Goal: Information Seeking & Learning: Learn about a topic

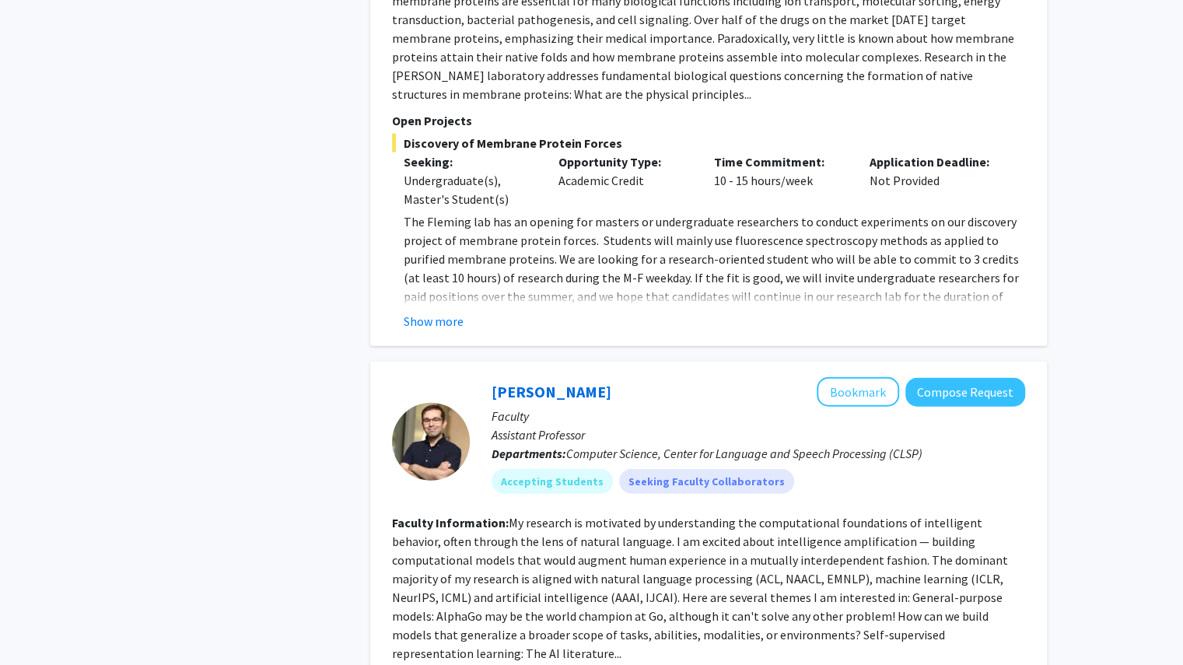
scroll to position [6016, 0]
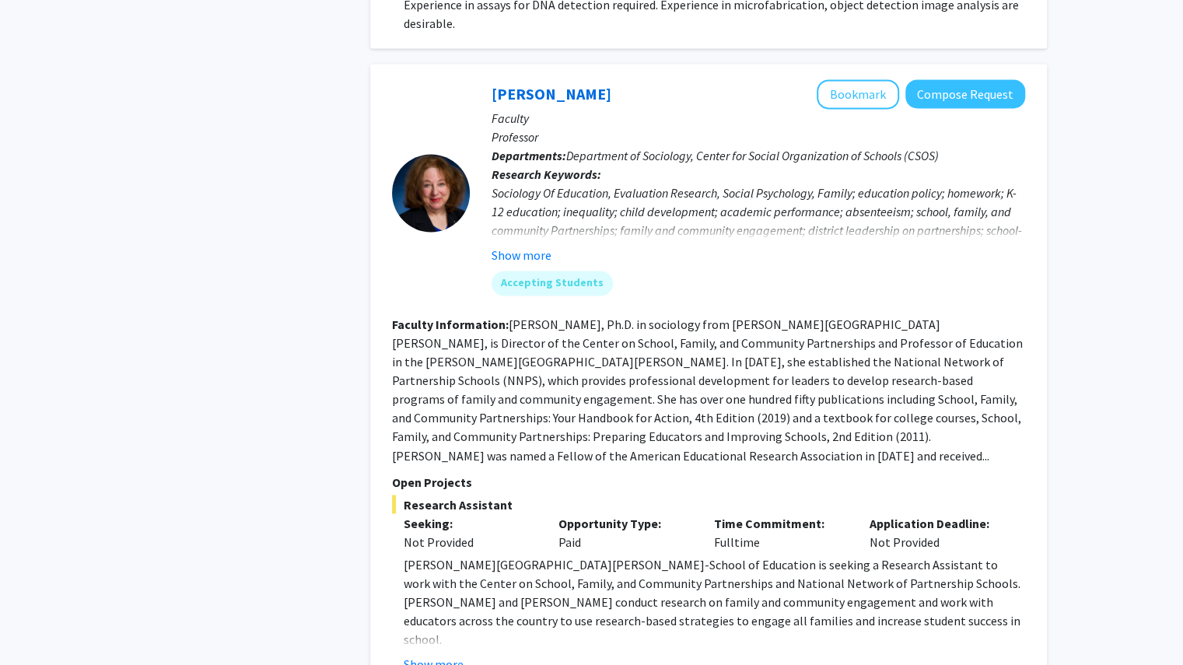
scroll to position [1324, 0]
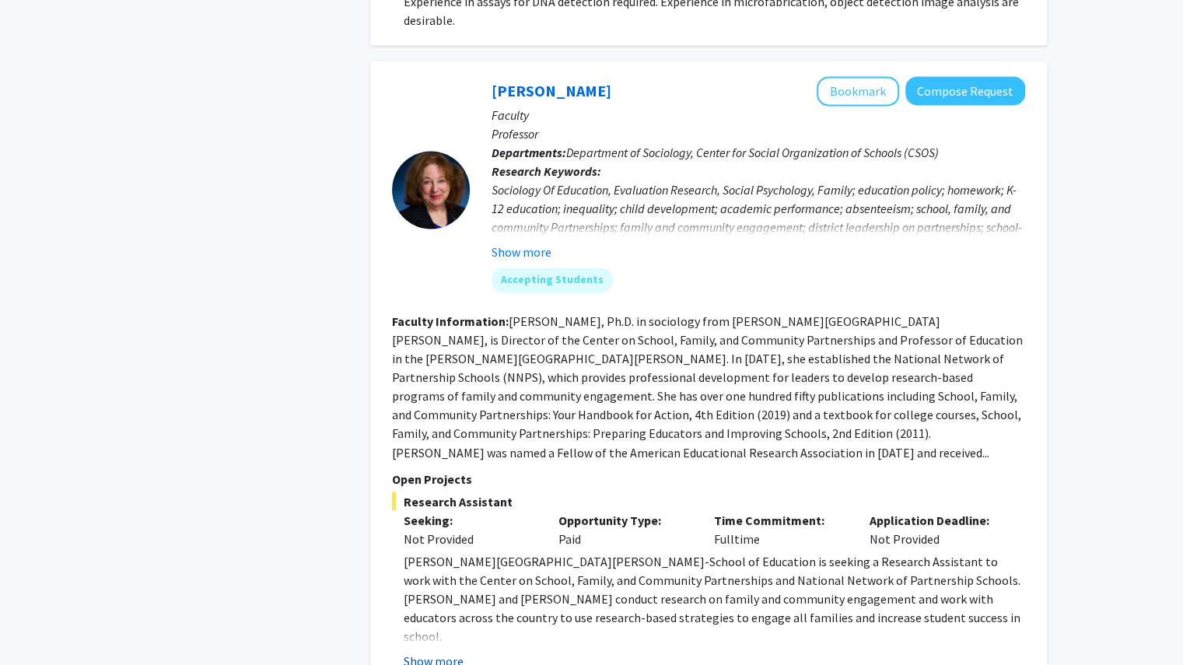
click at [443, 651] on button "Show more" at bounding box center [434, 660] width 60 height 19
click at [443, 664] on strong "Specific Duties & Responsibilities:" at bounding box center [500, 673] width 192 height 16
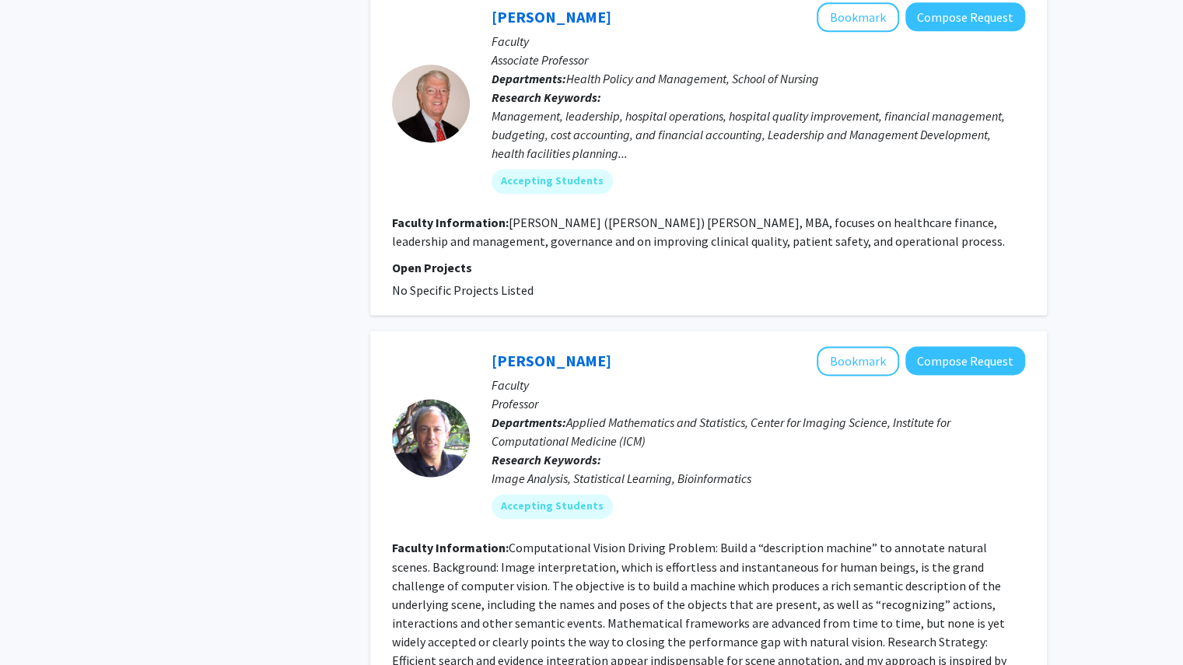
scroll to position [4831, 0]
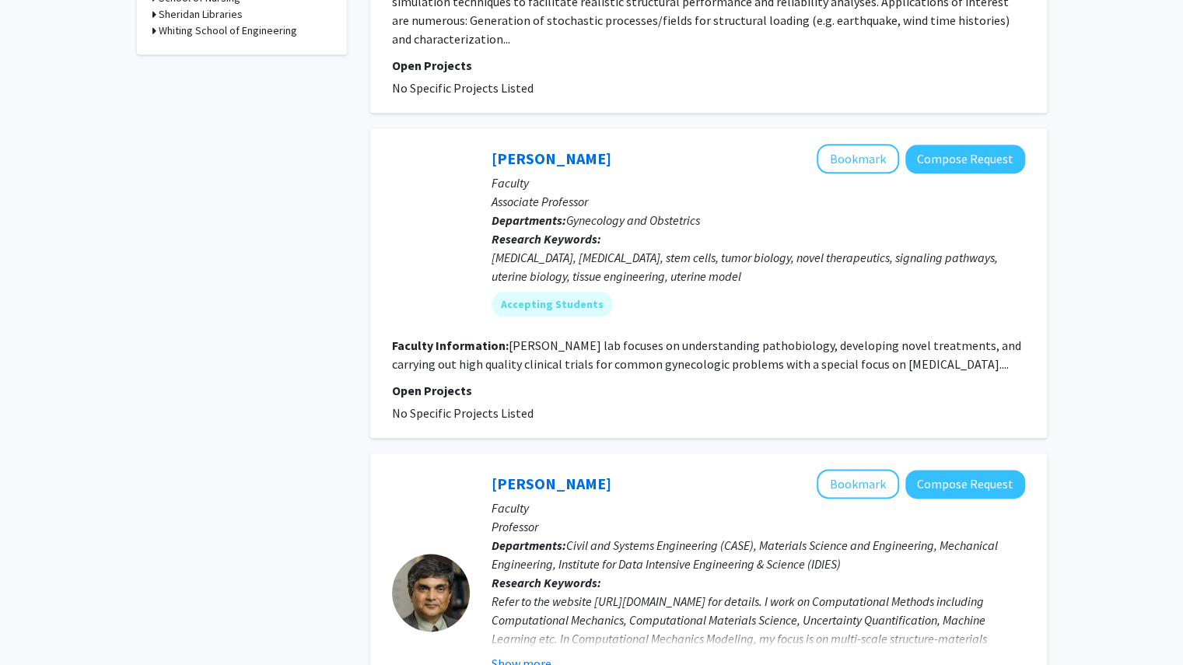
scroll to position [865, 0]
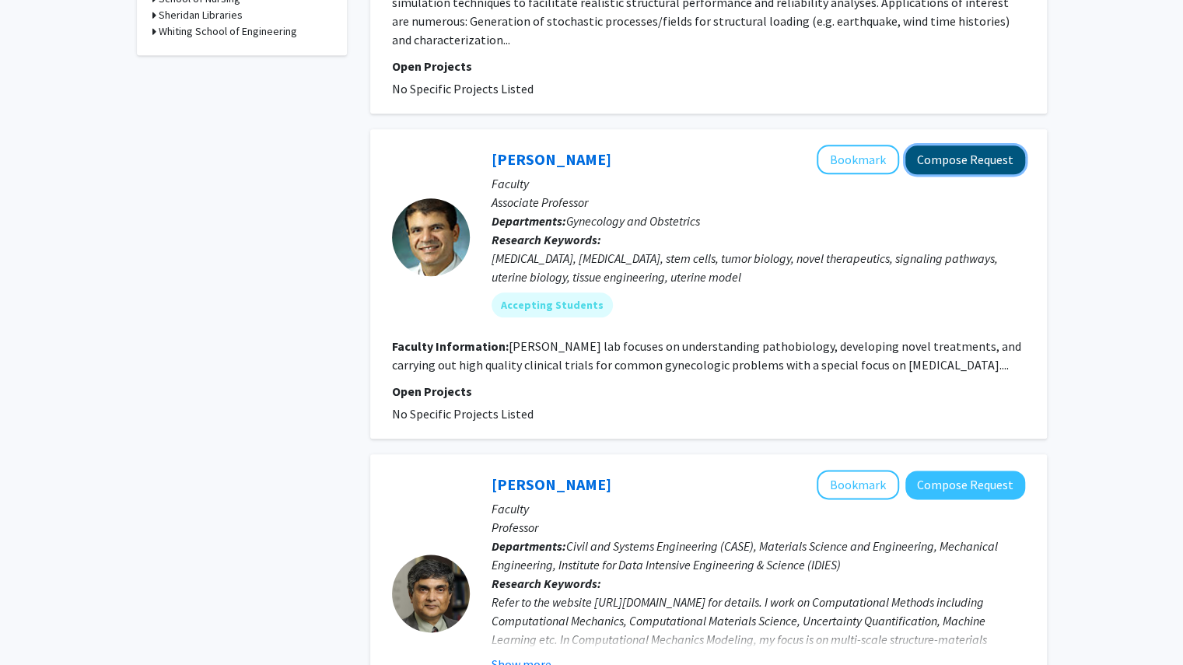
click at [978, 156] on button "Compose Request" at bounding box center [965, 159] width 120 height 29
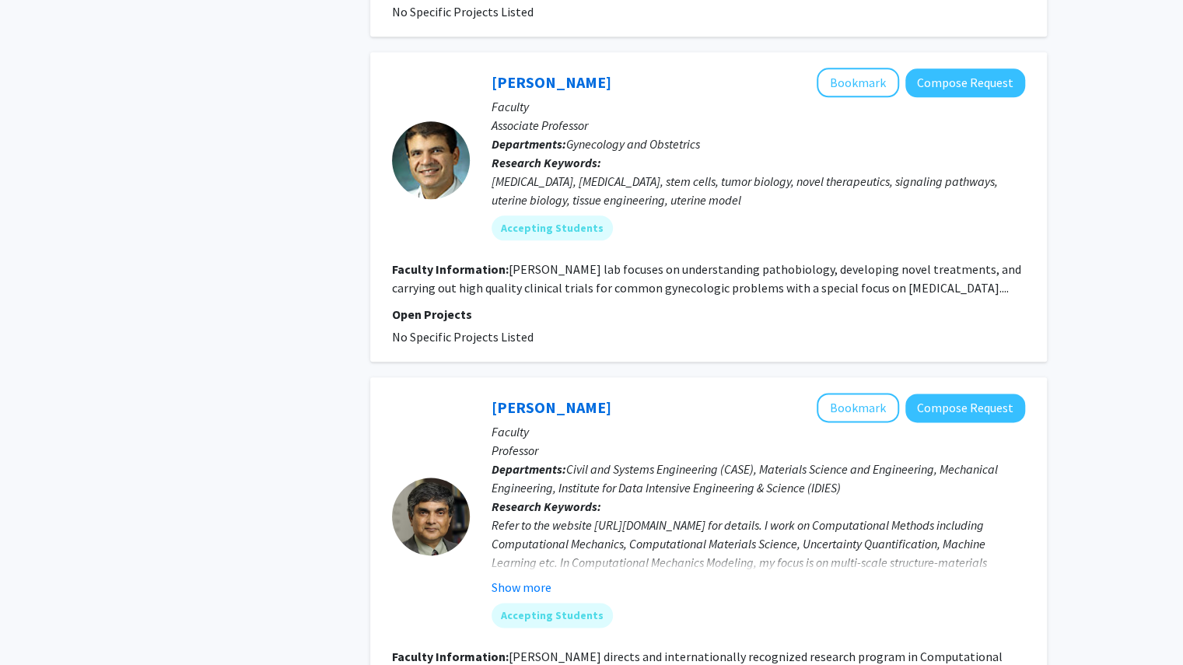
scroll to position [940, 0]
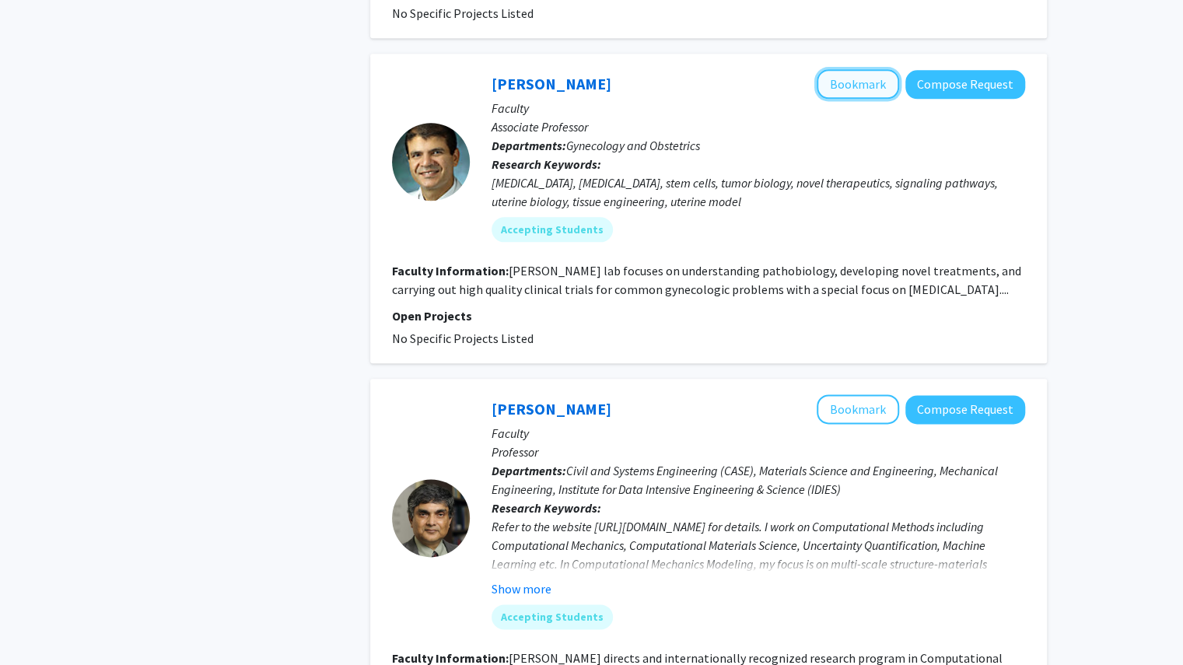
click at [846, 82] on button "Bookmark" at bounding box center [857, 84] width 82 height 30
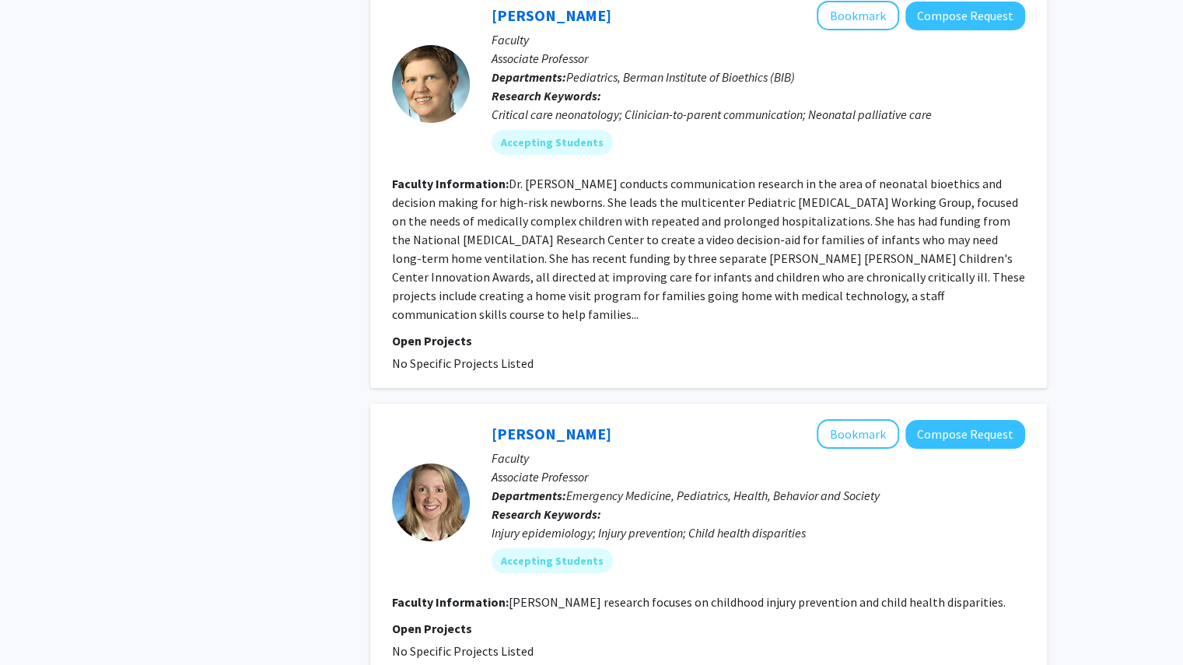
scroll to position [3483, 0]
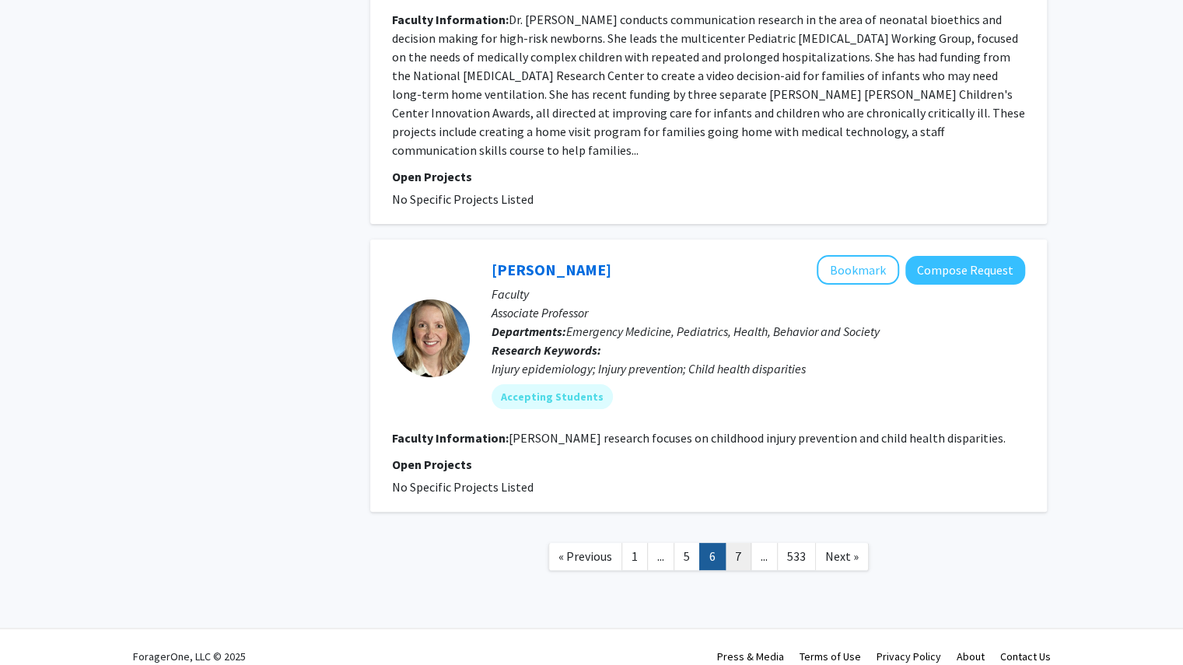
click at [732, 543] on link "7" at bounding box center [738, 556] width 26 height 27
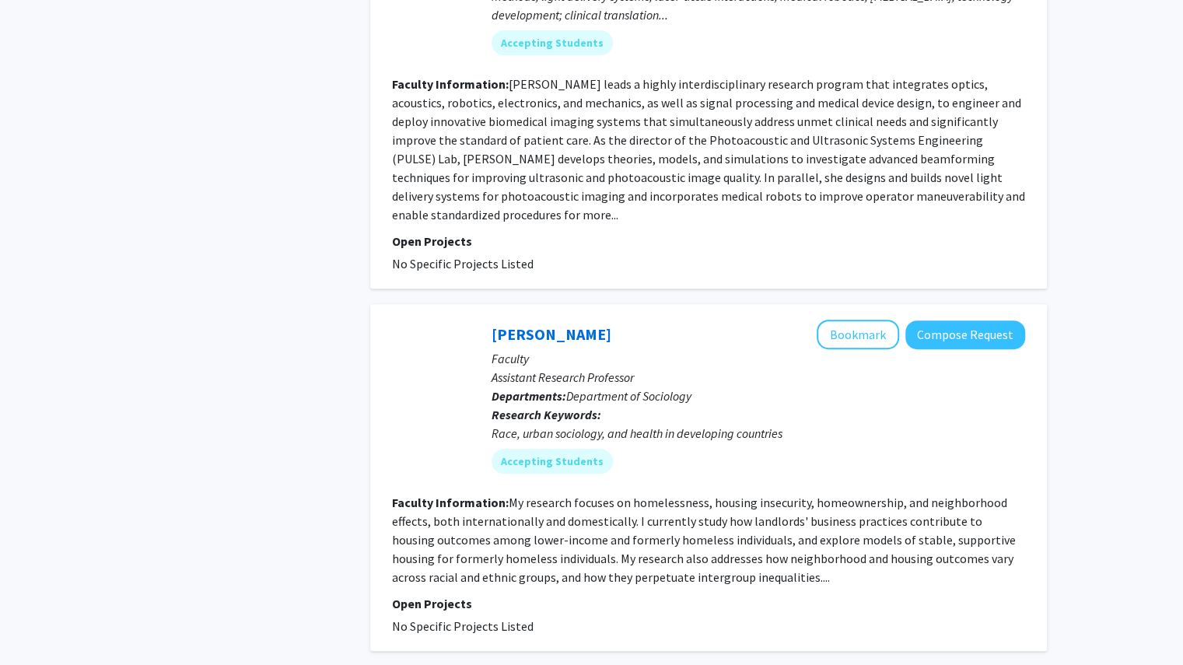
scroll to position [3899, 0]
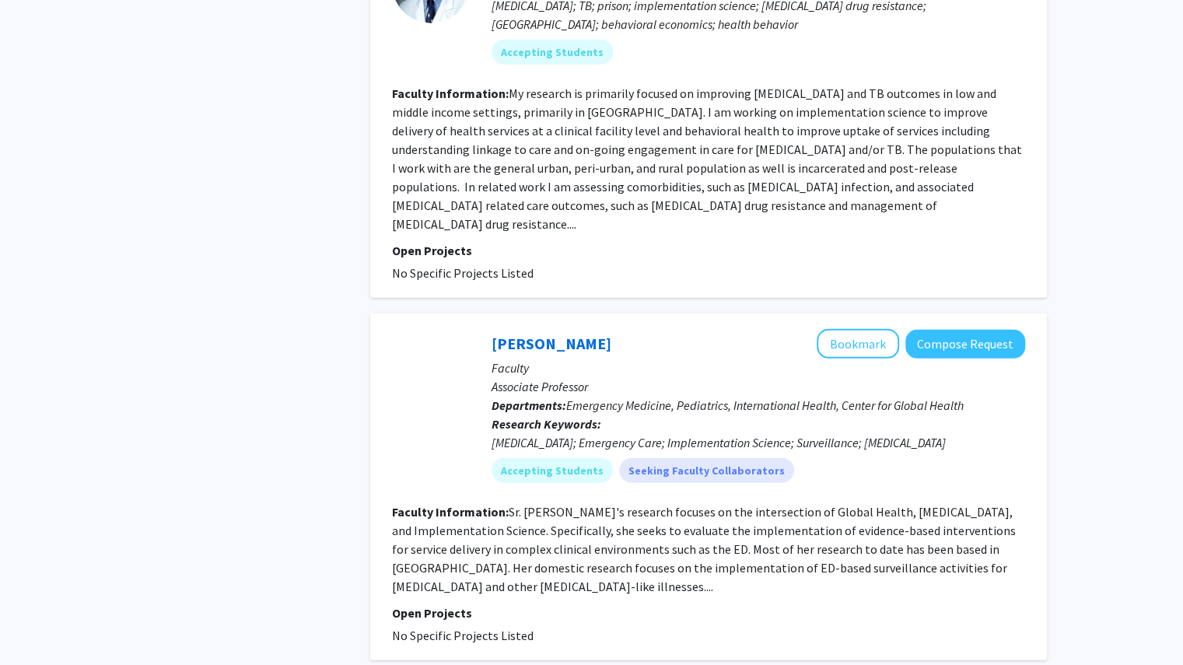
scroll to position [2381, 0]
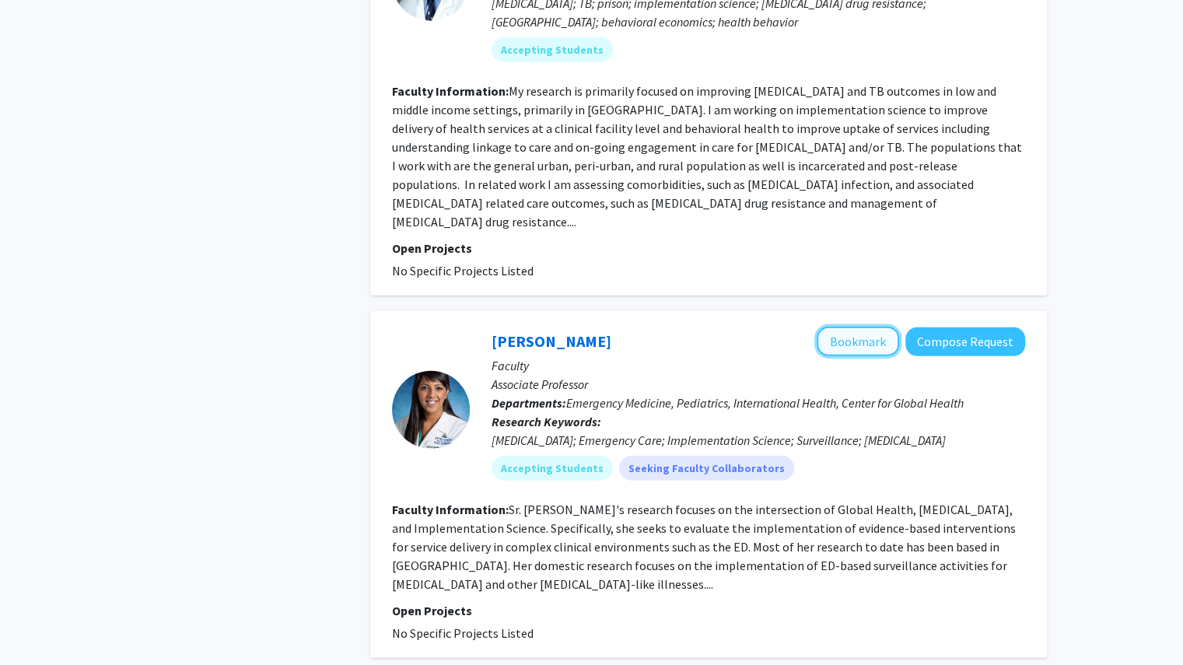
click at [833, 327] on button "Bookmark" at bounding box center [857, 342] width 82 height 30
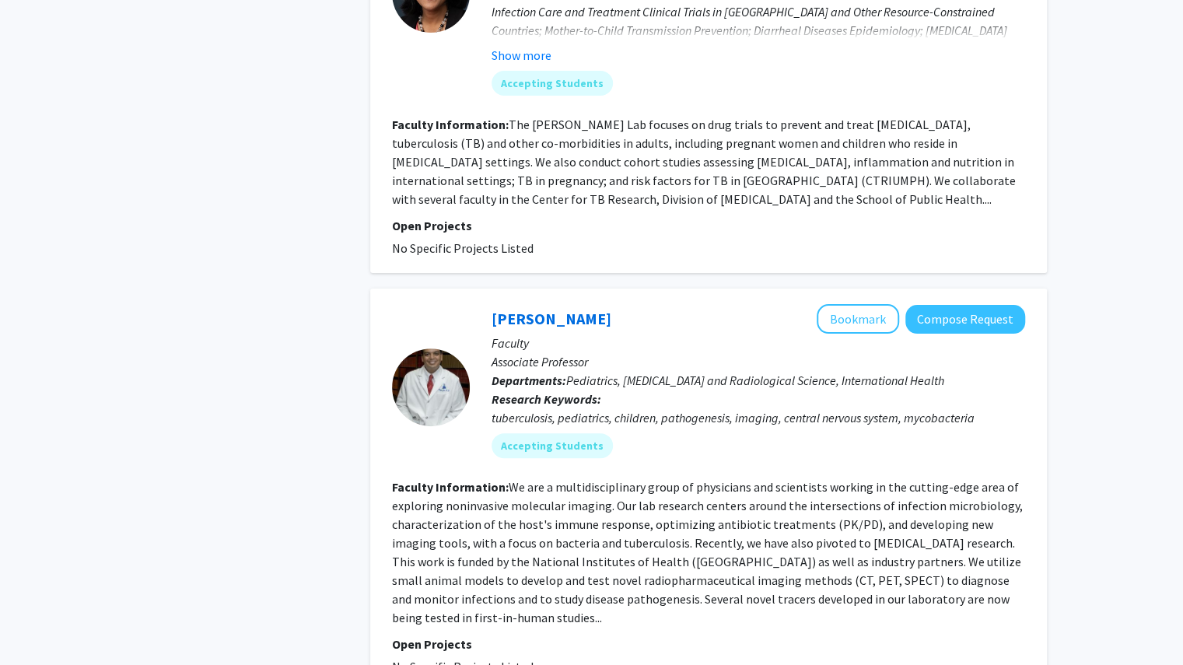
scroll to position [3732, 0]
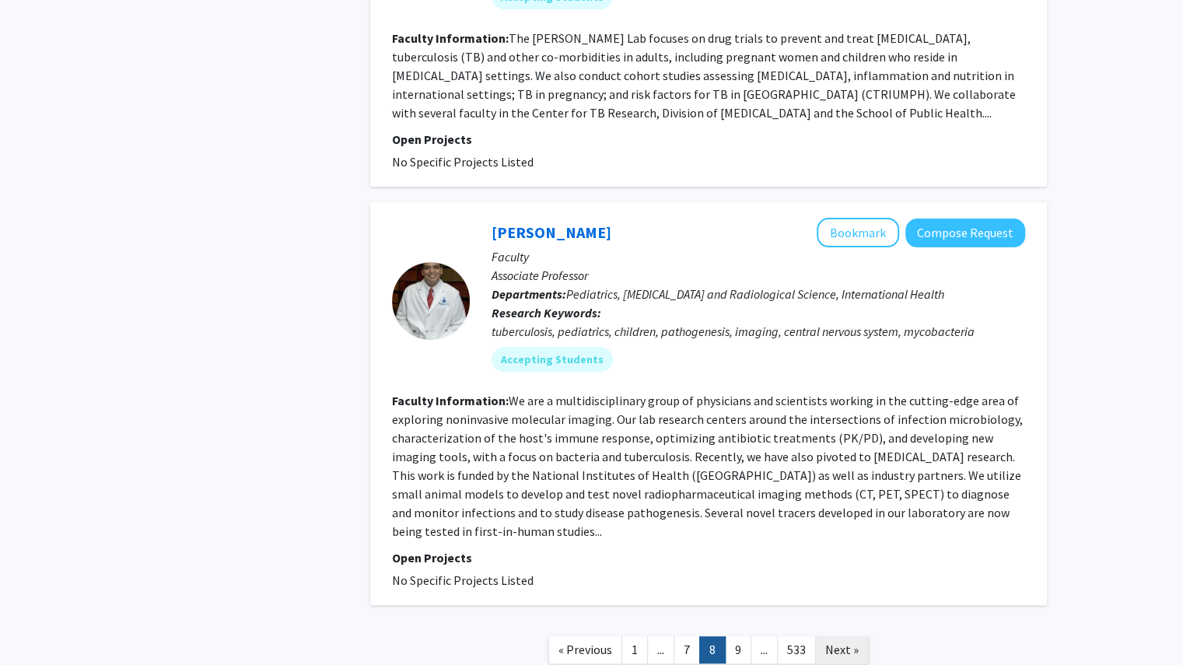
click at [844, 641] on span "Next »" at bounding box center [841, 649] width 33 height 16
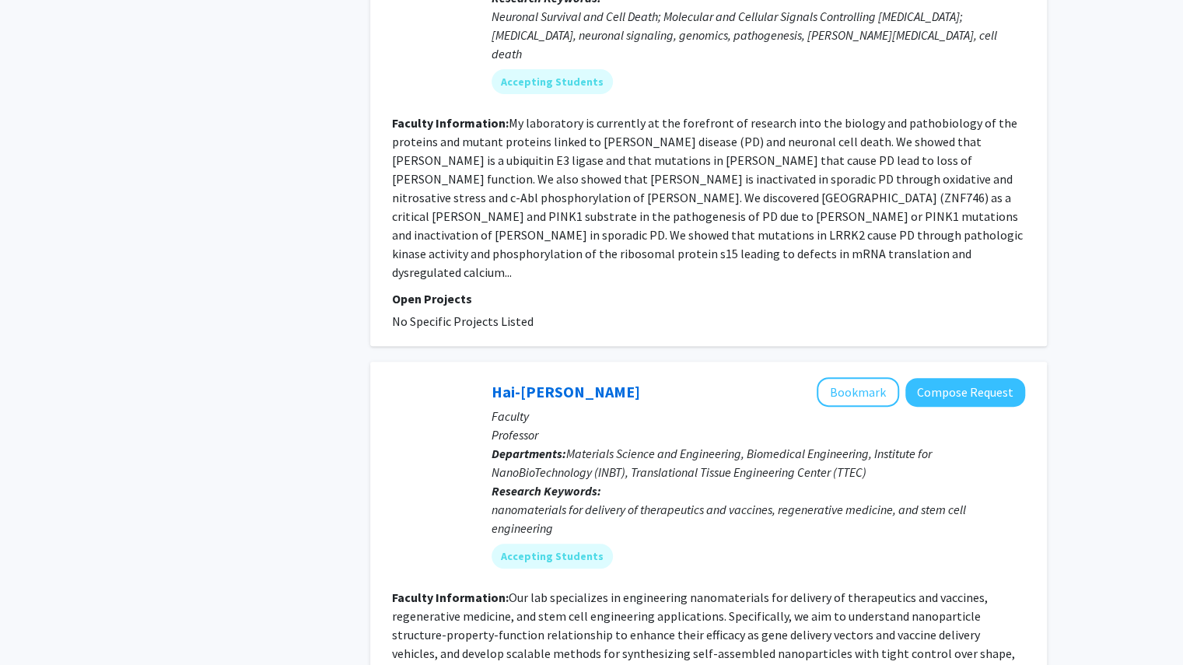
scroll to position [3720, 0]
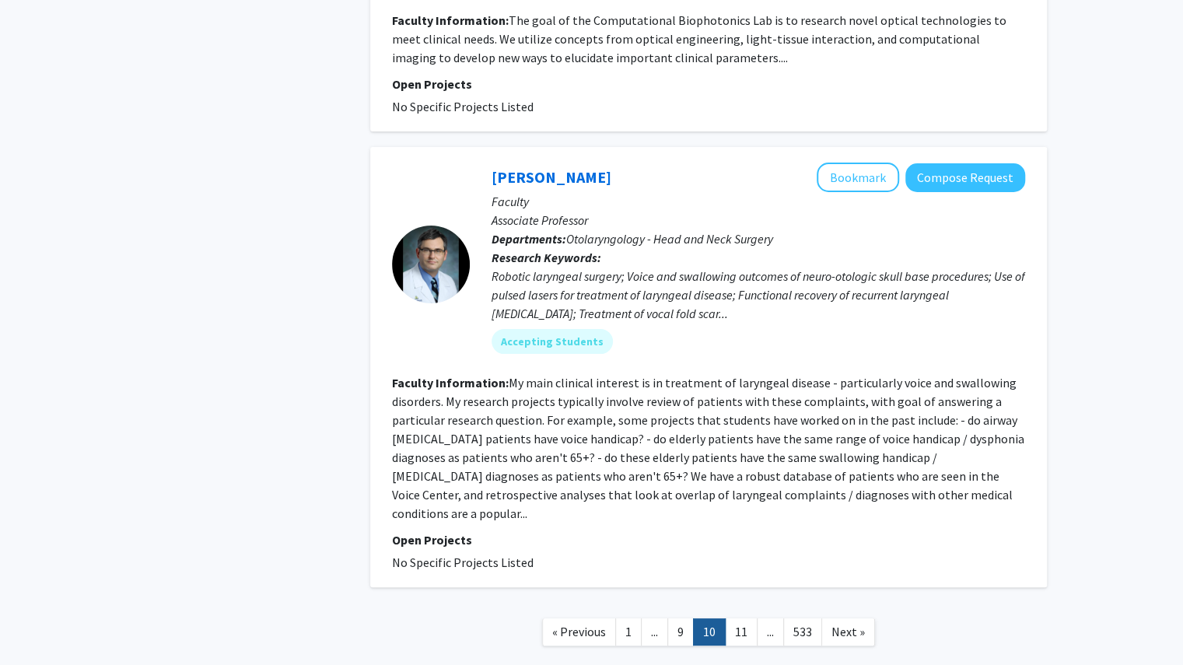
scroll to position [3421, 0]
click at [734, 617] on link "11" at bounding box center [741, 630] width 33 height 27
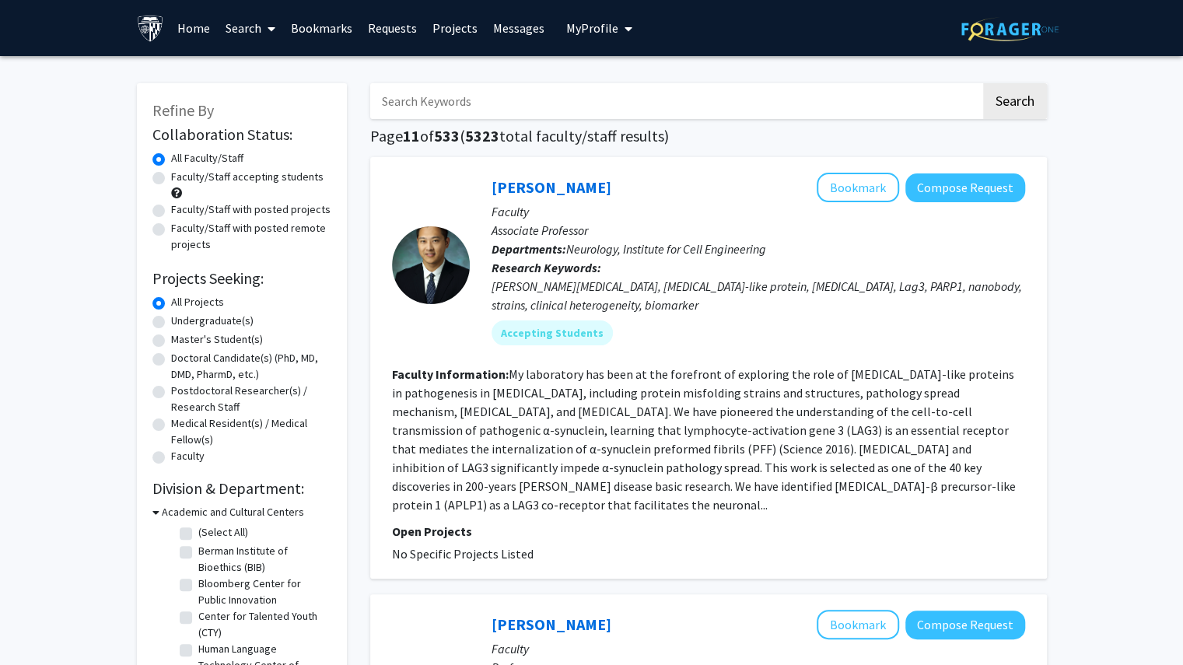
click at [561, 100] on input "Search Keywords" at bounding box center [675, 101] width 610 height 36
type input "pediatrics"
click at [1014, 99] on button "Search" at bounding box center [1015, 101] width 64 height 36
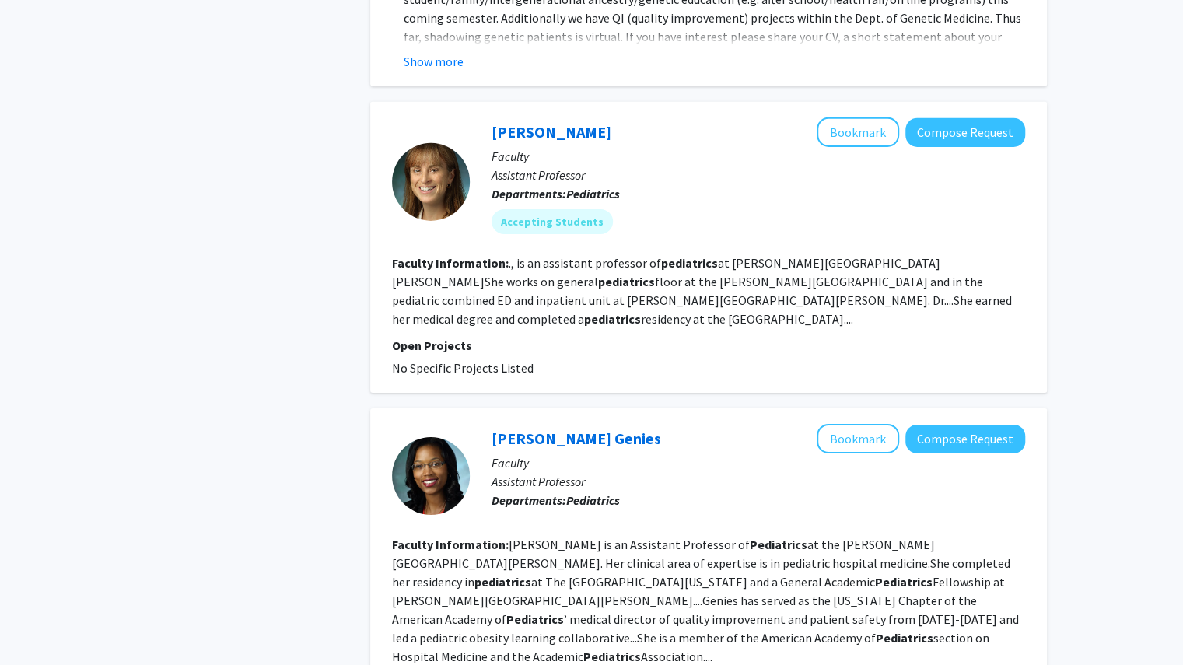
scroll to position [3064, 0]
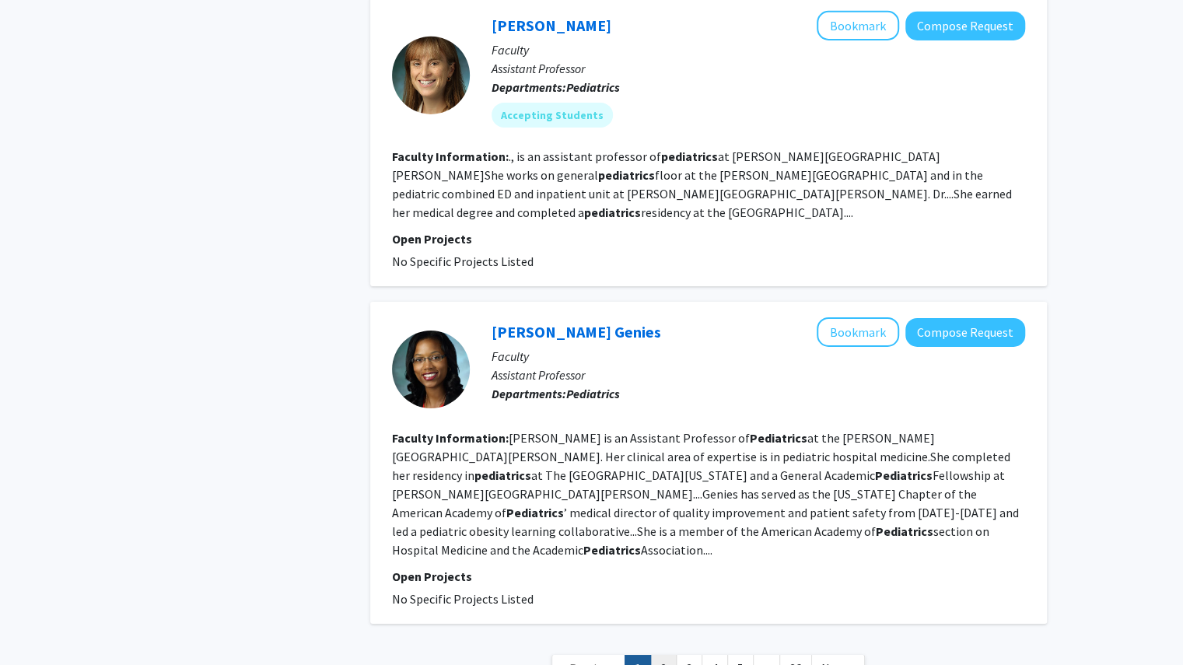
click at [659, 655] on link "2" at bounding box center [663, 668] width 26 height 27
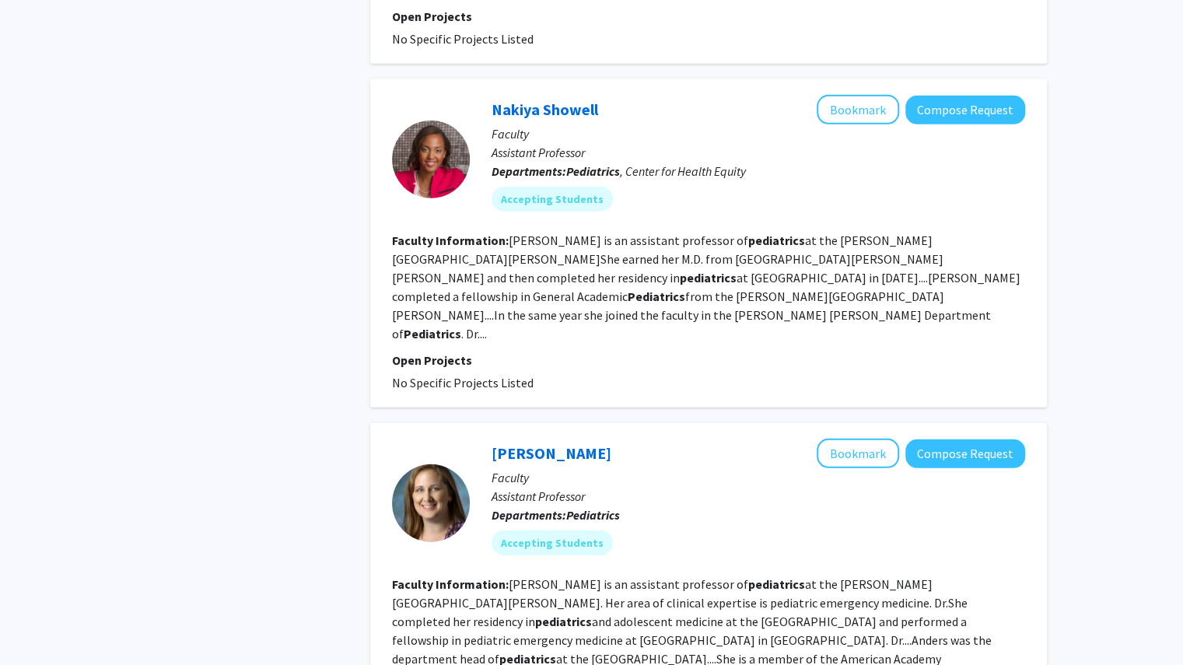
scroll to position [2714, 0]
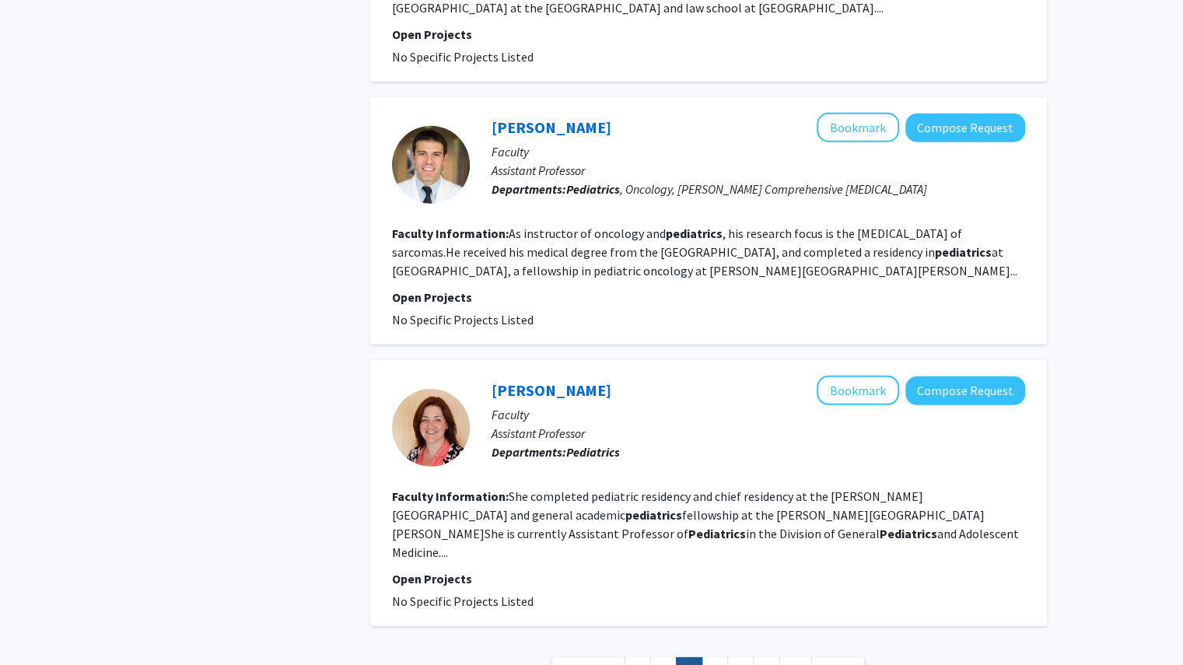
scroll to position [2564, 0]
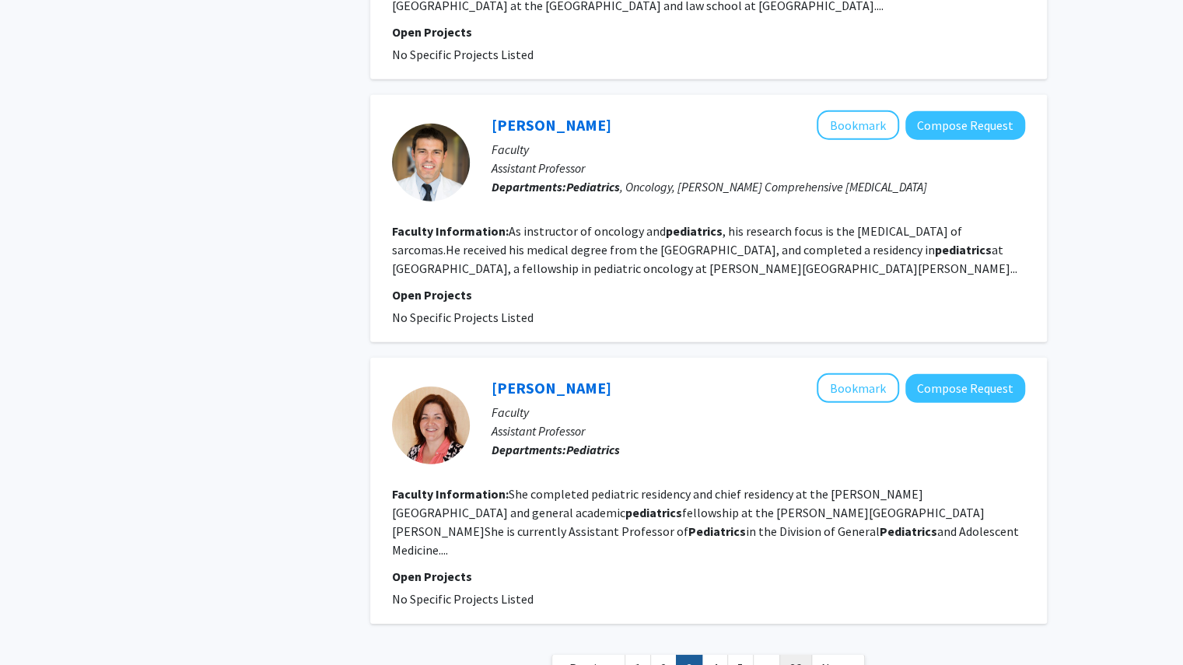
click at [796, 655] on link "36" at bounding box center [795, 668] width 33 height 27
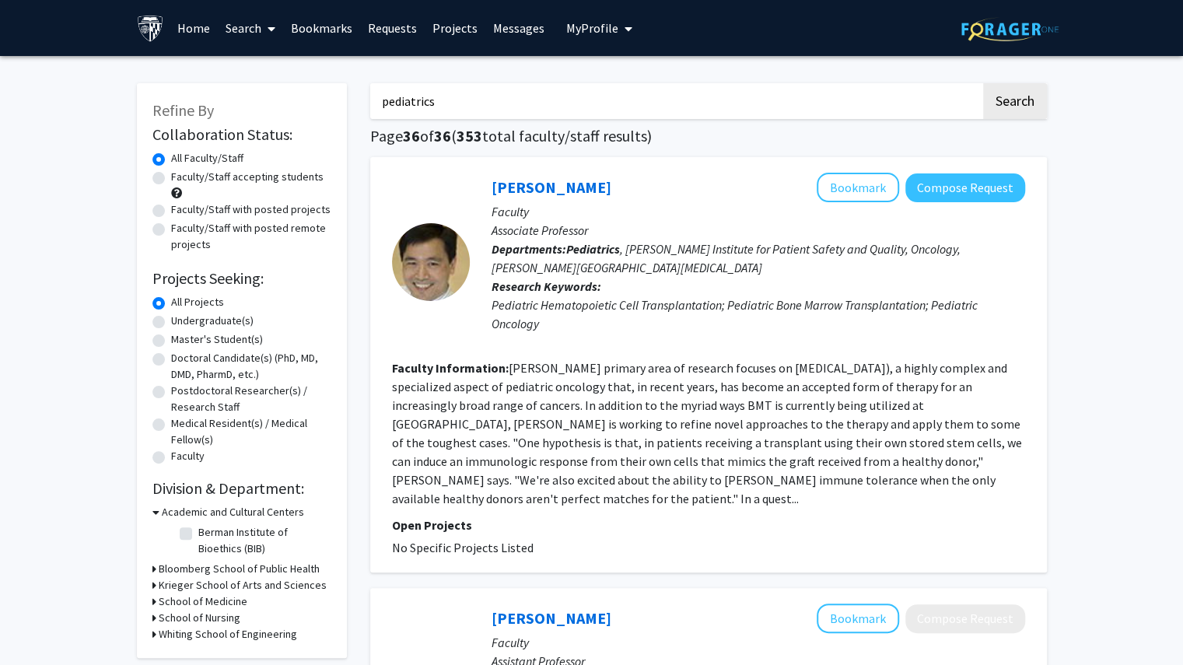
click at [180, 173] on label "Faculty/Staff accepting students" at bounding box center [247, 177] width 152 height 16
click at [180, 173] on input "Faculty/Staff accepting students" at bounding box center [176, 174] width 10 height 10
radio input "true"
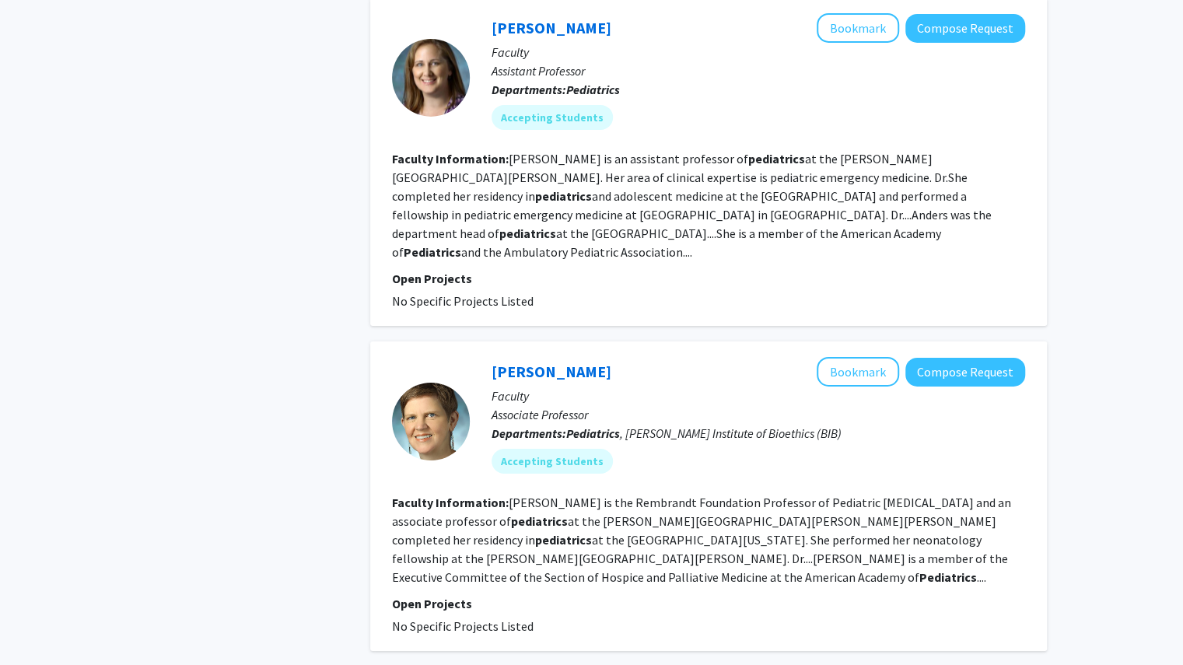
scroll to position [3133, 0]
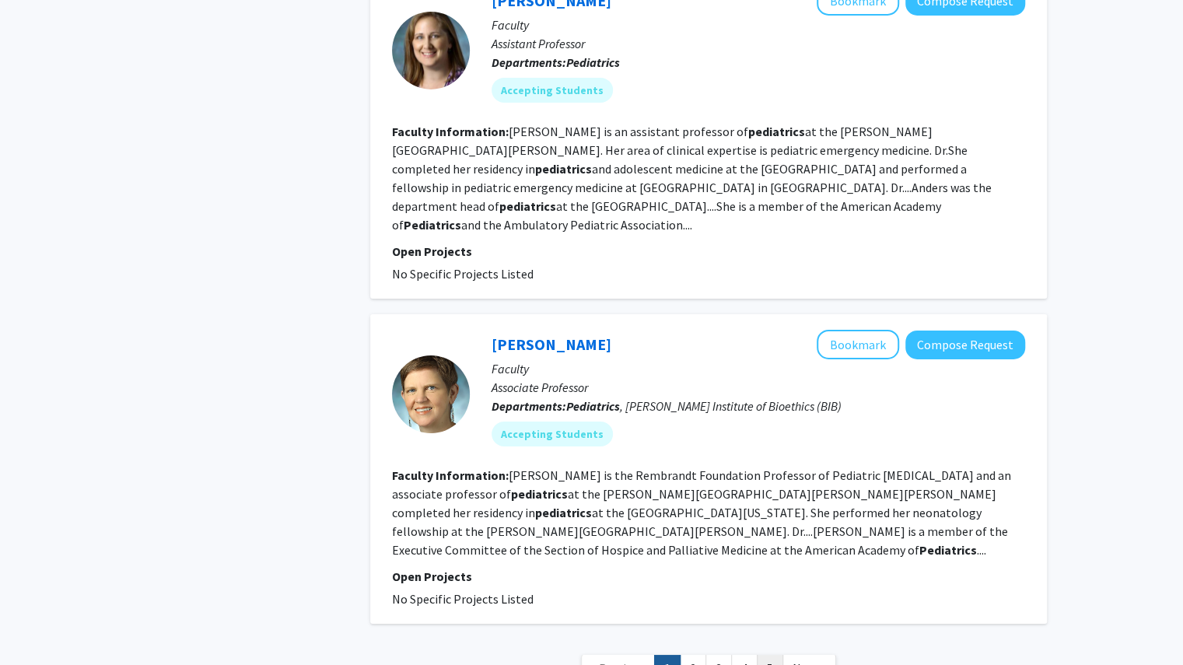
click at [770, 655] on link "5" at bounding box center [770, 668] width 26 height 27
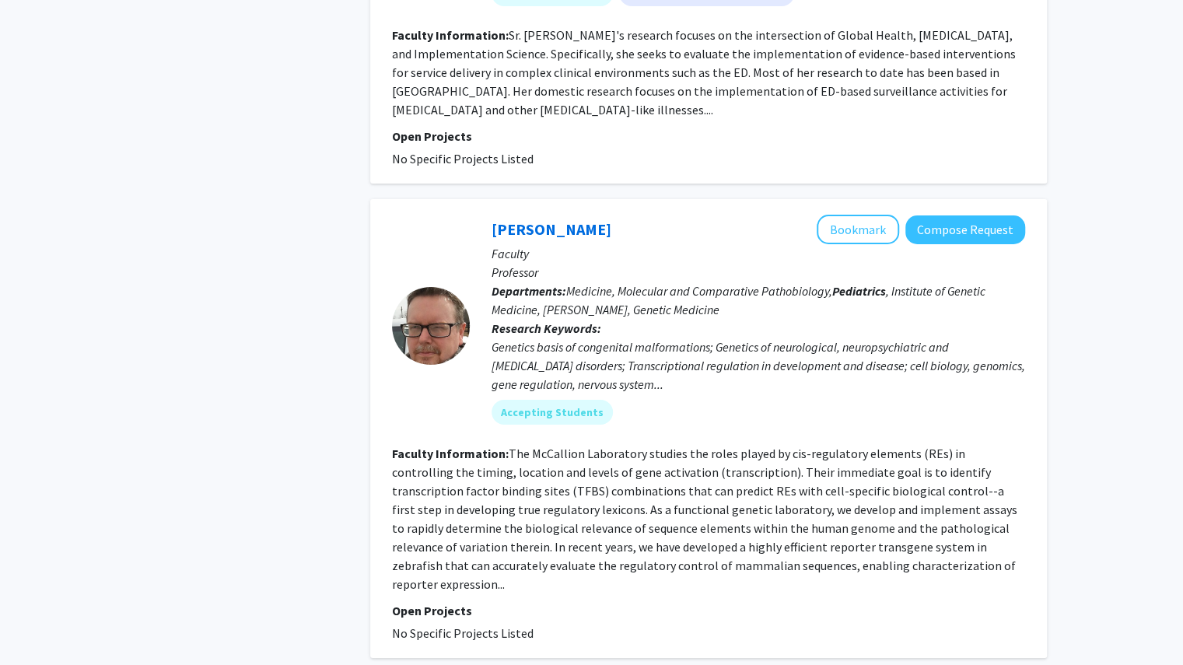
scroll to position [3421, 0]
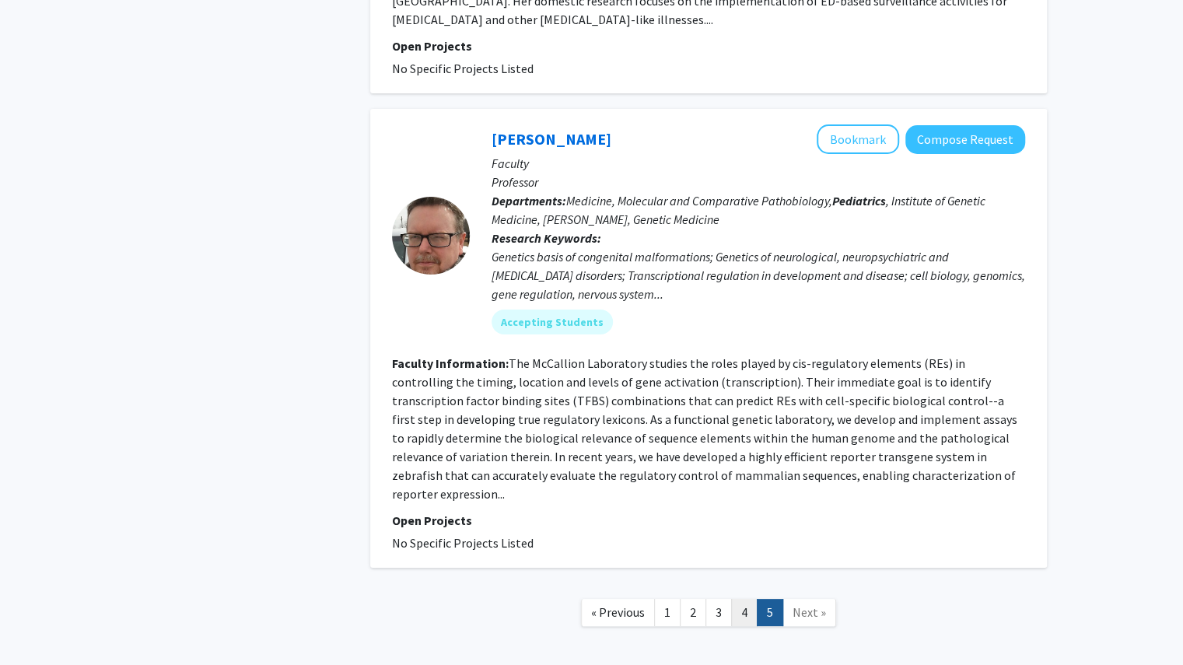
click at [742, 599] on link "4" at bounding box center [744, 612] width 26 height 27
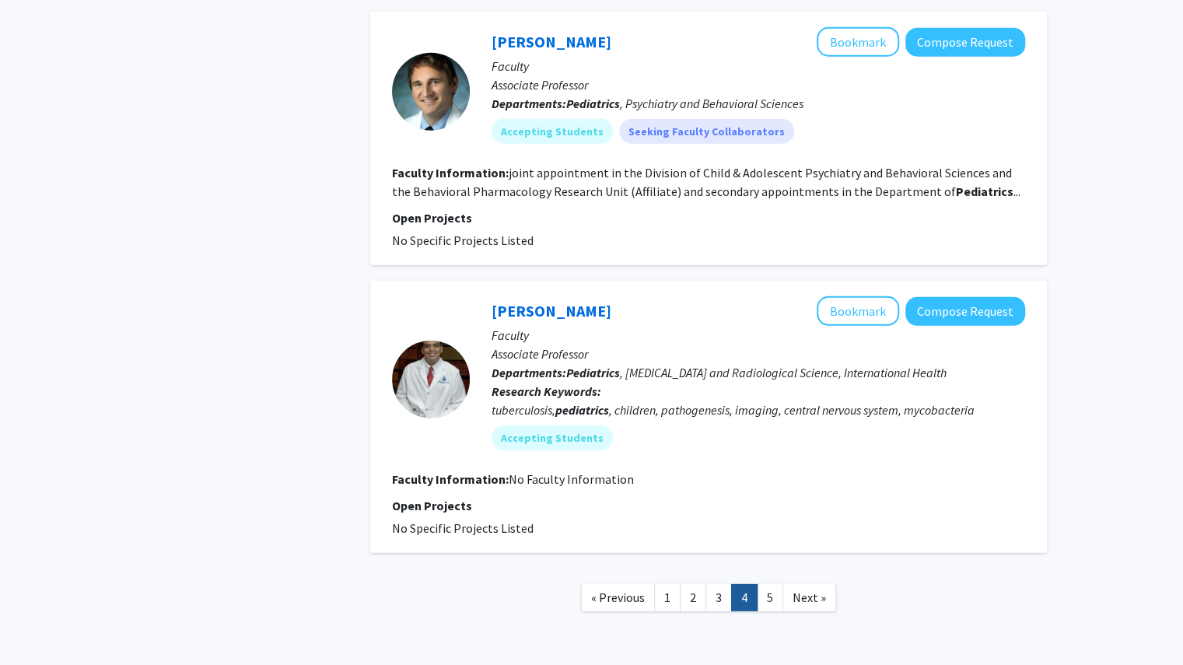
scroll to position [2488, 0]
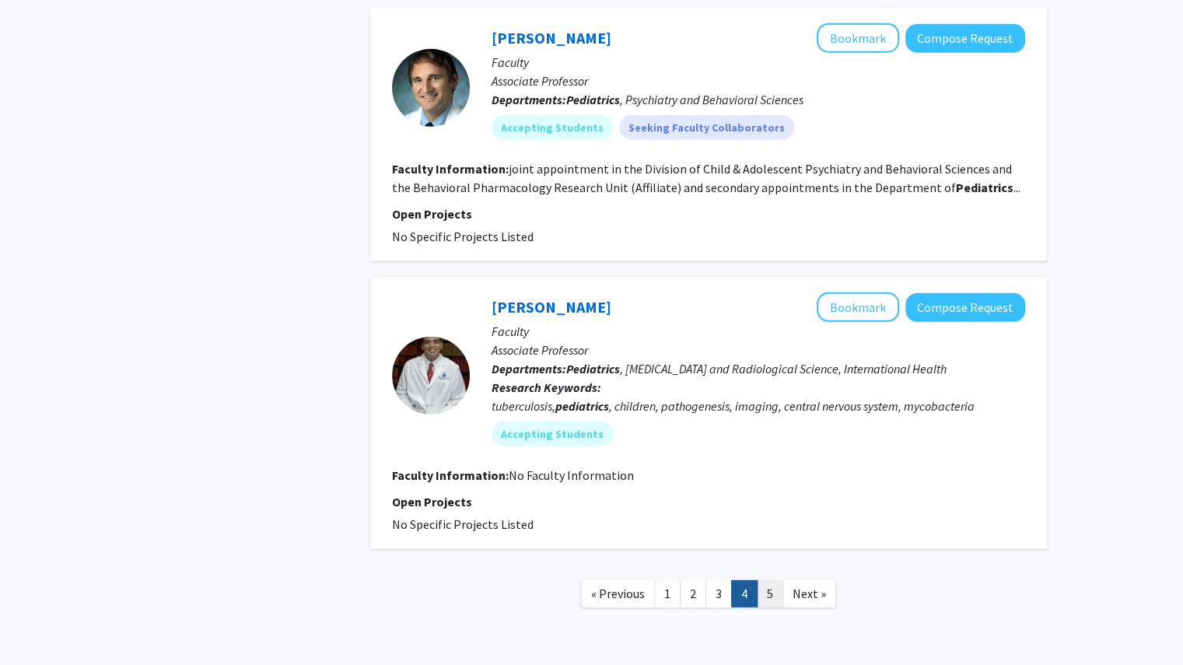
click at [765, 580] on link "5" at bounding box center [770, 593] width 26 height 27
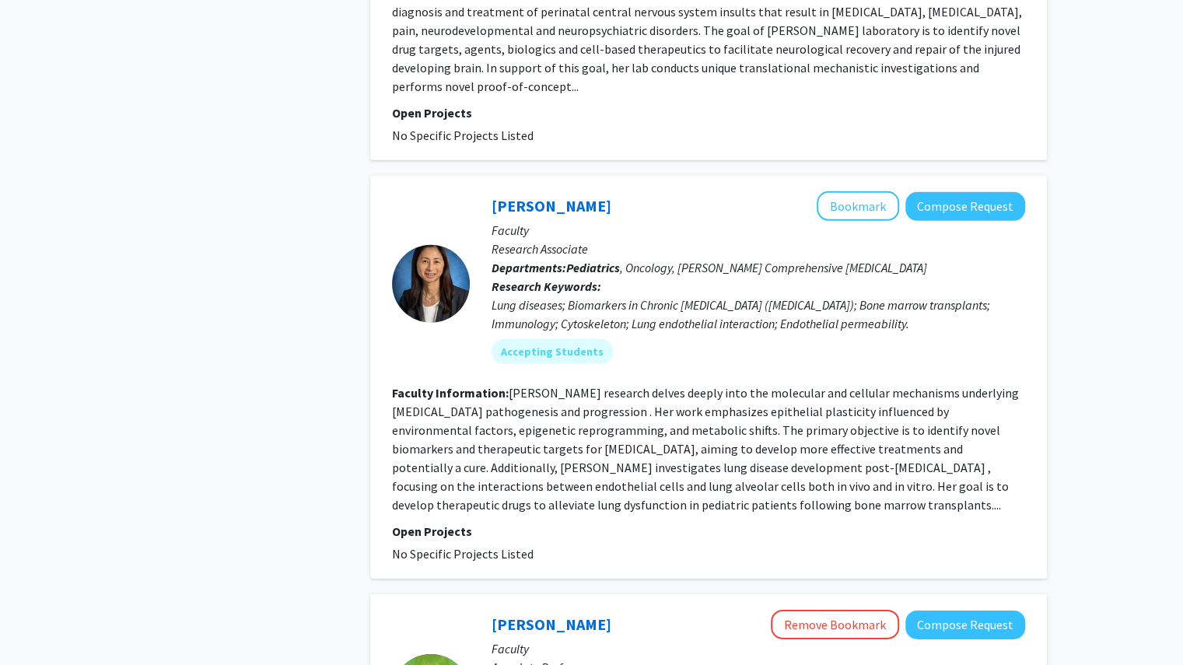
scroll to position [2602, 0]
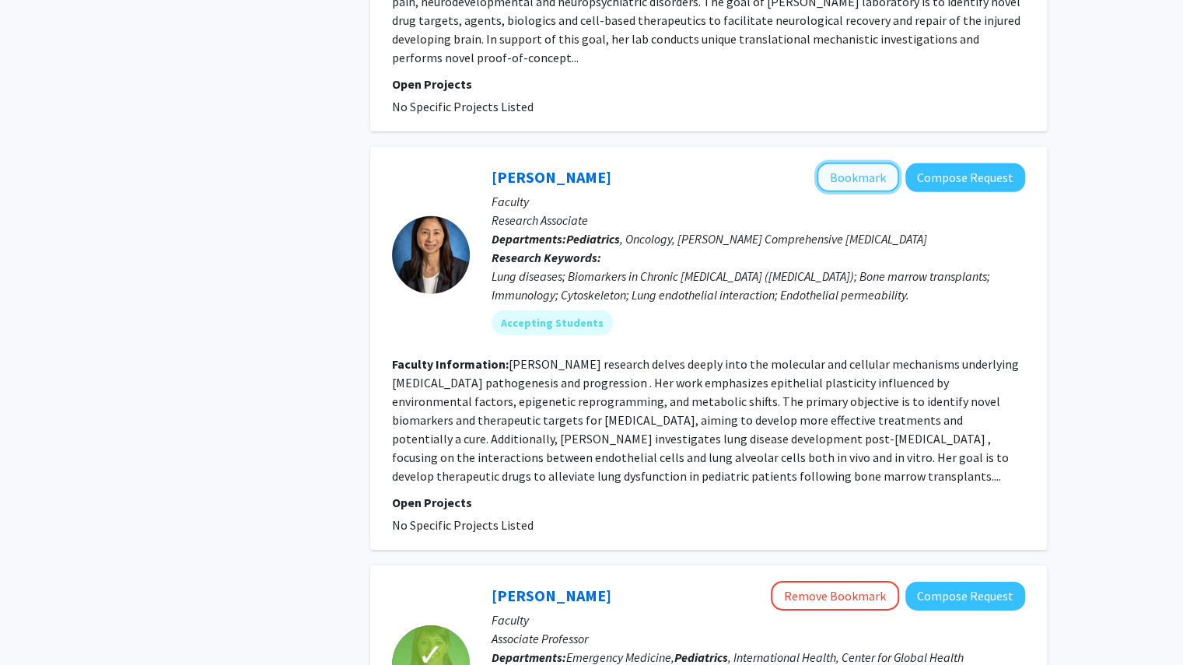
click at [872, 162] on button "Bookmark" at bounding box center [857, 177] width 82 height 30
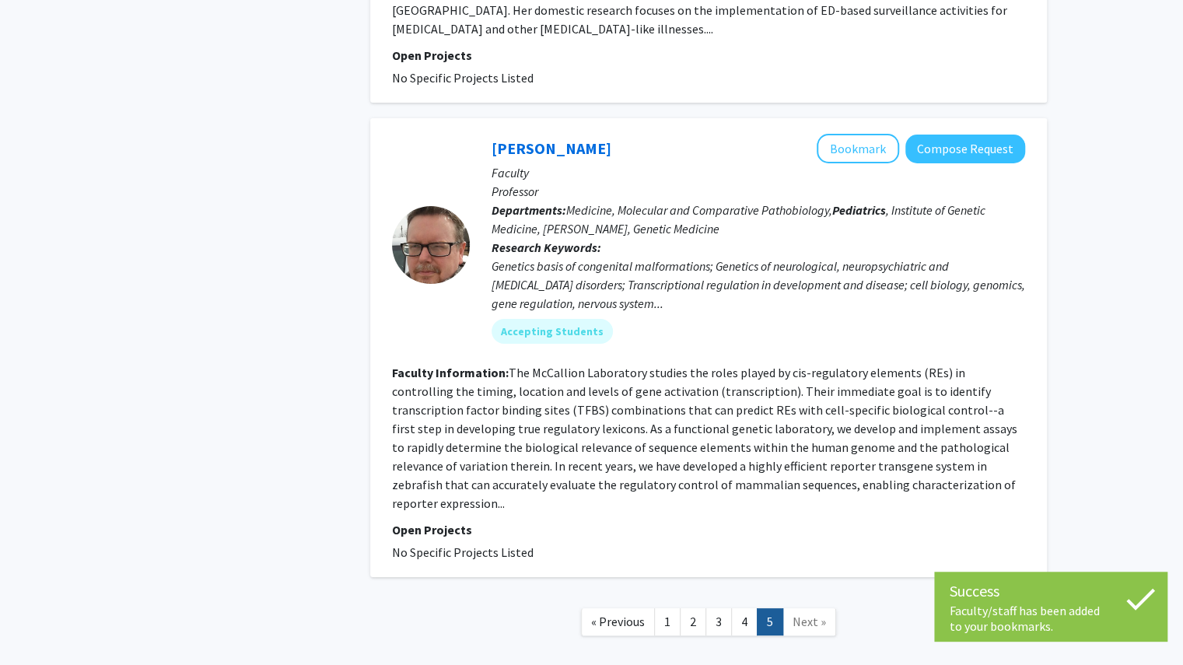
scroll to position [3421, 0]
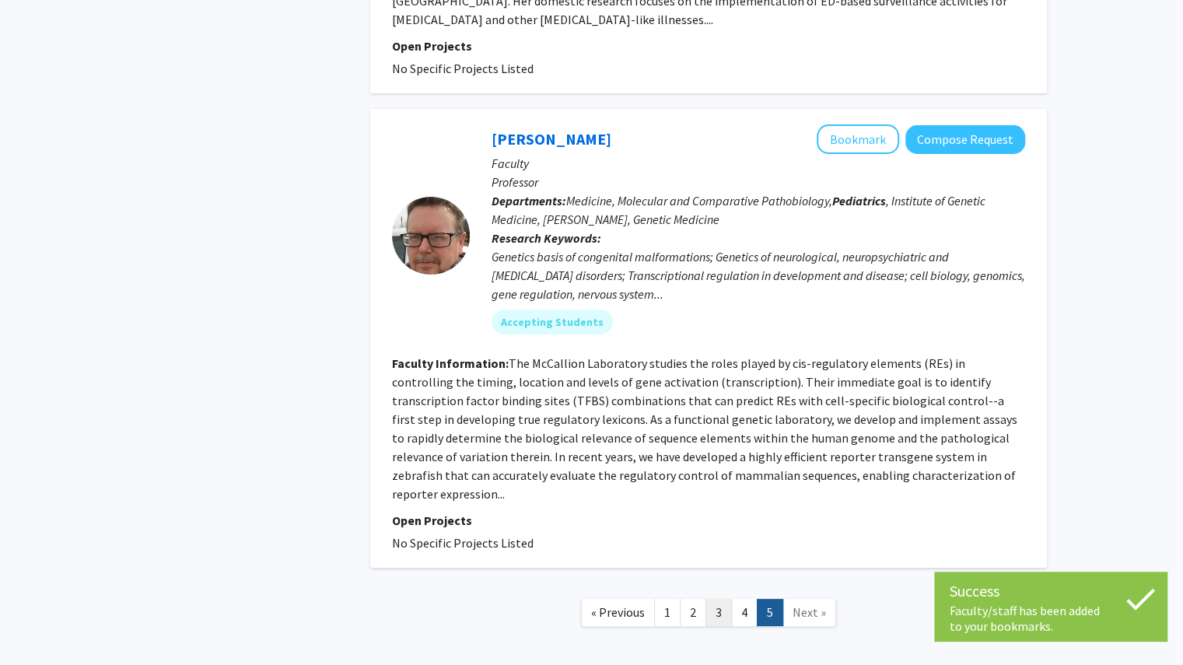
click at [717, 599] on link "3" at bounding box center [718, 612] width 26 height 27
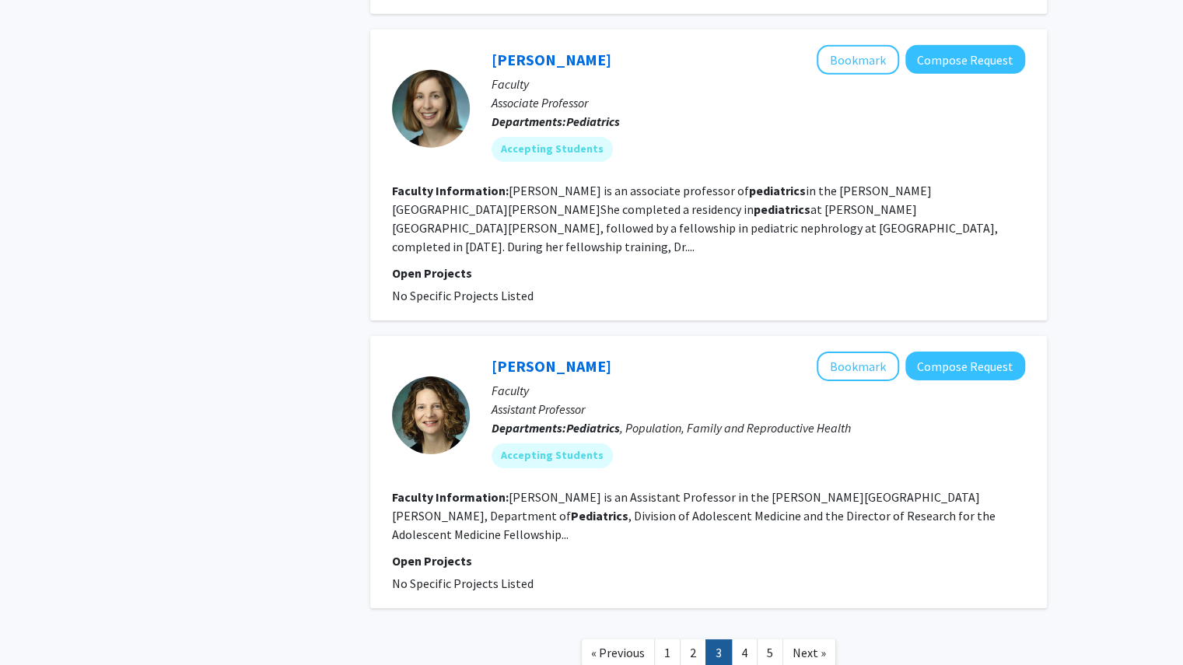
scroll to position [3026, 0]
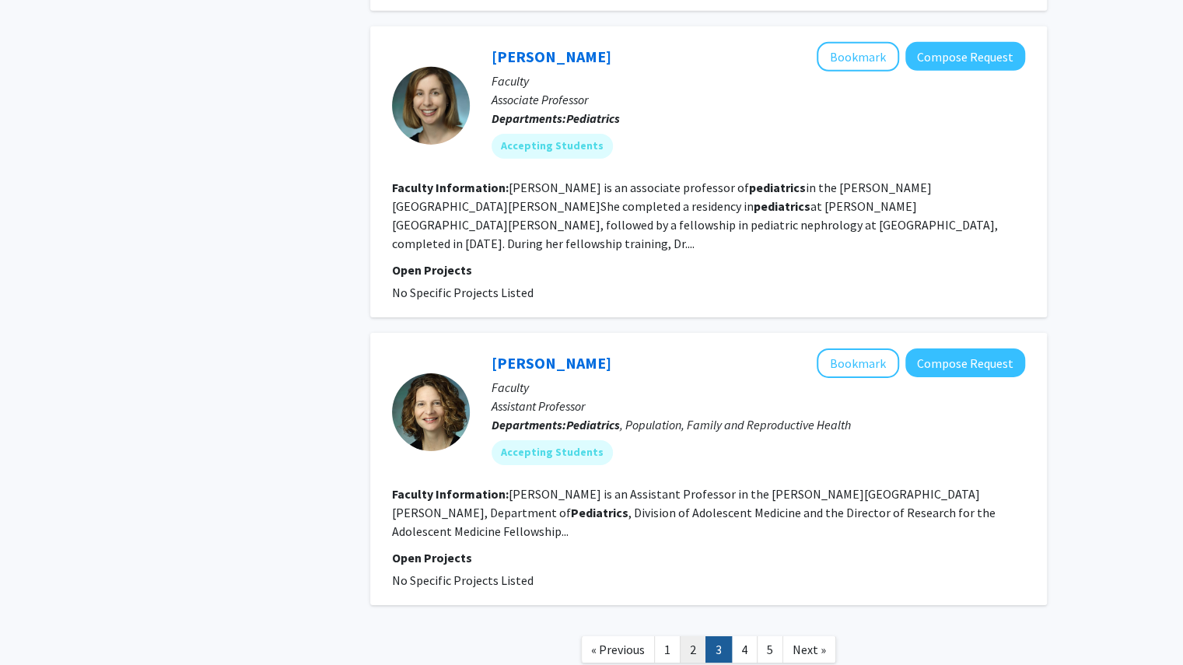
click at [697, 636] on link "2" at bounding box center [693, 649] width 26 height 27
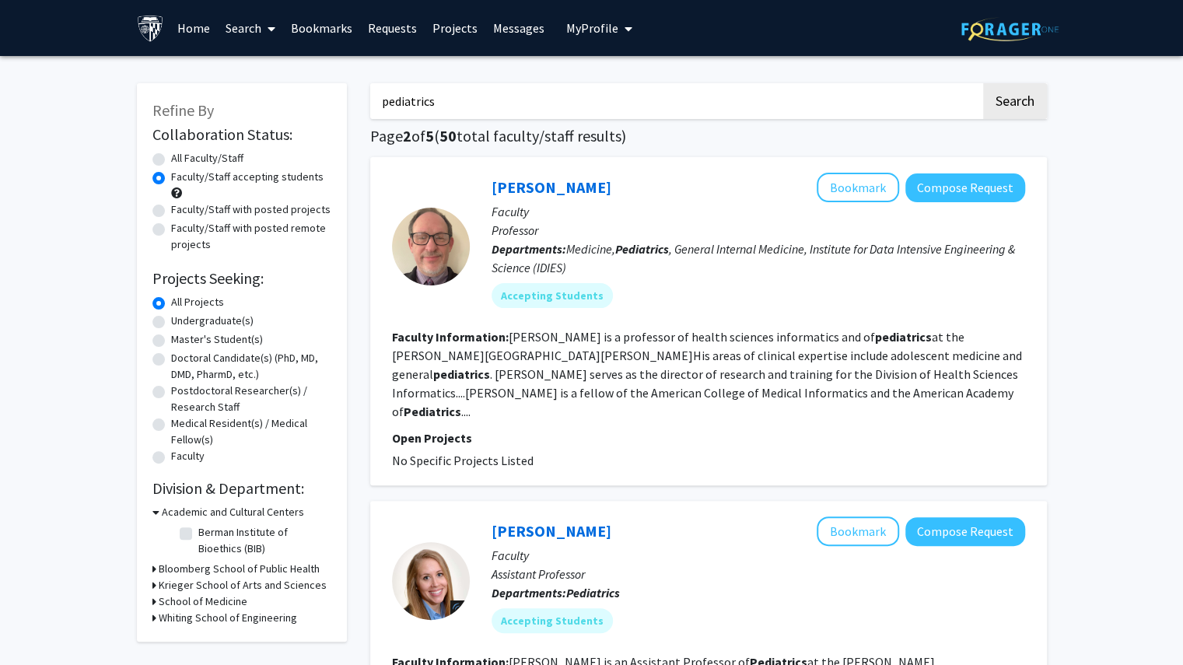
drag, startPoint x: 460, startPoint y: 102, endPoint x: 330, endPoint y: 113, distance: 131.1
click at [1012, 86] on button "Search" at bounding box center [1015, 101] width 64 height 36
radio input "true"
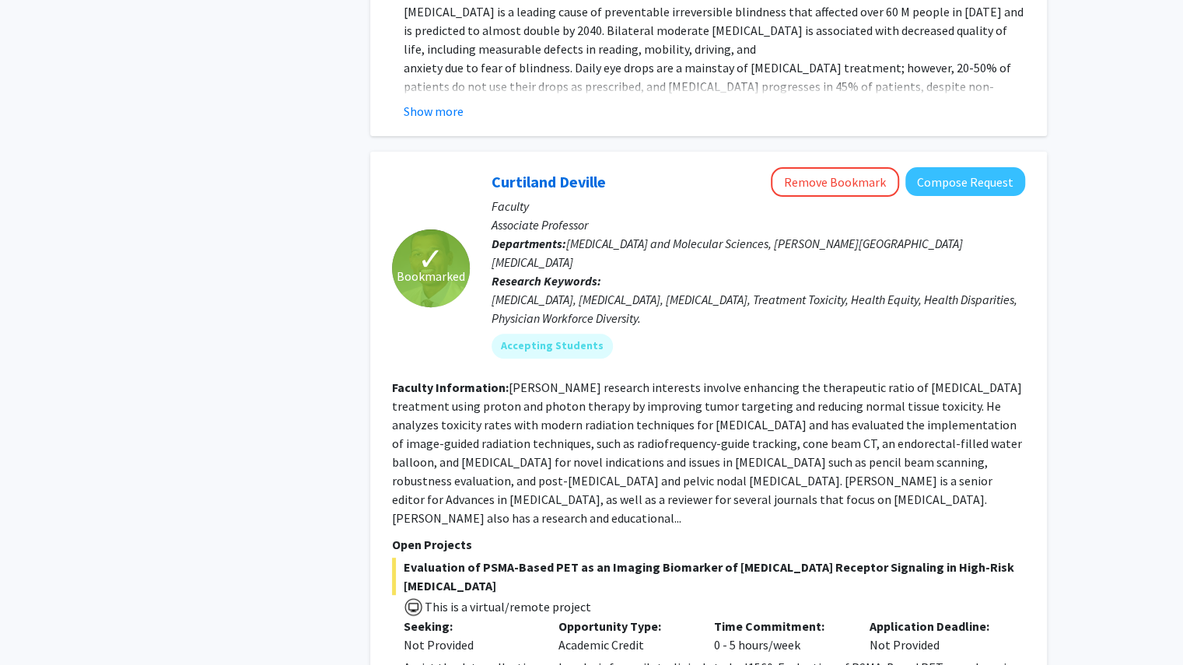
scroll to position [7407, 0]
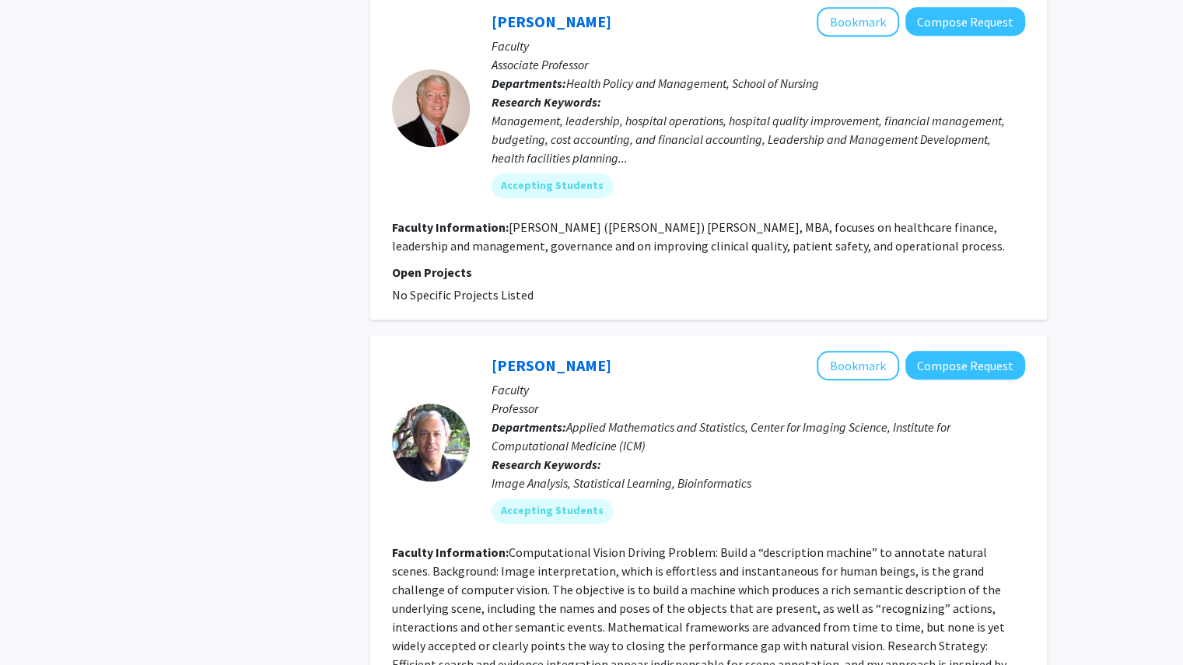
scroll to position [4248, 0]
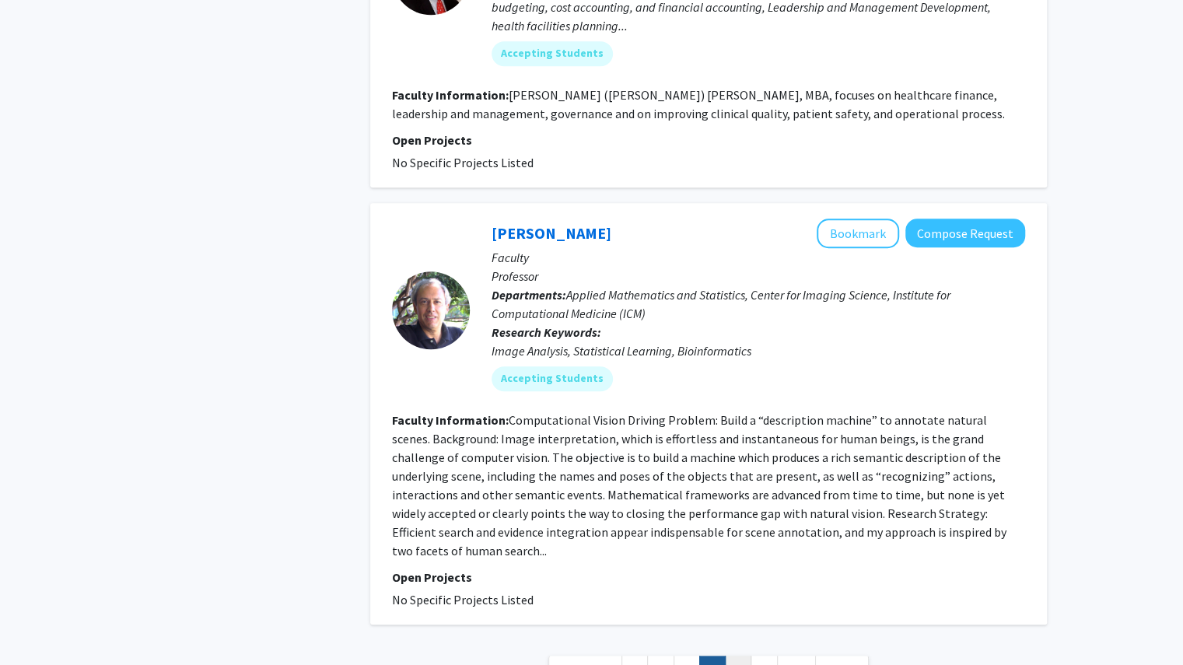
click at [743, 655] on link "6" at bounding box center [738, 668] width 26 height 27
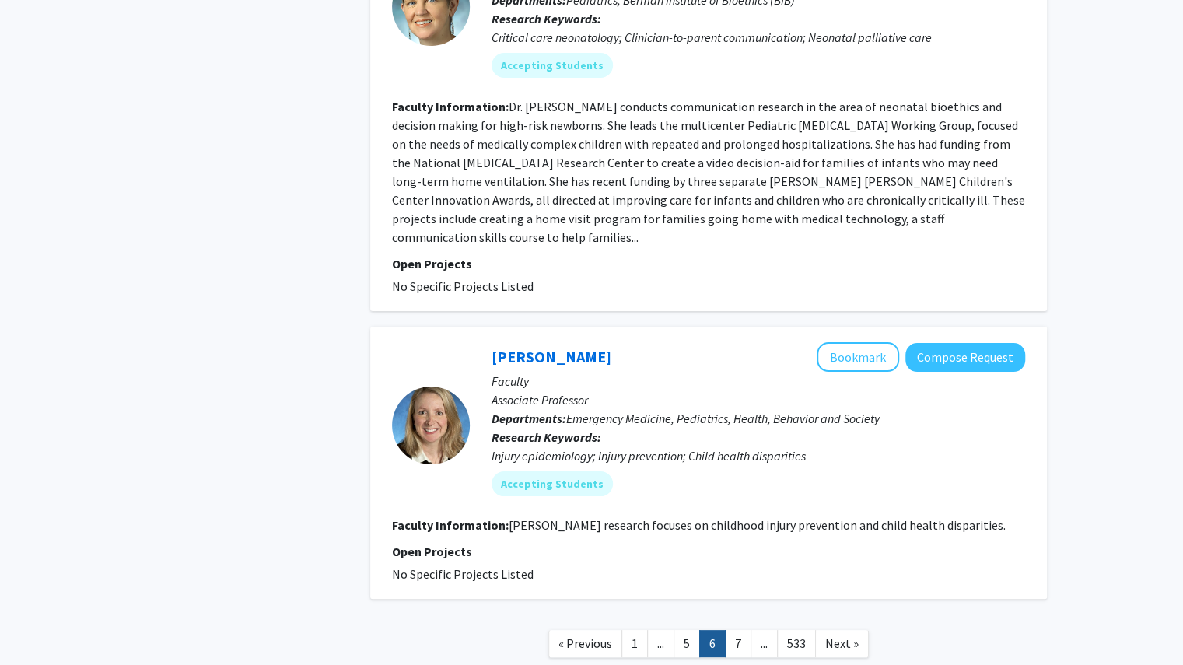
scroll to position [3483, 0]
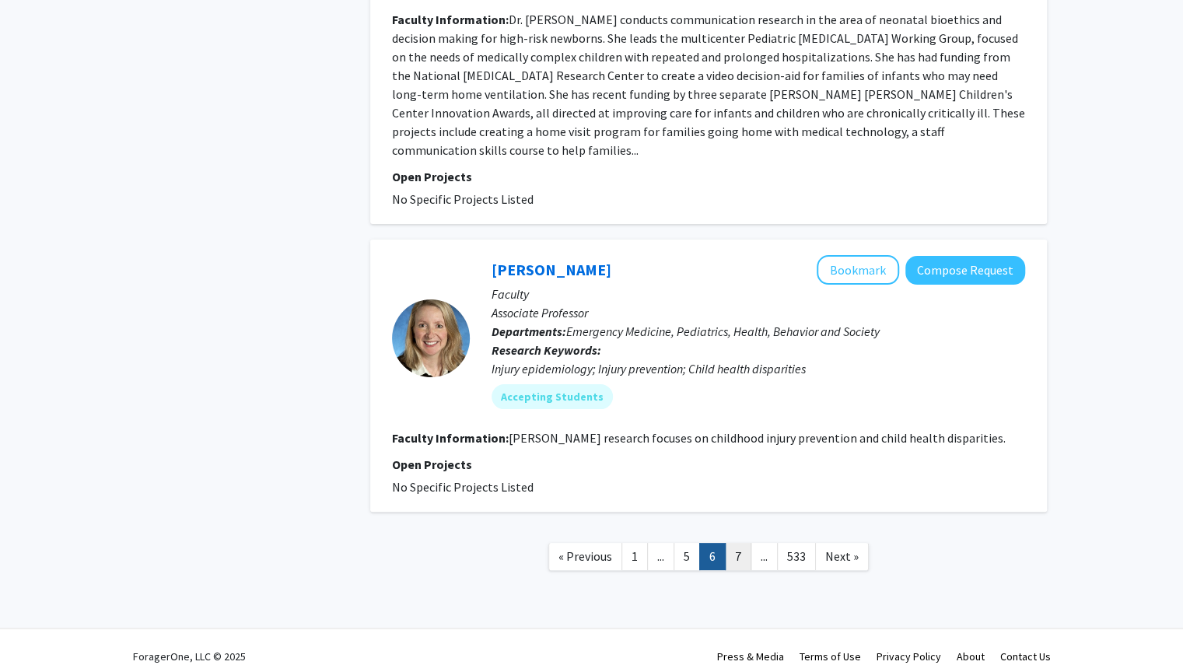
click at [734, 543] on link "7" at bounding box center [738, 556] width 26 height 27
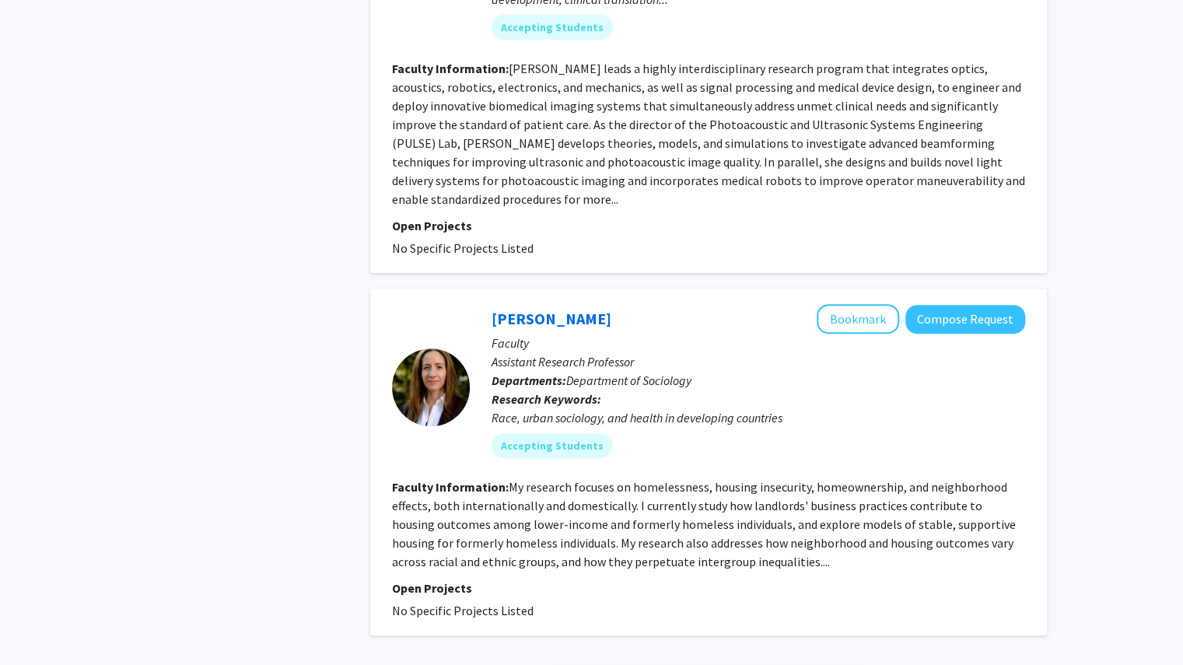
scroll to position [3925, 0]
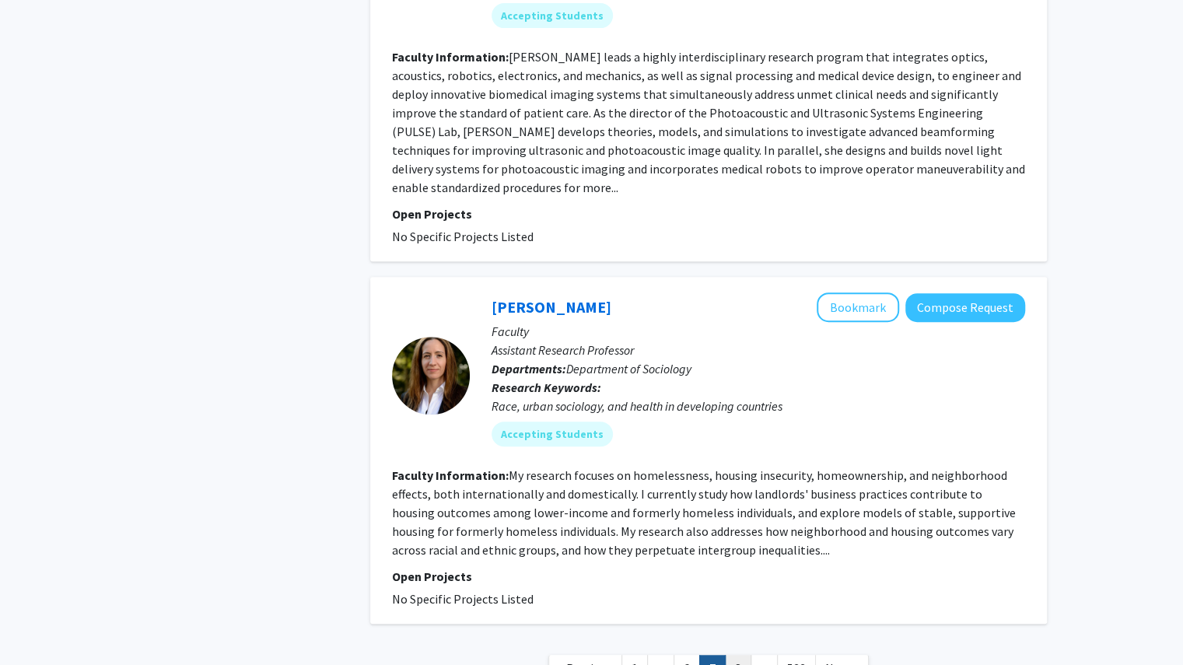
click at [733, 655] on link "8" at bounding box center [738, 668] width 26 height 27
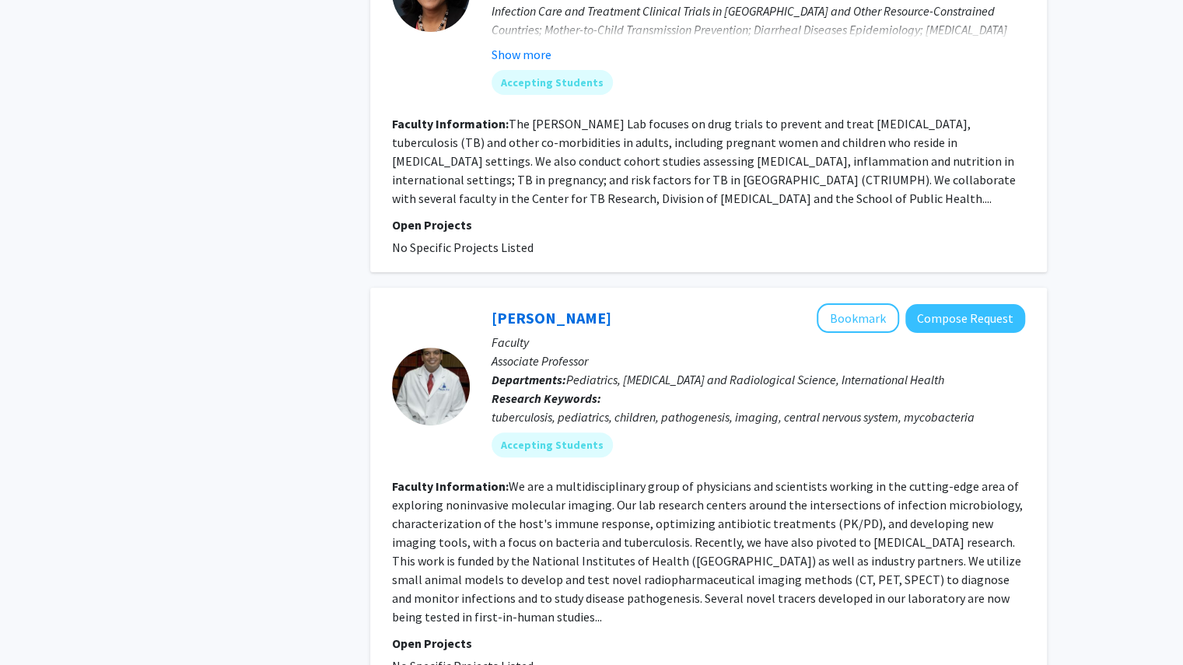
scroll to position [3732, 0]
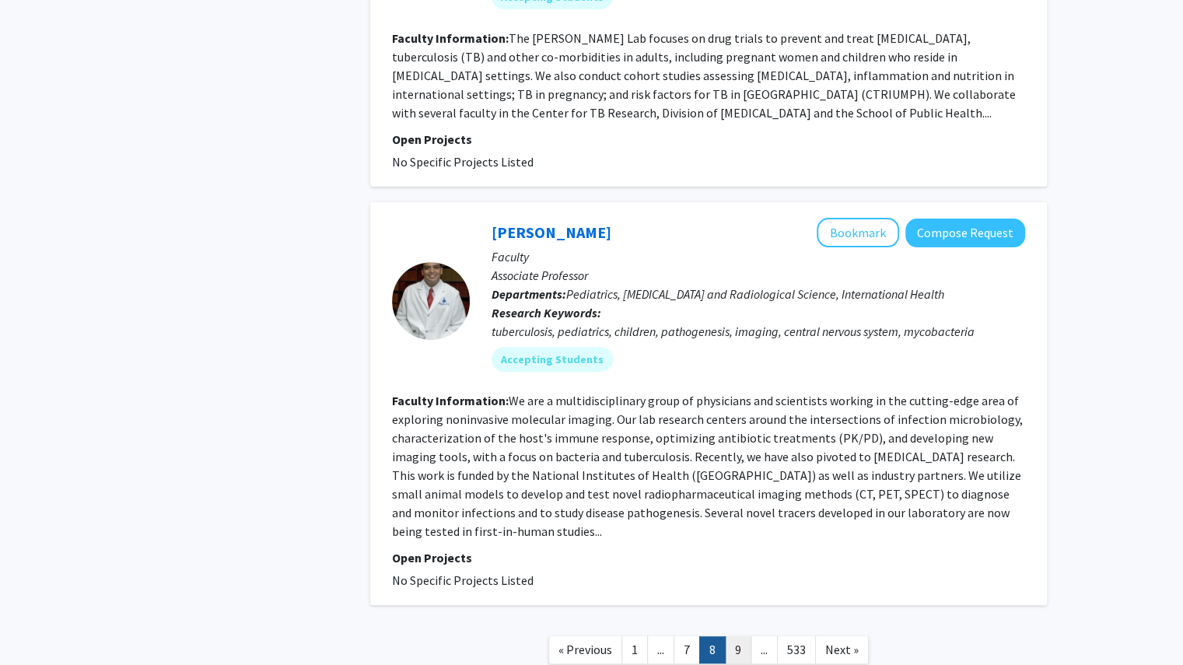
click at [737, 636] on link "9" at bounding box center [738, 649] width 26 height 27
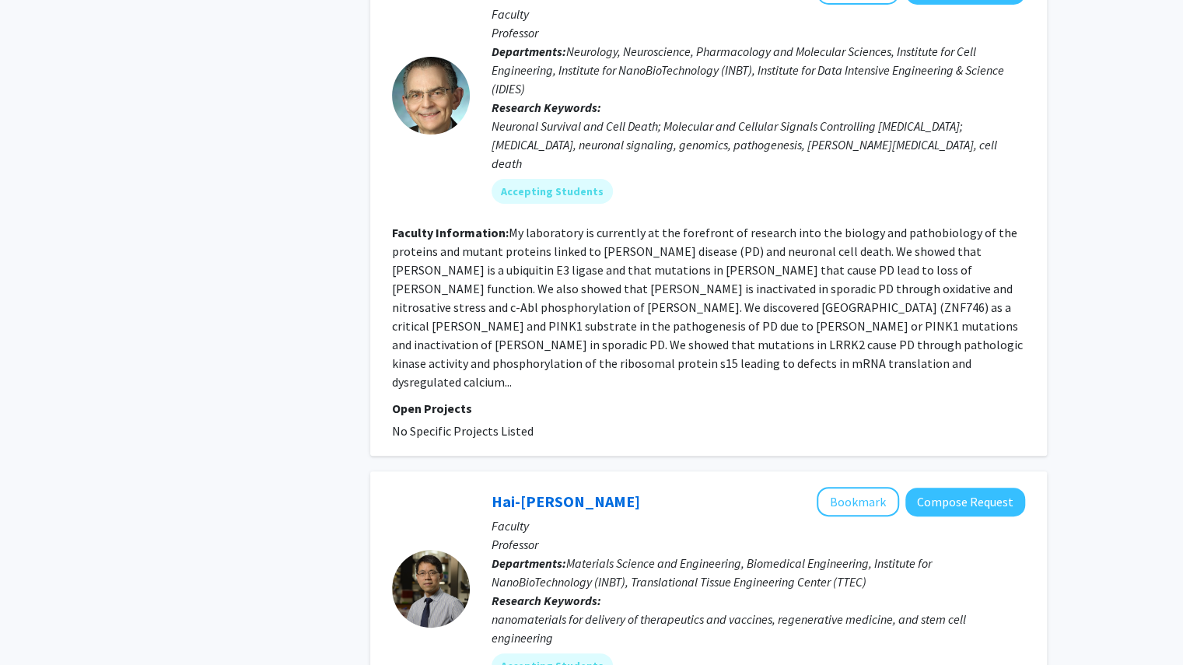
scroll to position [3720, 0]
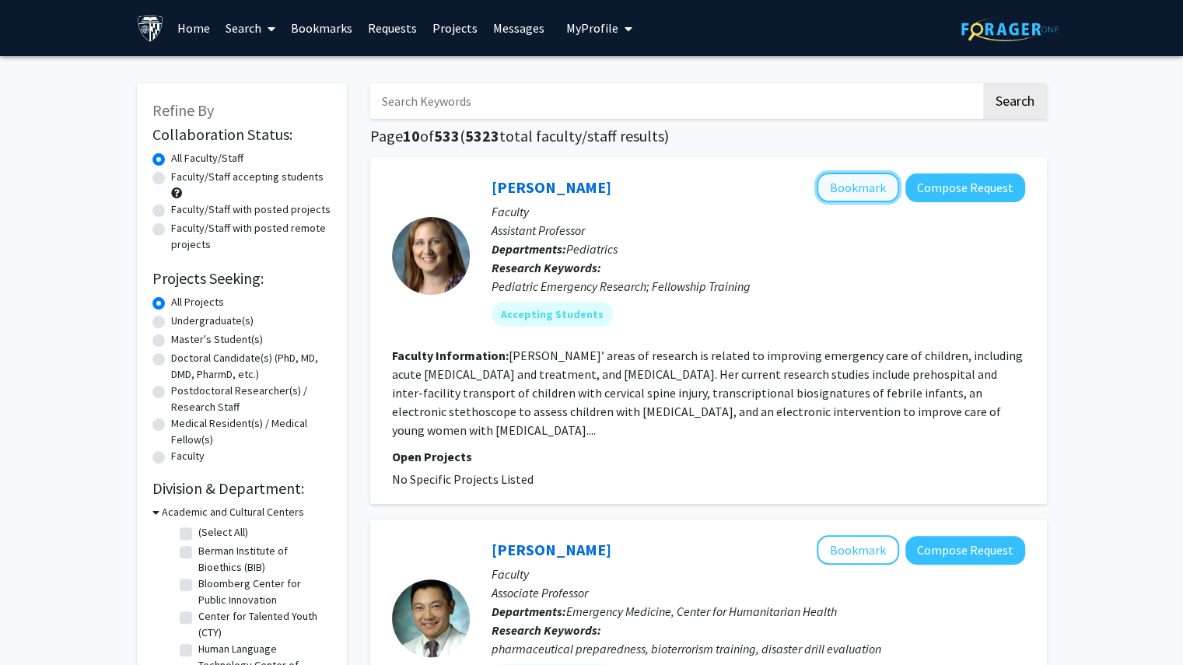
click at [874, 190] on button "Bookmark" at bounding box center [857, 188] width 82 height 30
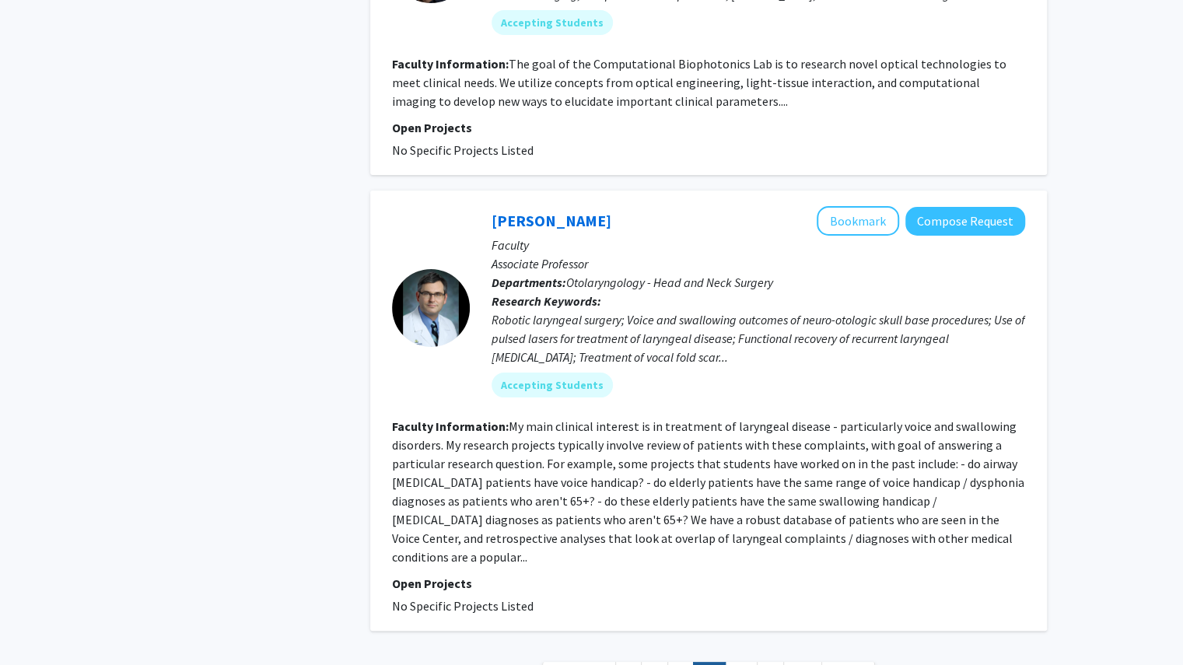
scroll to position [3421, 0]
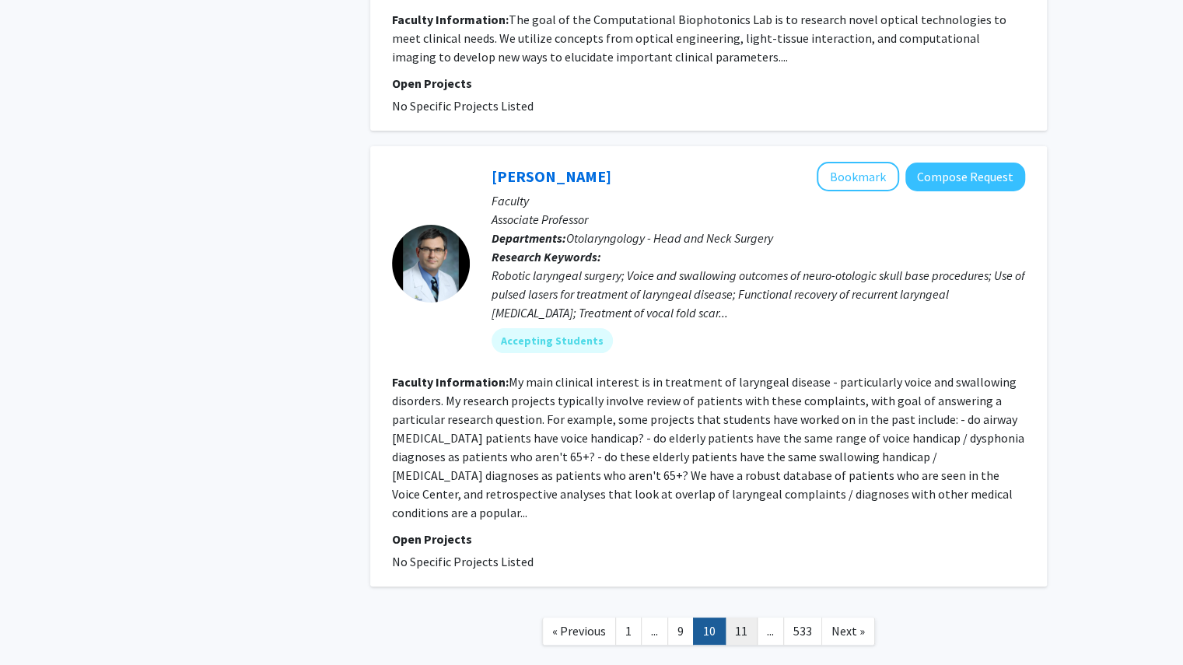
click at [745, 617] on link "11" at bounding box center [741, 630] width 33 height 27
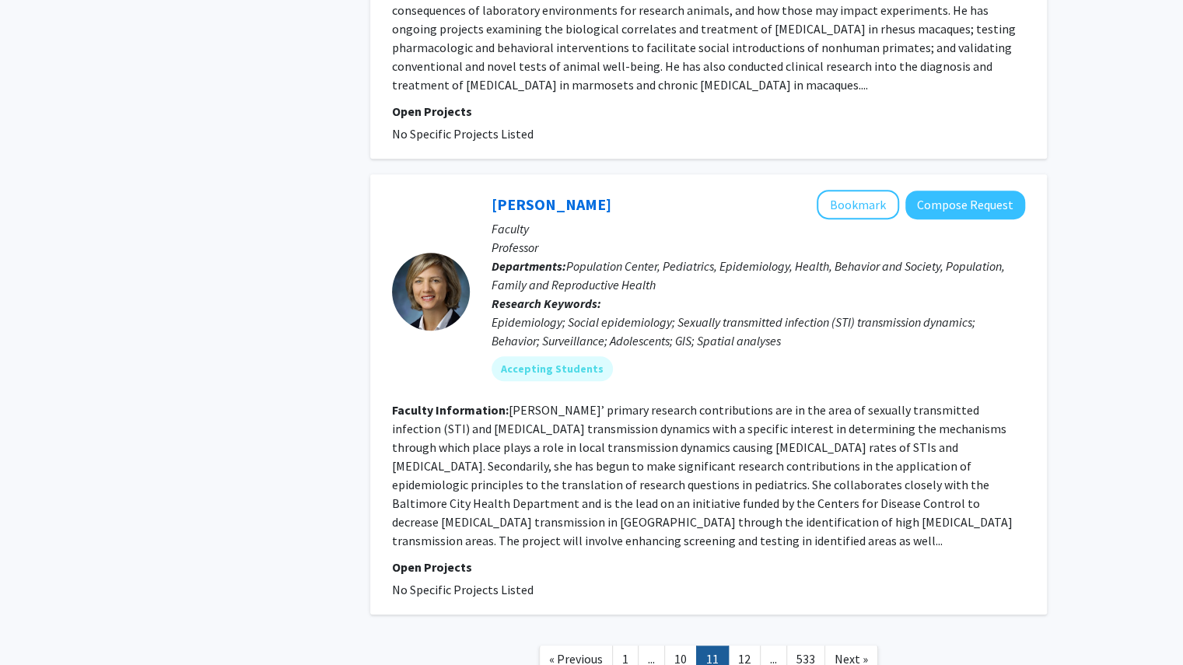
scroll to position [3888, 0]
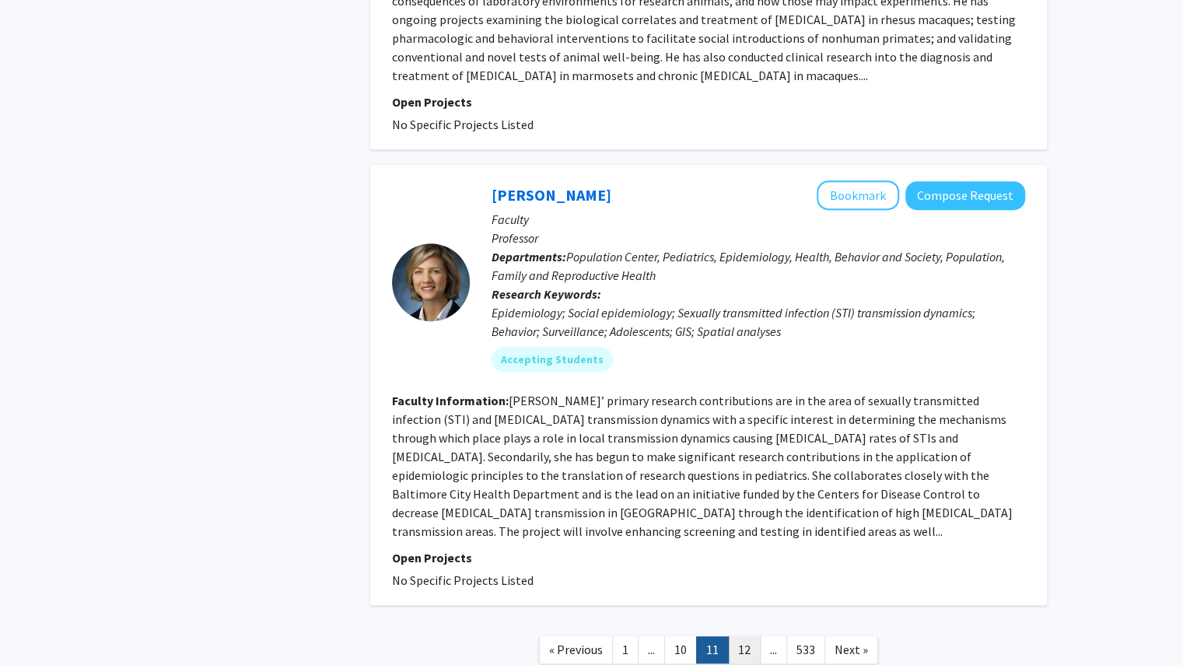
click at [740, 636] on link "12" at bounding box center [744, 649] width 33 height 27
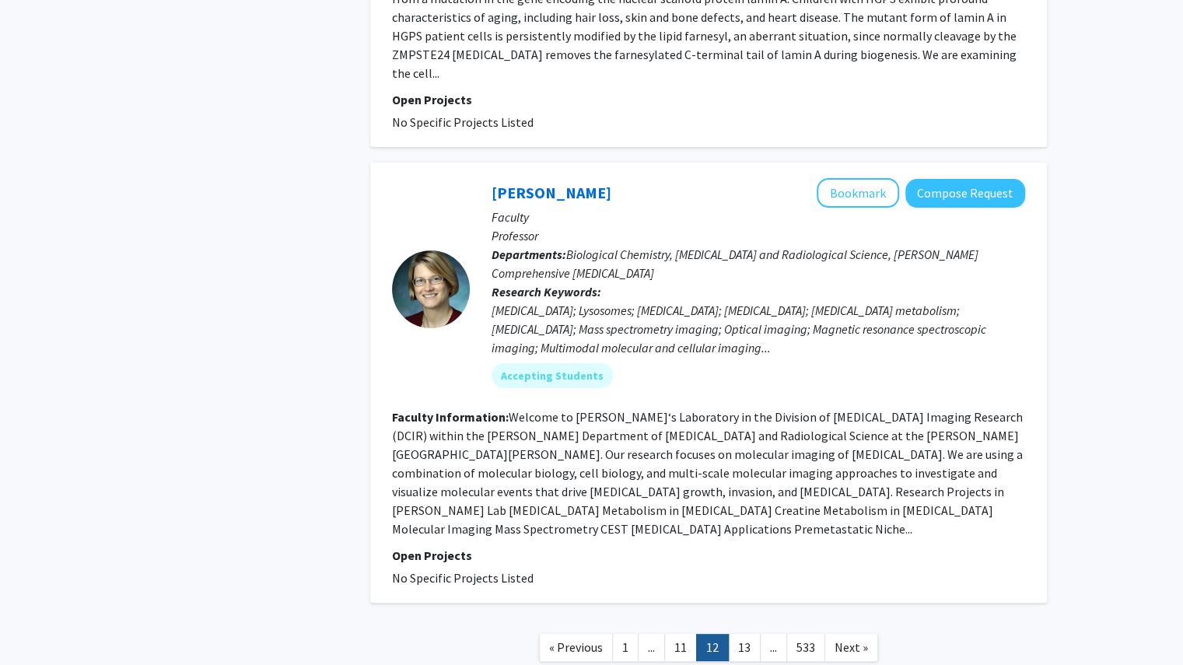
scroll to position [3533, 0]
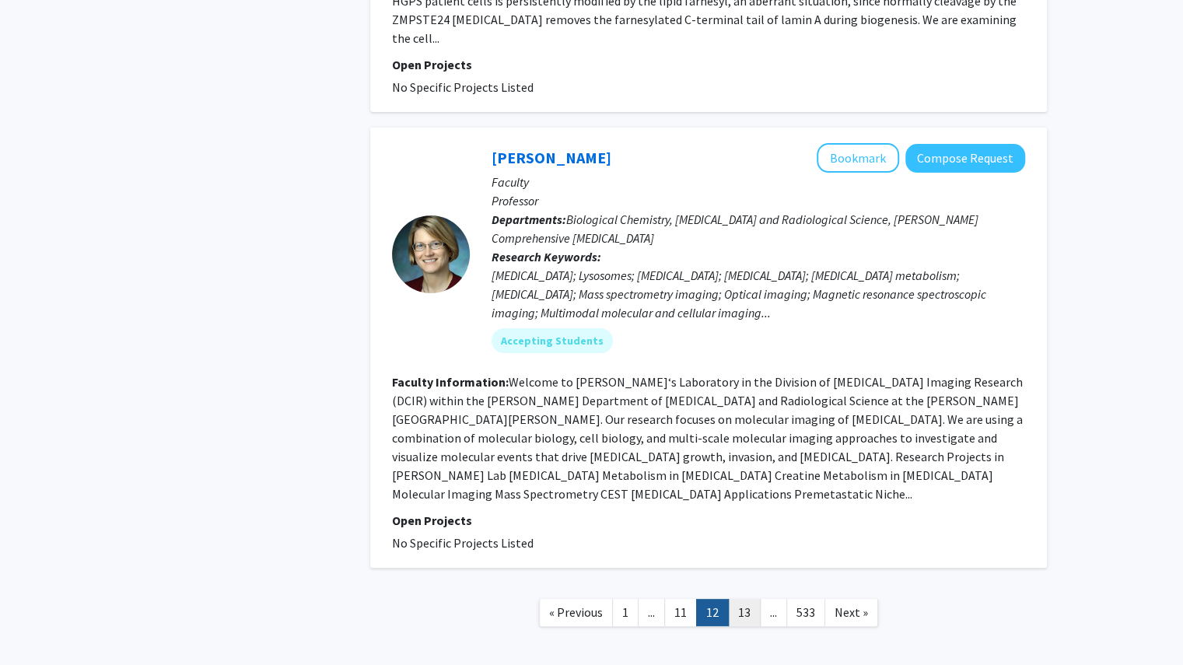
click at [740, 599] on link "13" at bounding box center [744, 612] width 33 height 27
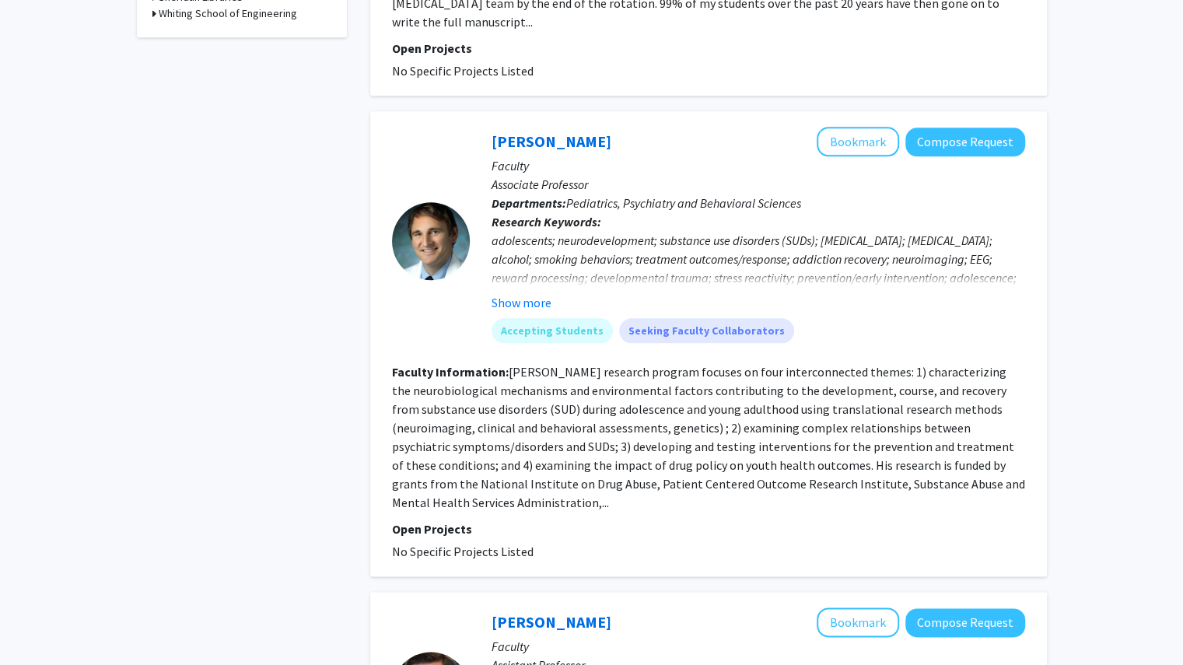
scroll to position [910, 0]
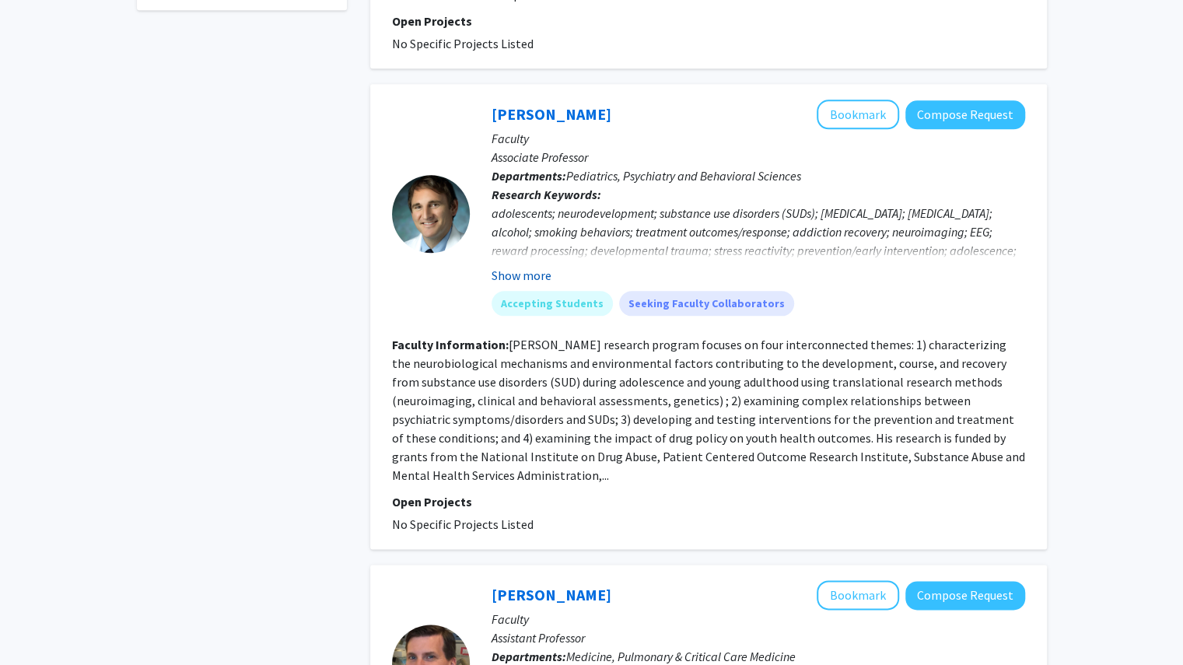
click at [529, 266] on button "Show more" at bounding box center [521, 275] width 60 height 19
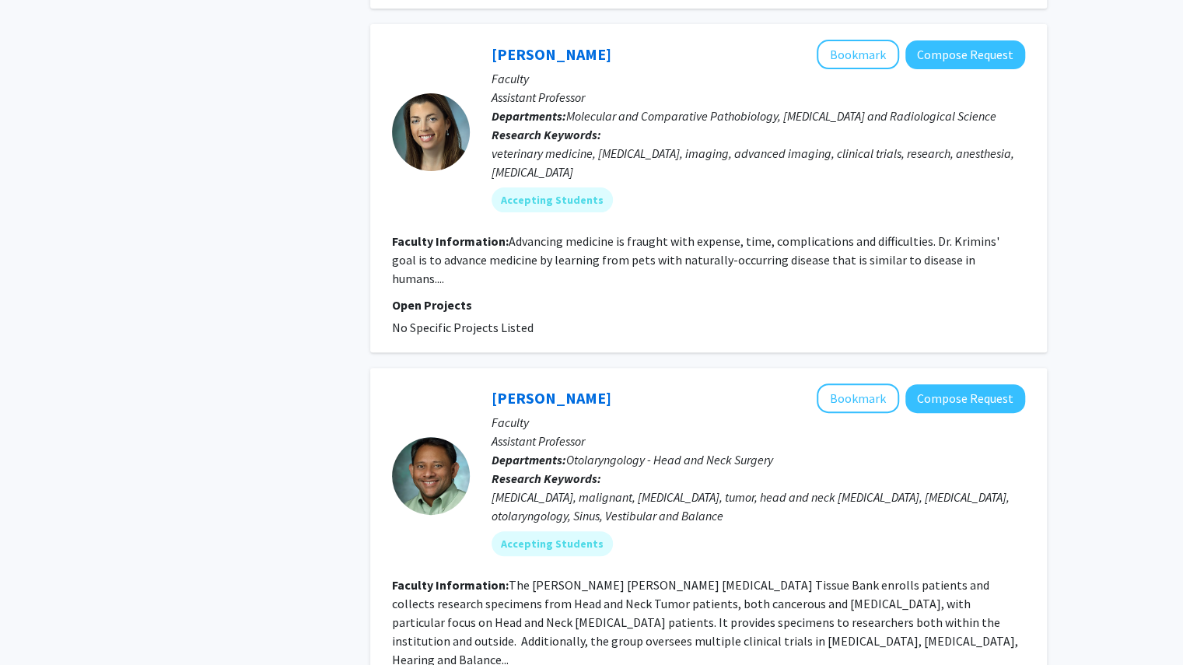
scroll to position [3670, 0]
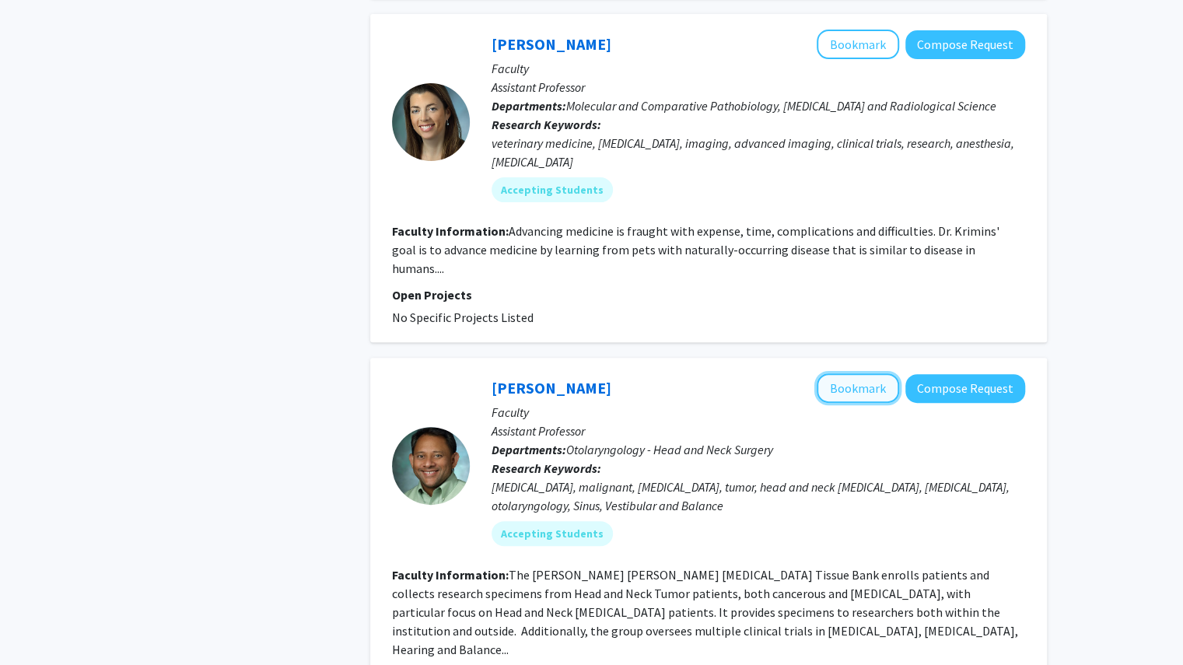
click at [844, 373] on button "Bookmark" at bounding box center [857, 388] width 82 height 30
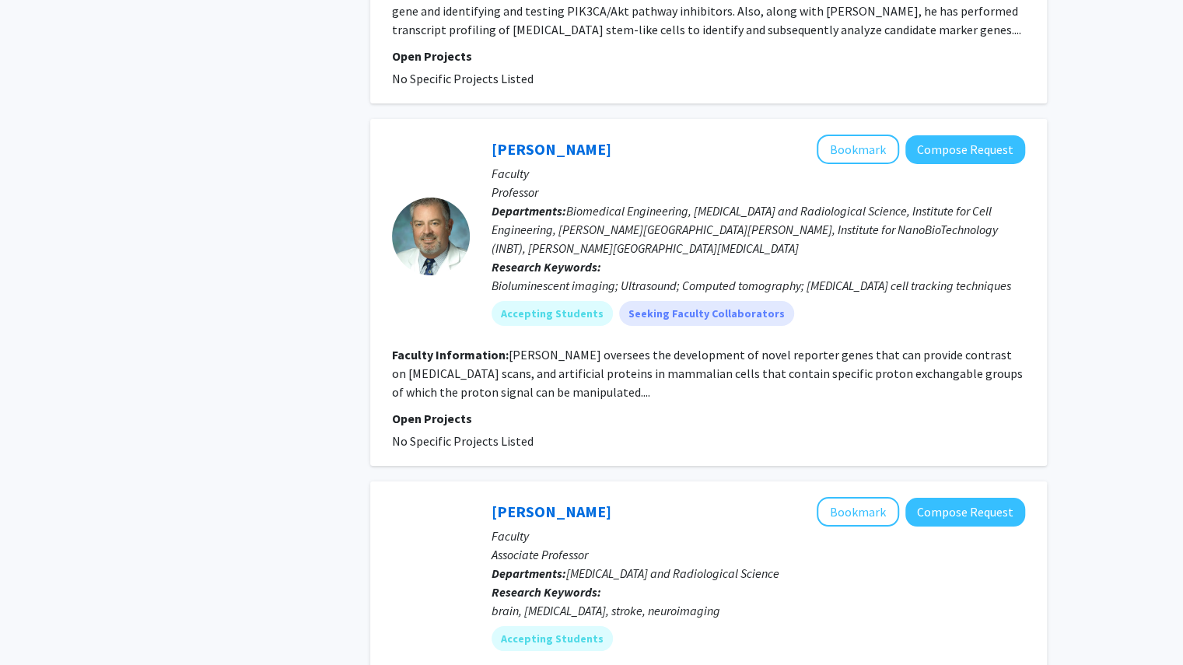
scroll to position [3458, 0]
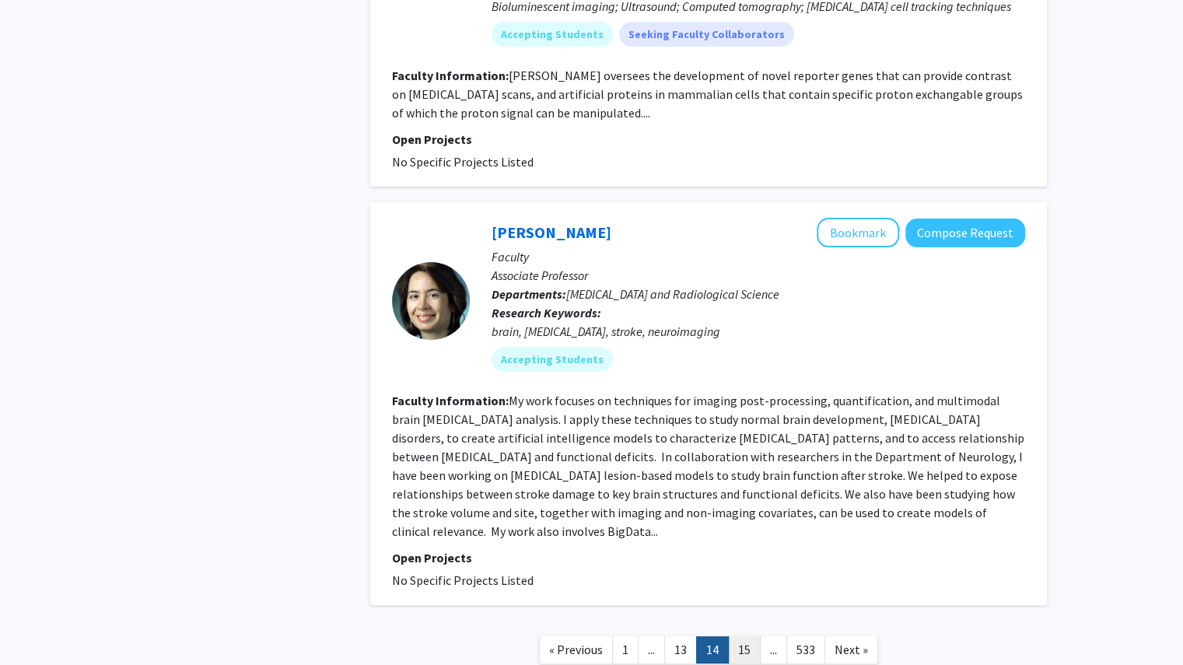
click at [742, 636] on link "15" at bounding box center [744, 649] width 33 height 27
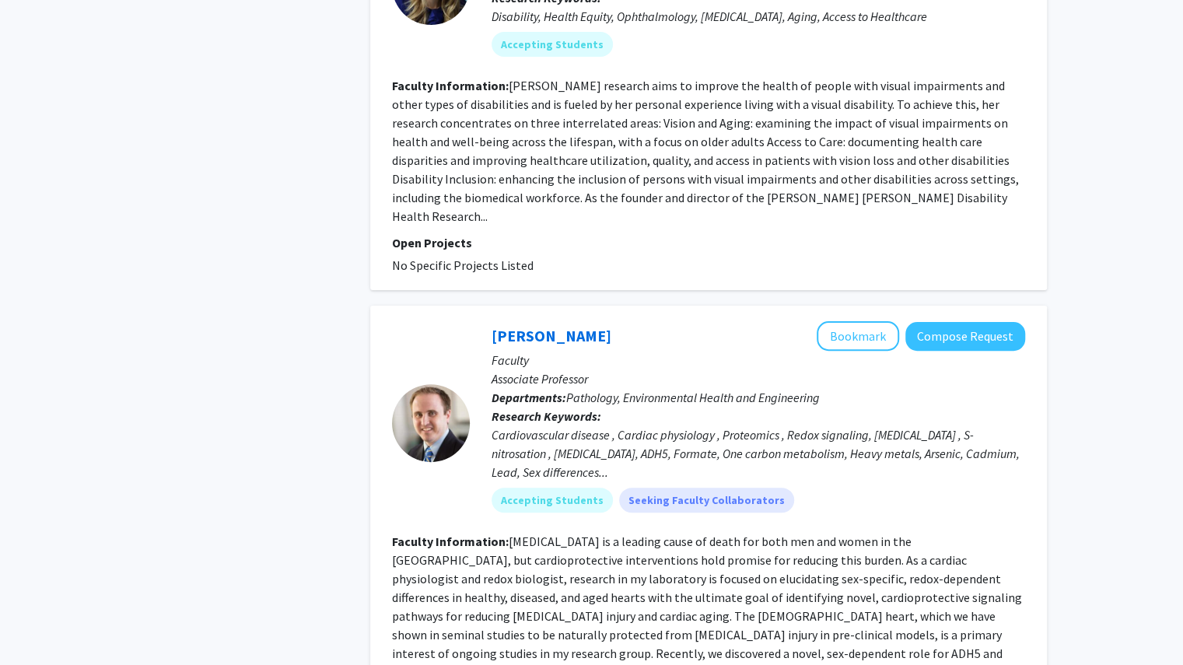
scroll to position [3661, 0]
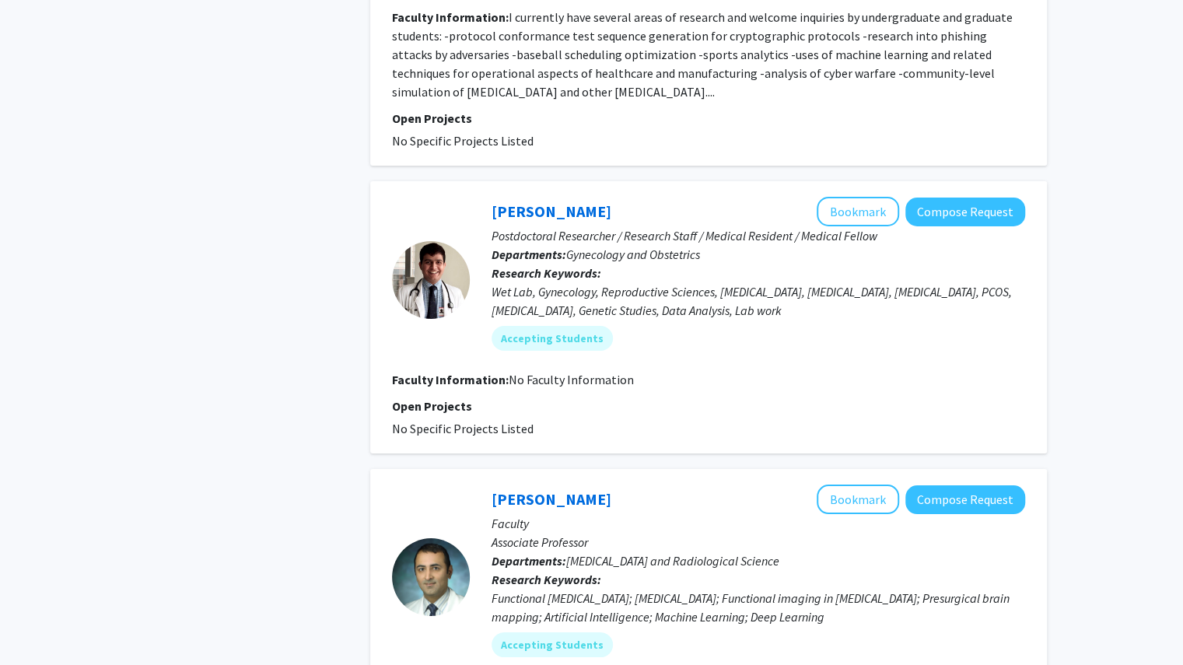
scroll to position [3315, 0]
click at [840, 197] on button "Bookmark" at bounding box center [857, 212] width 82 height 30
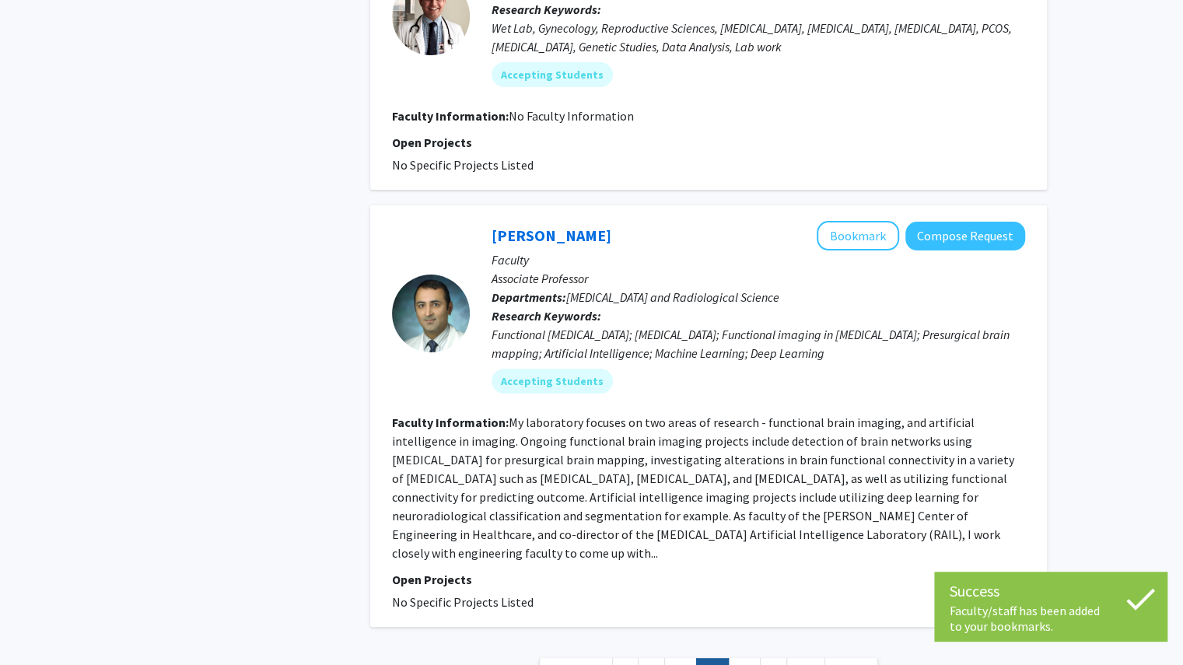
scroll to position [3583, 0]
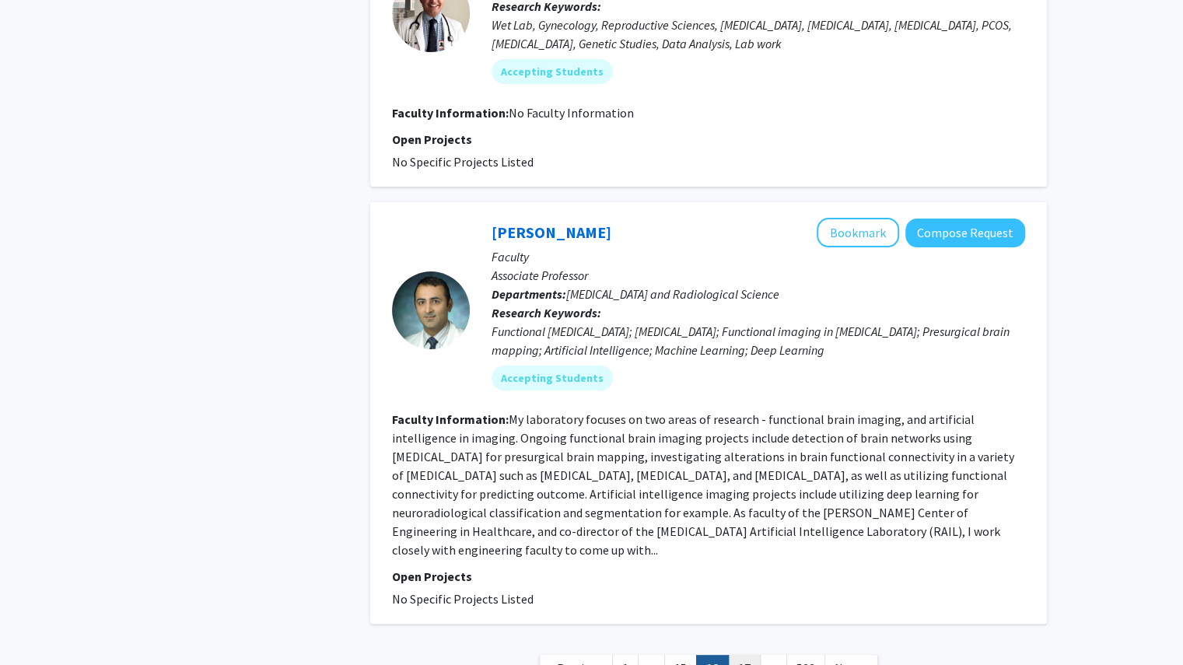
click at [743, 655] on link "17" at bounding box center [744, 668] width 33 height 27
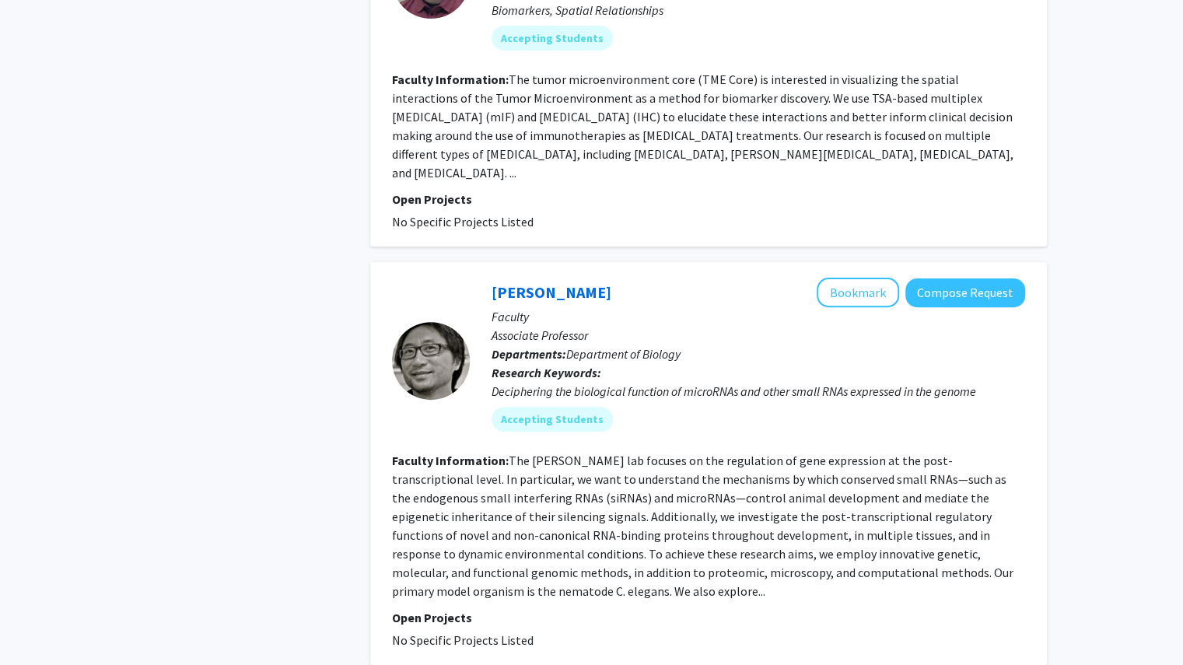
scroll to position [3763, 0]
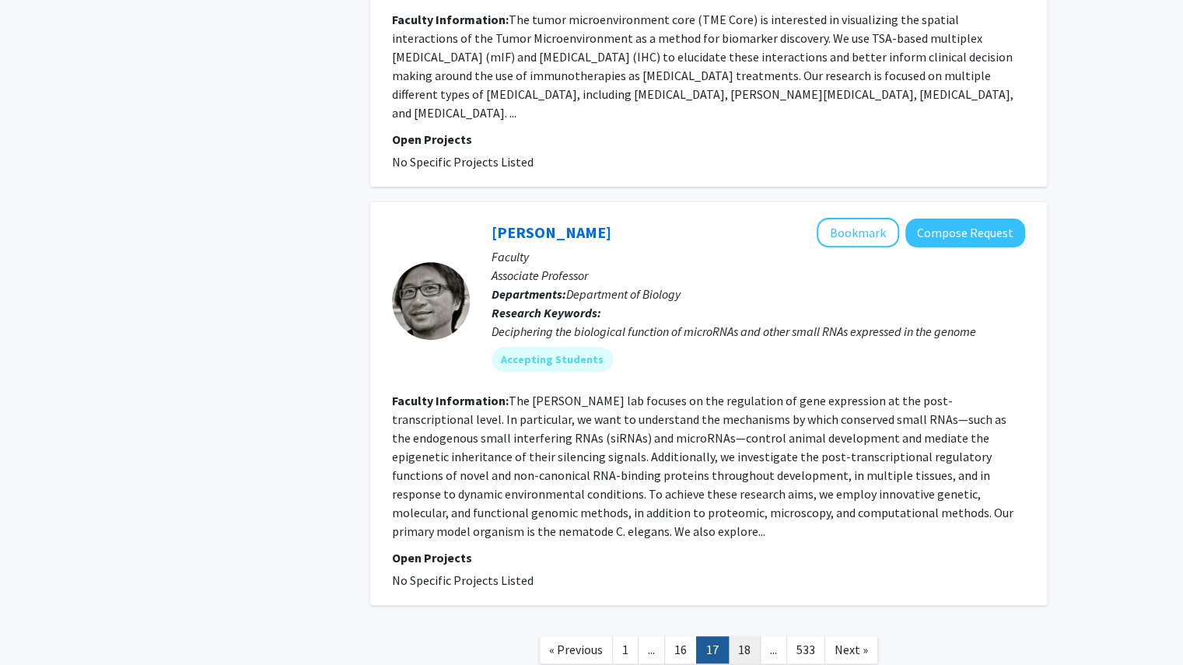
click at [739, 636] on link "18" at bounding box center [744, 649] width 33 height 27
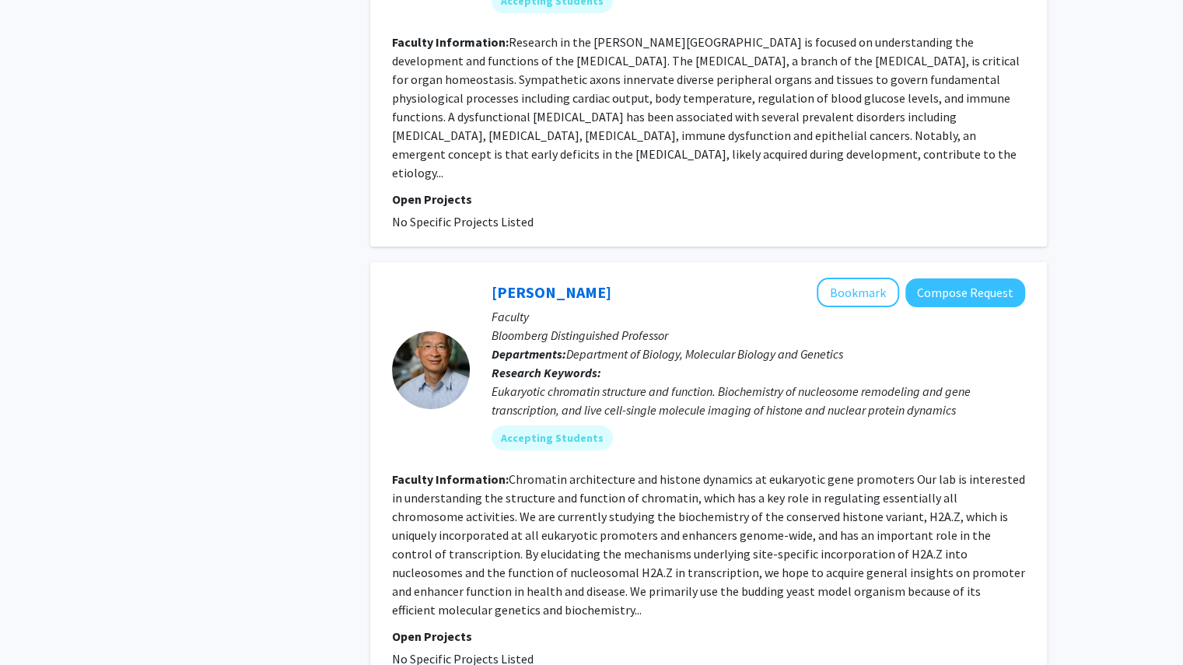
scroll to position [3569, 0]
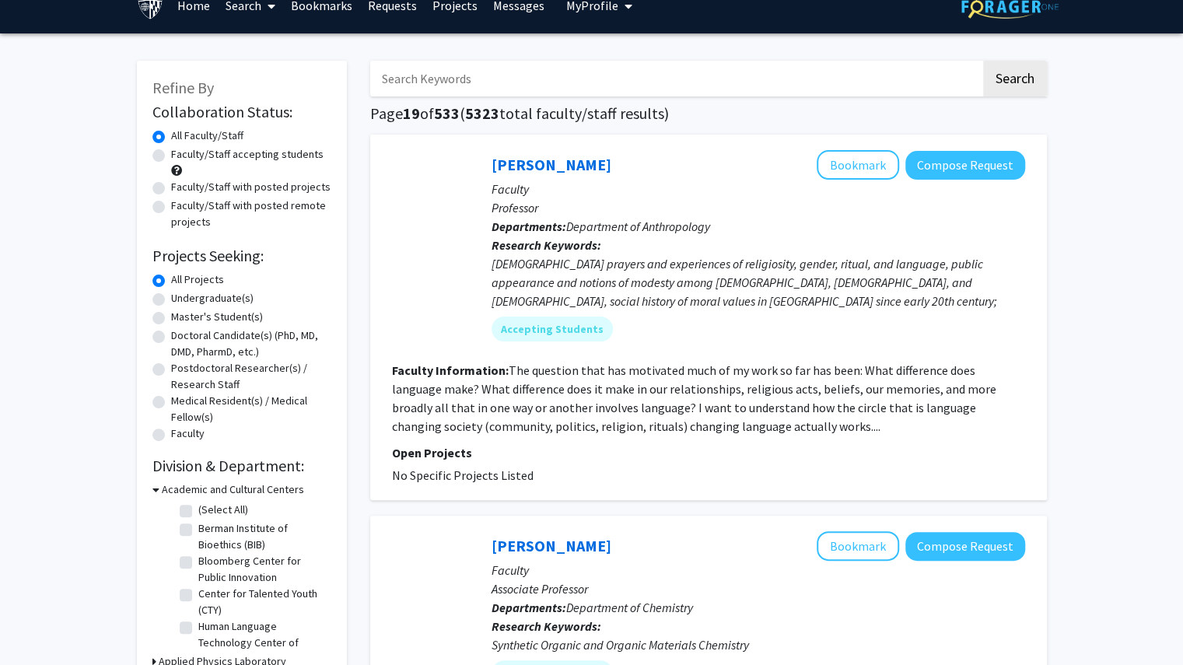
scroll to position [12, 0]
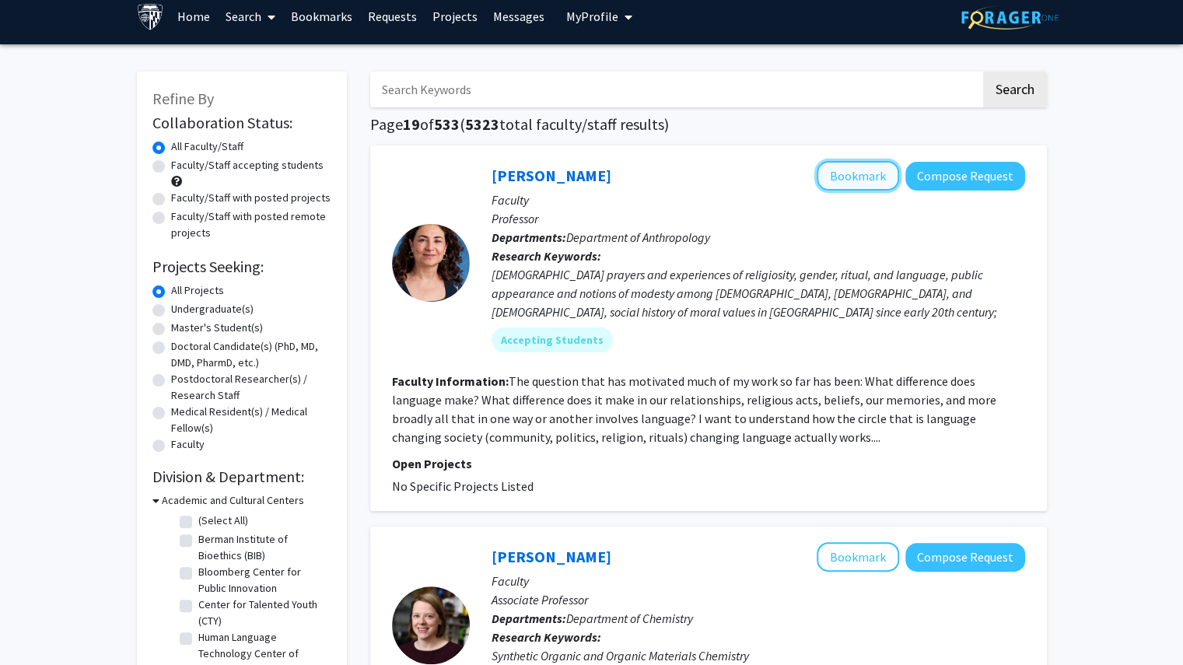
click at [840, 173] on button "Bookmark" at bounding box center [857, 176] width 82 height 30
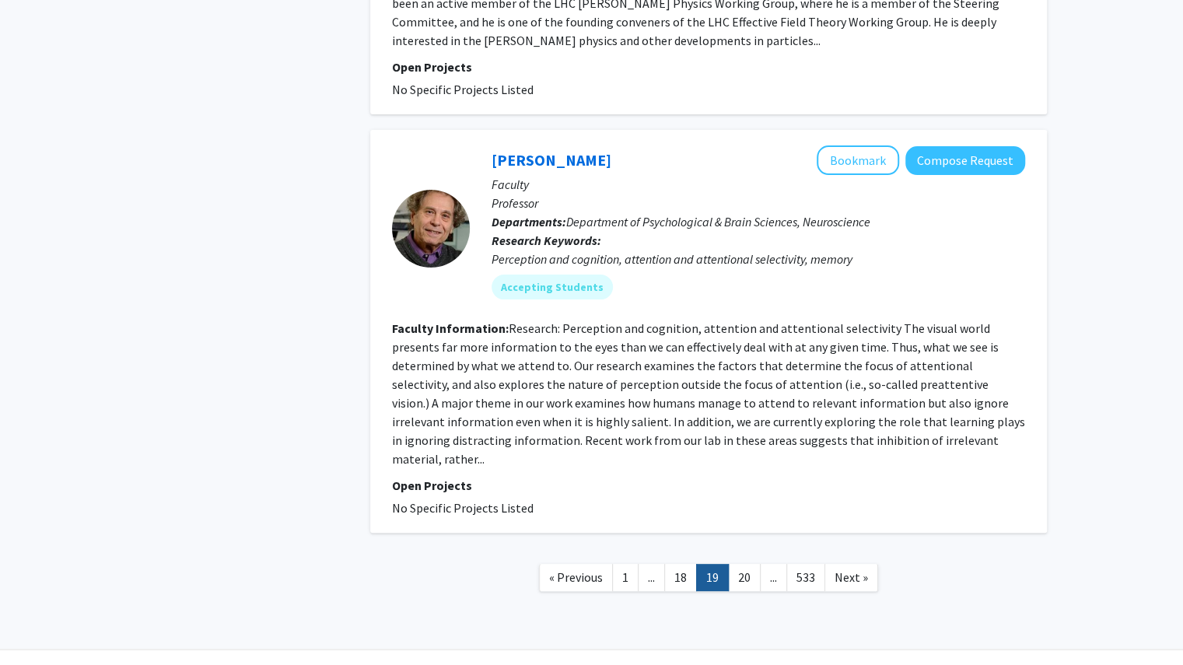
scroll to position [3569, 0]
click at [734, 563] on link "20" at bounding box center [744, 576] width 33 height 27
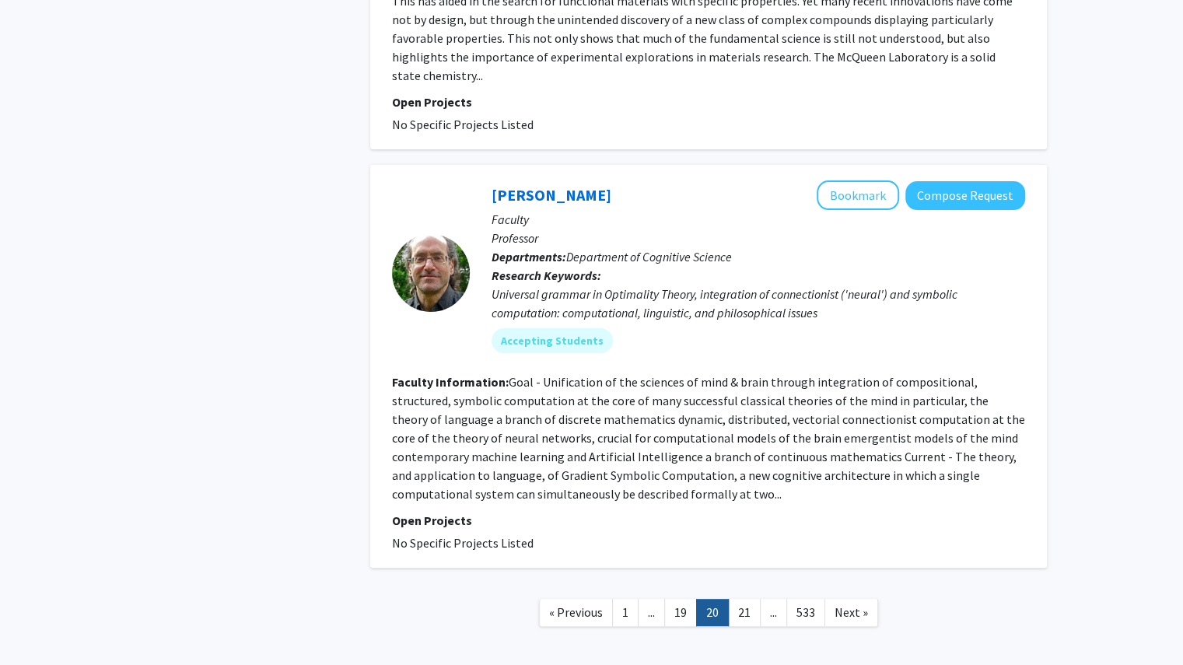
scroll to position [3631, 0]
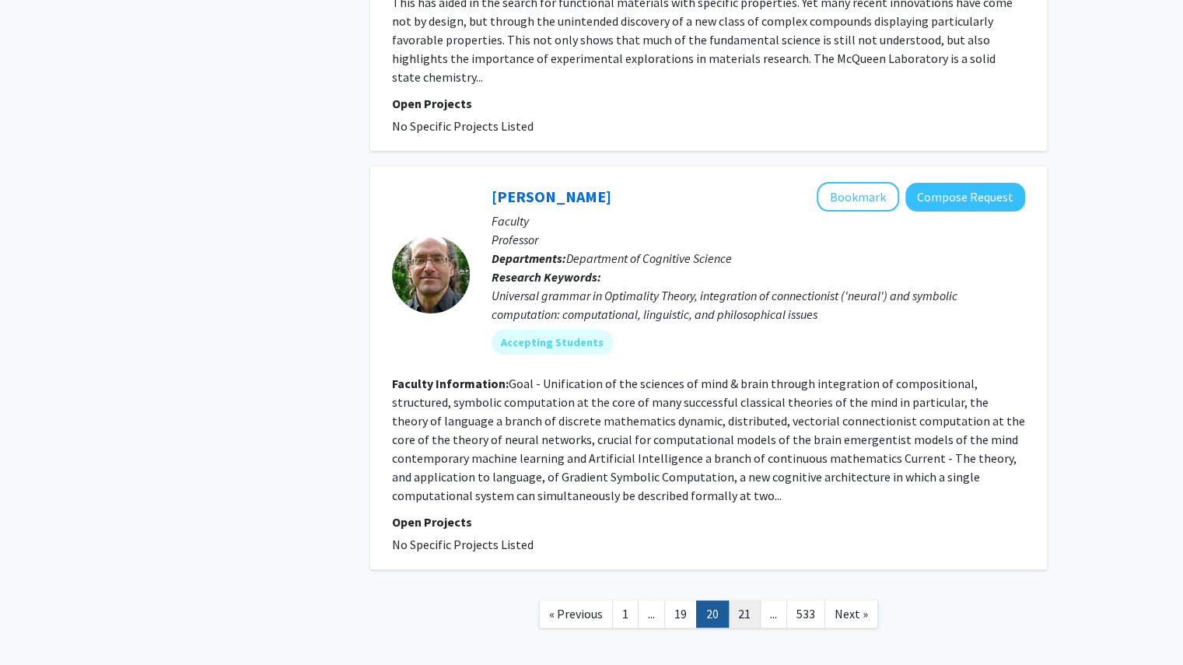
click at [751, 600] on link "21" at bounding box center [744, 613] width 33 height 27
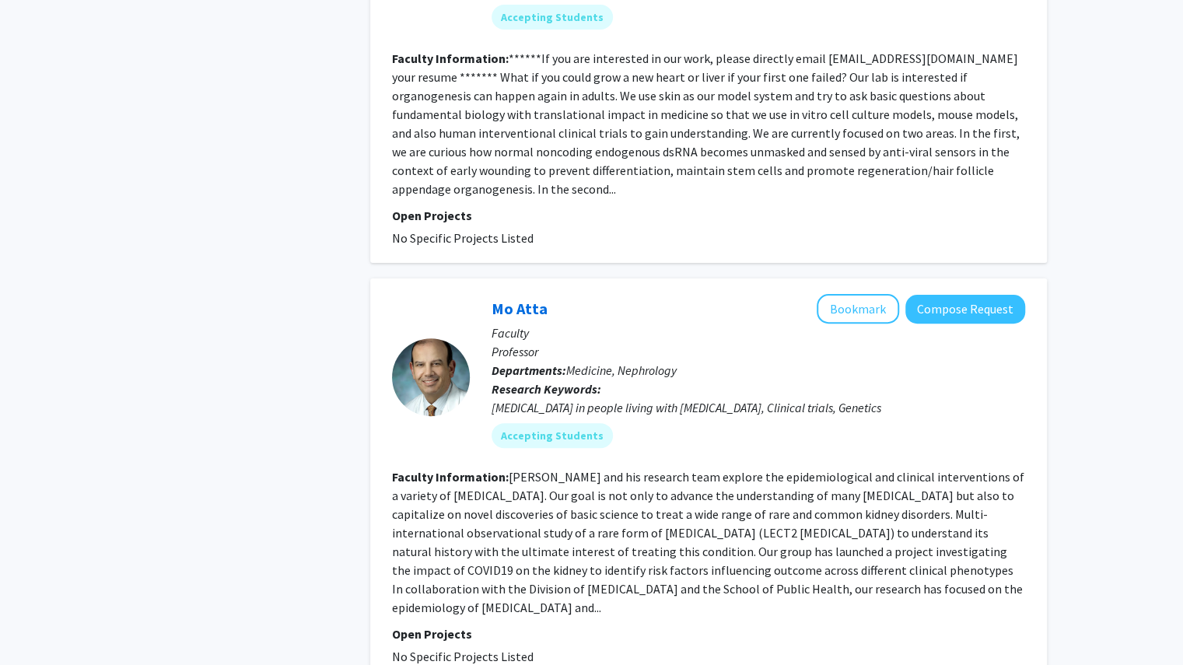
scroll to position [3674, 0]
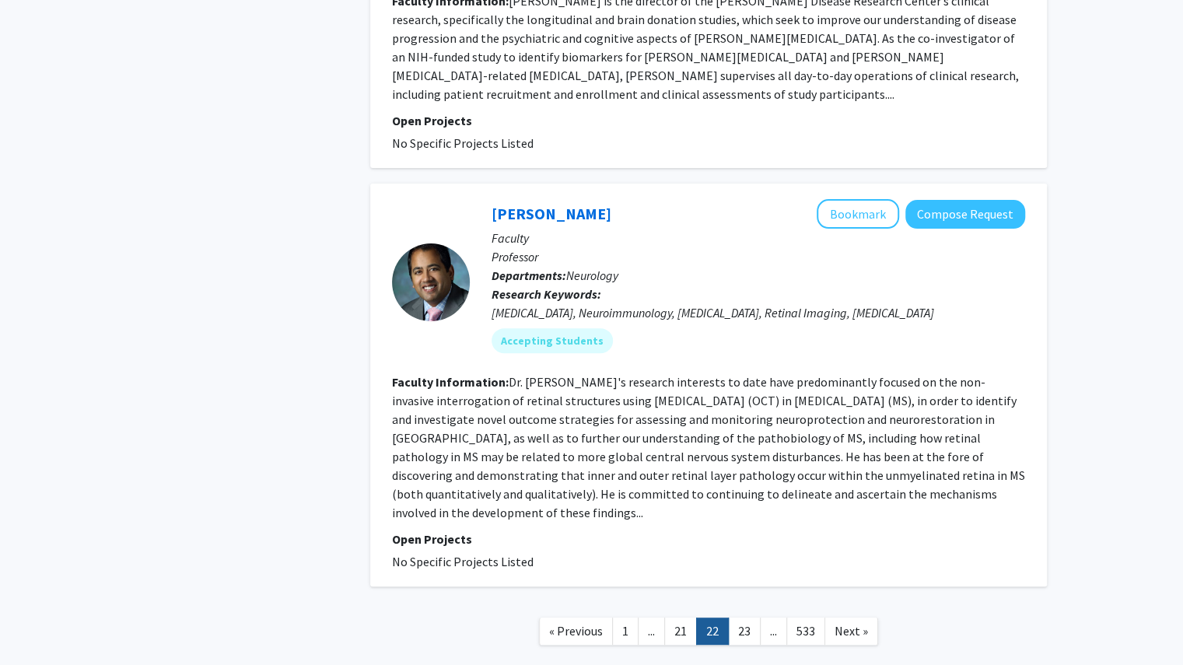
scroll to position [3691, 0]
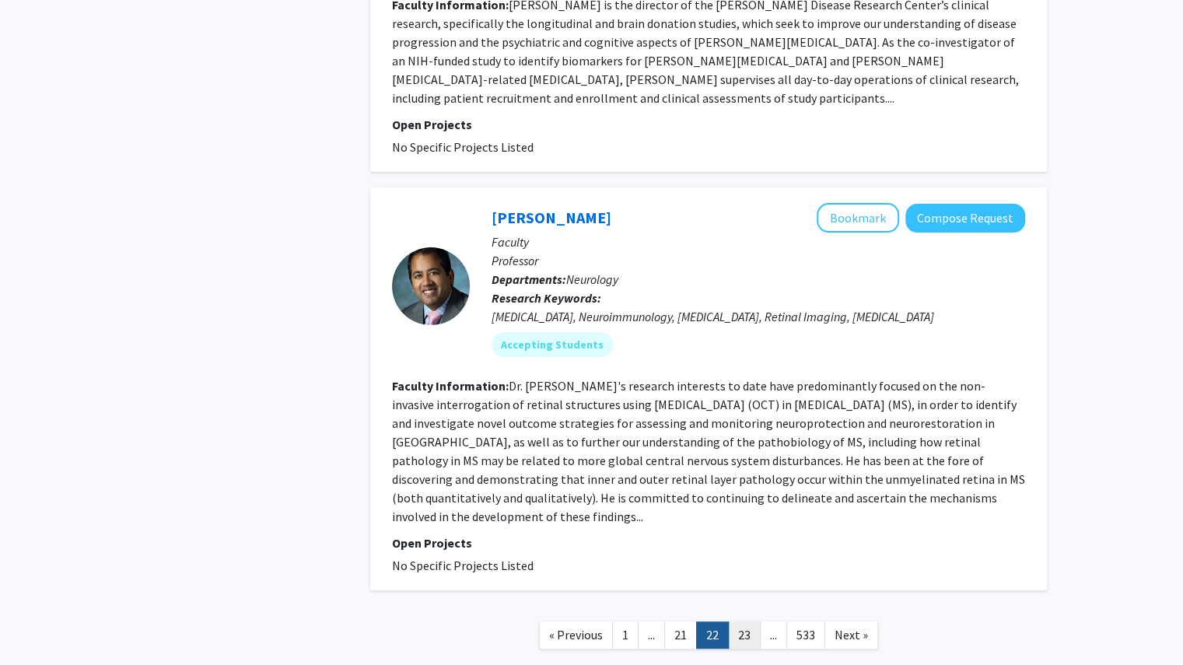
click at [744, 621] on link "23" at bounding box center [744, 634] width 33 height 27
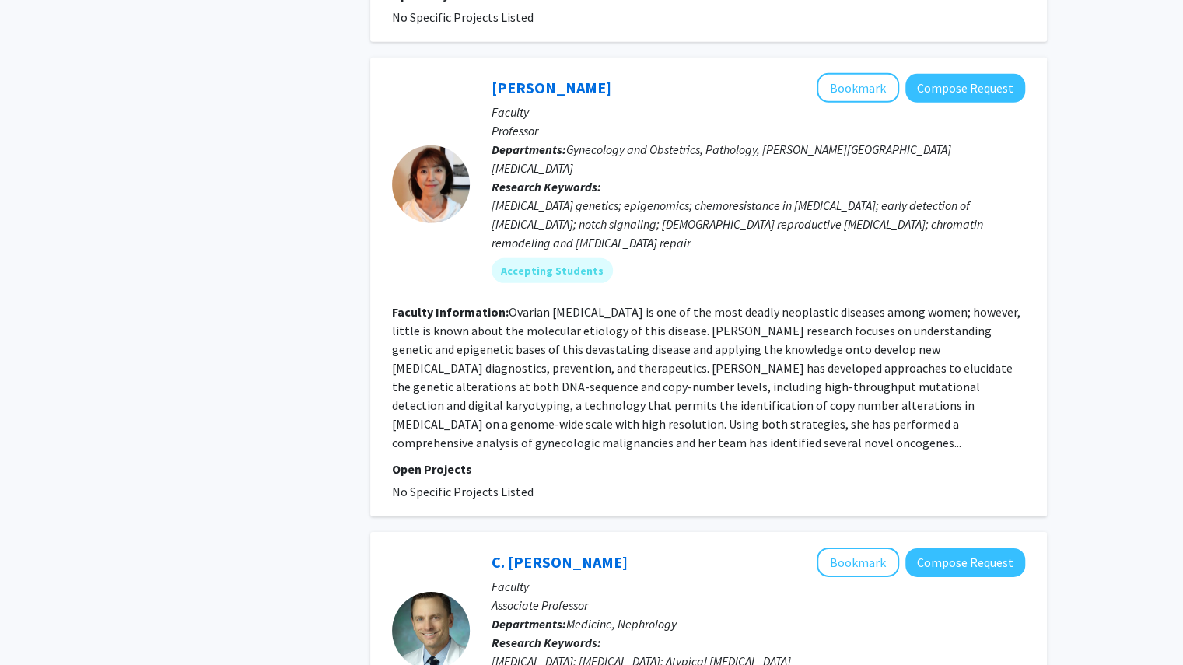
scroll to position [2646, 0]
click at [847, 58] on div "[PERSON_NAME] Bookmark Compose Request Faculty Professor Departments: Gynecolog…" at bounding box center [708, 287] width 676 height 459
click at [847, 74] on button "Bookmark" at bounding box center [857, 89] width 82 height 30
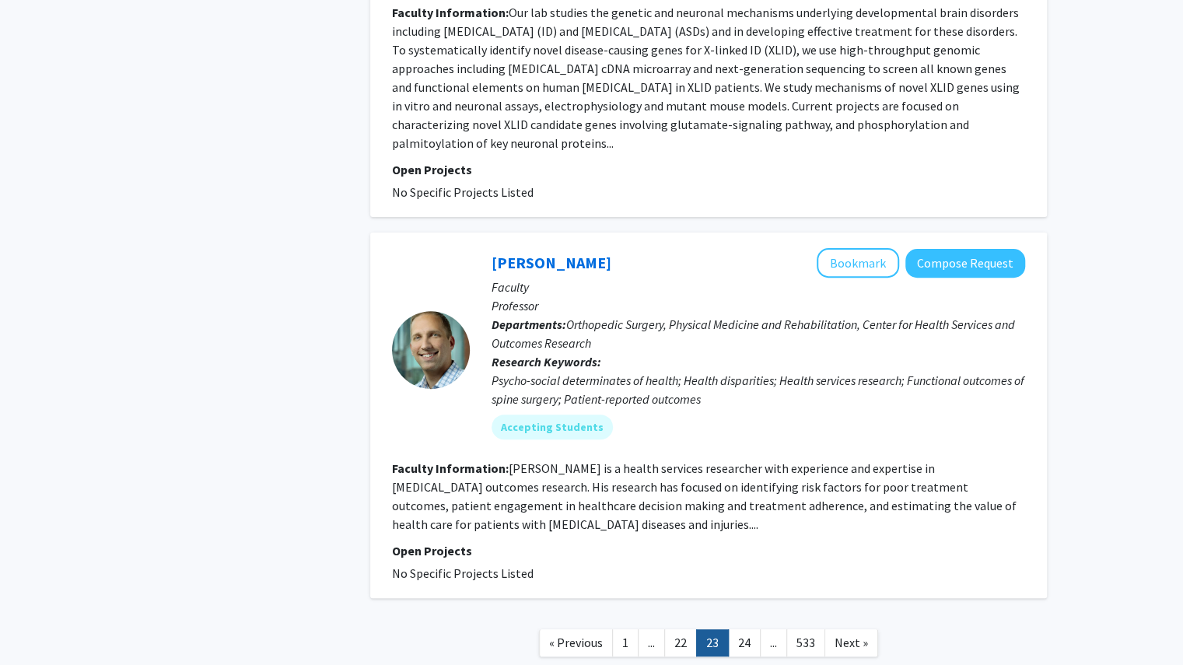
scroll to position [3728, 0]
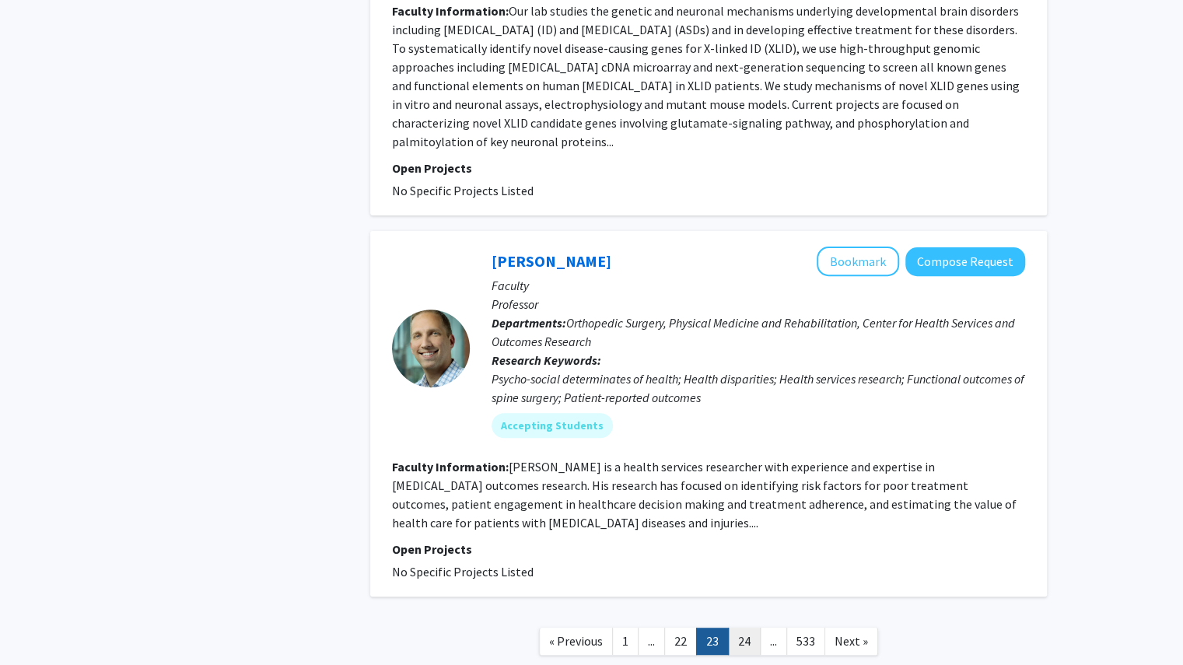
click at [749, 627] on link "24" at bounding box center [744, 640] width 33 height 27
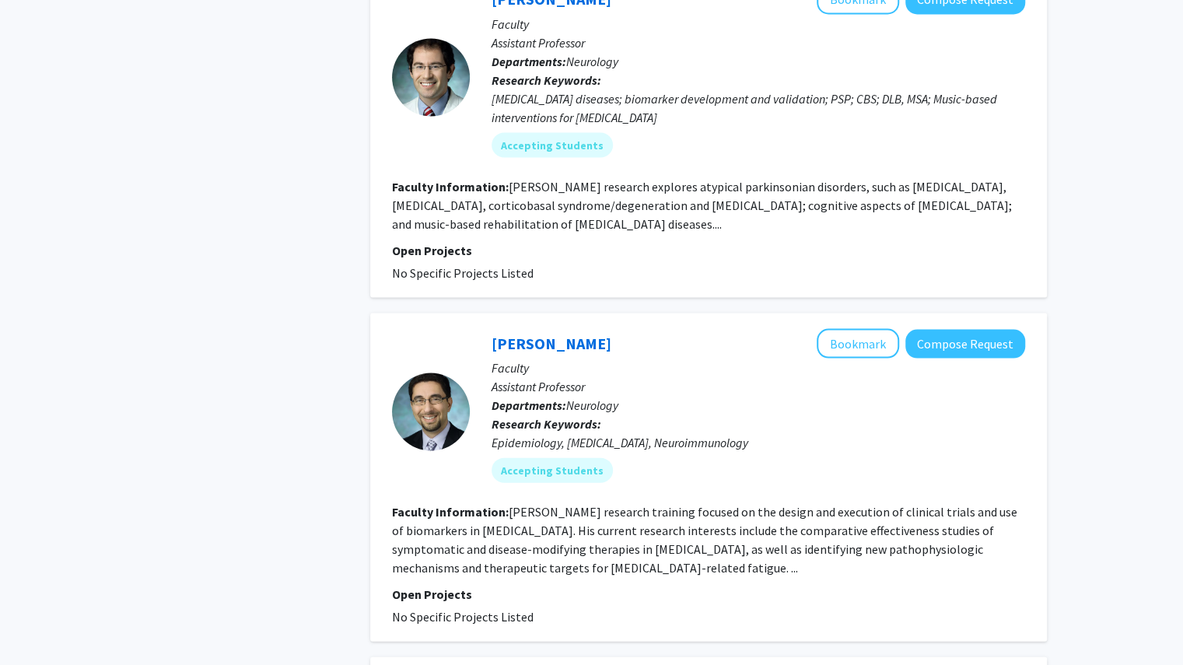
scroll to position [1769, 0]
click at [841, 327] on button "Bookmark" at bounding box center [857, 342] width 82 height 30
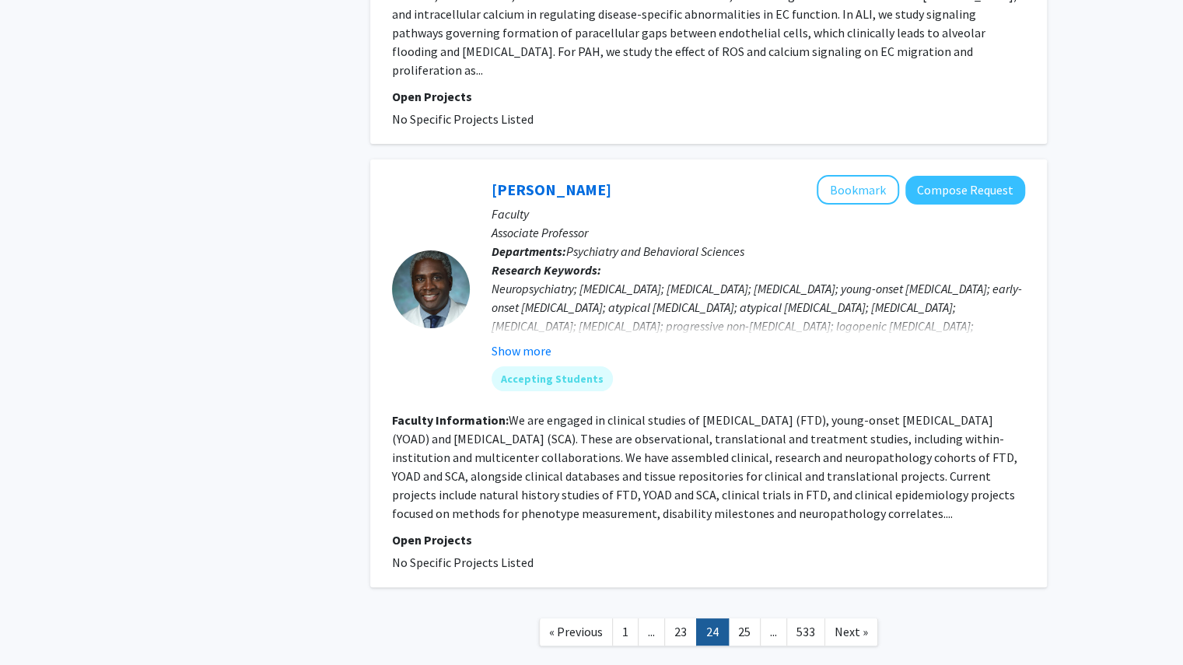
scroll to position [3521, 0]
click at [743, 617] on link "25" at bounding box center [744, 630] width 33 height 27
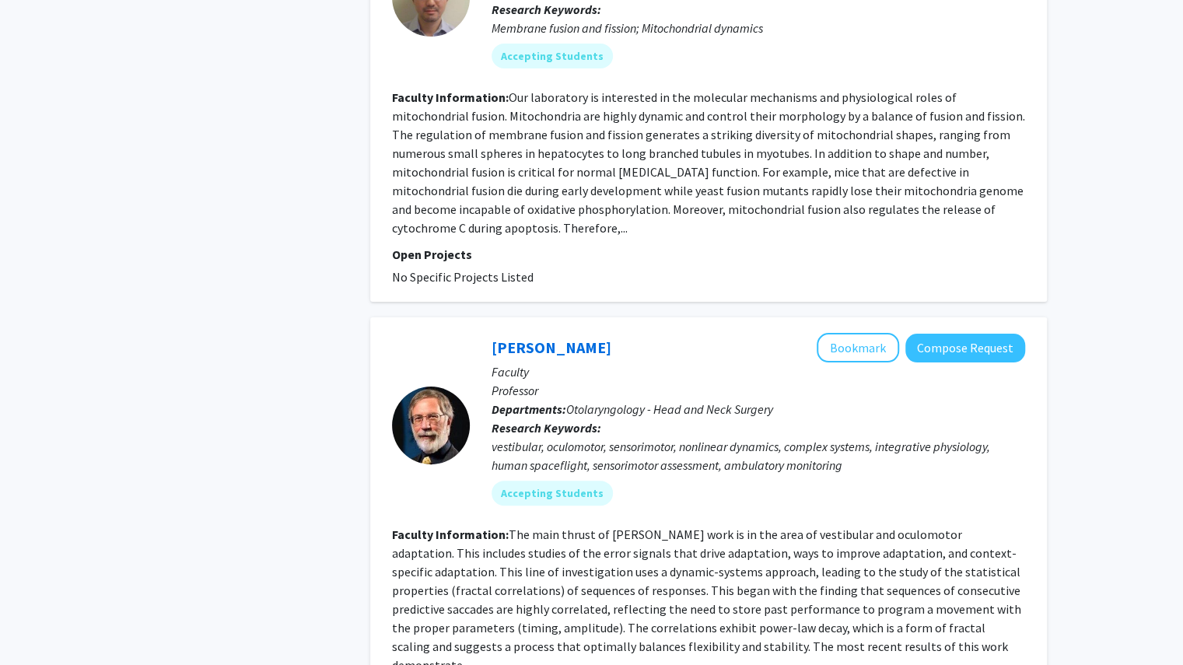
scroll to position [3645, 0]
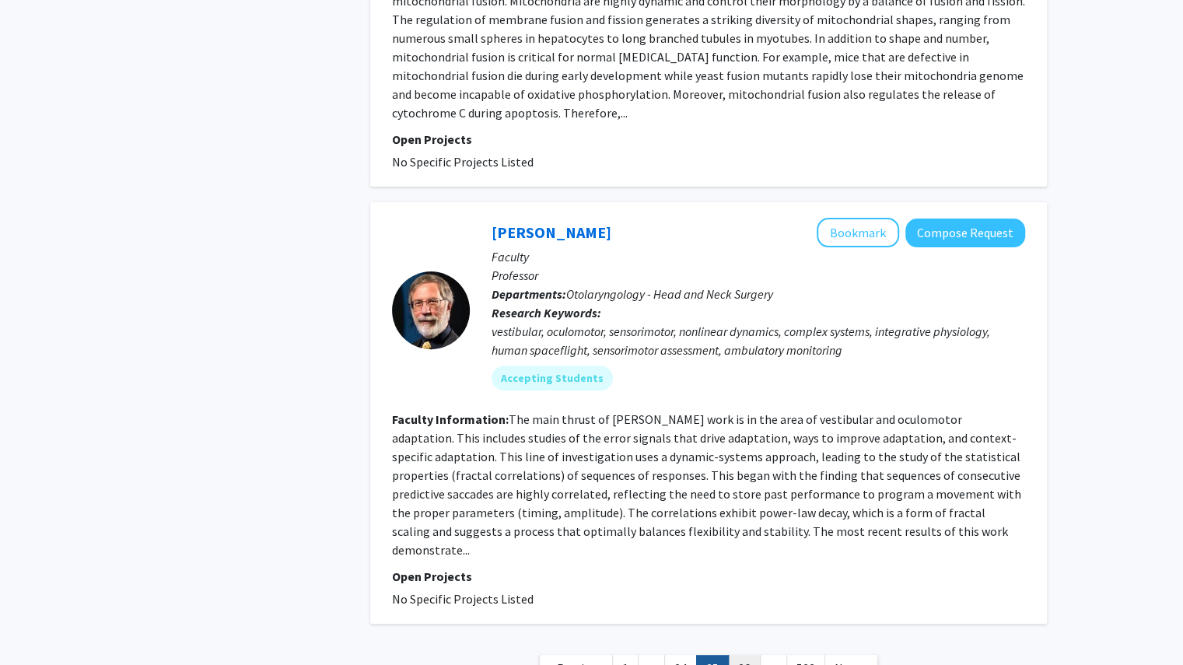
click at [739, 655] on link "26" at bounding box center [744, 668] width 33 height 27
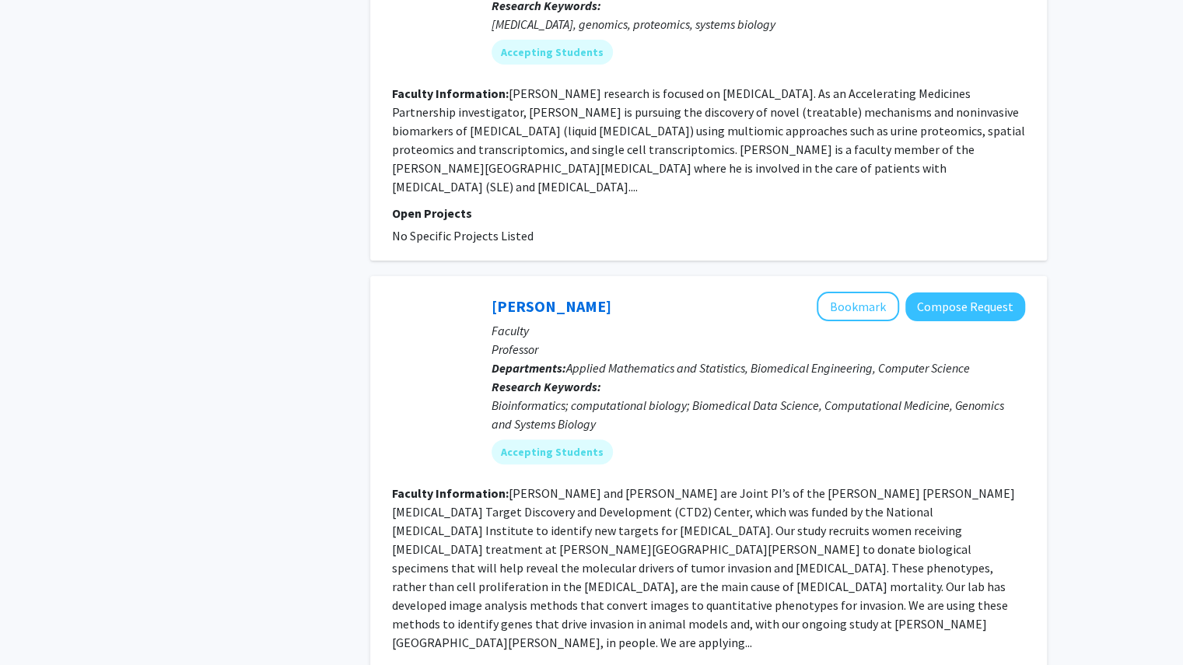
scroll to position [3720, 0]
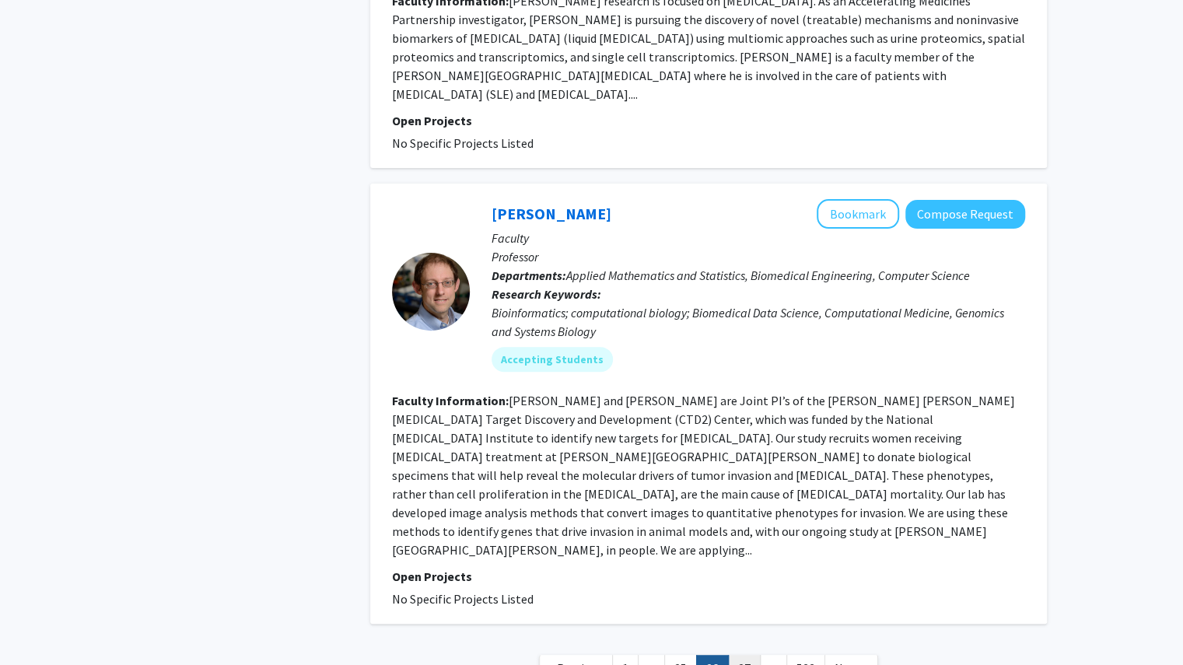
click at [732, 655] on link "27" at bounding box center [744, 668] width 33 height 27
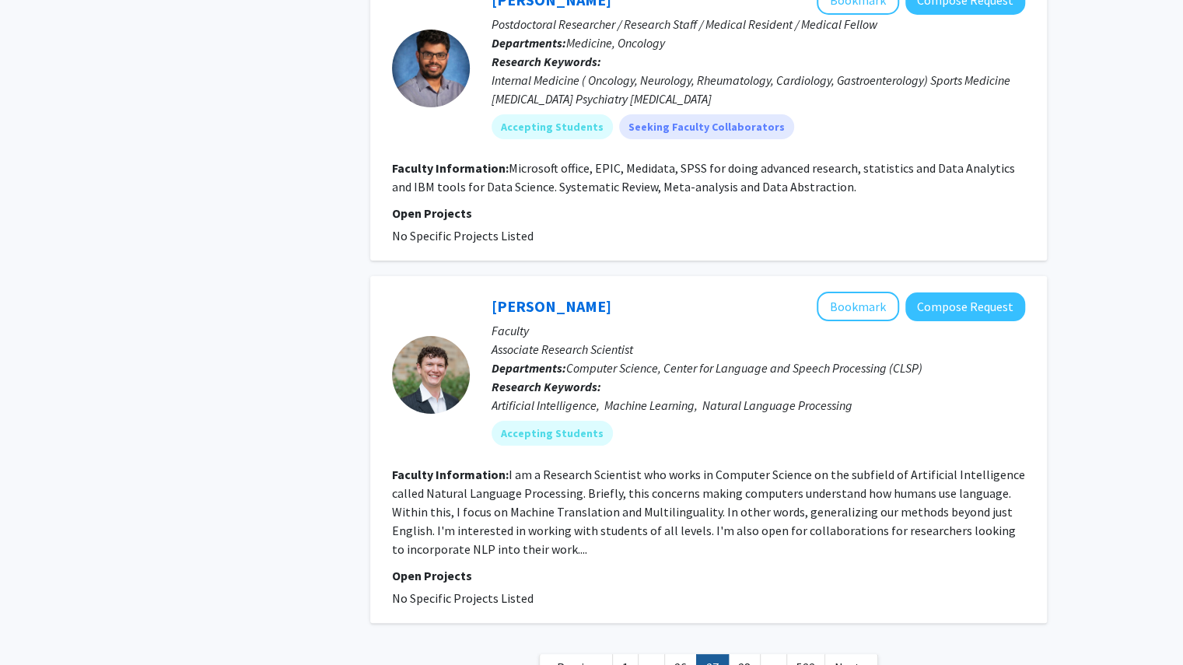
scroll to position [3398, 0]
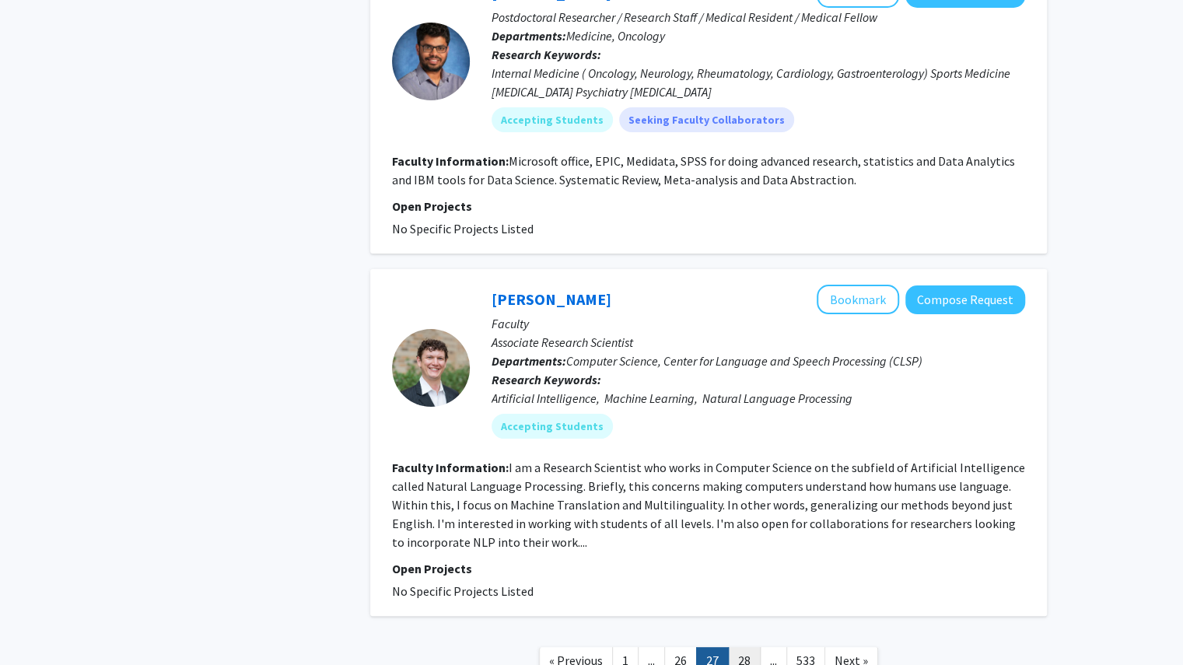
click at [739, 647] on link "28" at bounding box center [744, 660] width 33 height 27
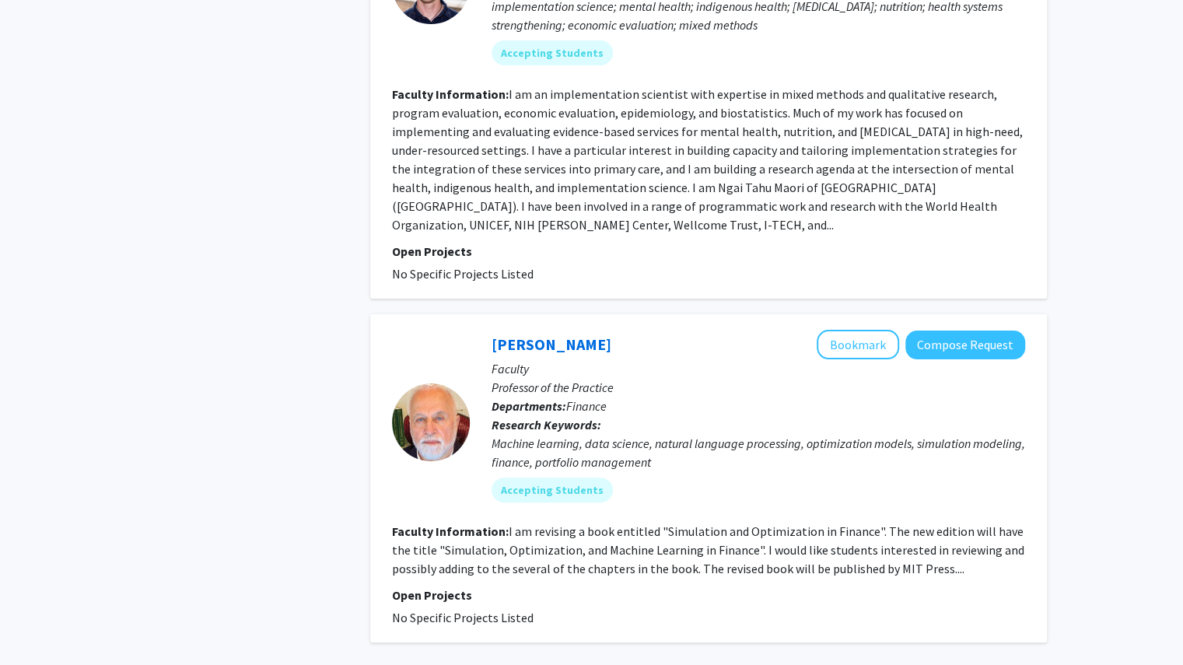
scroll to position [3608, 0]
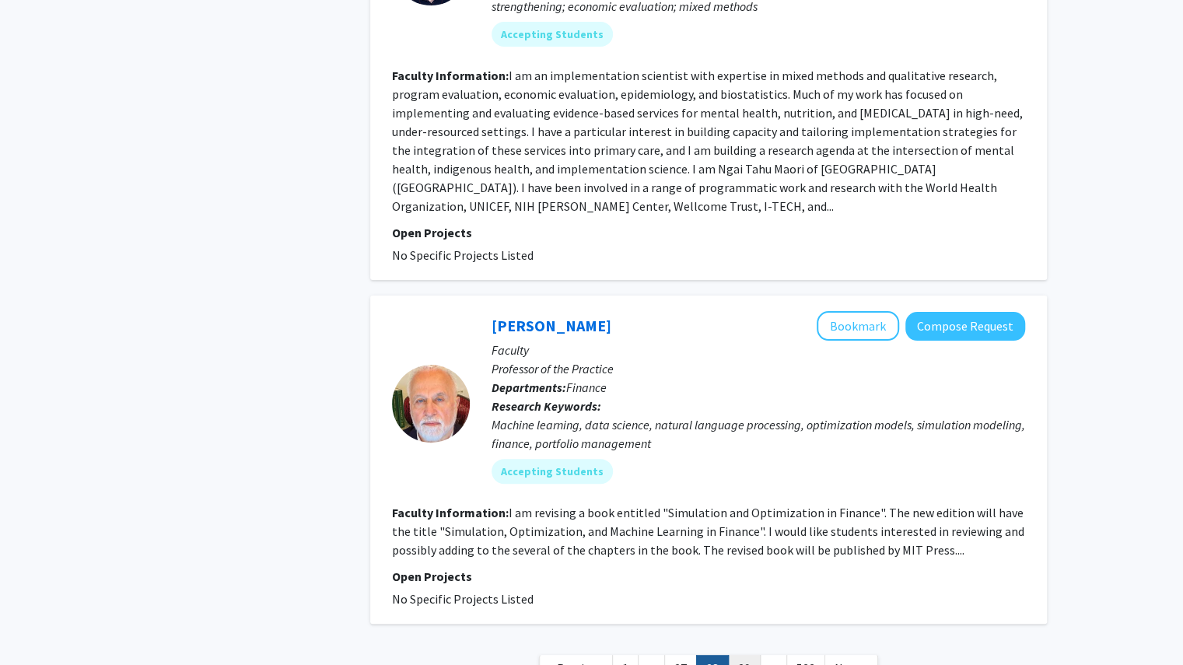
click at [739, 655] on link "29" at bounding box center [744, 668] width 33 height 27
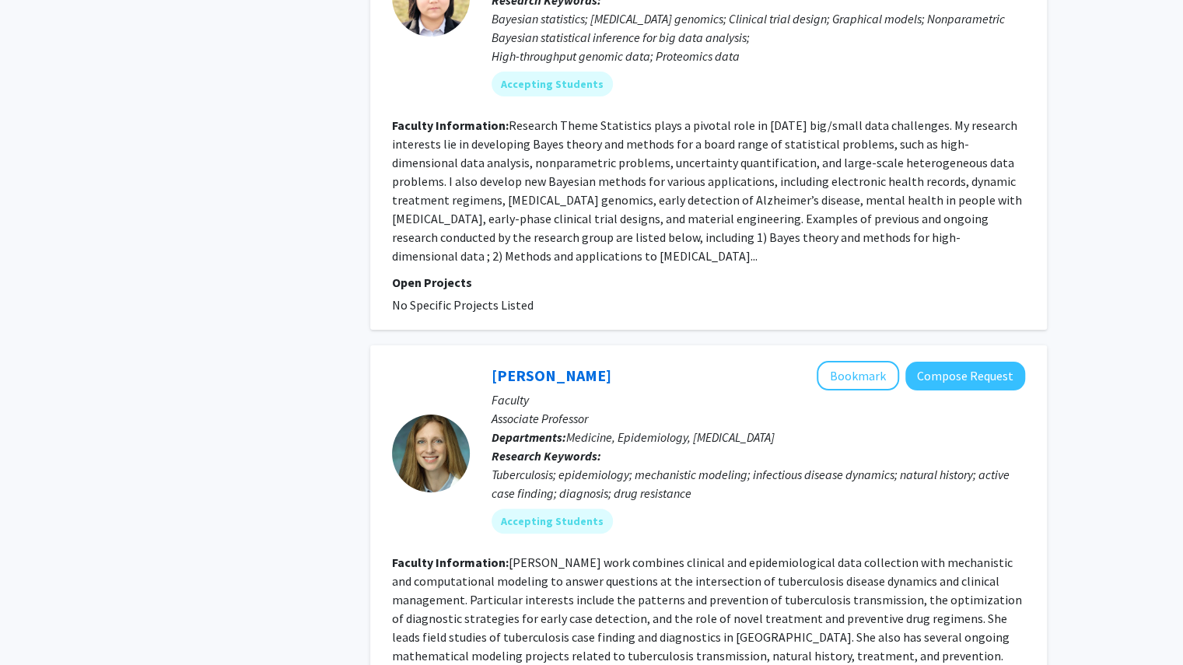
scroll to position [3713, 0]
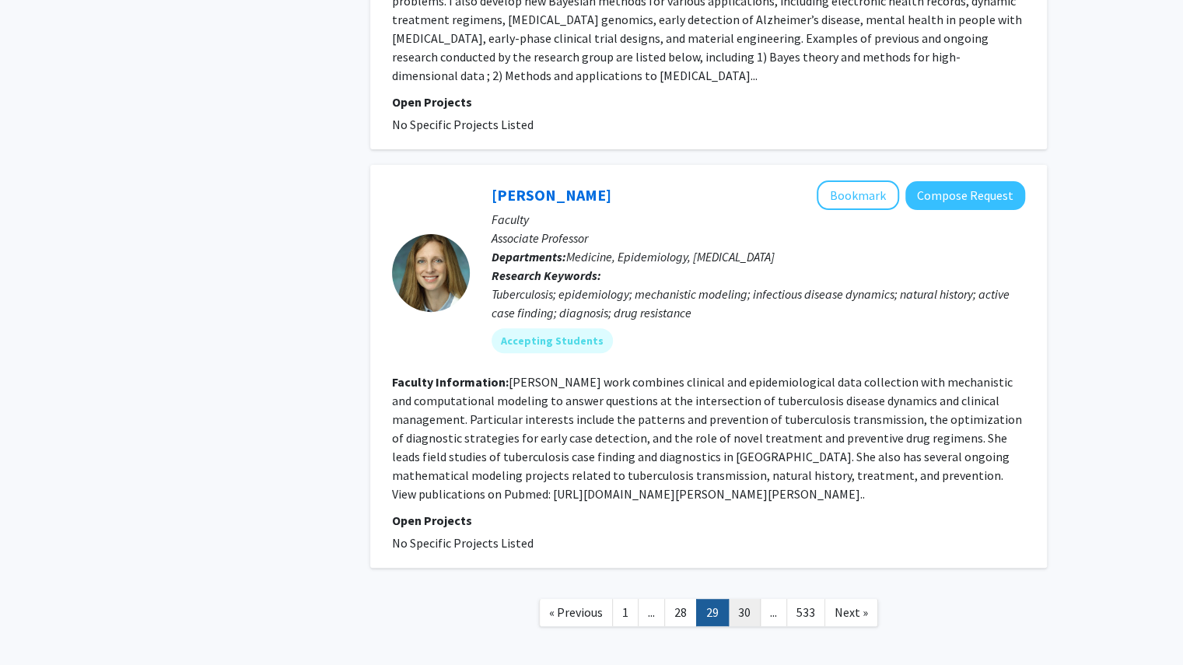
click at [732, 599] on link "30" at bounding box center [744, 612] width 33 height 27
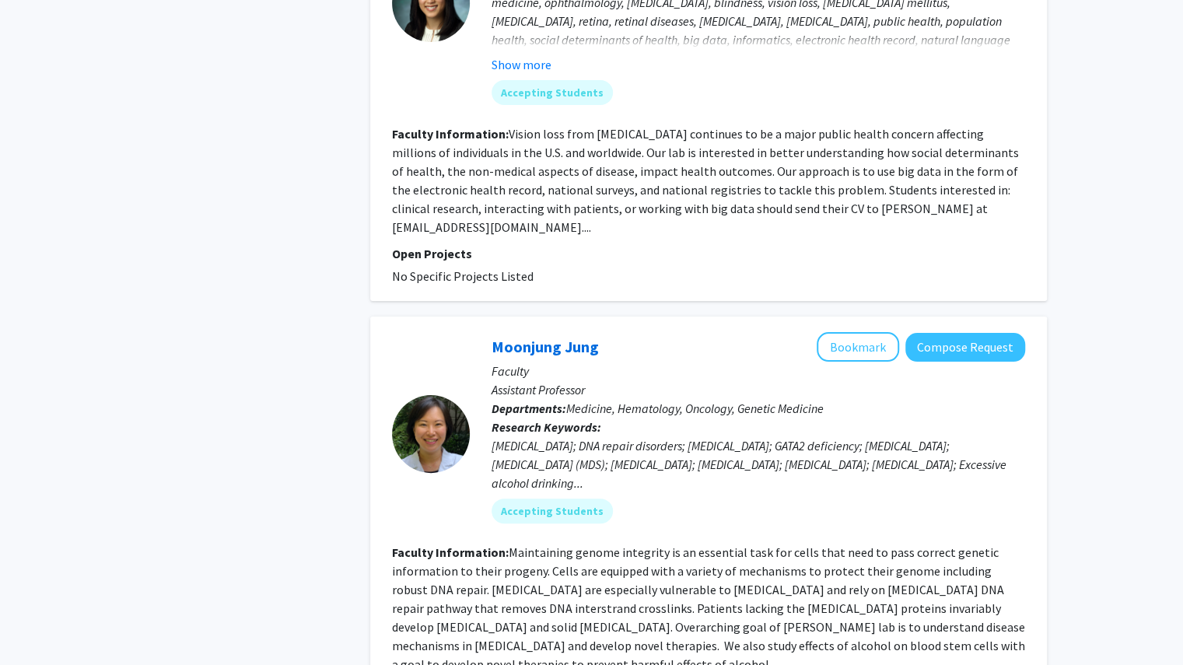
scroll to position [3676, 0]
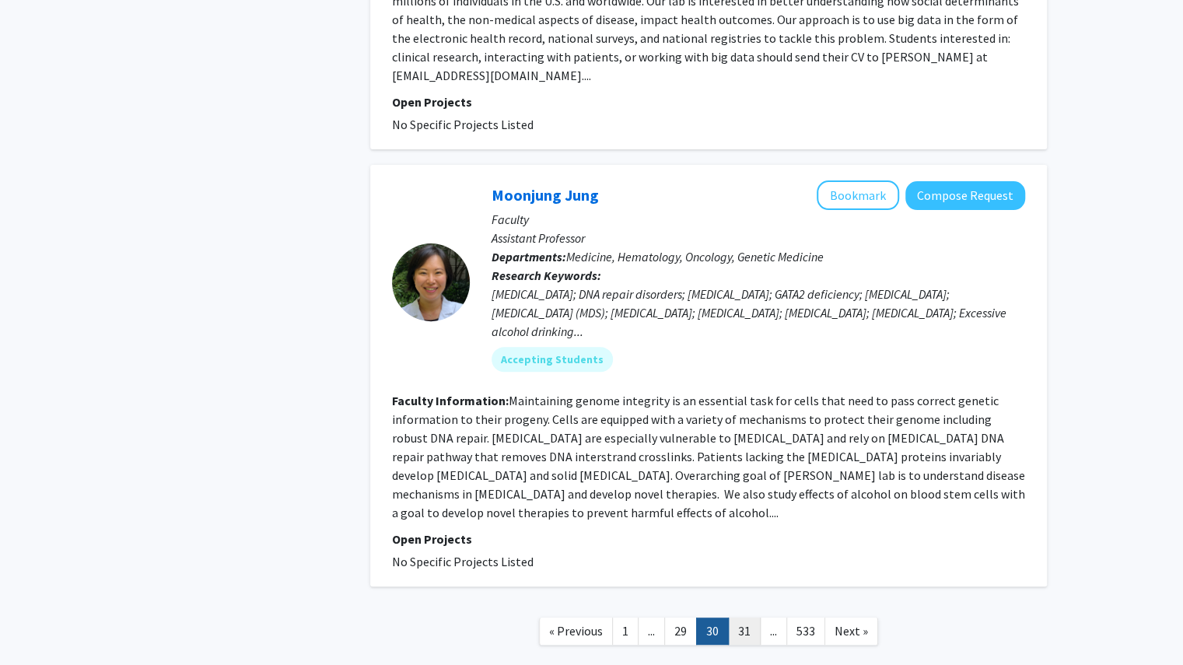
click at [740, 617] on link "31" at bounding box center [744, 630] width 33 height 27
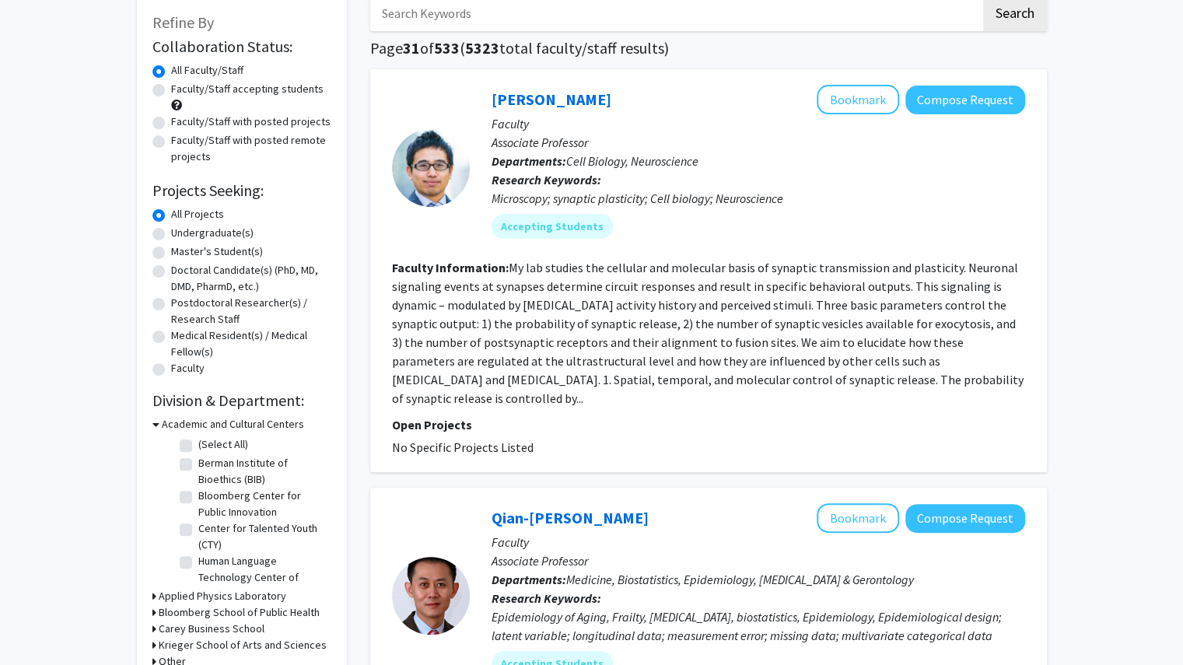
scroll to position [93, 0]
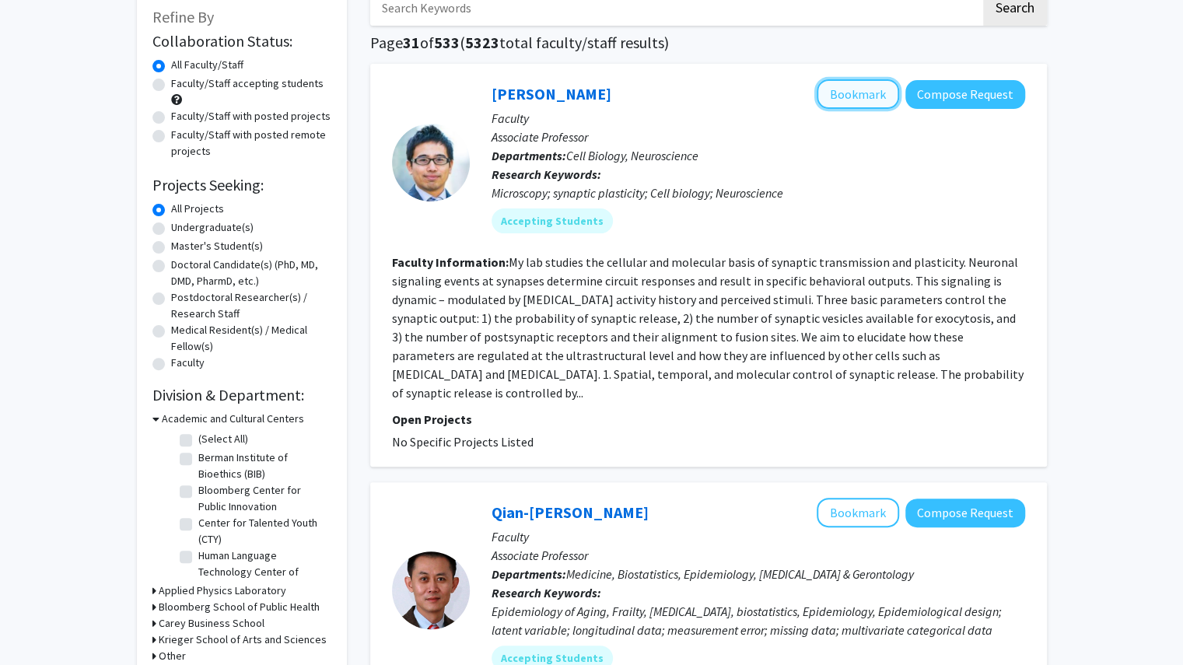
click at [861, 88] on button "Bookmark" at bounding box center [857, 94] width 82 height 30
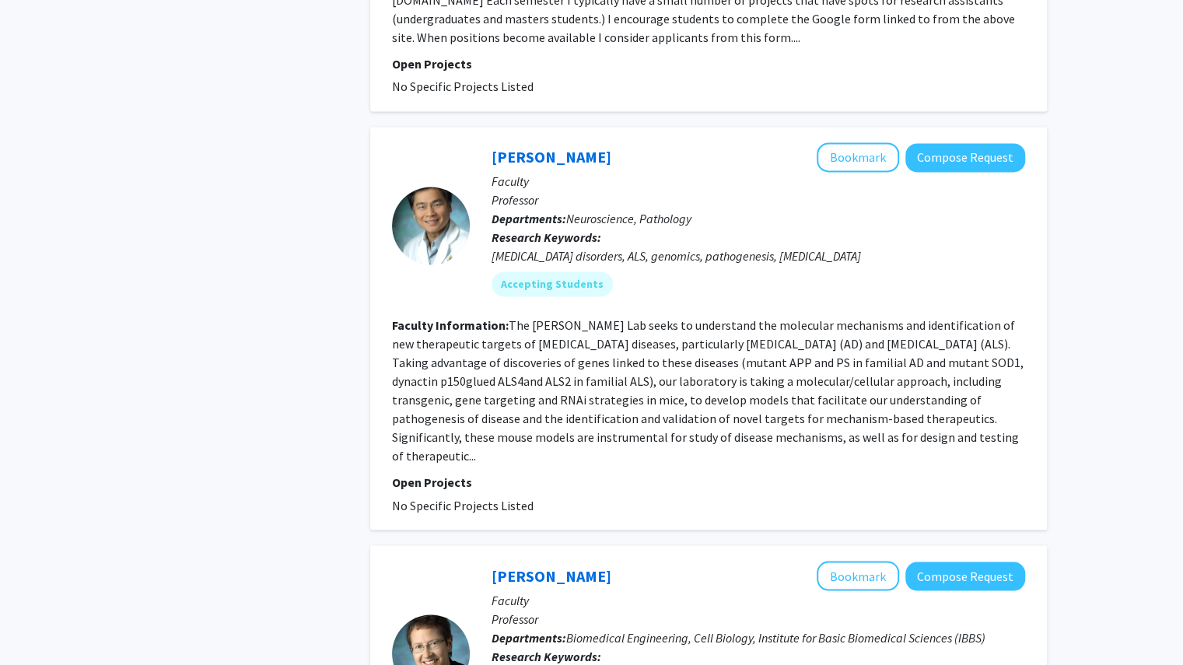
scroll to position [1286, 0]
click at [875, 142] on button "Bookmark" at bounding box center [857, 157] width 82 height 30
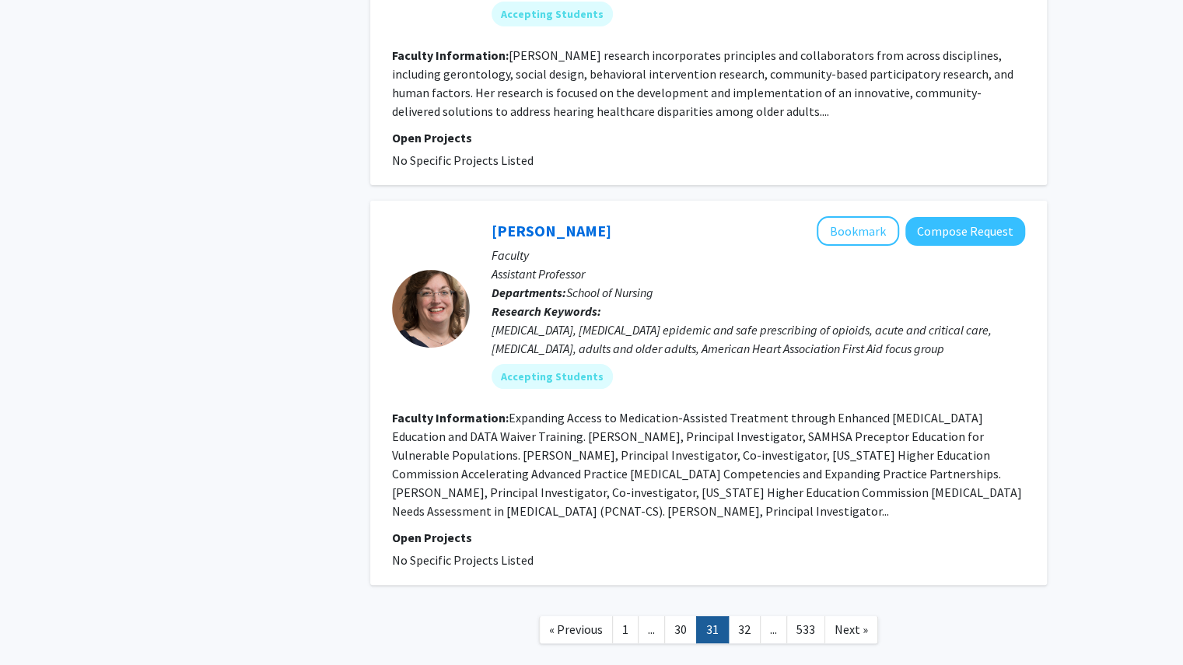
scroll to position [3608, 0]
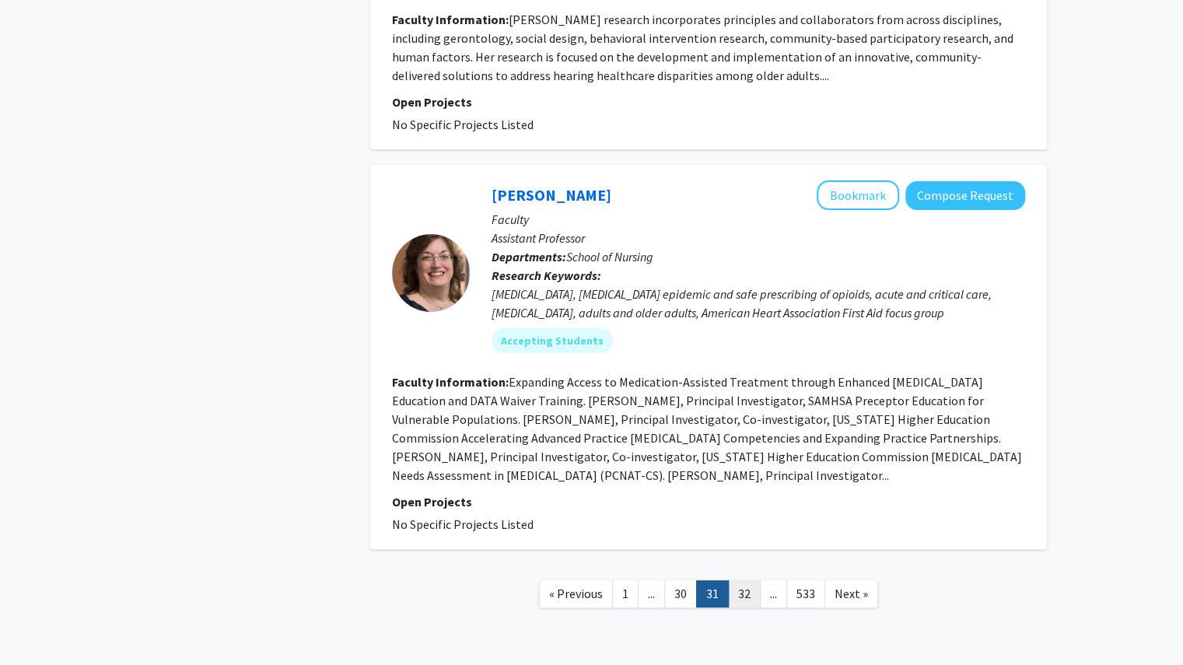
click at [735, 580] on link "32" at bounding box center [744, 593] width 33 height 27
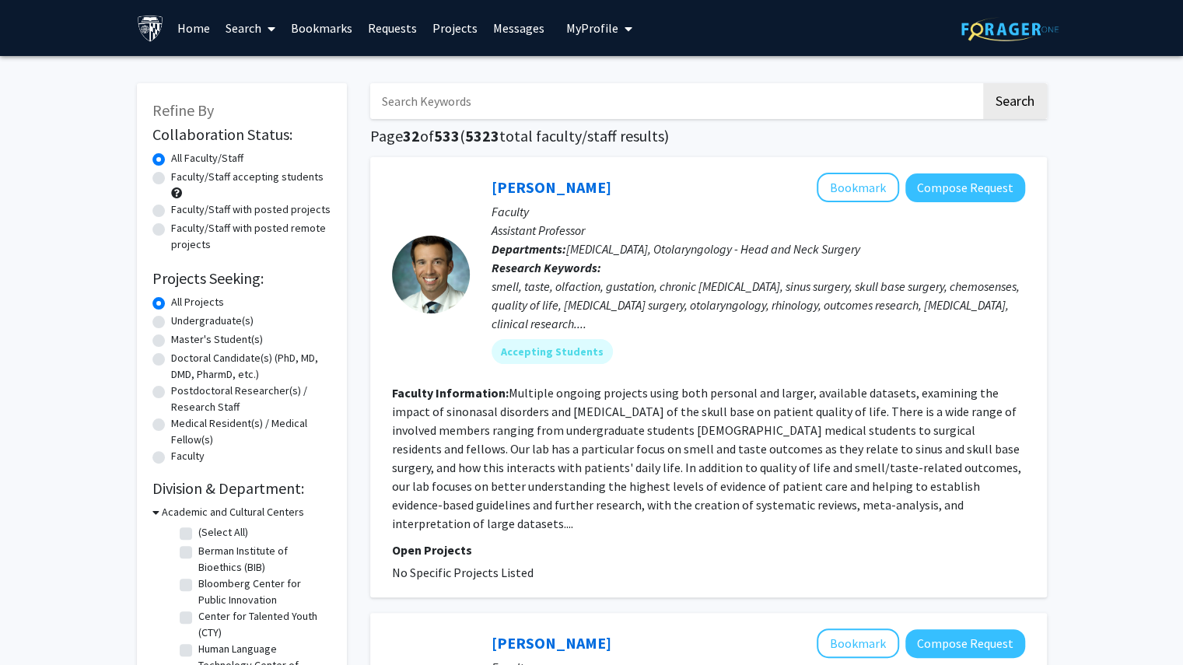
click at [253, 324] on label "Undergraduate(s)" at bounding box center [212, 321] width 82 height 16
click at [181, 323] on input "Undergraduate(s)" at bounding box center [176, 318] width 10 height 10
radio input "true"
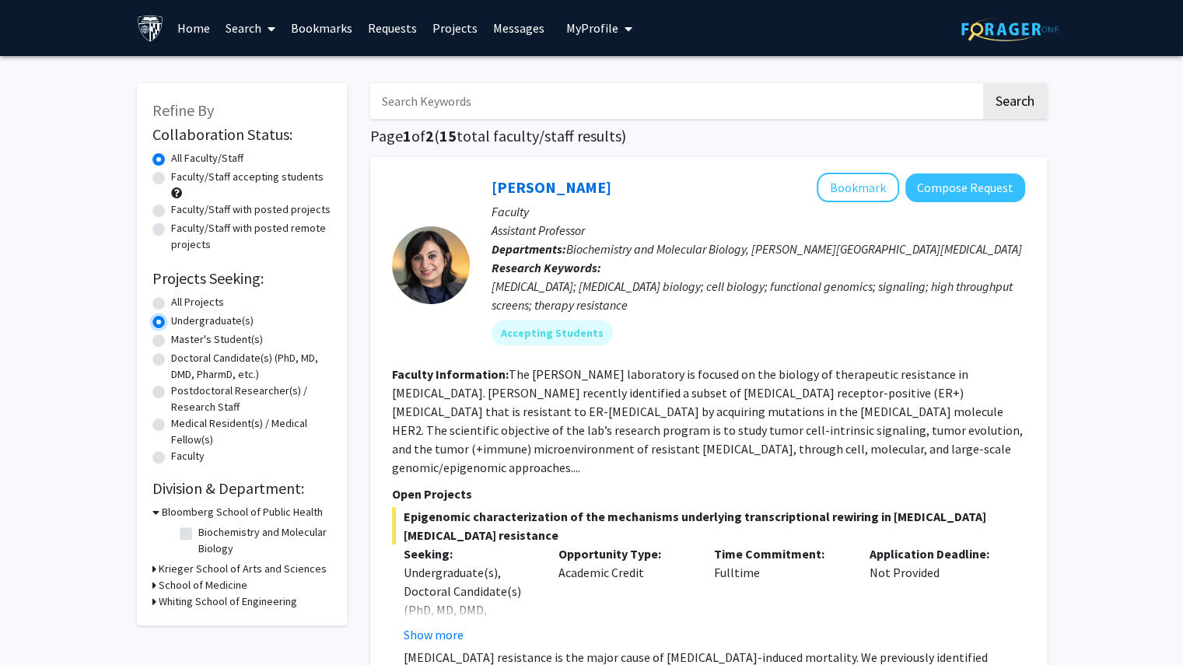
scroll to position [1, 0]
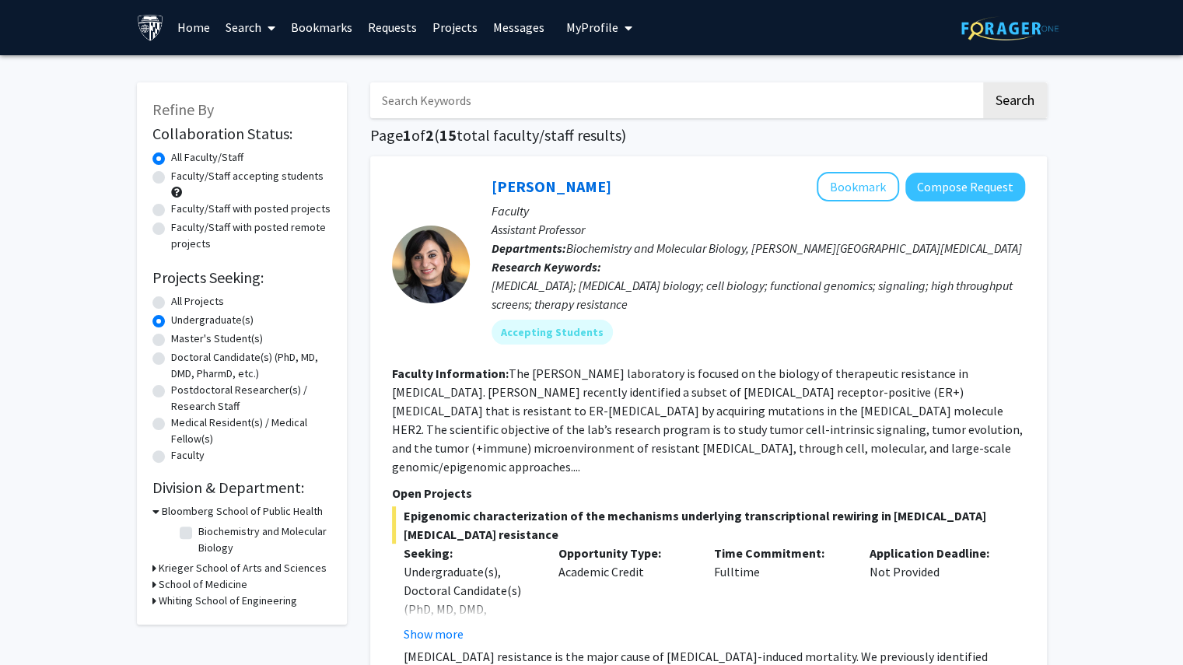
click at [225, 306] on div "All Projects" at bounding box center [241, 302] width 179 height 19
click at [215, 299] on label "All Projects" at bounding box center [197, 301] width 53 height 16
click at [181, 299] on input "All Projects" at bounding box center [176, 298] width 10 height 10
radio input "true"
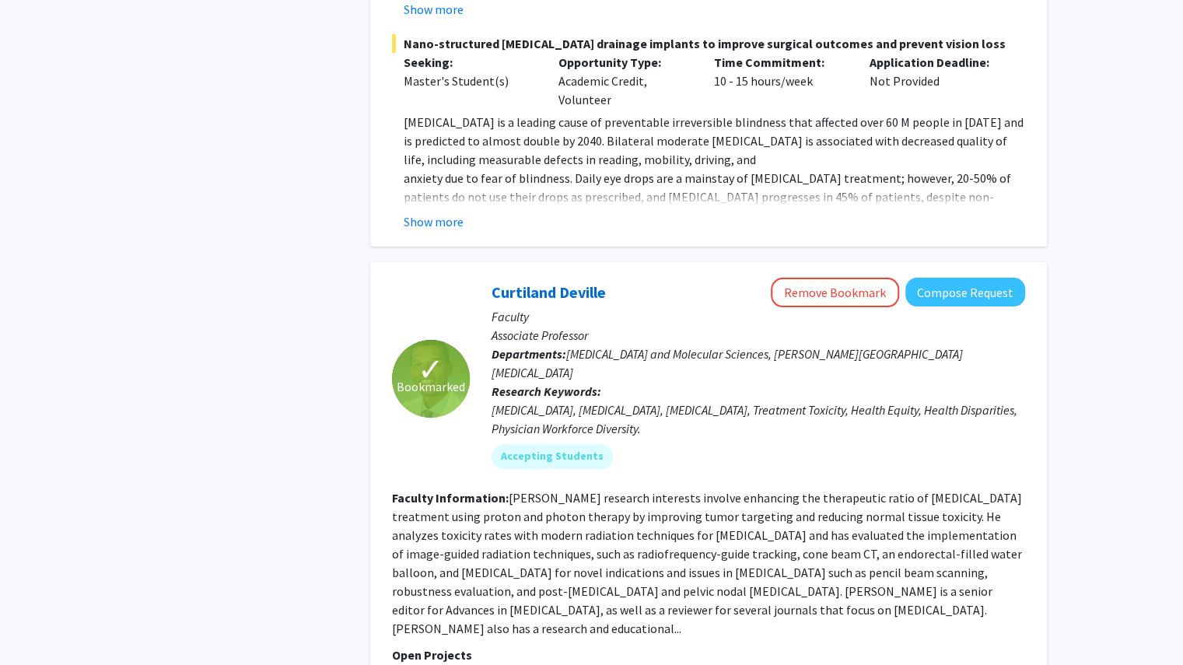
scroll to position [7407, 0]
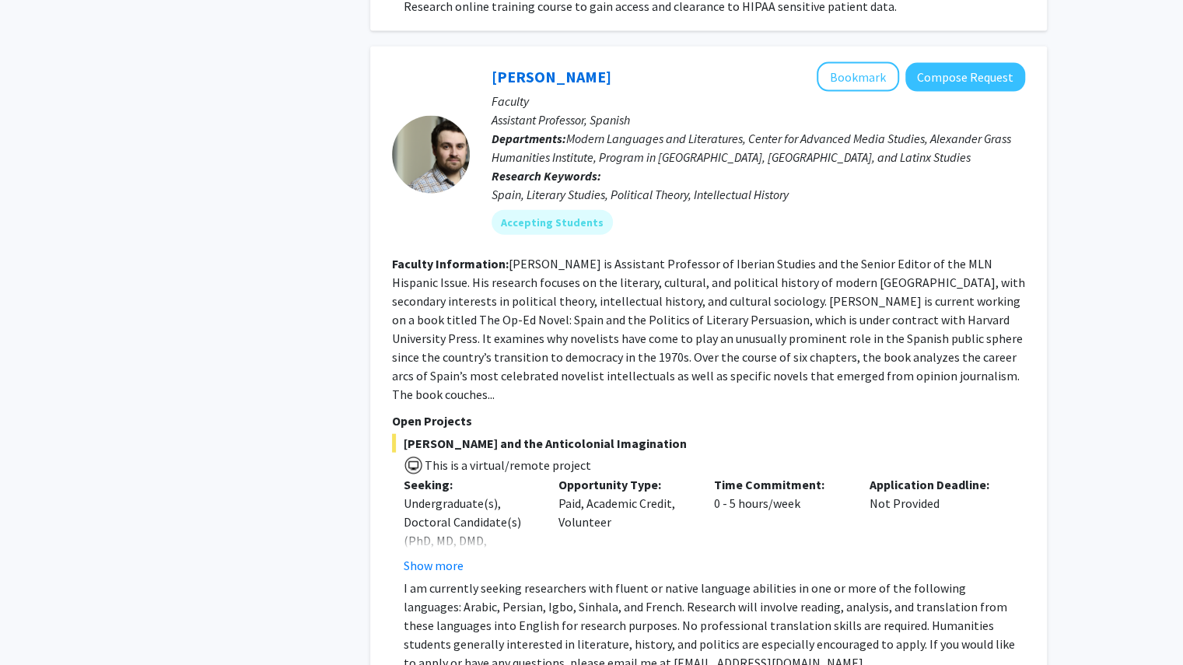
scroll to position [5635, 0]
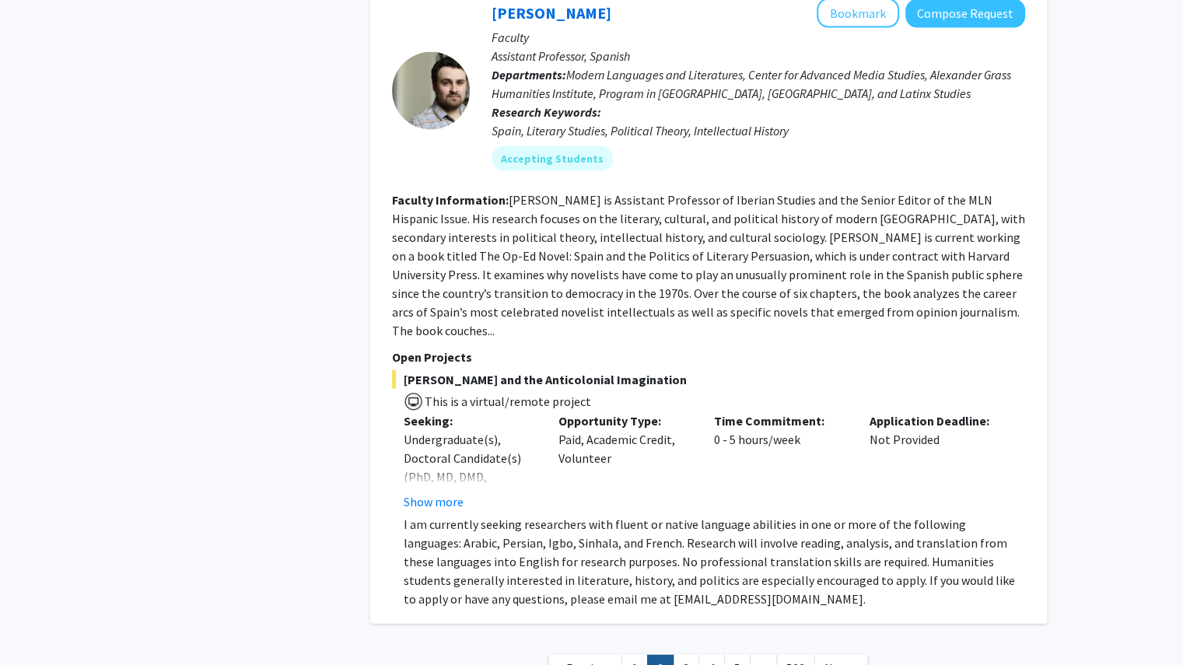
click at [760, 660] on span "..." at bounding box center [763, 668] width 7 height 16
click at [761, 660] on span "..." at bounding box center [763, 668] width 7 height 16
click at [787, 655] on link "533" at bounding box center [795, 668] width 39 height 27
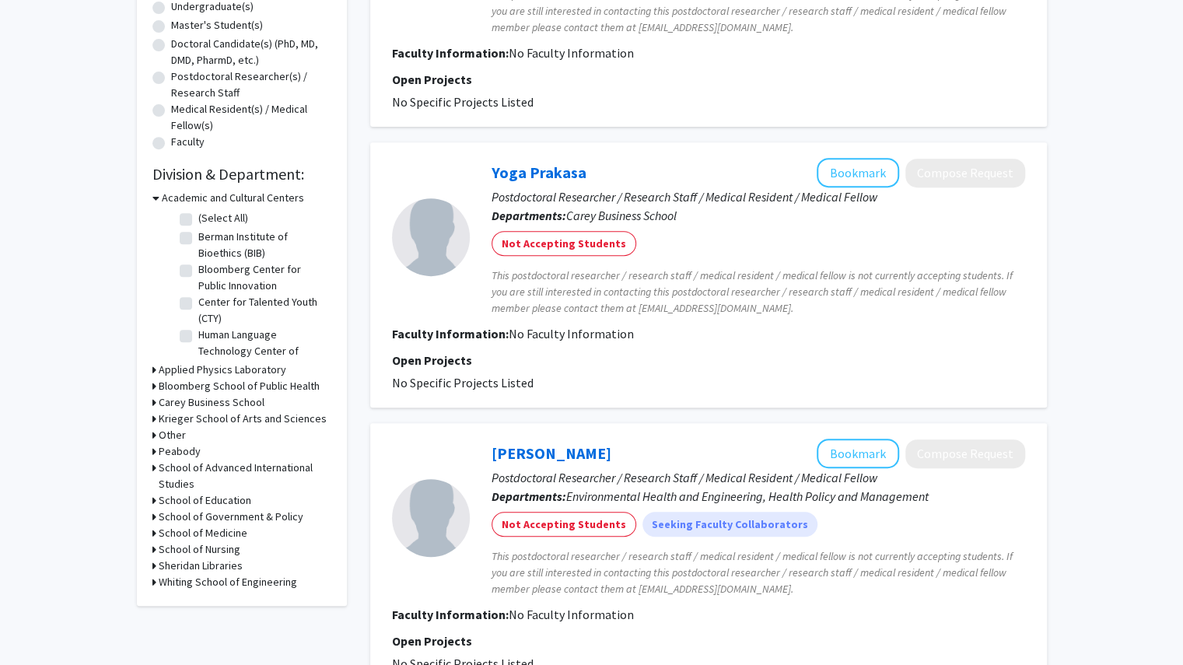
scroll to position [491, 0]
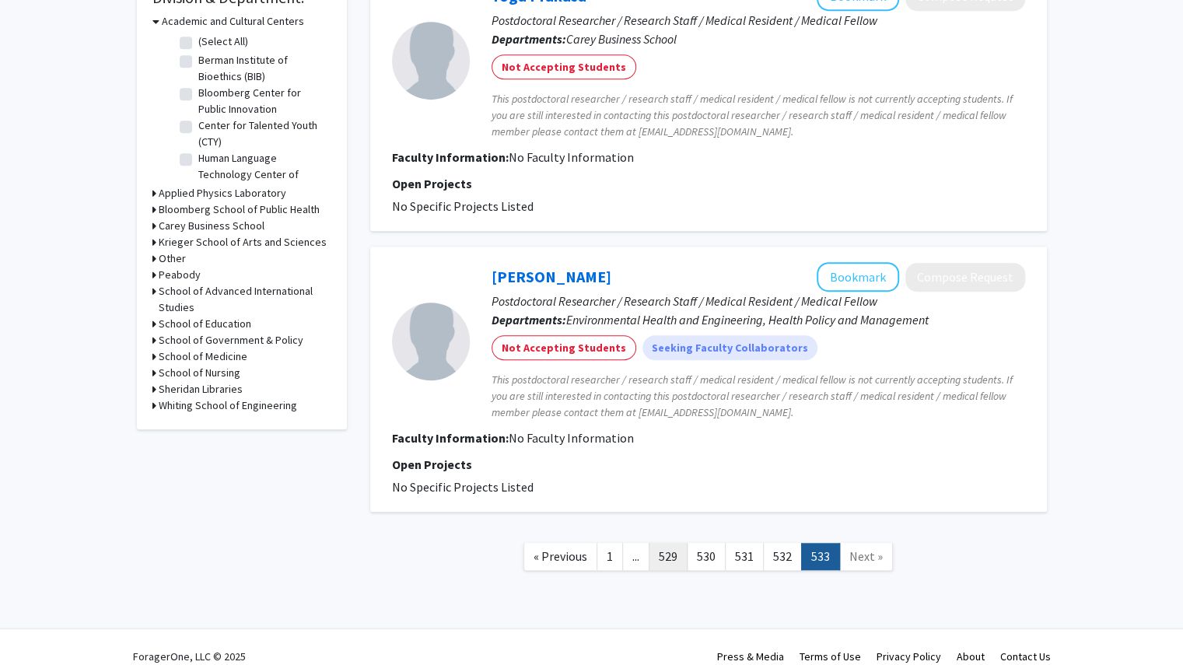
click at [668, 543] on link "529" at bounding box center [667, 556] width 39 height 27
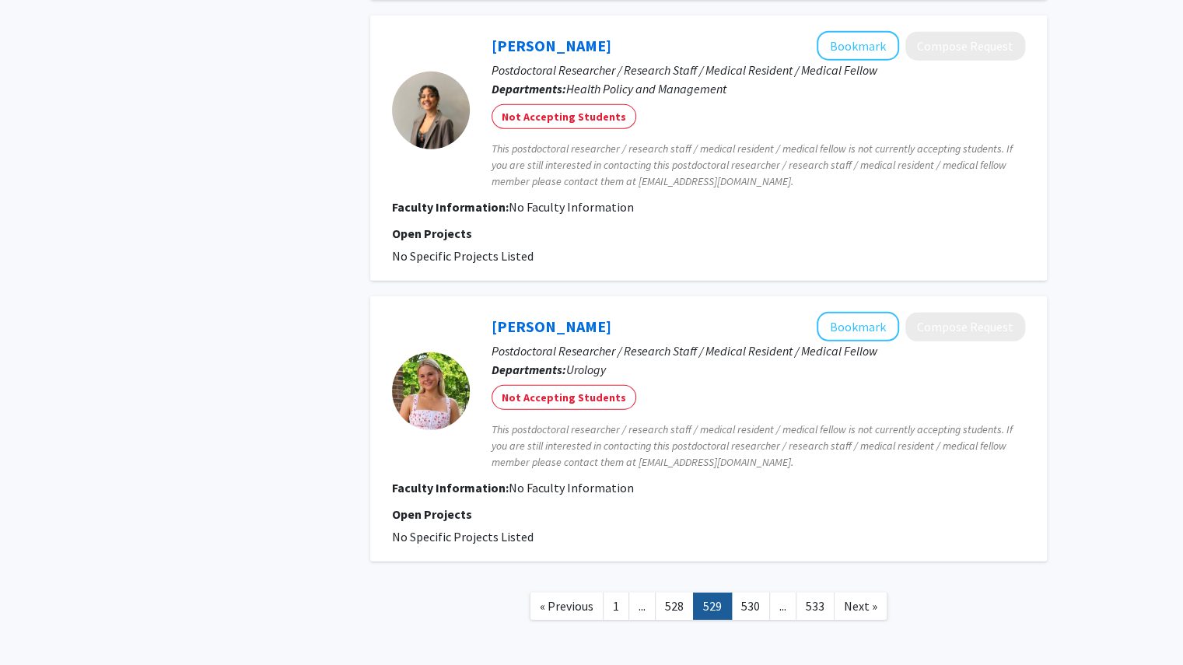
scroll to position [2493, 0]
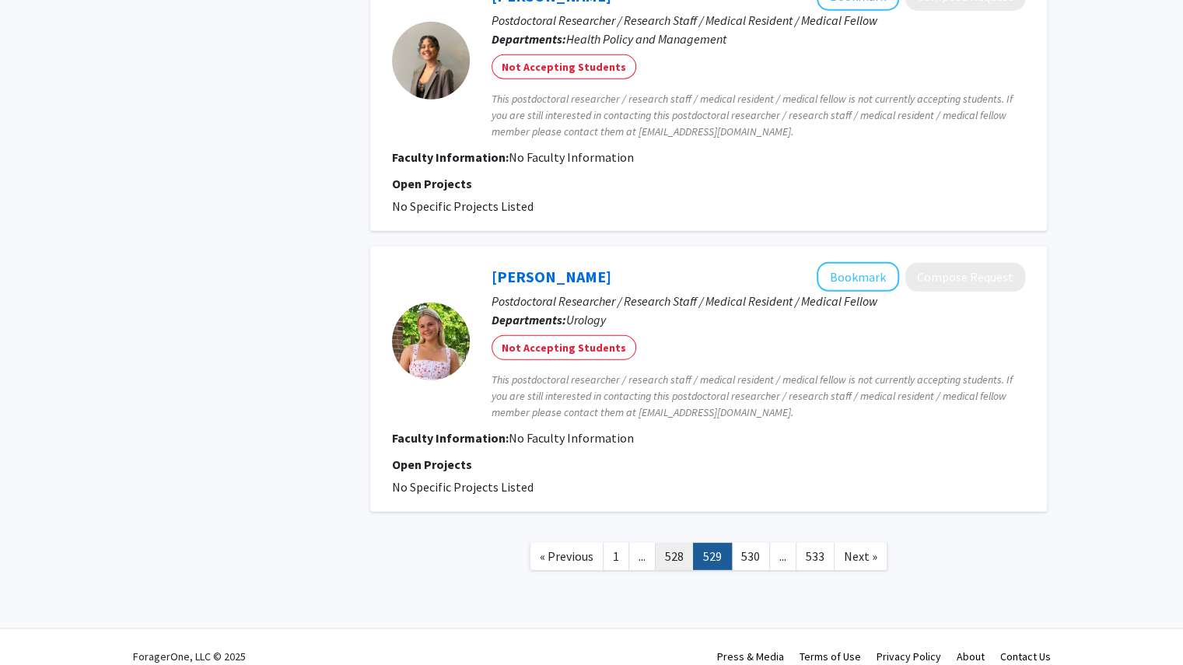
click at [669, 543] on link "528" at bounding box center [674, 556] width 39 height 27
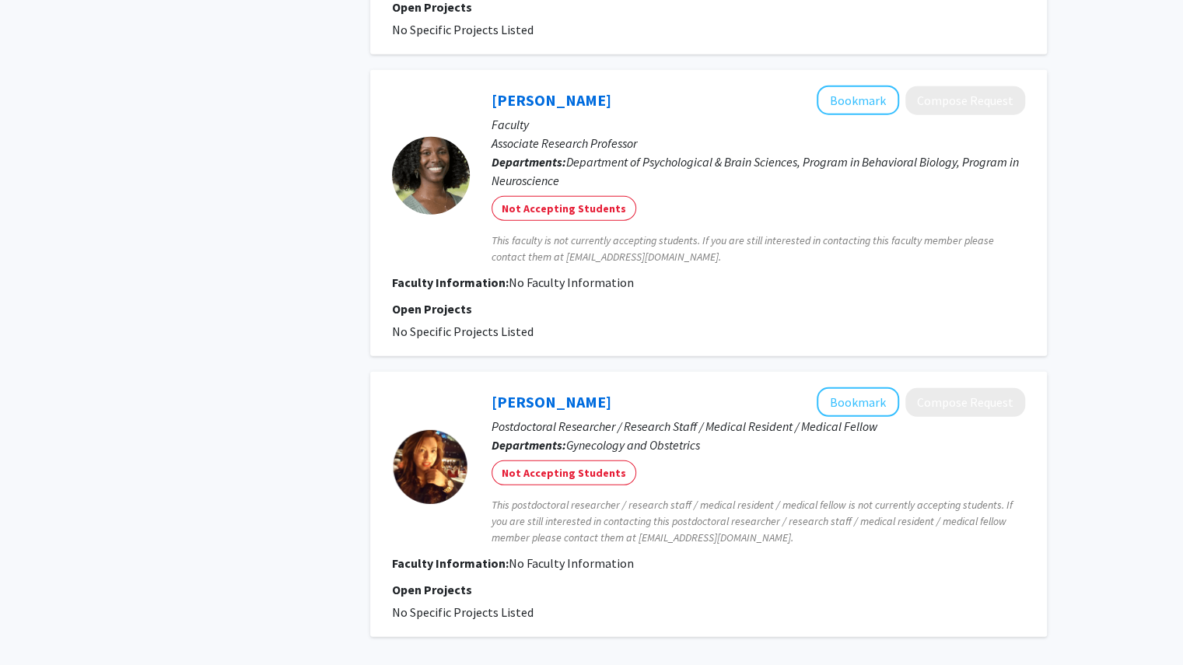
scroll to position [2591, 0]
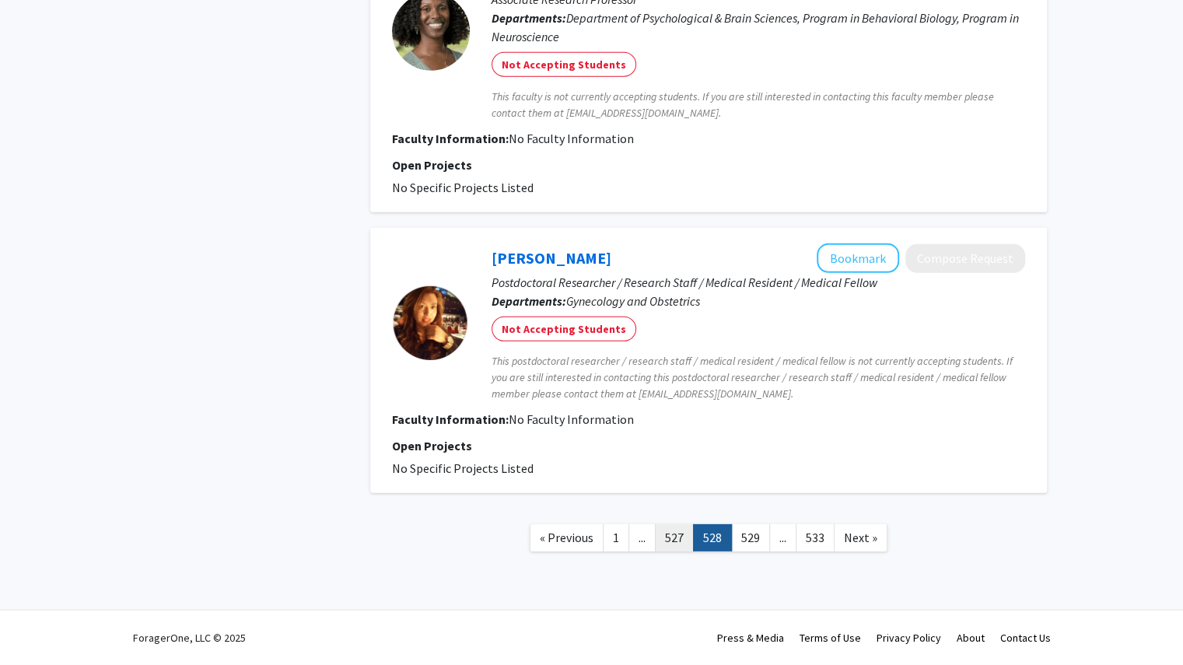
click at [670, 541] on link "527" at bounding box center [674, 537] width 39 height 27
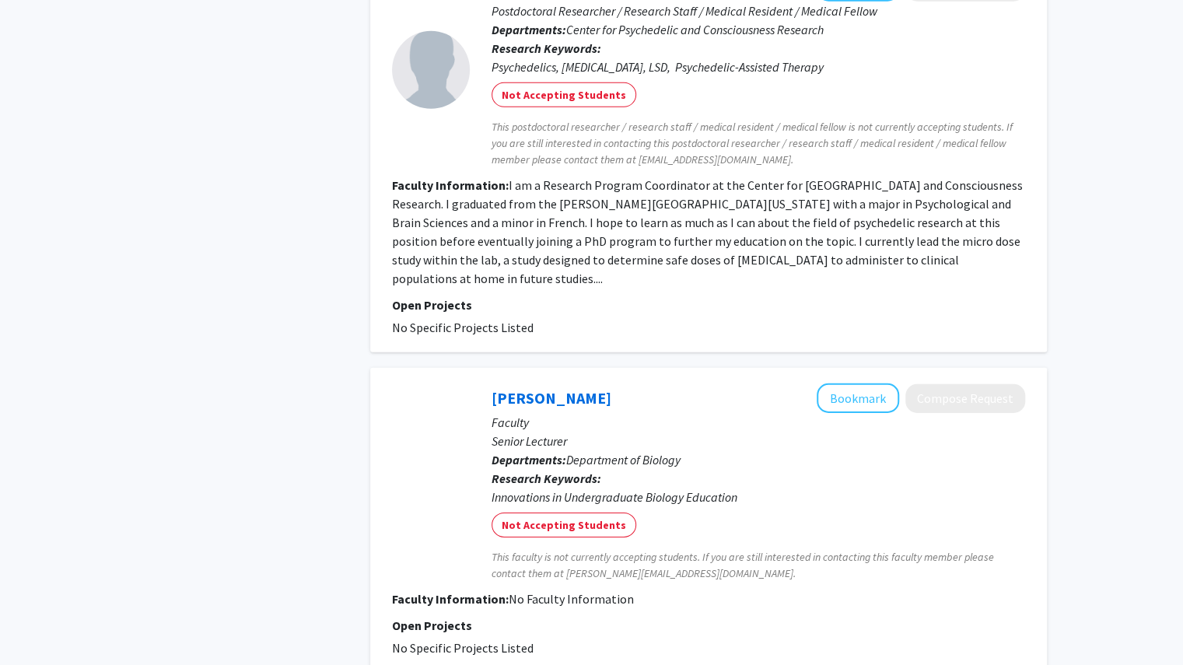
scroll to position [2864, 0]
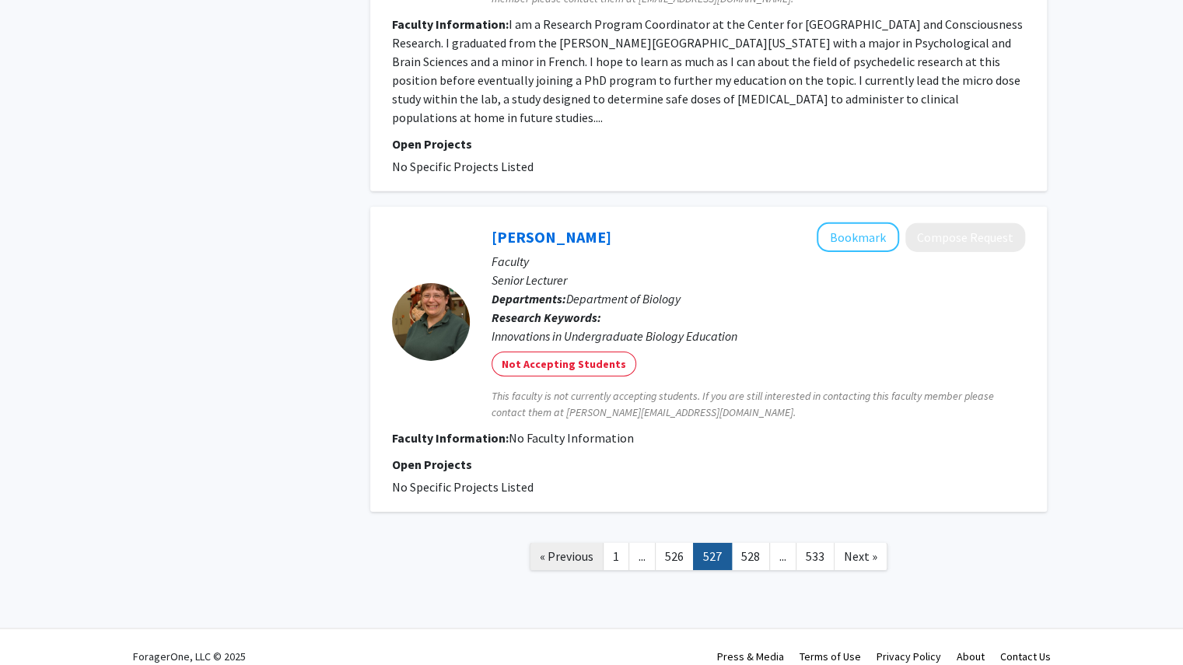
click at [547, 548] on span "« Previous" at bounding box center [567, 556] width 54 height 16
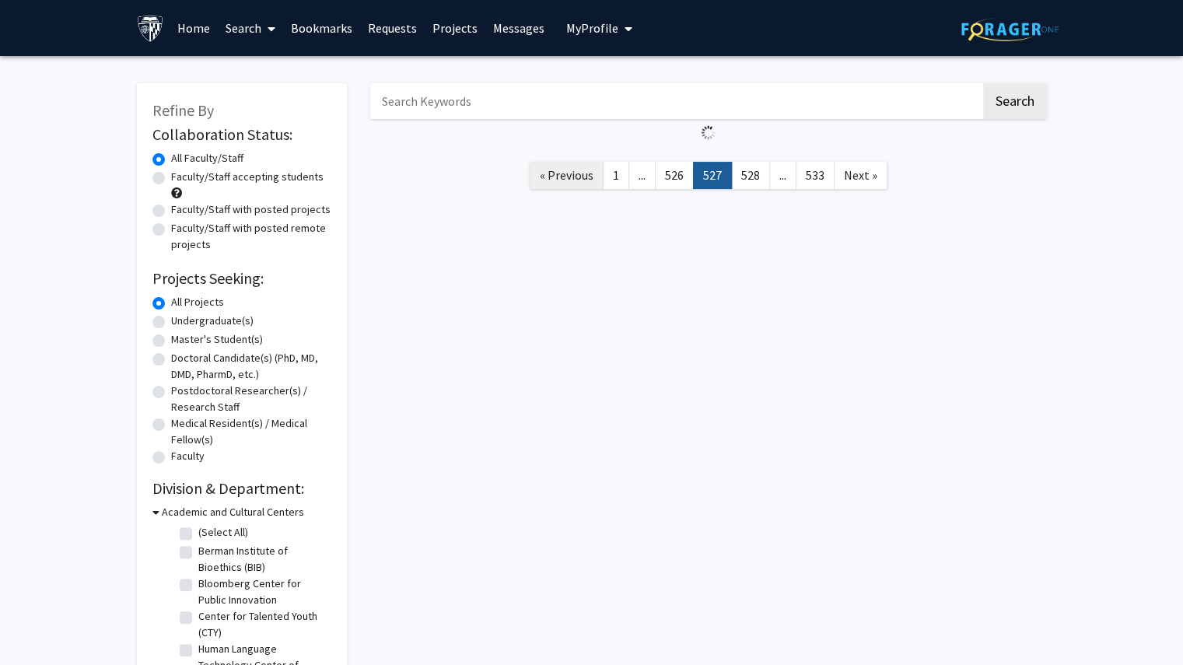
click at [547, 539] on div "Search « Previous 1 ... 526 527 528 ... 533 Next »" at bounding box center [708, 494] width 700 height 852
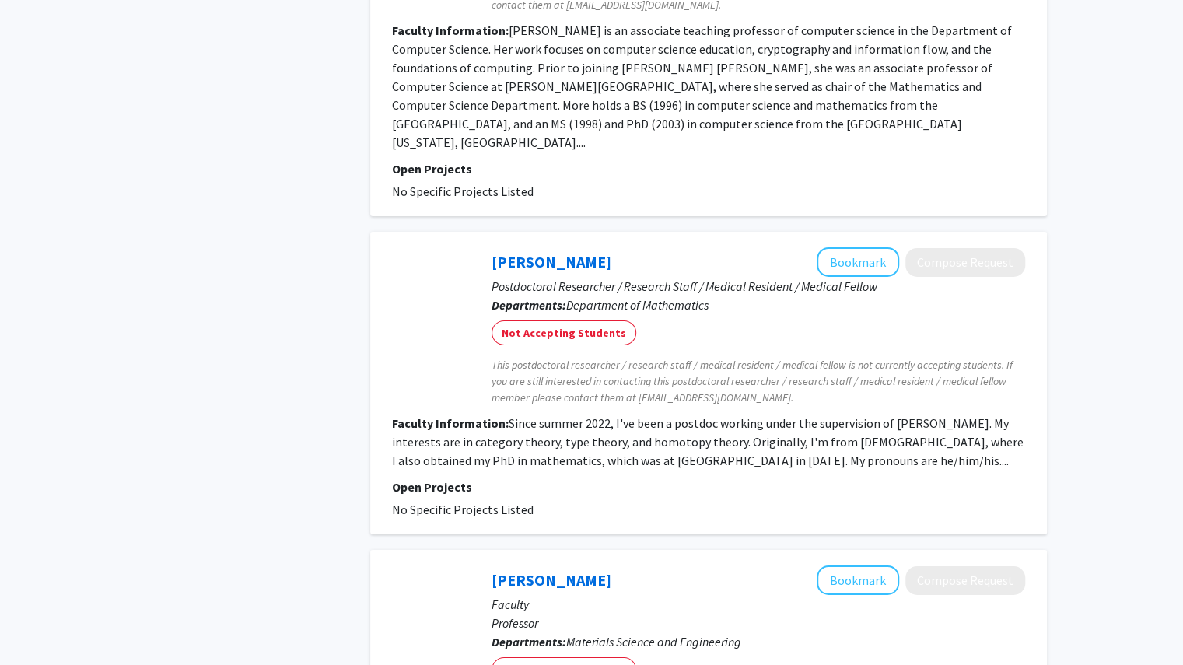
scroll to position [3379, 0]
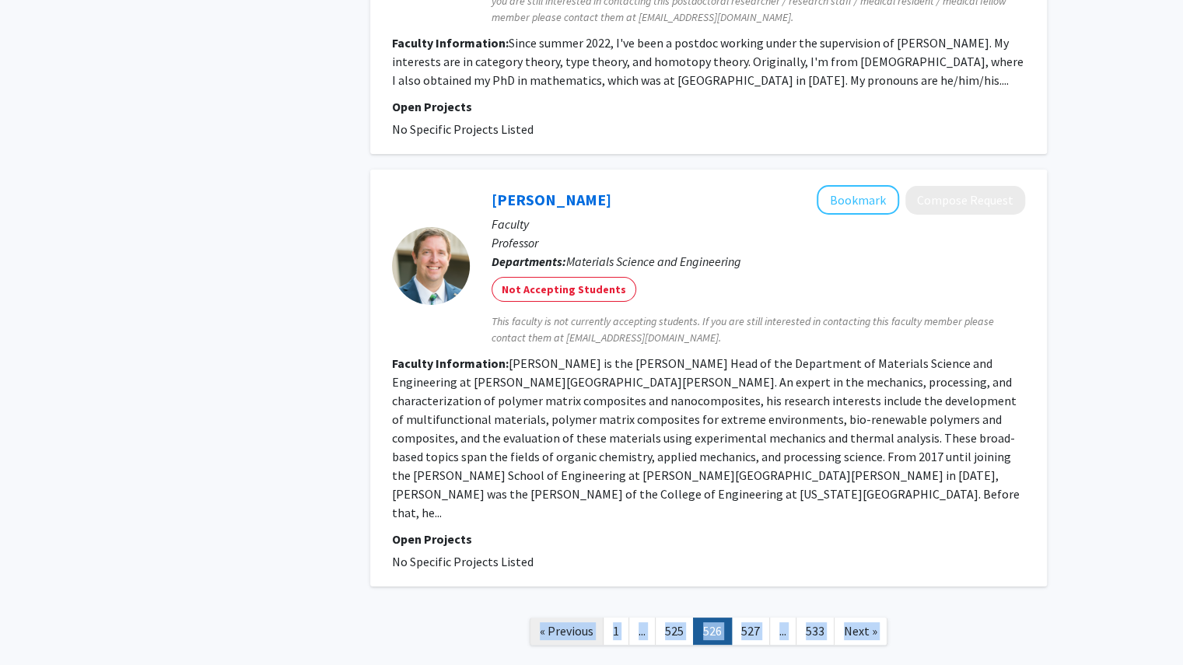
click at [557, 617] on link "« Previous" at bounding box center [566, 630] width 74 height 27
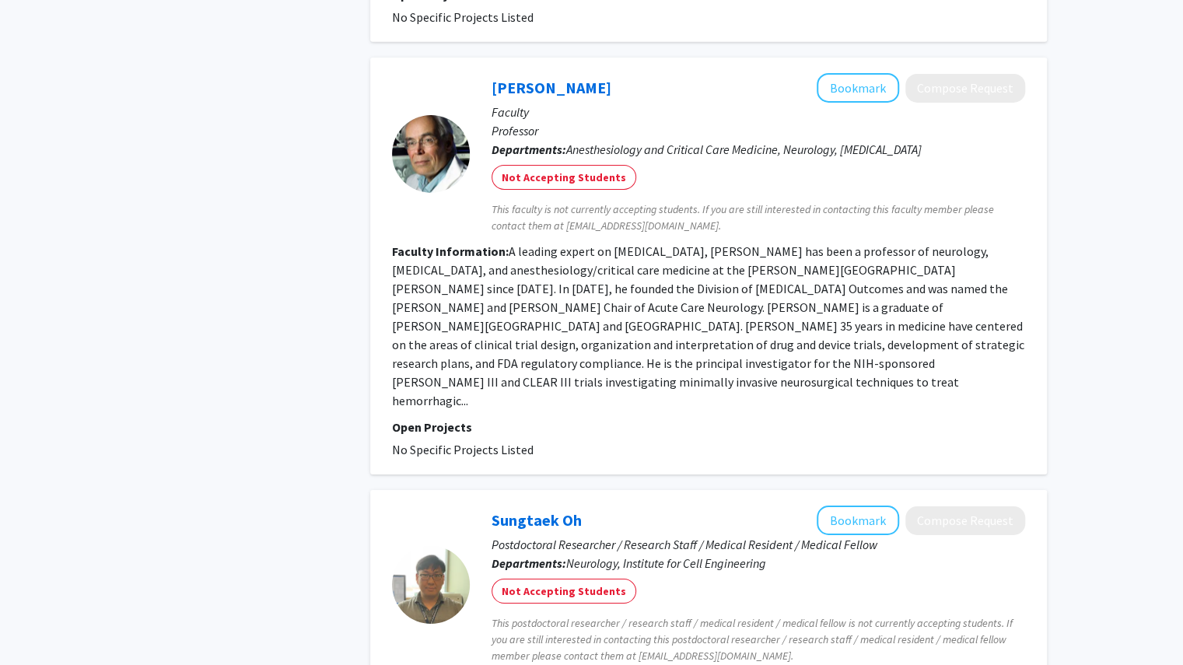
scroll to position [3227, 0]
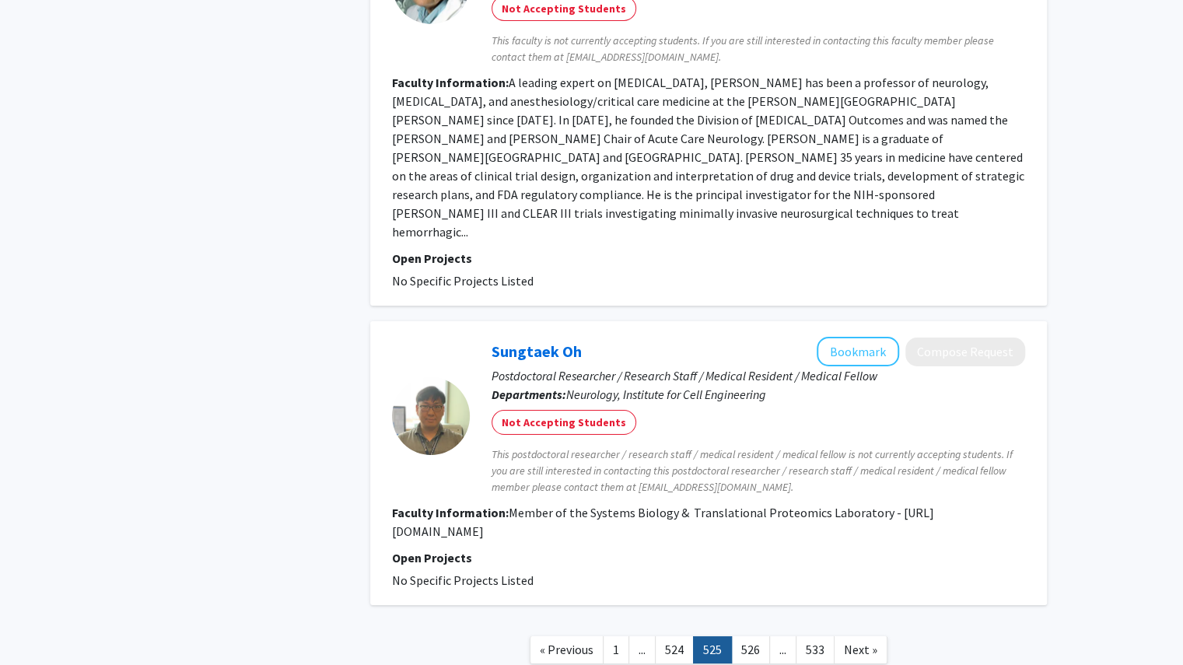
click at [549, 620] on nav "« Previous 1 ... 524 525 526 ... 533 Next »" at bounding box center [708, 651] width 676 height 63
click at [555, 641] on span "« Previous" at bounding box center [567, 649] width 54 height 16
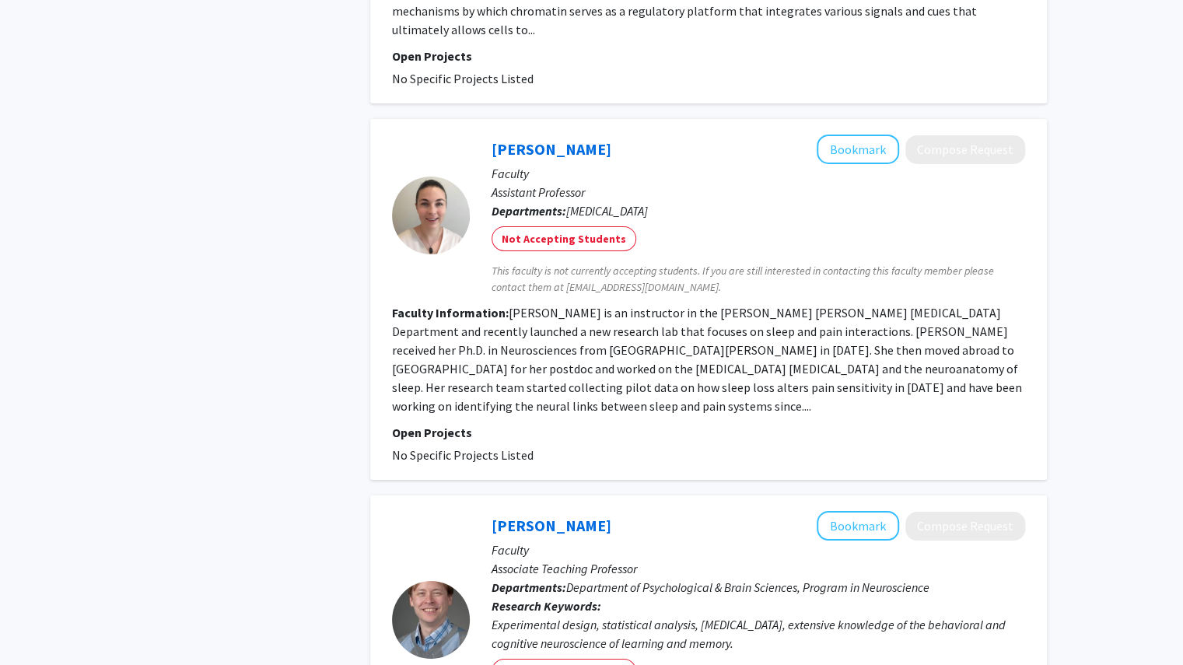
scroll to position [3783, 0]
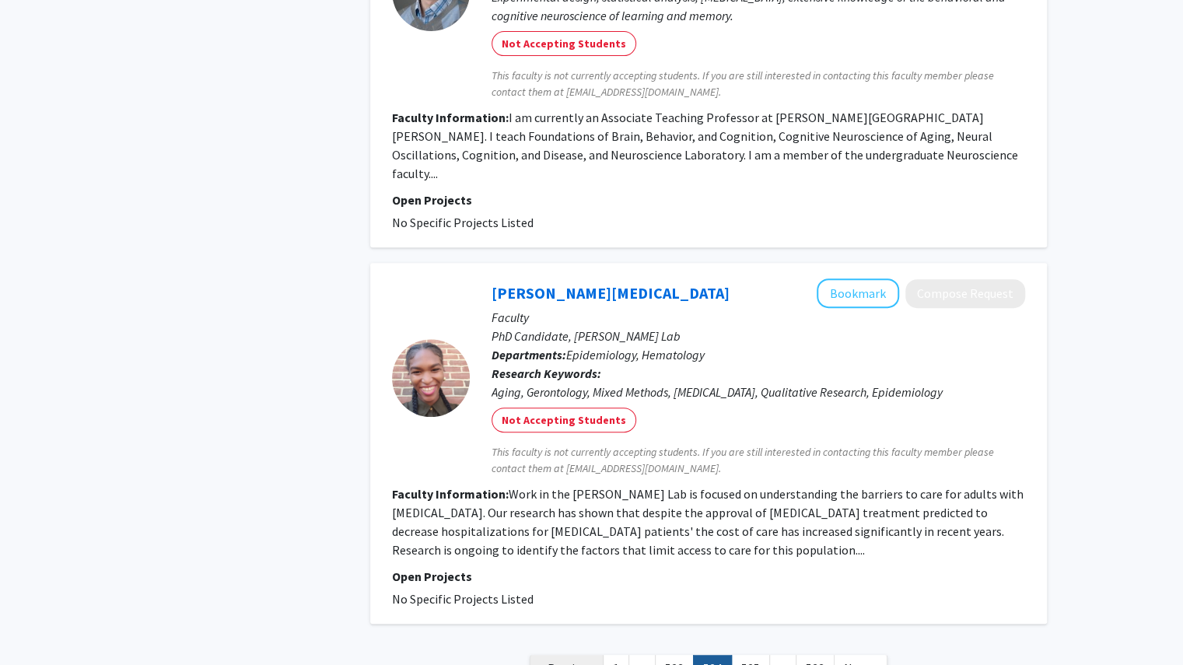
click at [586, 660] on span "« Previous" at bounding box center [567, 668] width 54 height 16
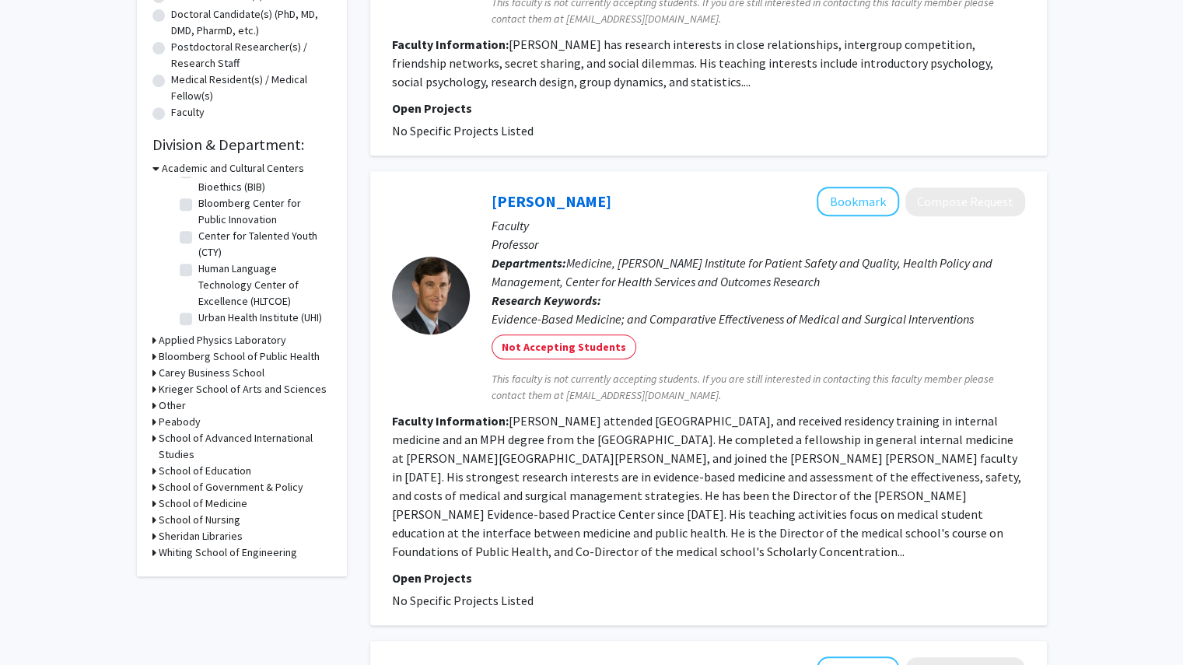
scroll to position [344, 0]
click at [160, 501] on h3 "School of Medicine" at bounding box center [203, 502] width 89 height 16
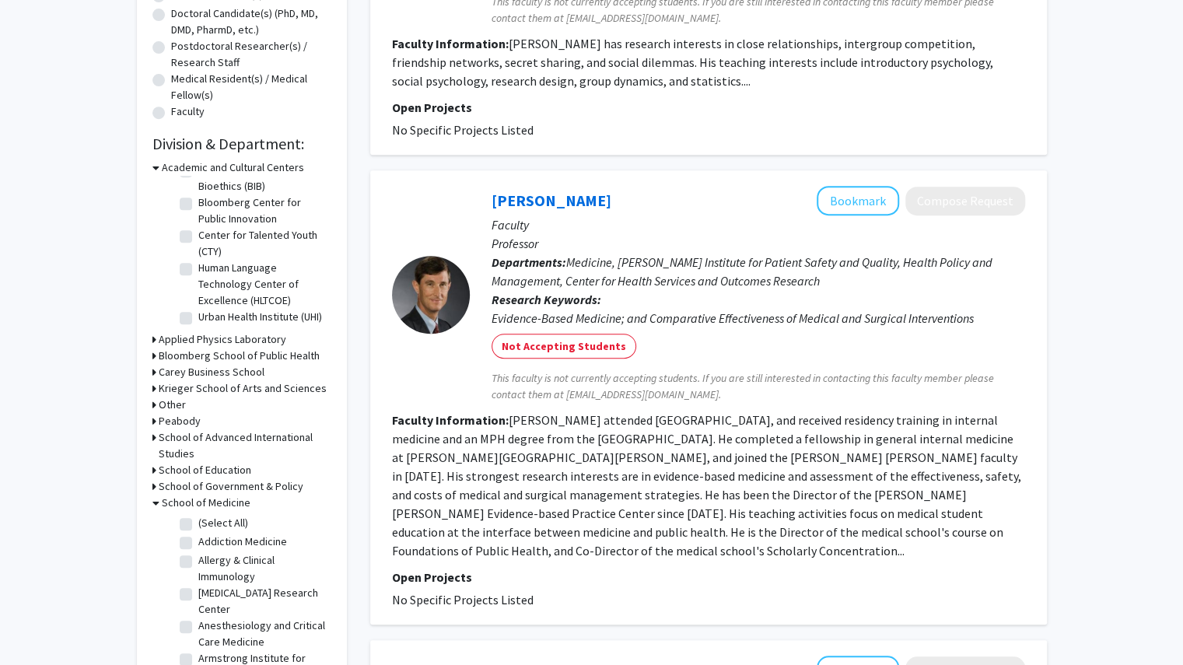
click at [194, 525] on fg-checkbox "(Select All) (Select All)" at bounding box center [254, 524] width 148 height 19
click at [198, 521] on label "(Select All)" at bounding box center [223, 523] width 50 height 16
click at [198, 521] on input "(Select All)" at bounding box center [203, 520] width 10 height 10
checkbox input "true"
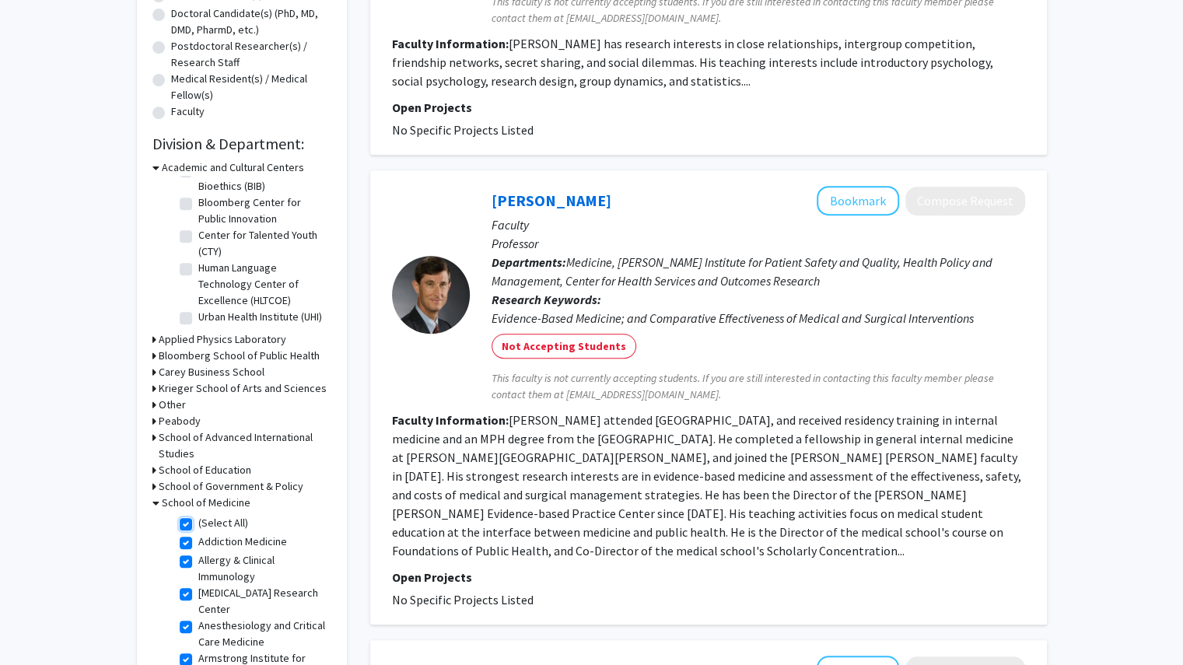
checkbox input "true"
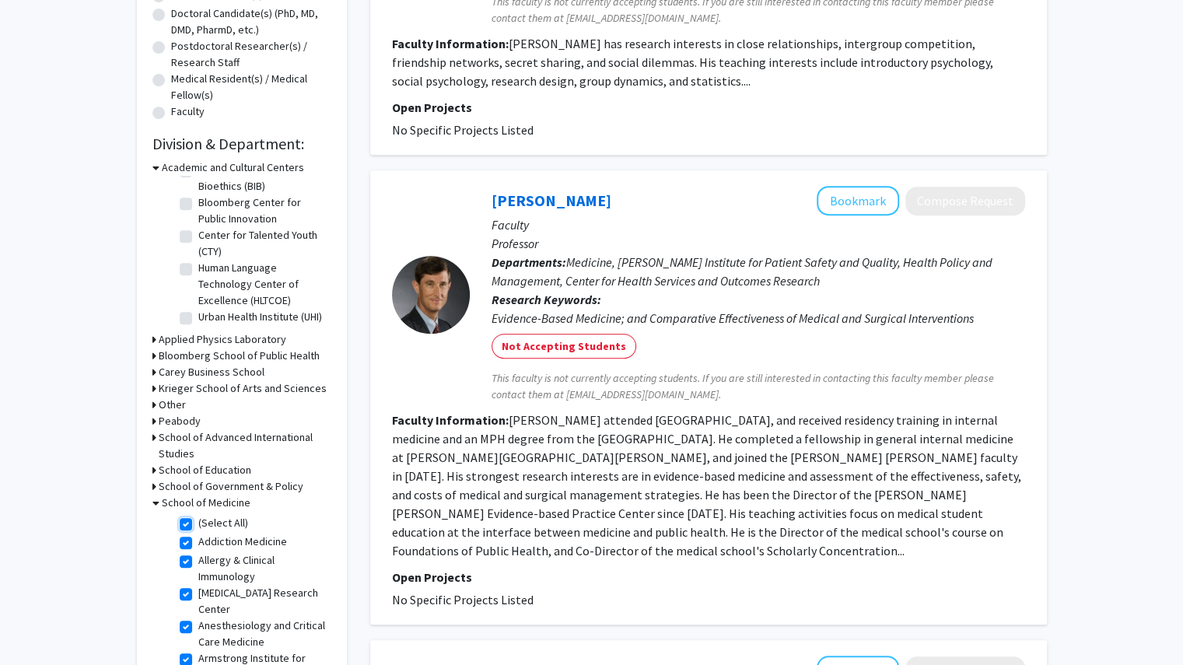
checkbox input "true"
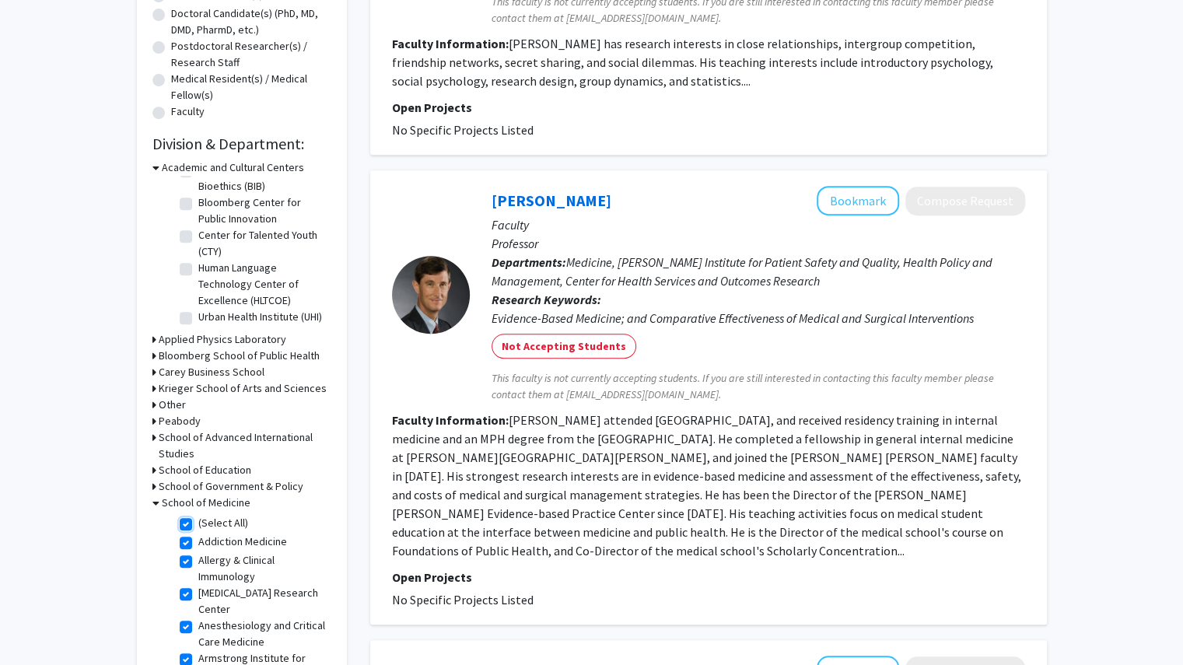
checkbox input "true"
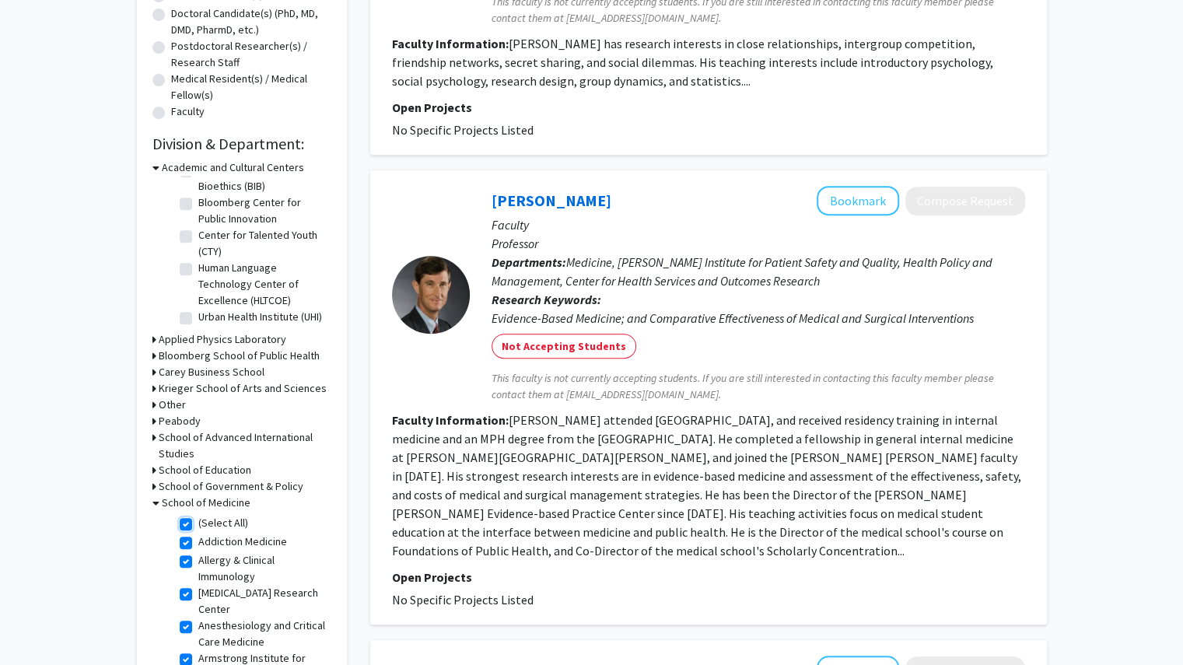
checkbox input "true"
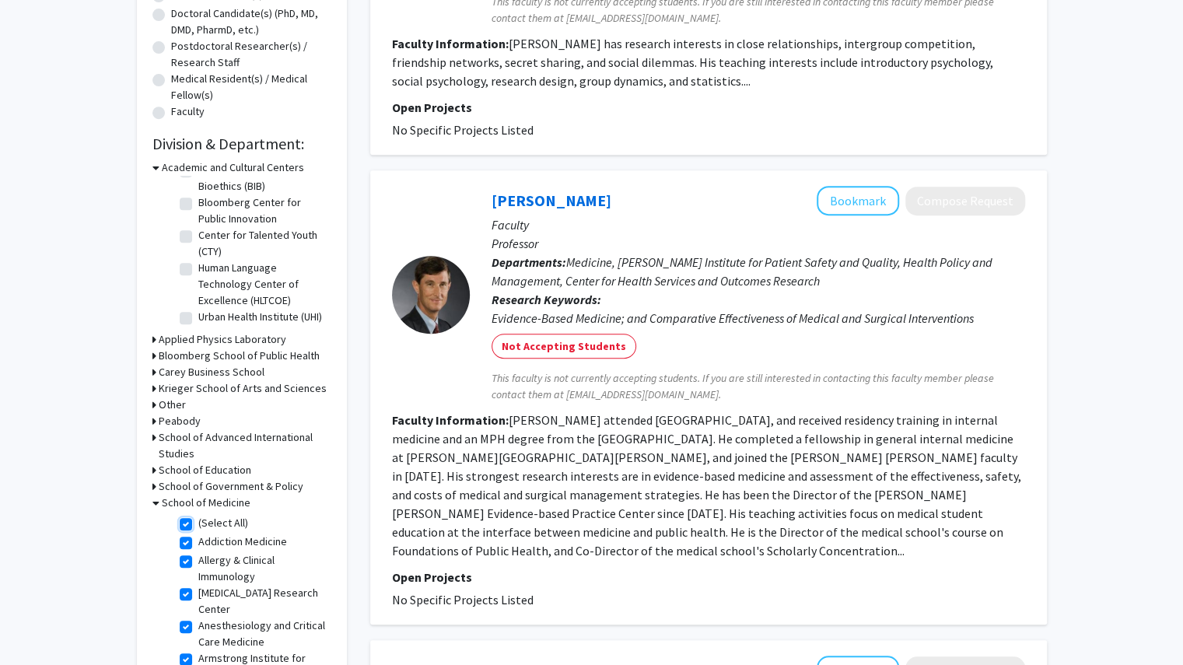
checkbox input "true"
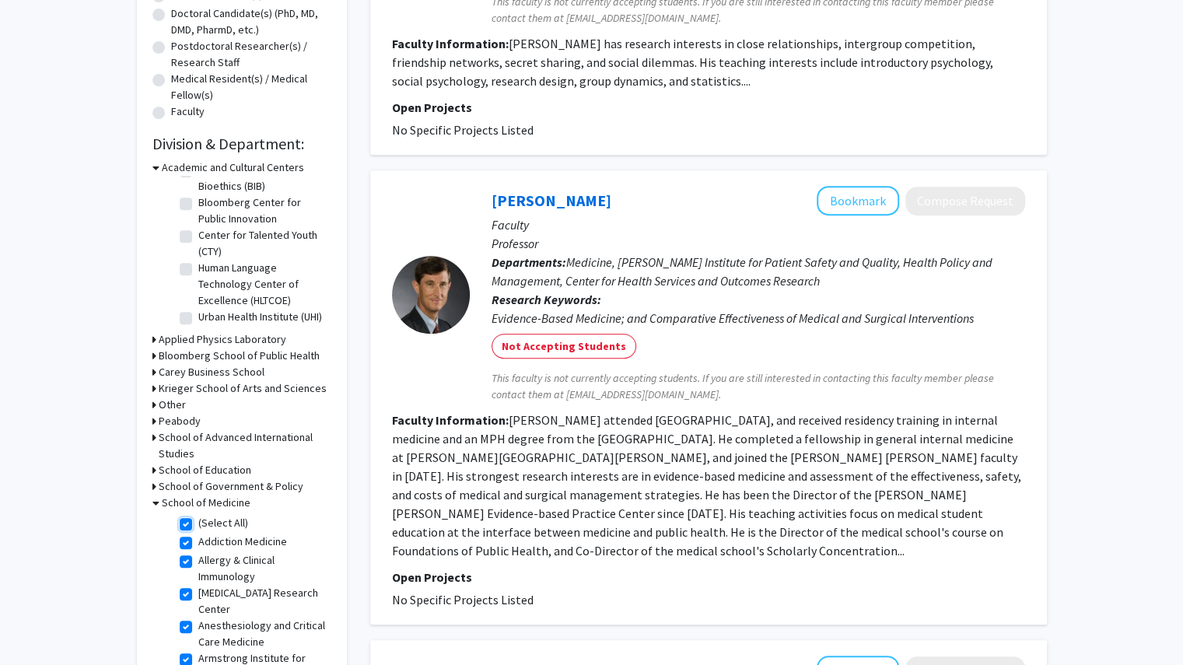
checkbox input "true"
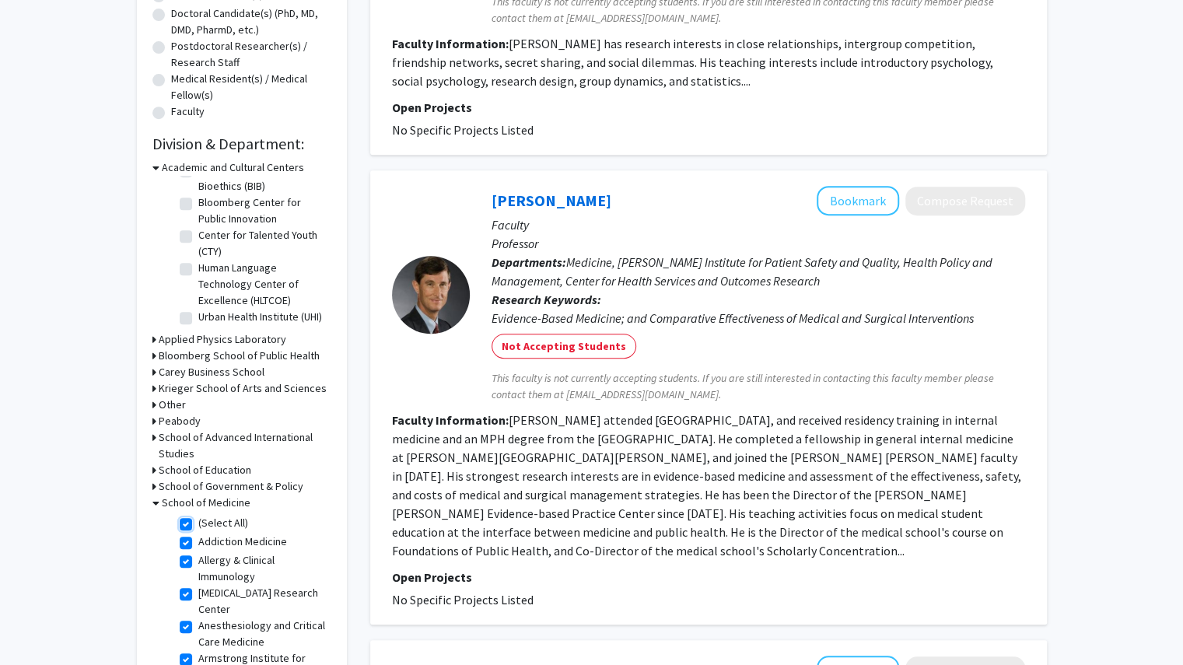
checkbox input "true"
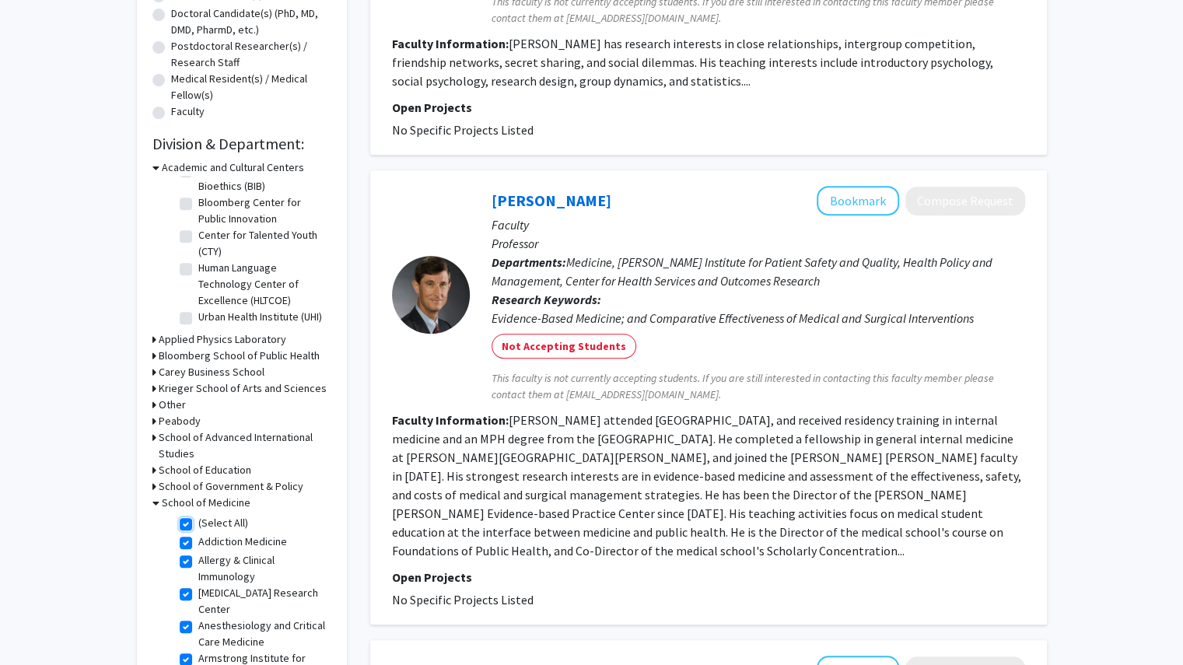
checkbox input "true"
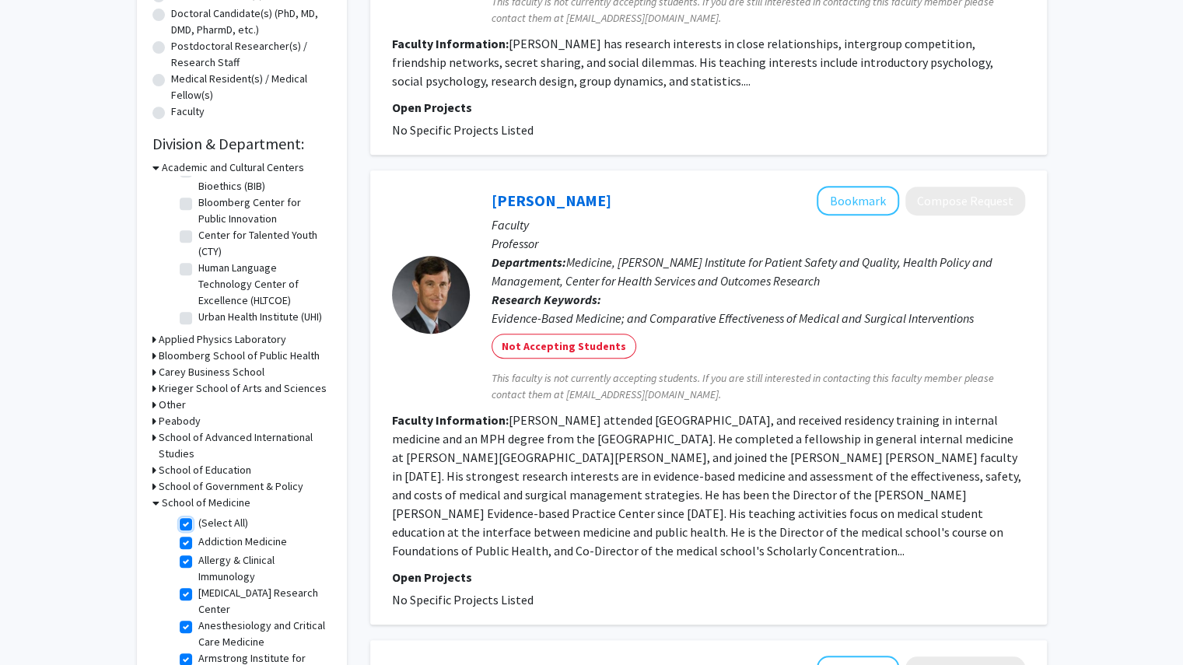
checkbox input "true"
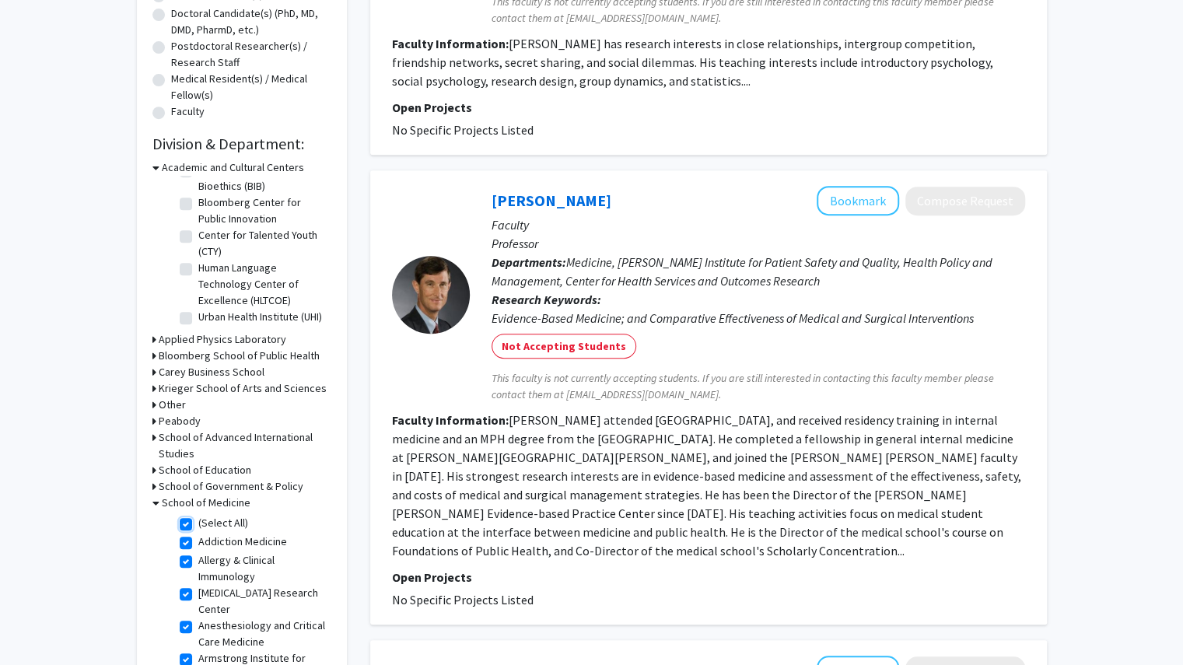
checkbox input "true"
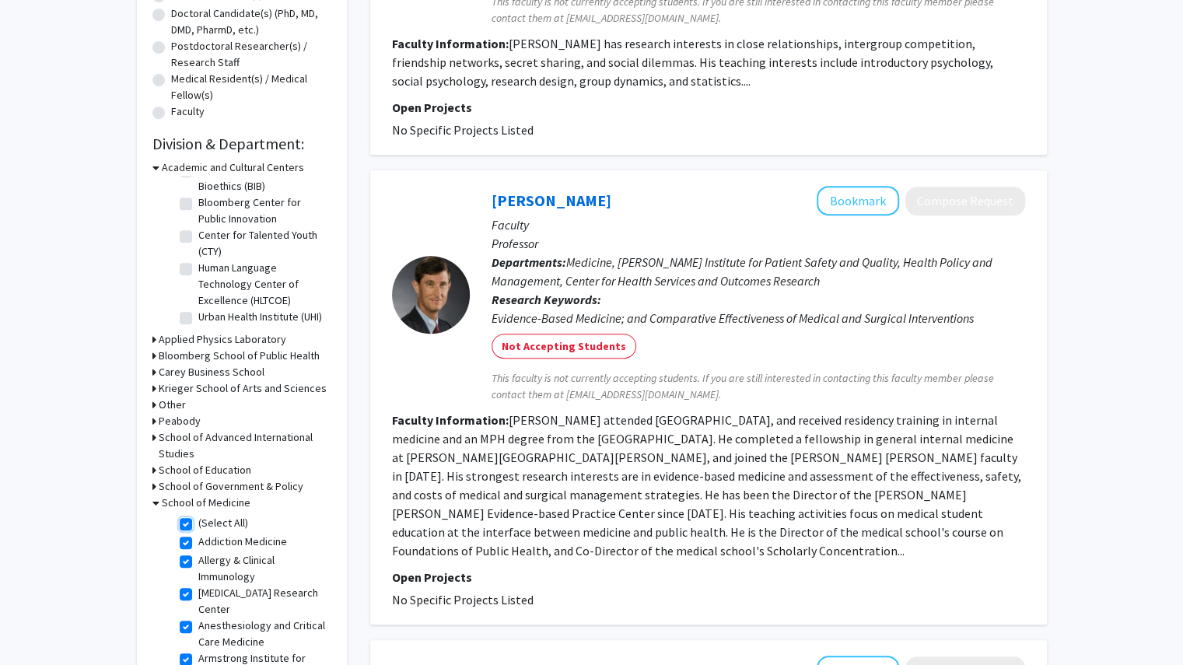
checkbox input "true"
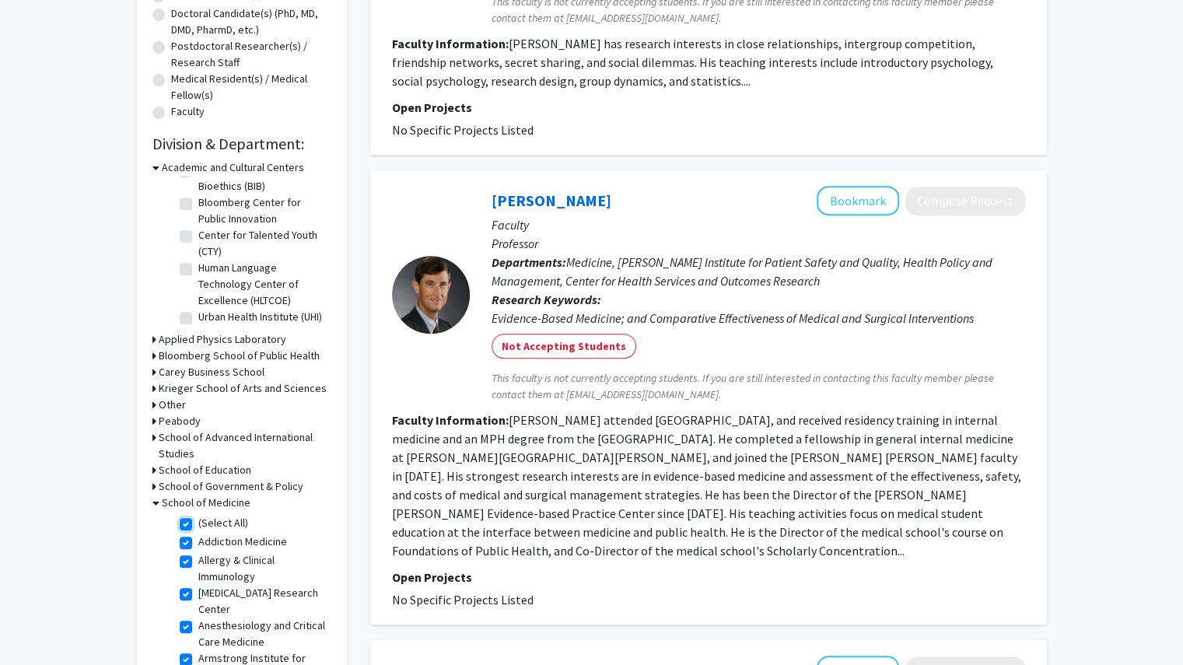
checkbox input "true"
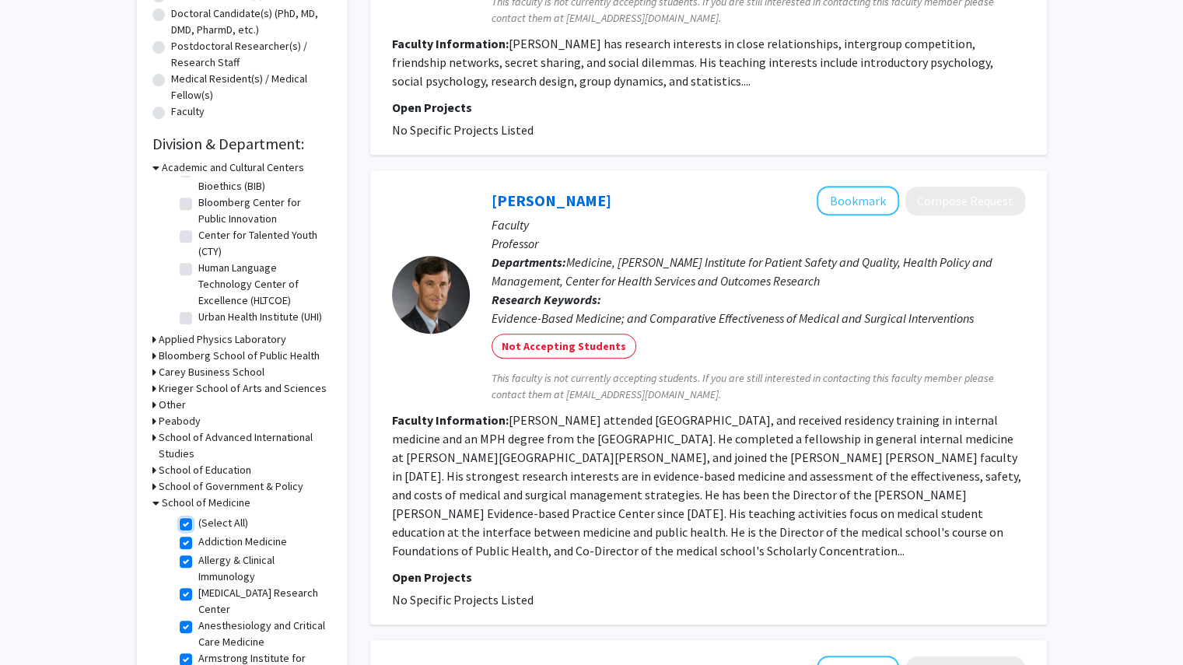
checkbox input "true"
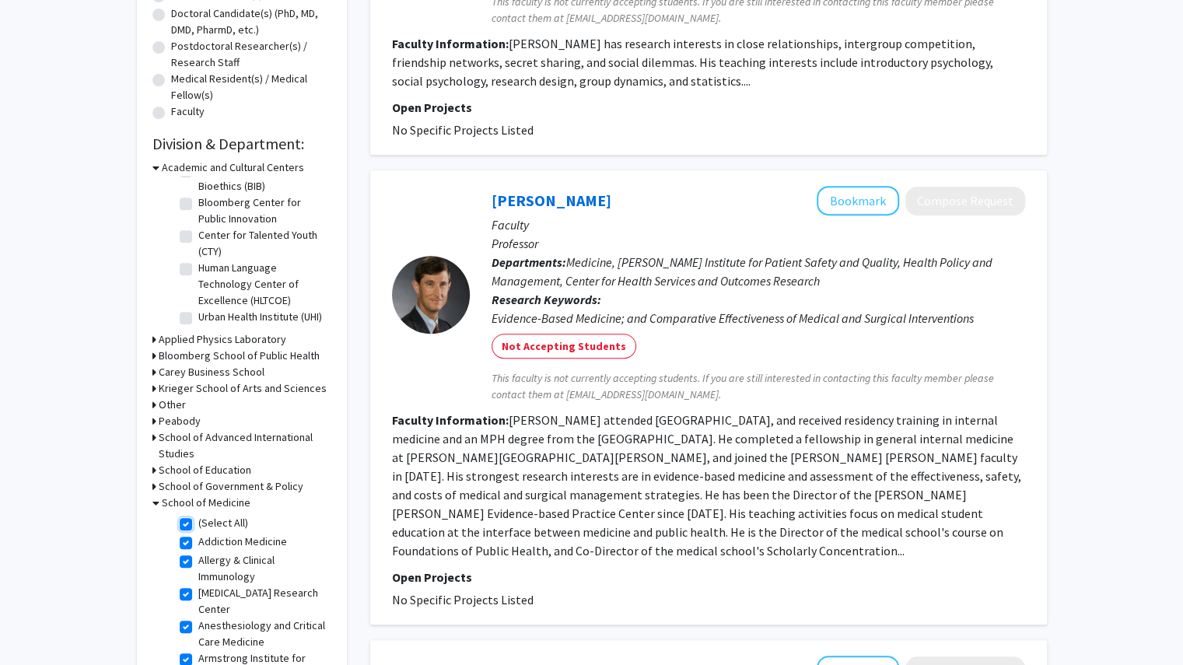
checkbox input "true"
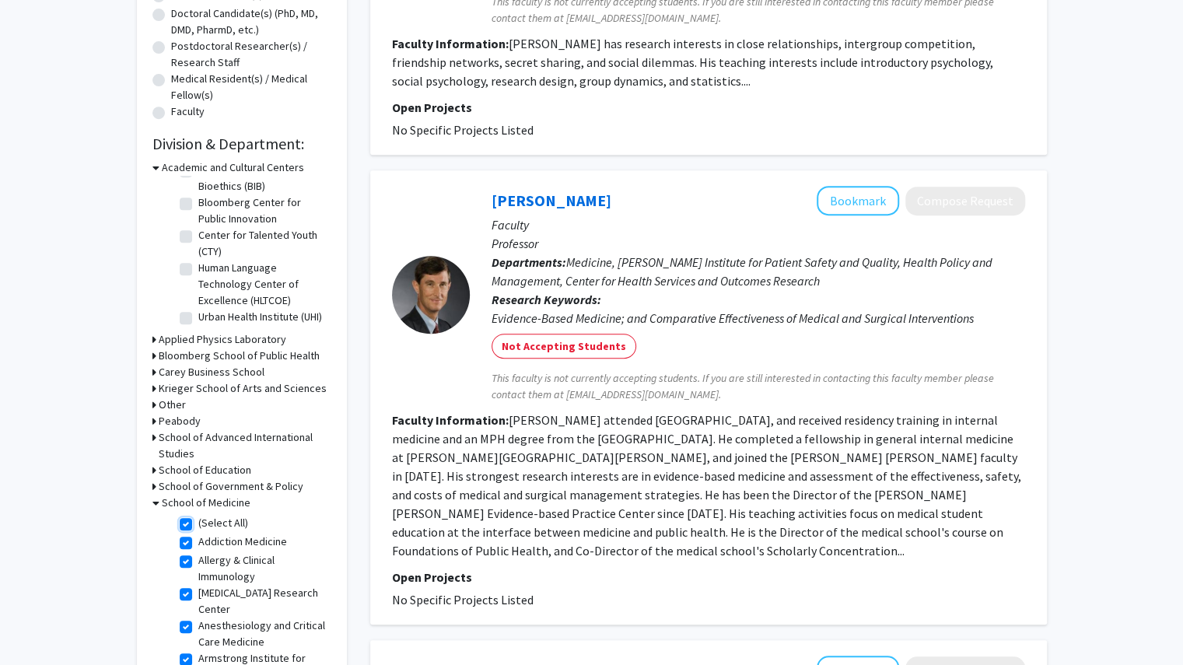
checkbox input "true"
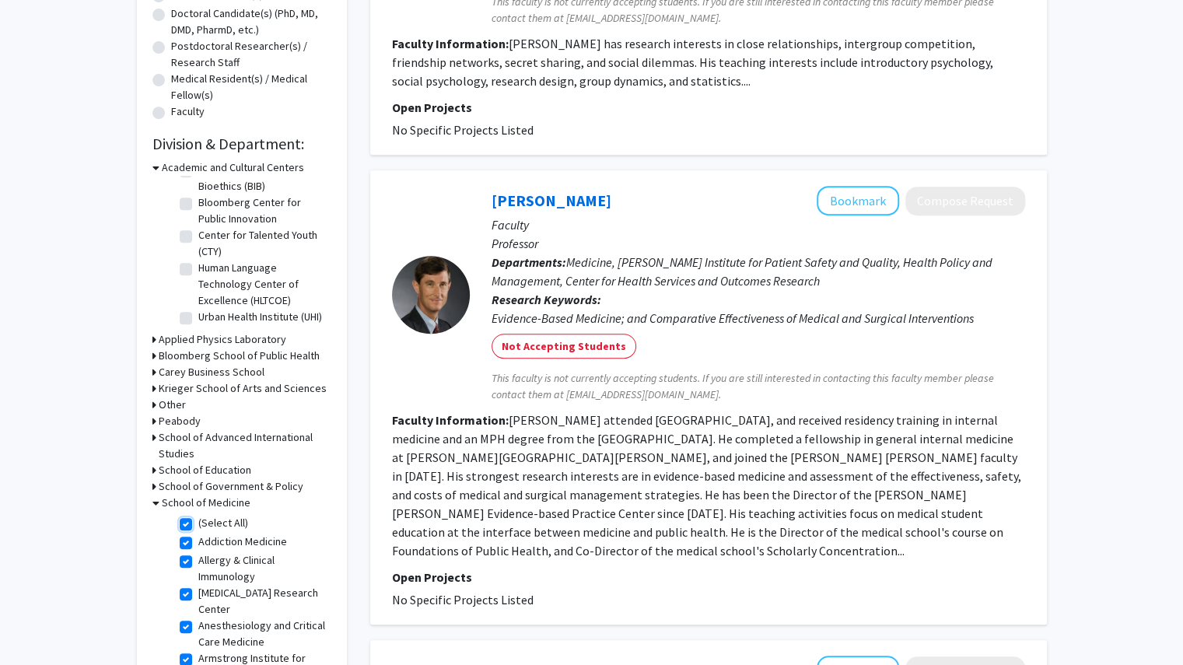
checkbox input "true"
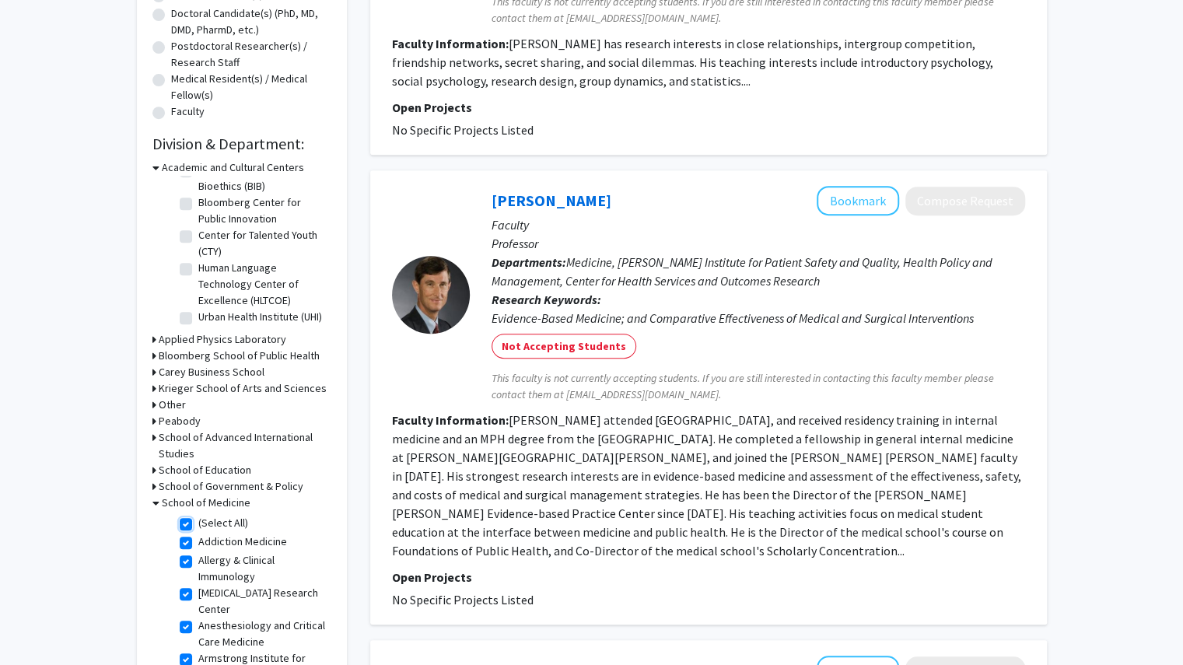
checkbox input "true"
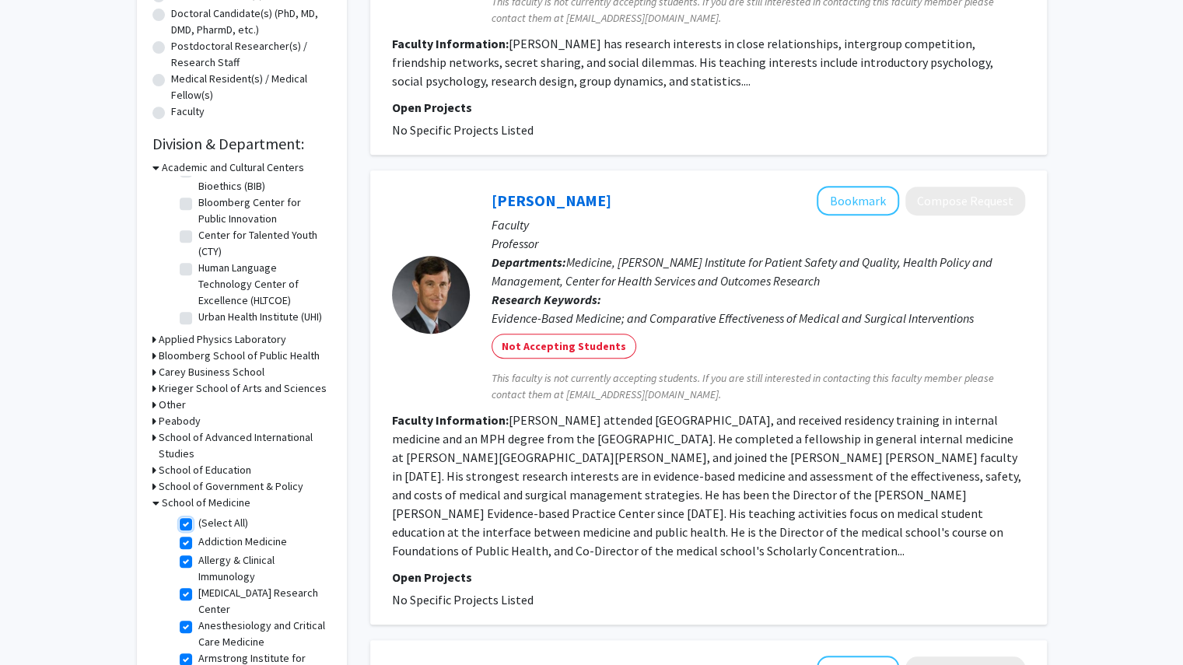
checkbox input "true"
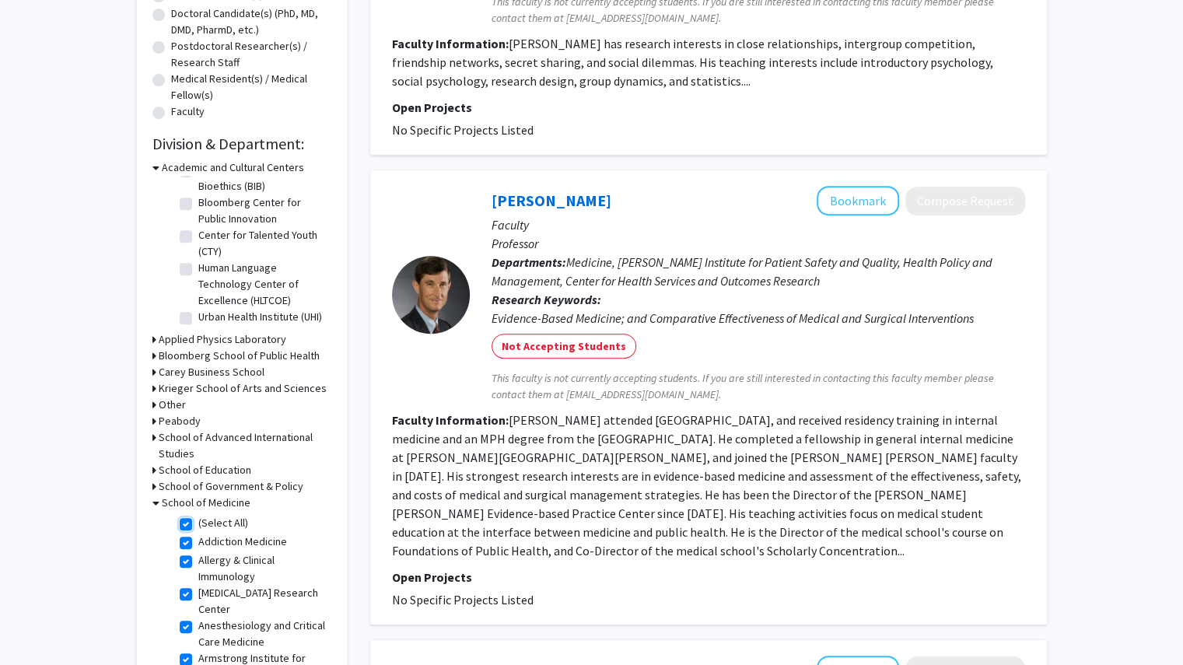
checkbox input "true"
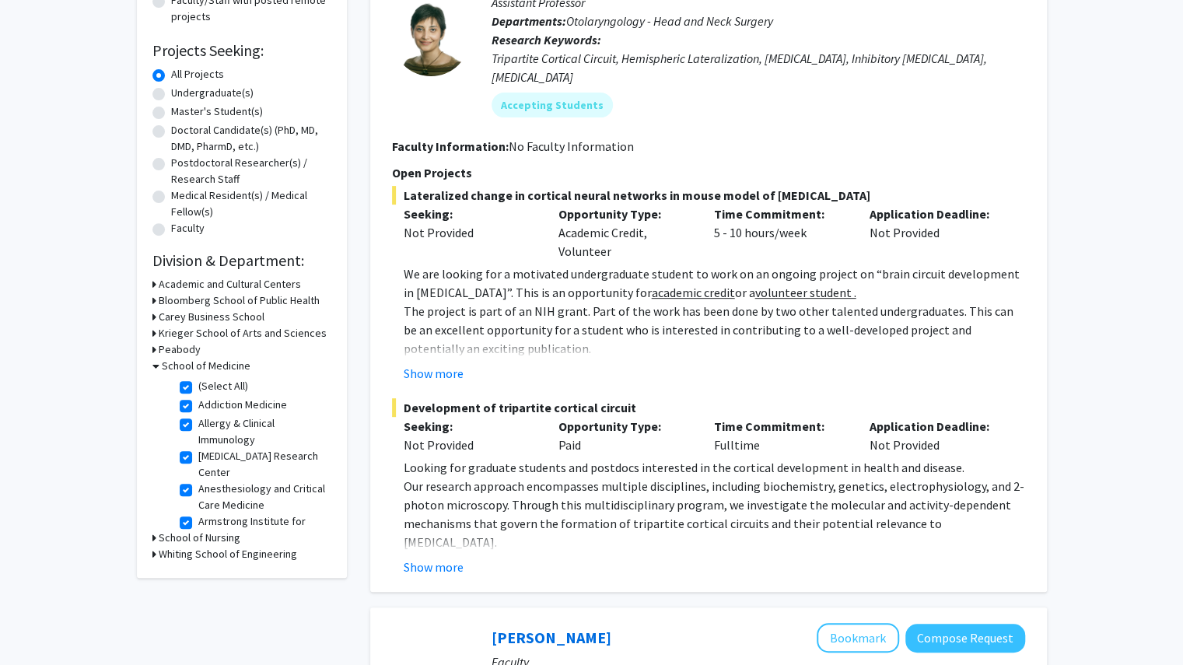
scroll to position [234, 0]
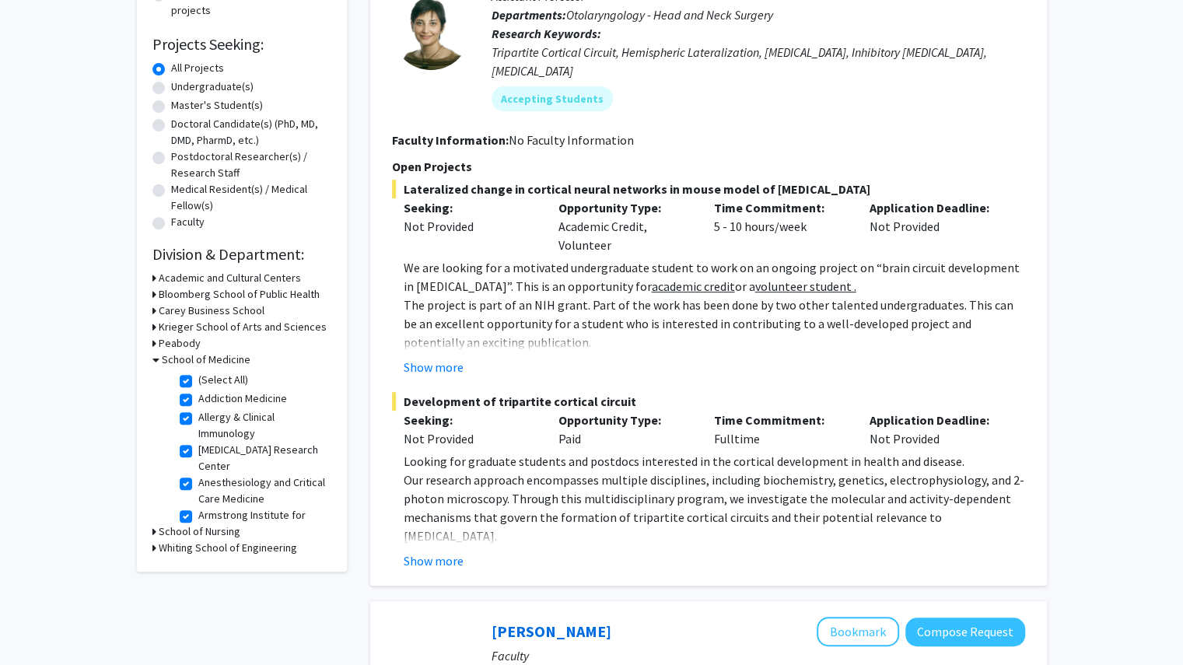
click at [152, 297] on icon at bounding box center [154, 294] width 4 height 16
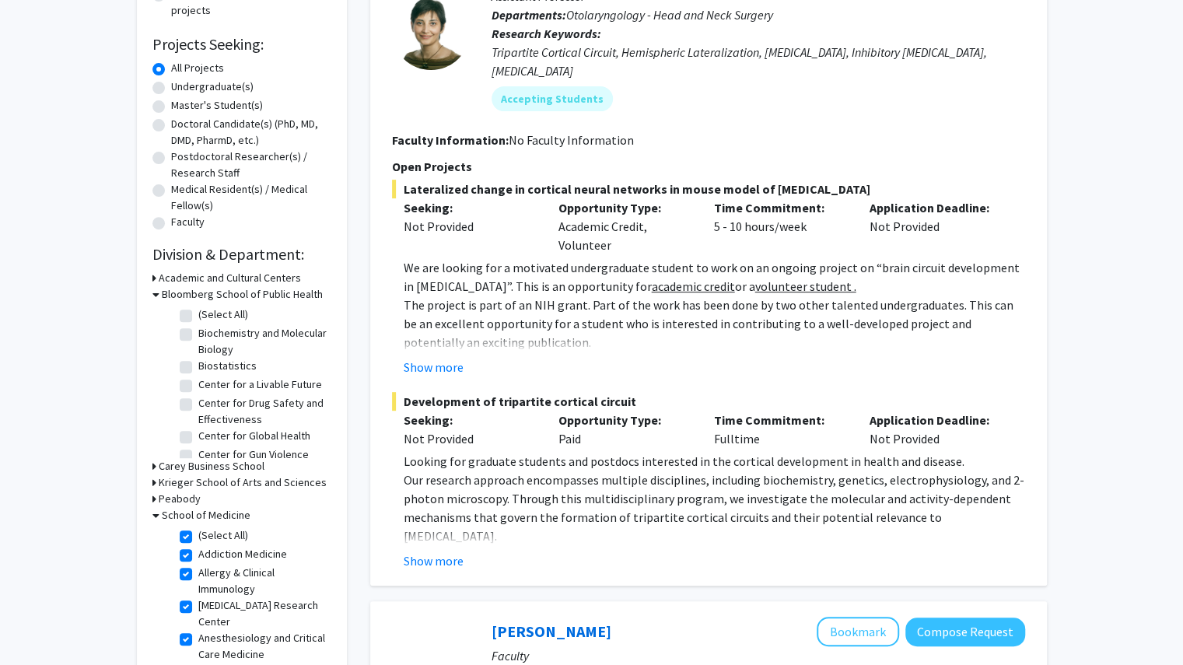
click at [198, 314] on label "(Select All)" at bounding box center [223, 314] width 50 height 16
click at [198, 314] on input "(Select All)" at bounding box center [203, 311] width 10 height 10
checkbox input "true"
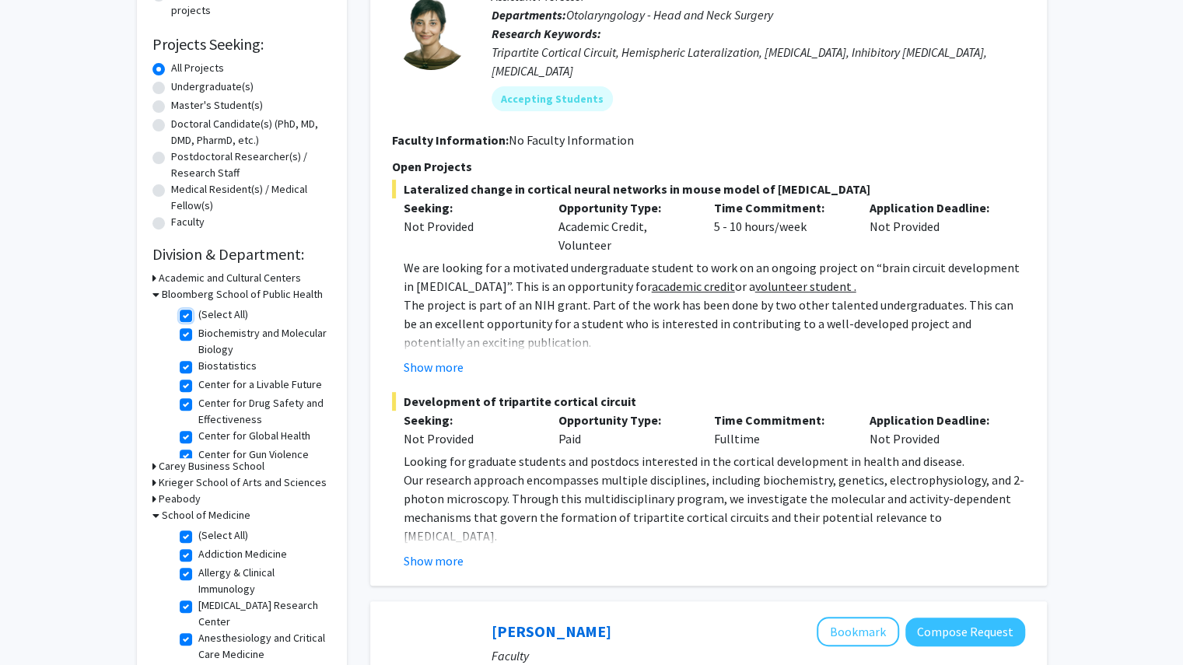
checkbox input "true"
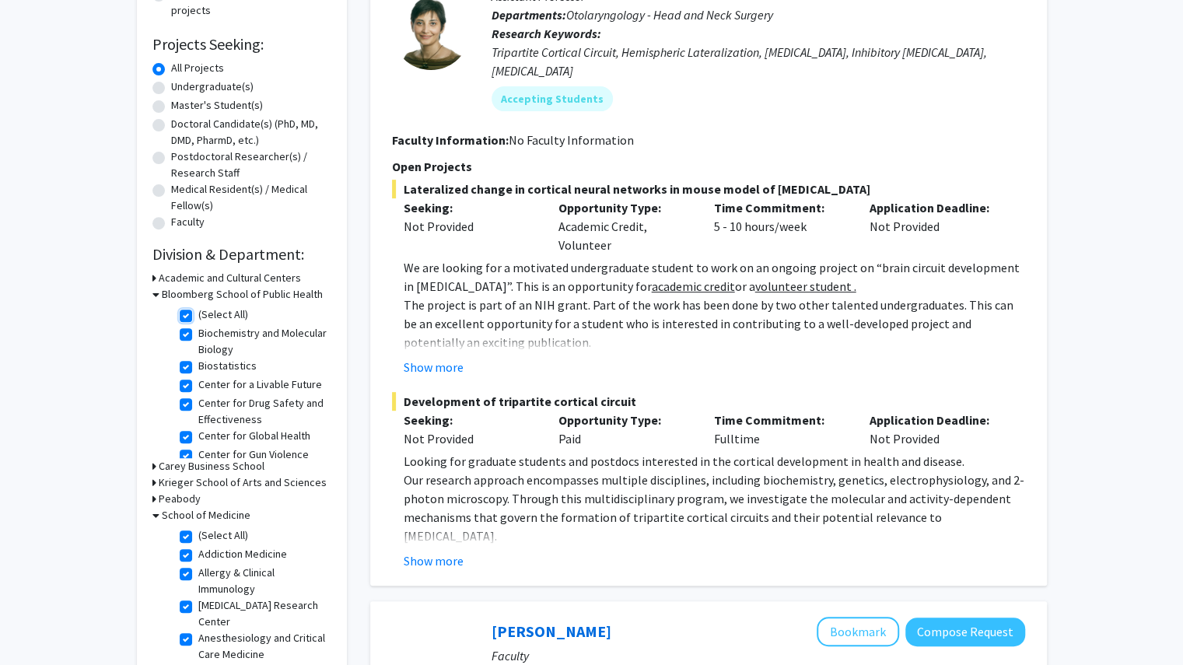
checkbox input "true"
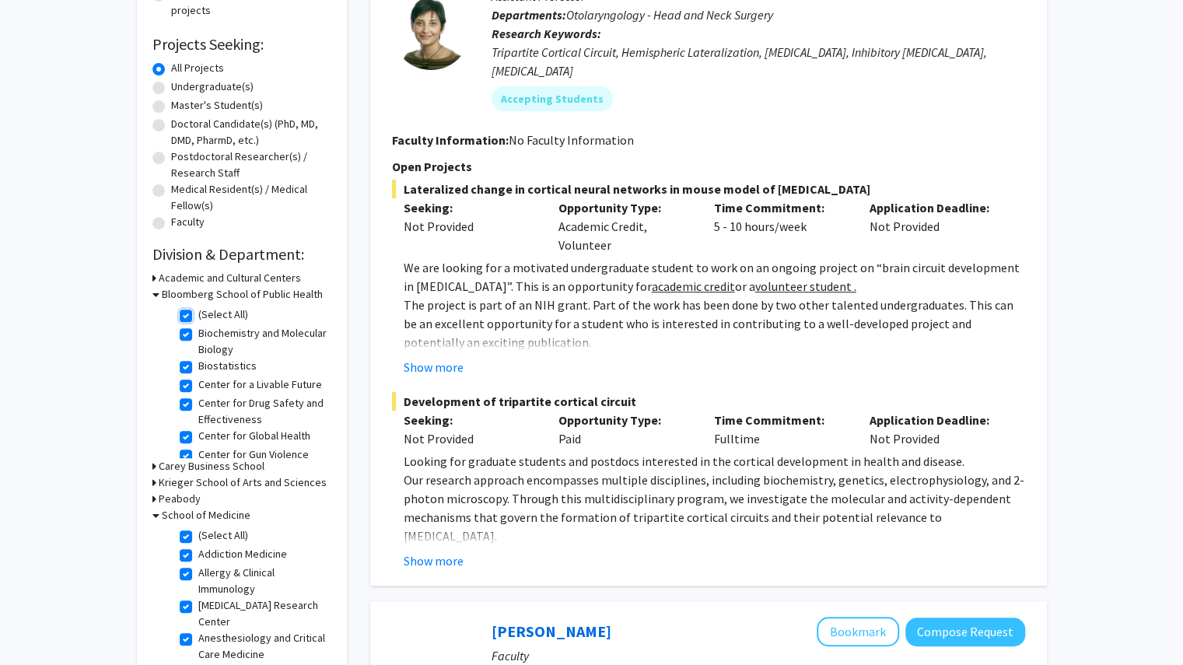
checkbox input "true"
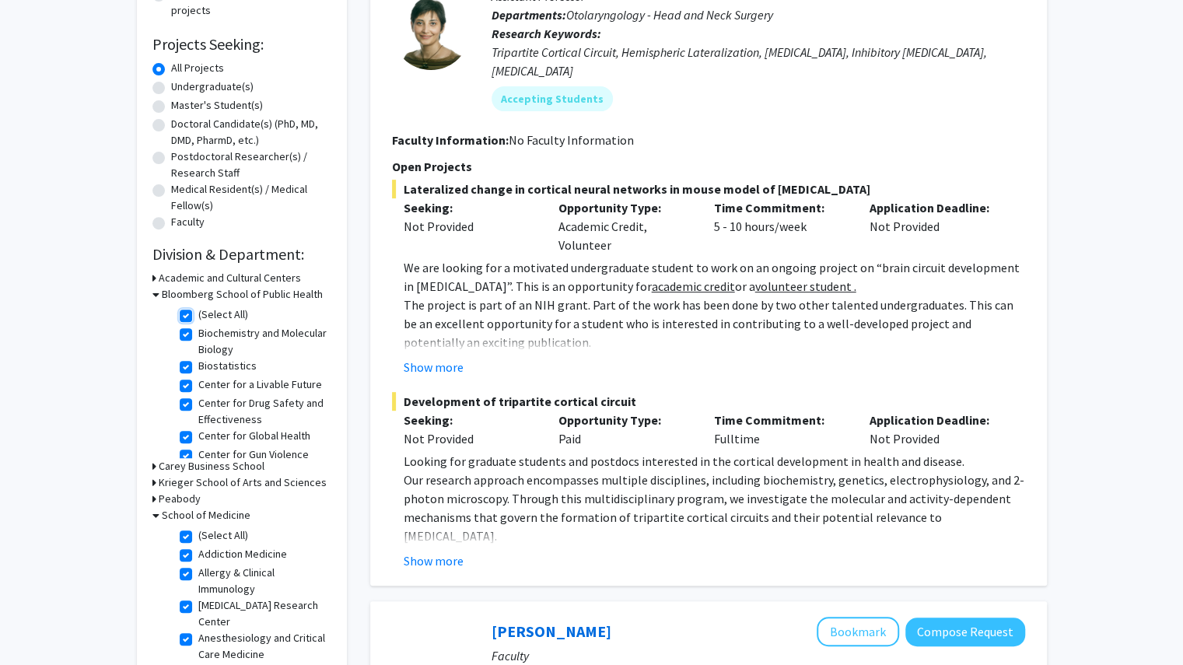
checkbox input "true"
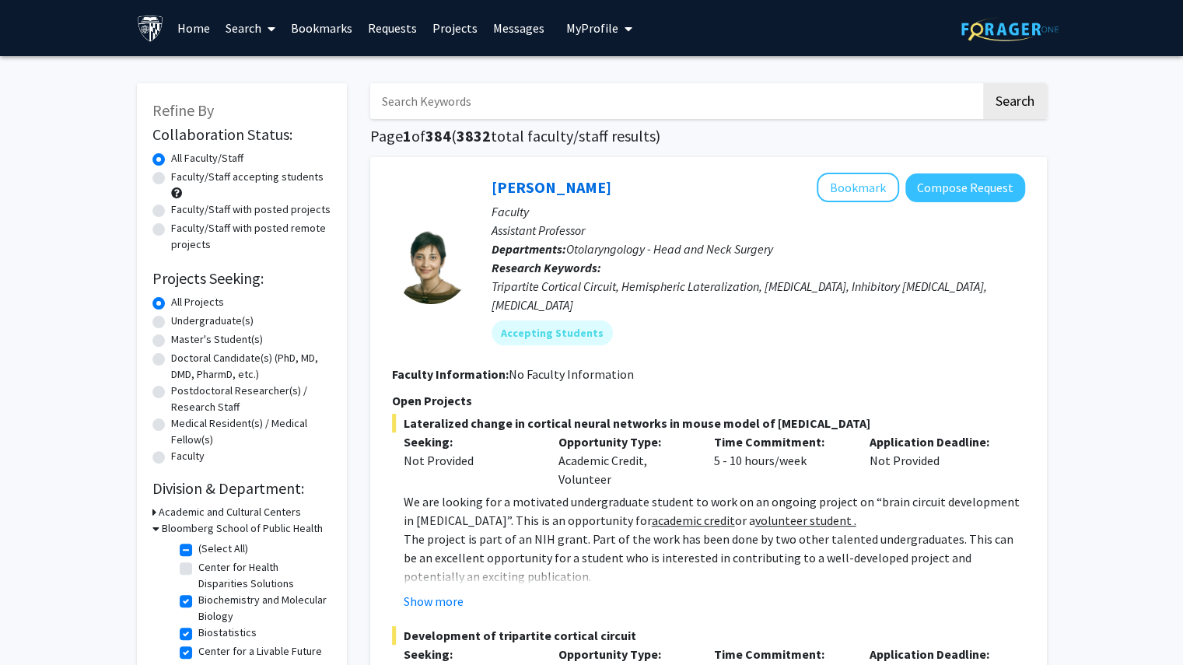
click at [171, 317] on label "Undergraduate(s)" at bounding box center [212, 321] width 82 height 16
click at [171, 317] on input "Undergraduate(s)" at bounding box center [176, 318] width 10 height 10
radio input "true"
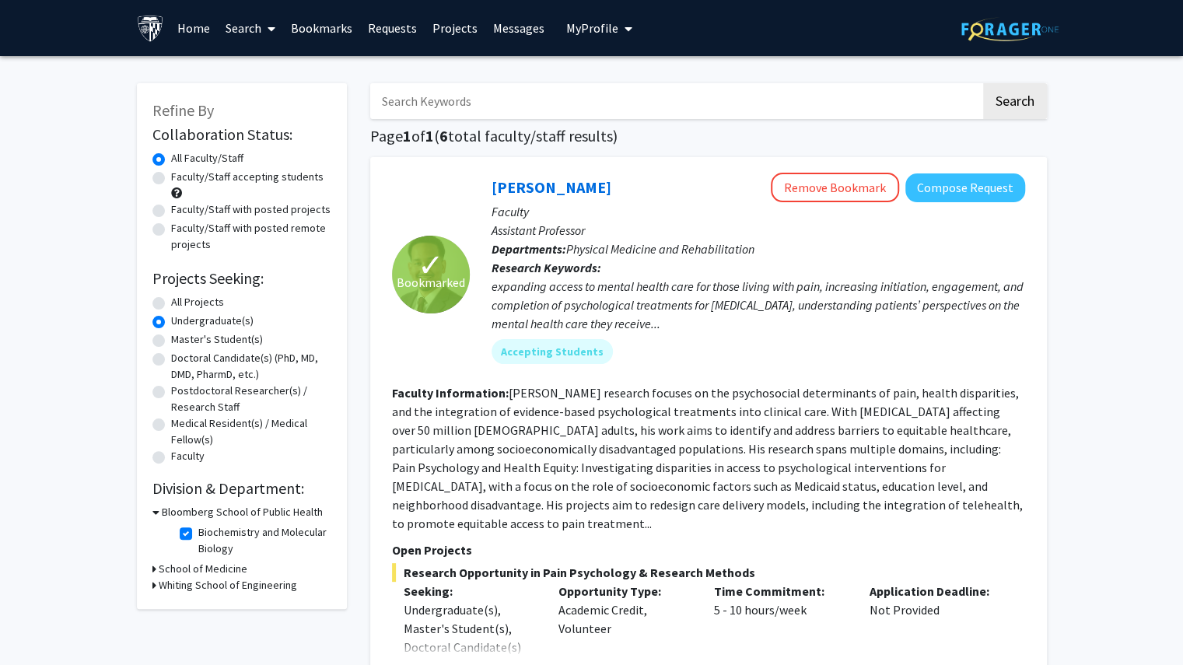
click at [159, 309] on div "All Projects" at bounding box center [241, 303] width 179 height 19
click at [171, 309] on label "All Projects" at bounding box center [197, 302] width 53 height 16
click at [171, 304] on input "All Projects" at bounding box center [176, 299] width 10 height 10
radio input "true"
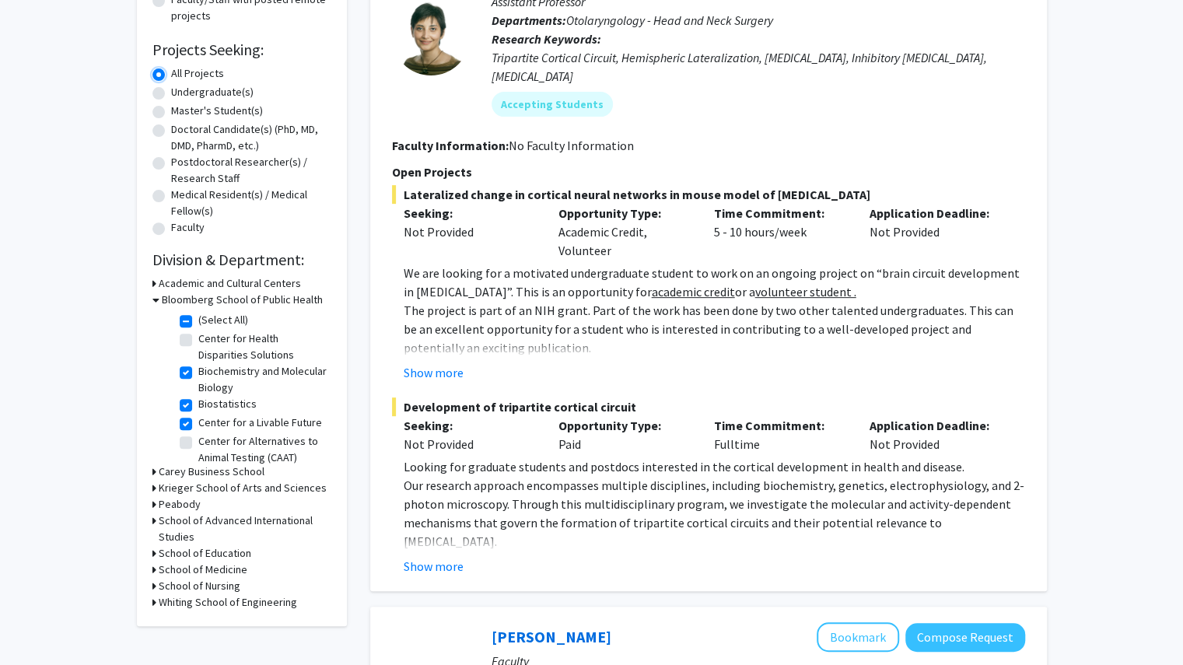
scroll to position [228, 0]
click at [198, 316] on label "(Select All)" at bounding box center [223, 321] width 50 height 16
click at [198, 316] on input "(Select All)" at bounding box center [203, 318] width 10 height 10
checkbox input "false"
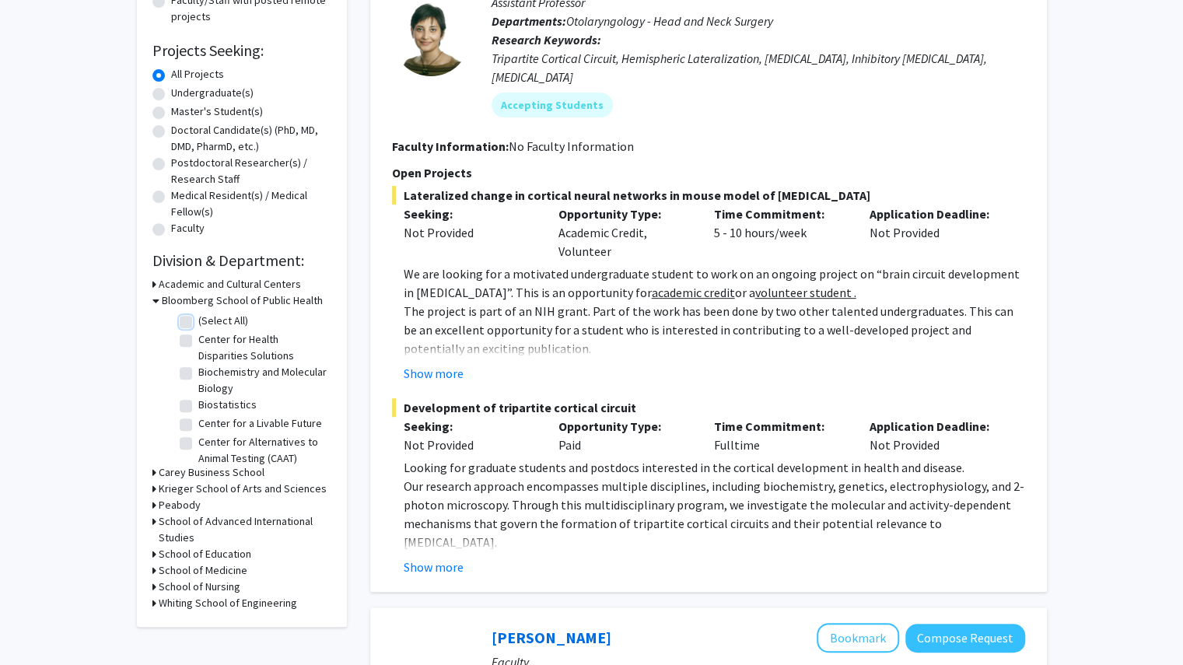
checkbox input "false"
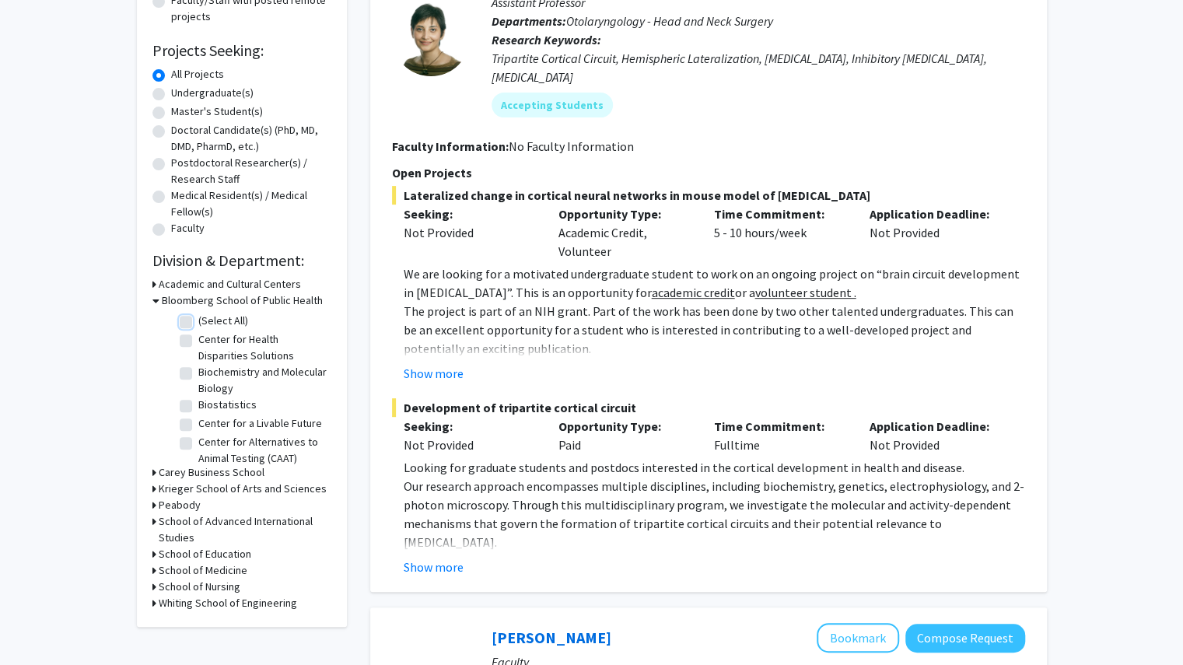
checkbox input "false"
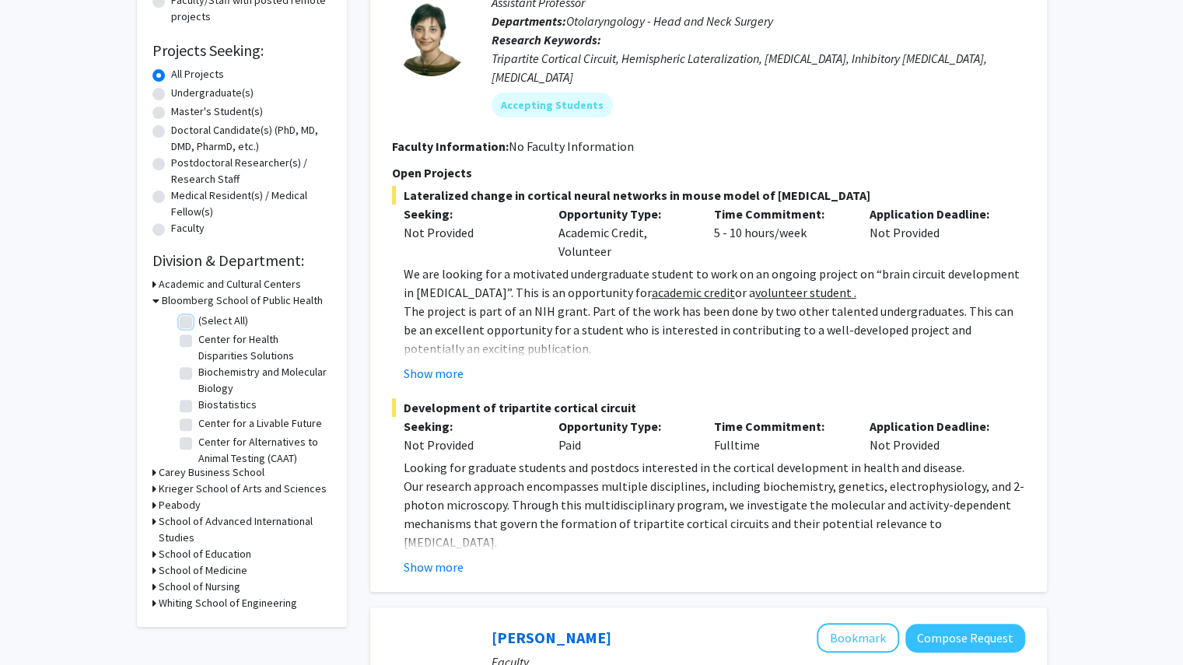
checkbox input "false"
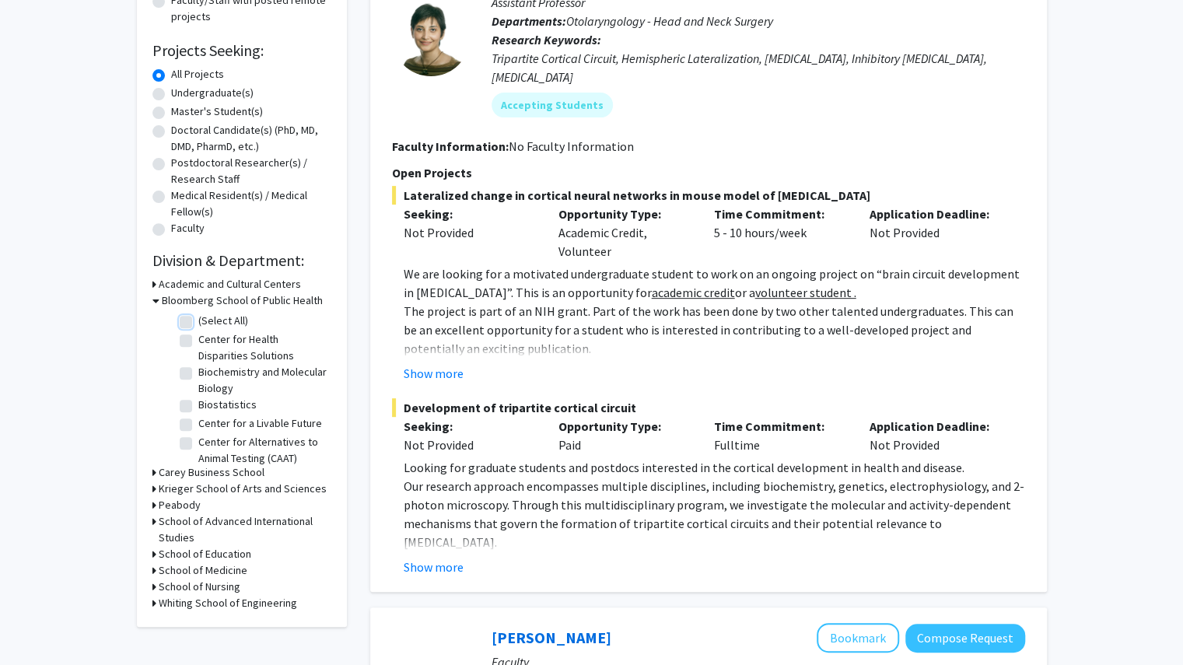
checkbox input "false"
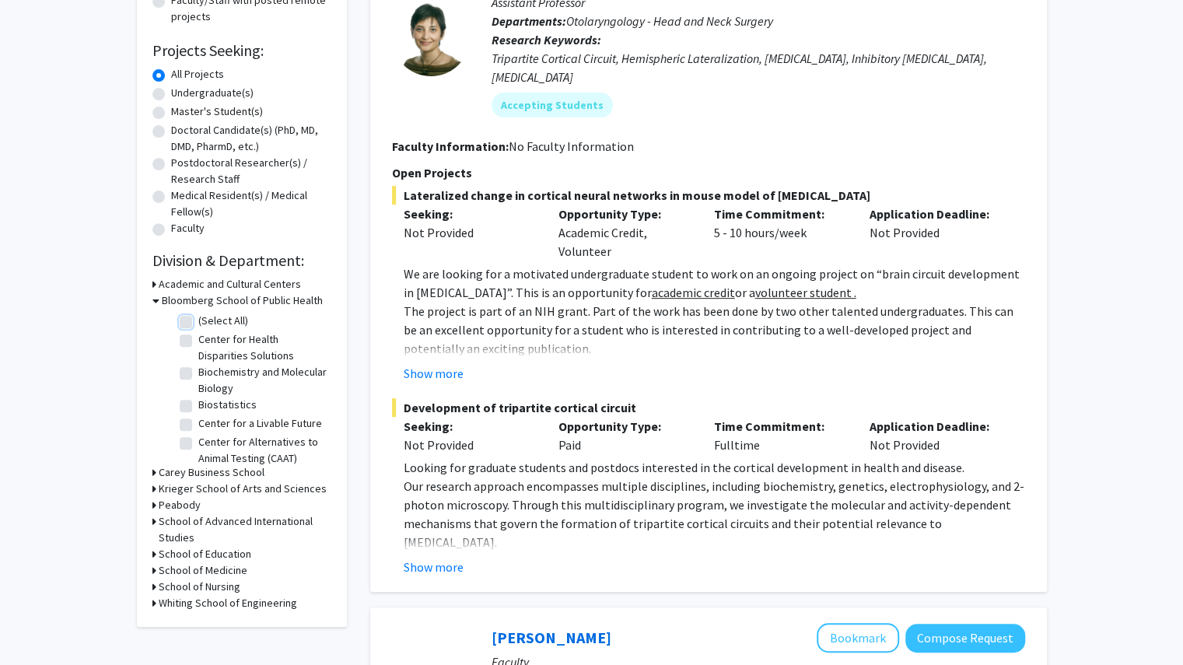
checkbox input "false"
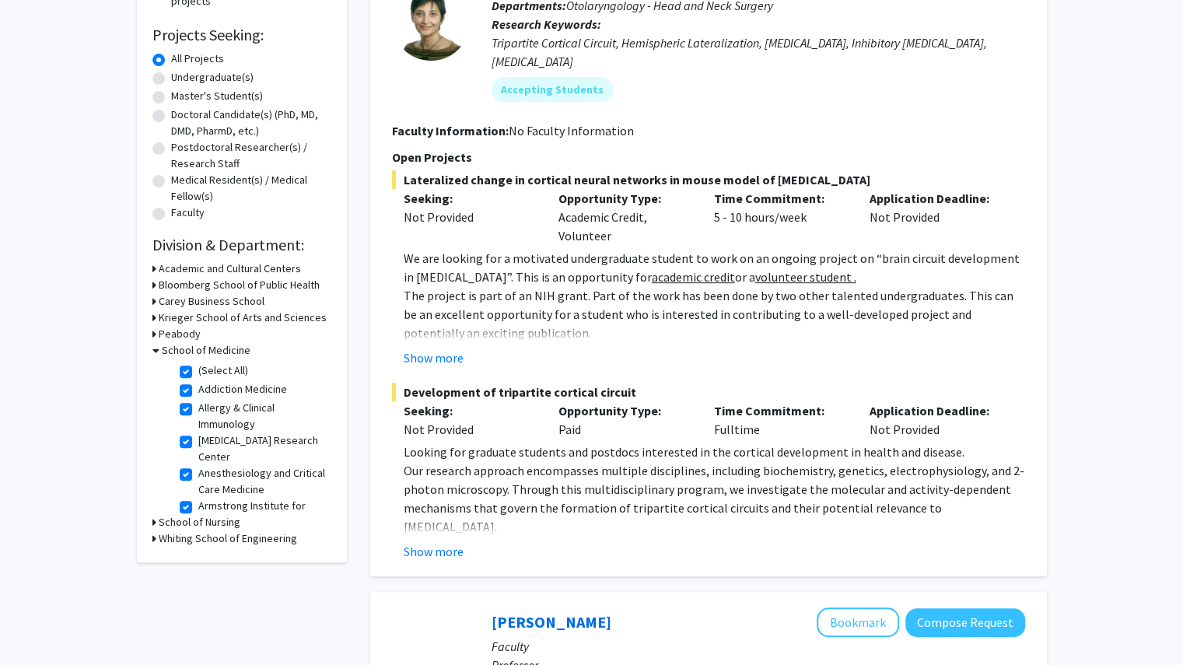
scroll to position [246, 0]
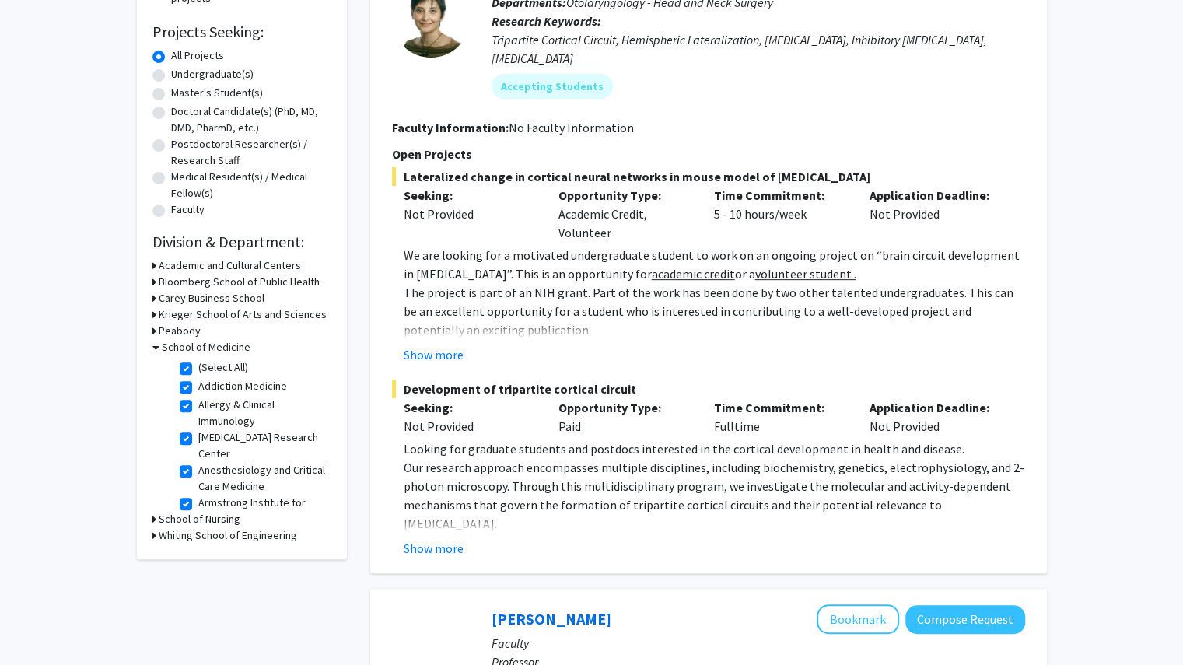
click at [198, 366] on label "(Select All)" at bounding box center [223, 367] width 50 height 16
click at [198, 366] on input "(Select All)" at bounding box center [203, 364] width 10 height 10
checkbox input "false"
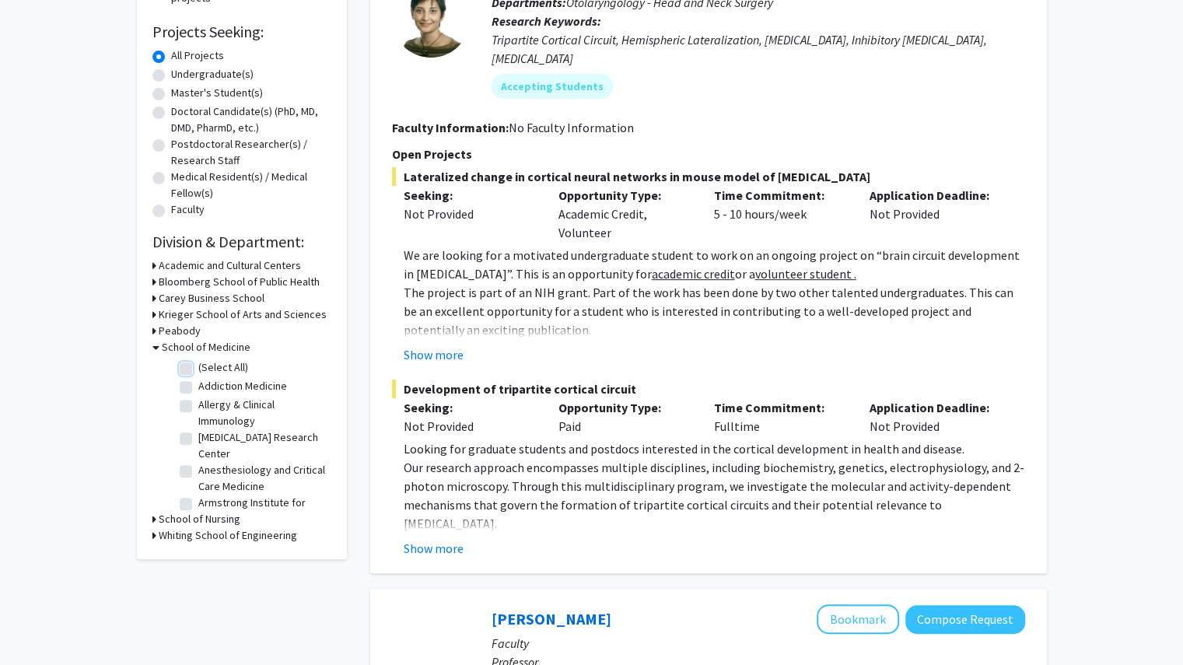
checkbox input "false"
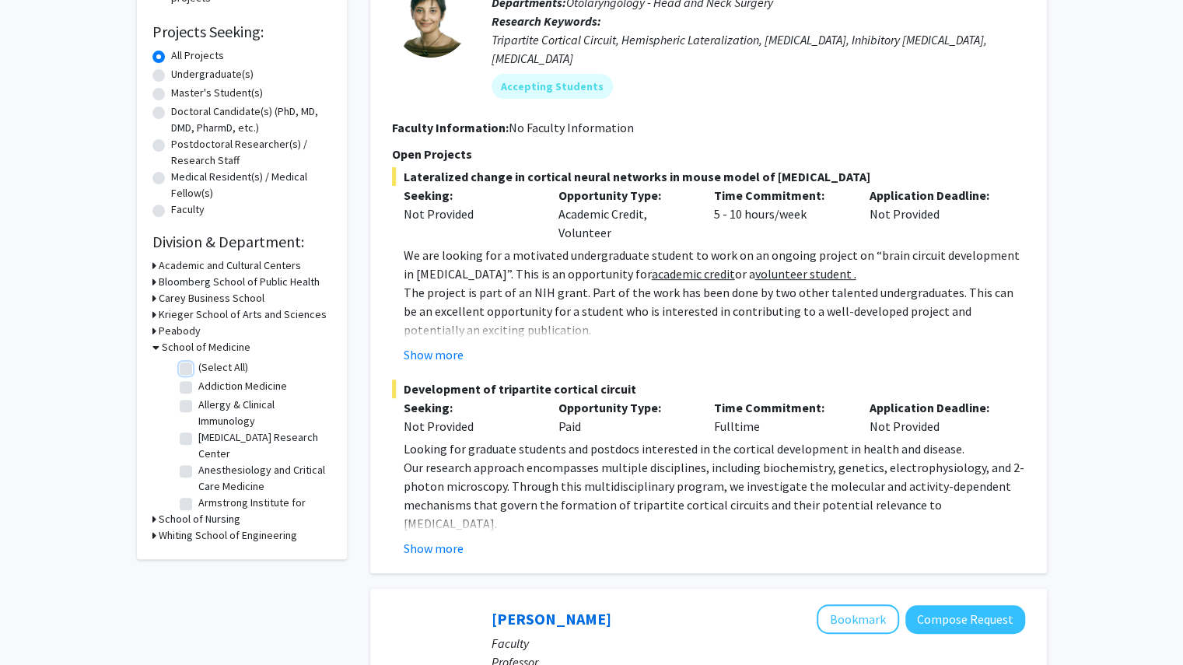
checkbox input "false"
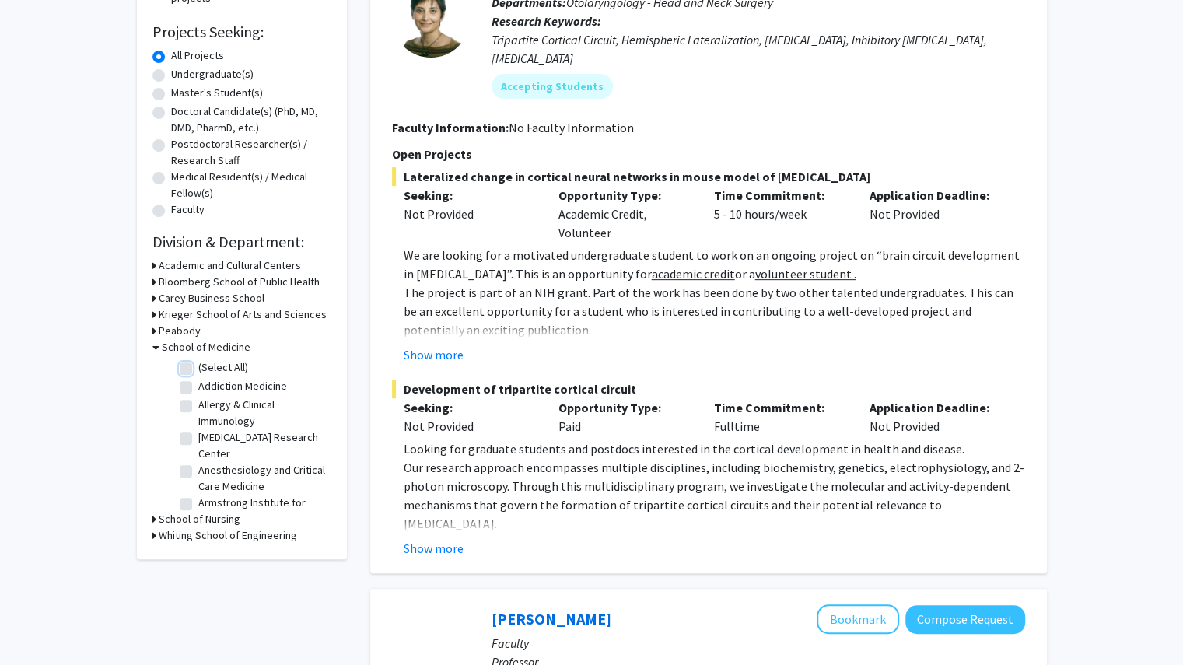
checkbox input "false"
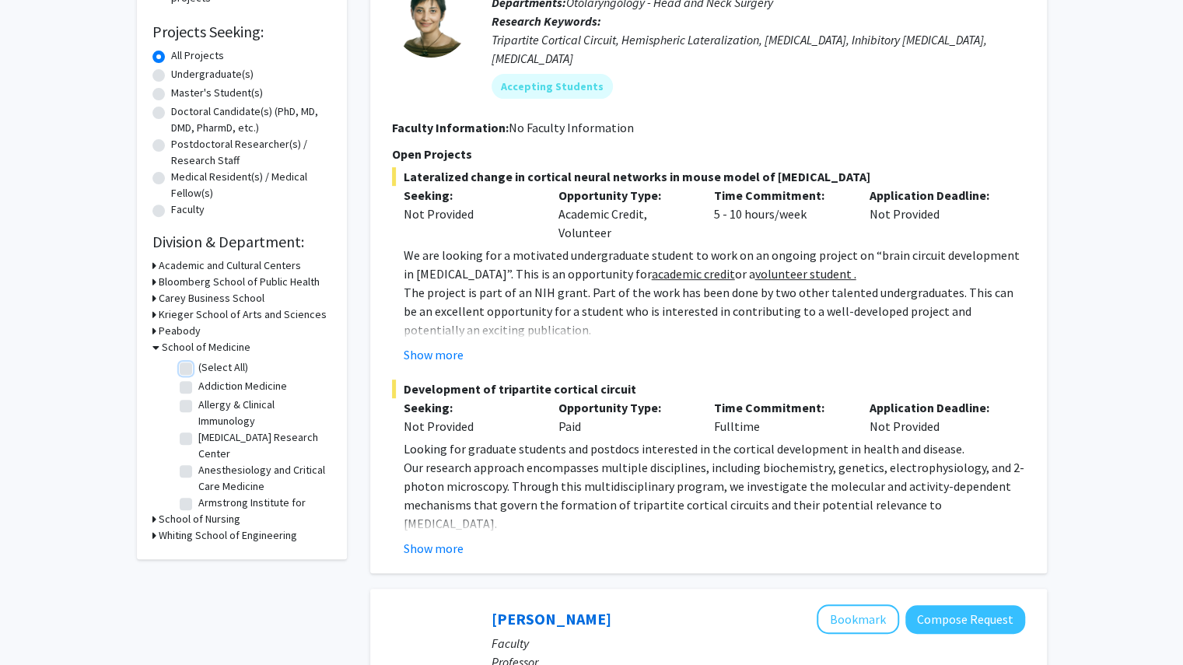
checkbox input "false"
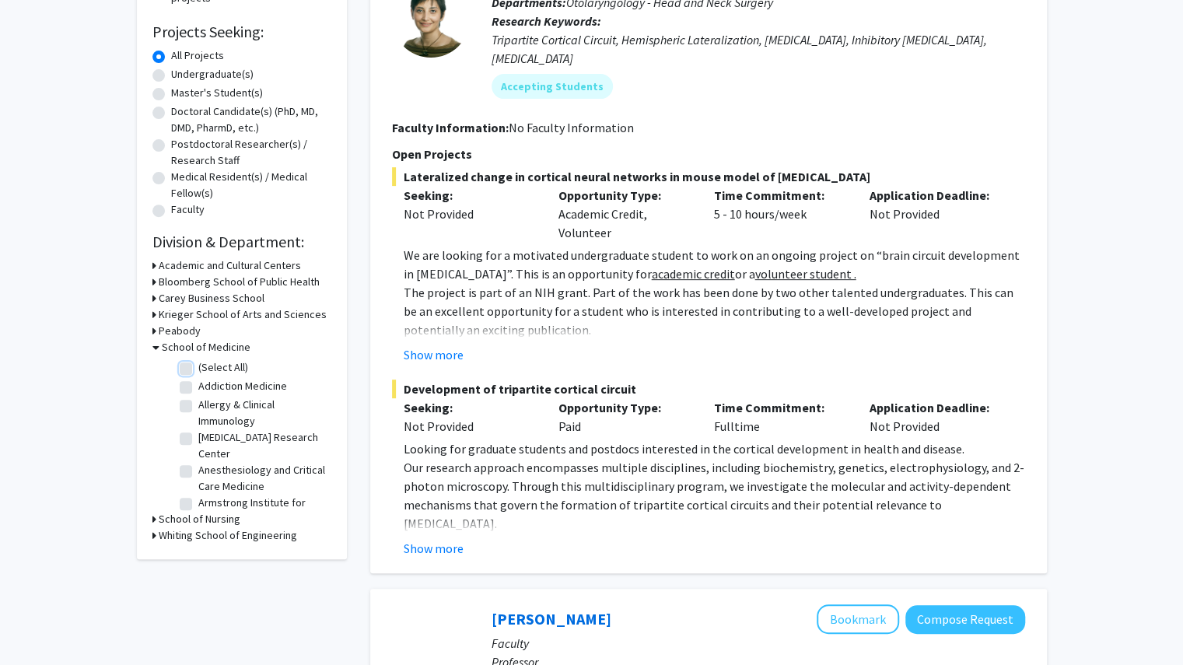
checkbox input "false"
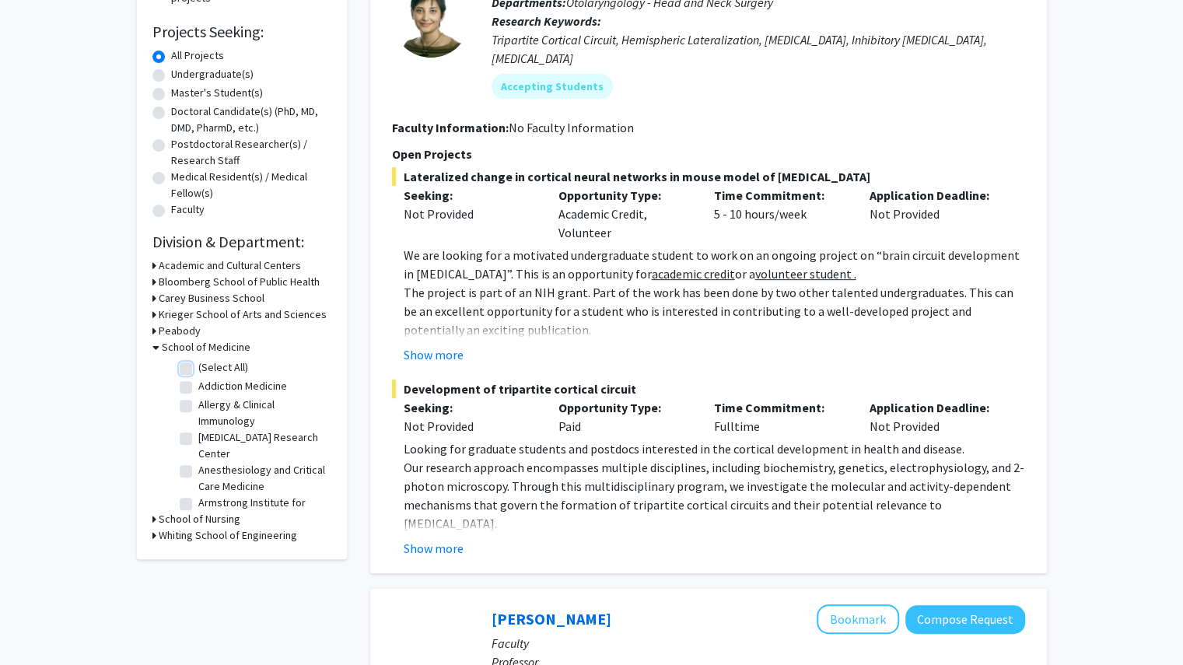
checkbox input "false"
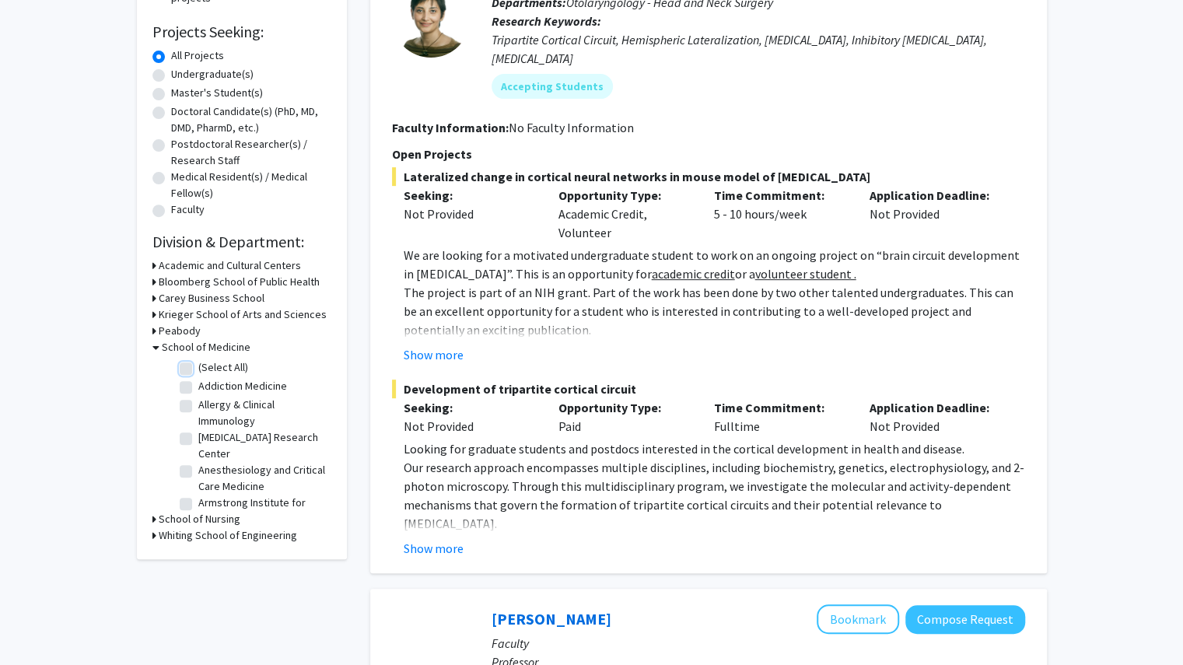
checkbox input "false"
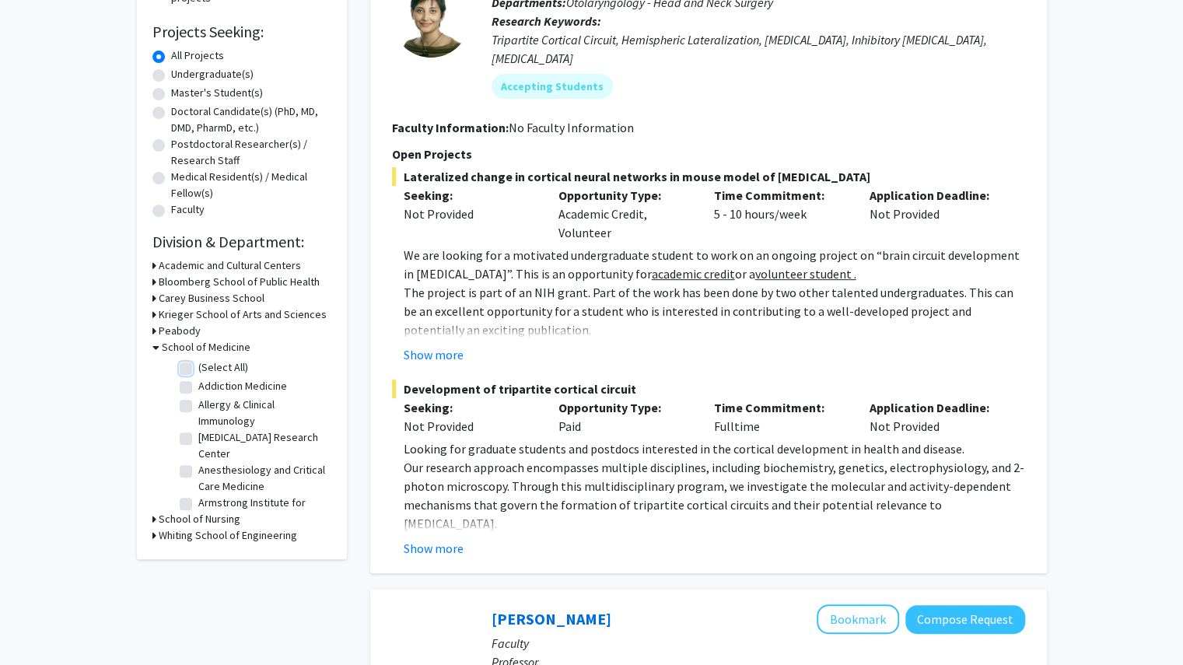
checkbox input "false"
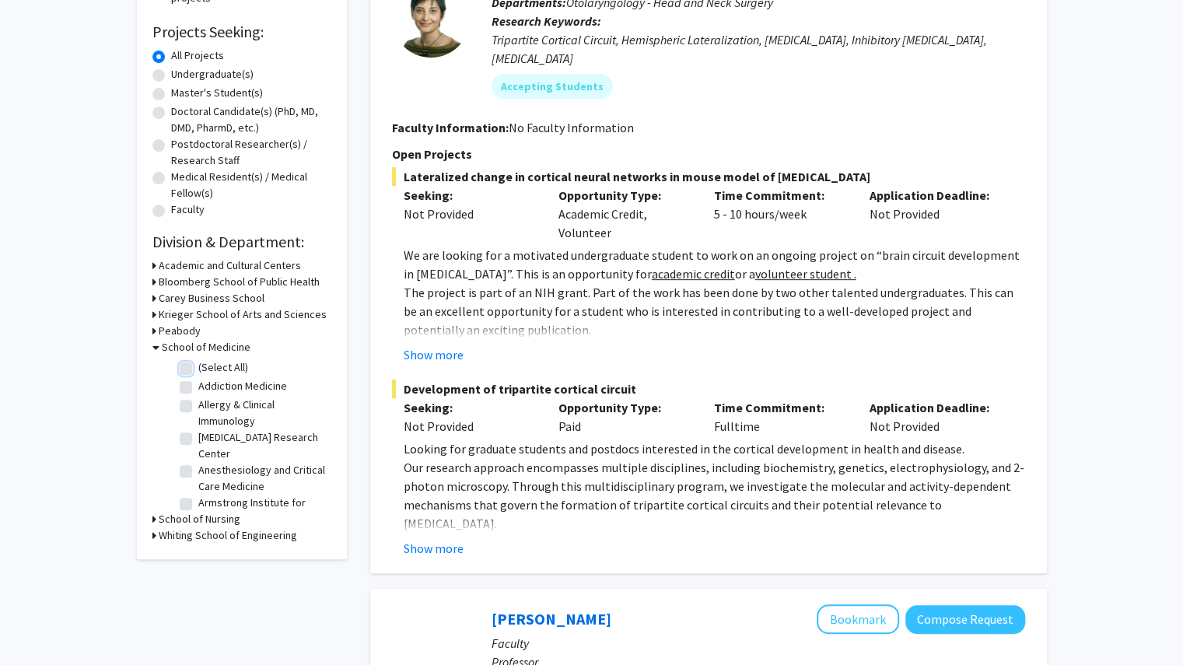
checkbox input "false"
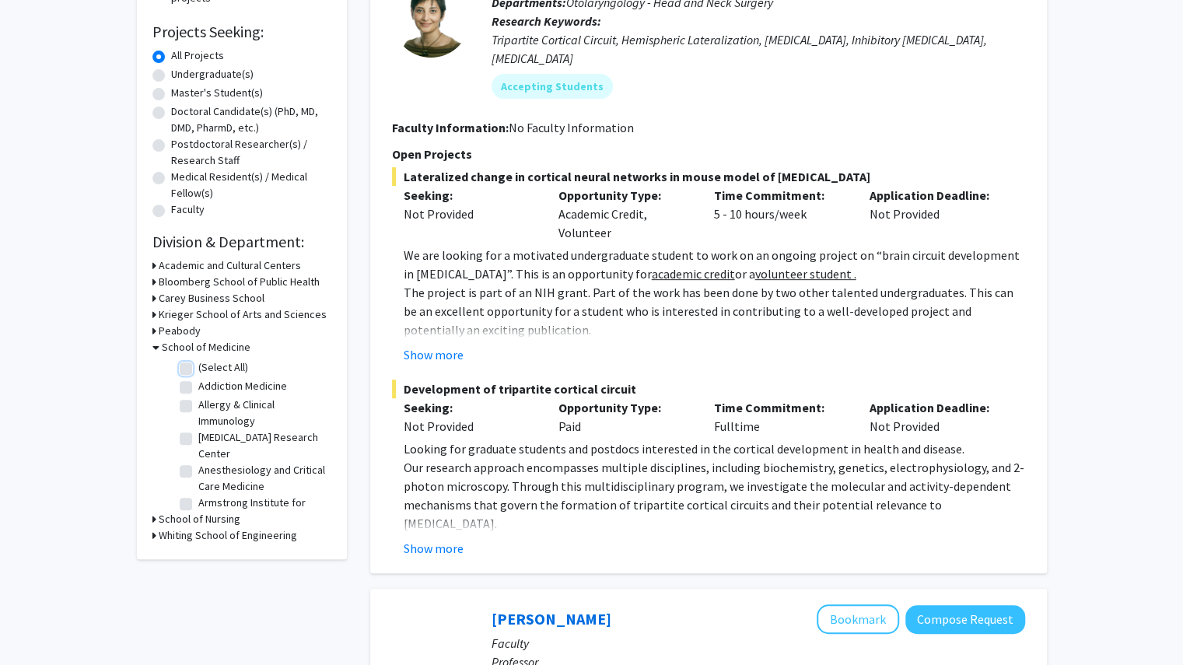
checkbox input "false"
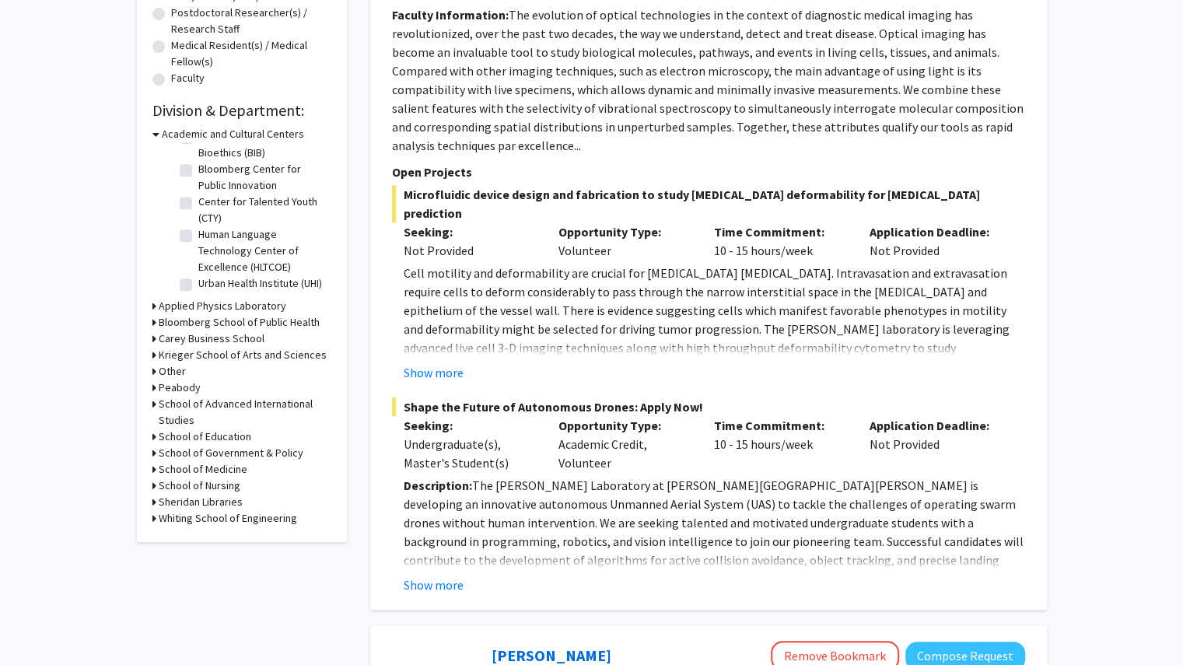
scroll to position [376, 0]
click at [154, 320] on icon at bounding box center [154, 324] width 4 height 16
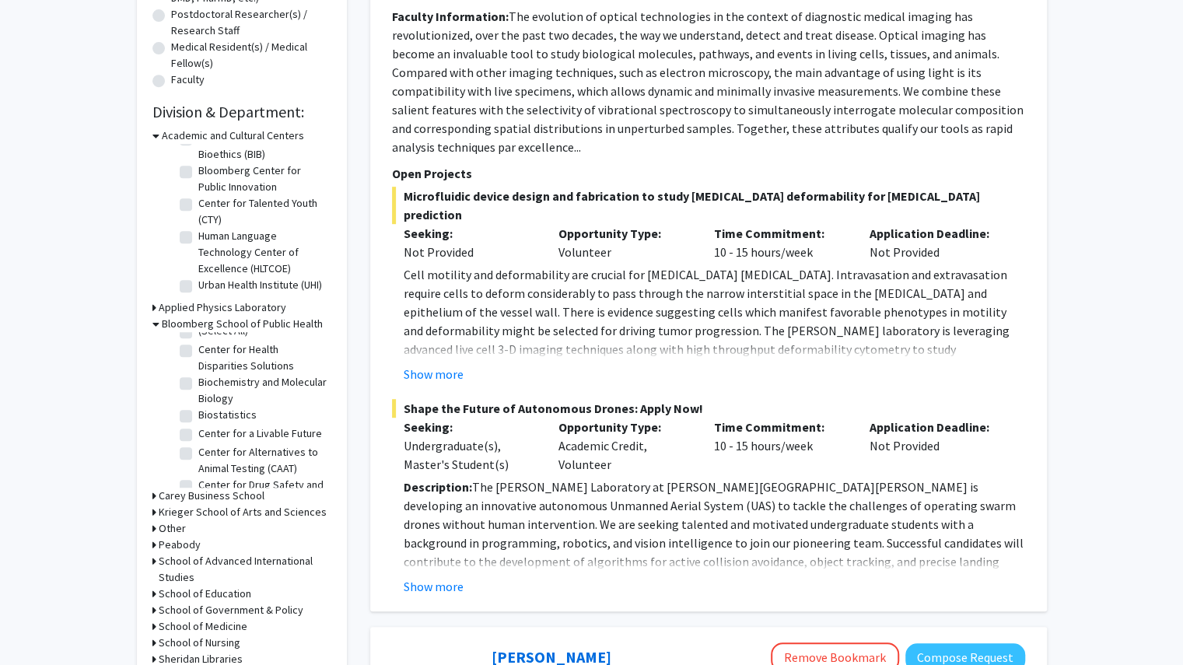
scroll to position [14, 0]
click at [198, 346] on label "Center for Health Disparities Solutions" at bounding box center [262, 357] width 129 height 33
click at [198, 346] on input "Center for Health Disparities Solutions" at bounding box center [203, 346] width 10 height 10
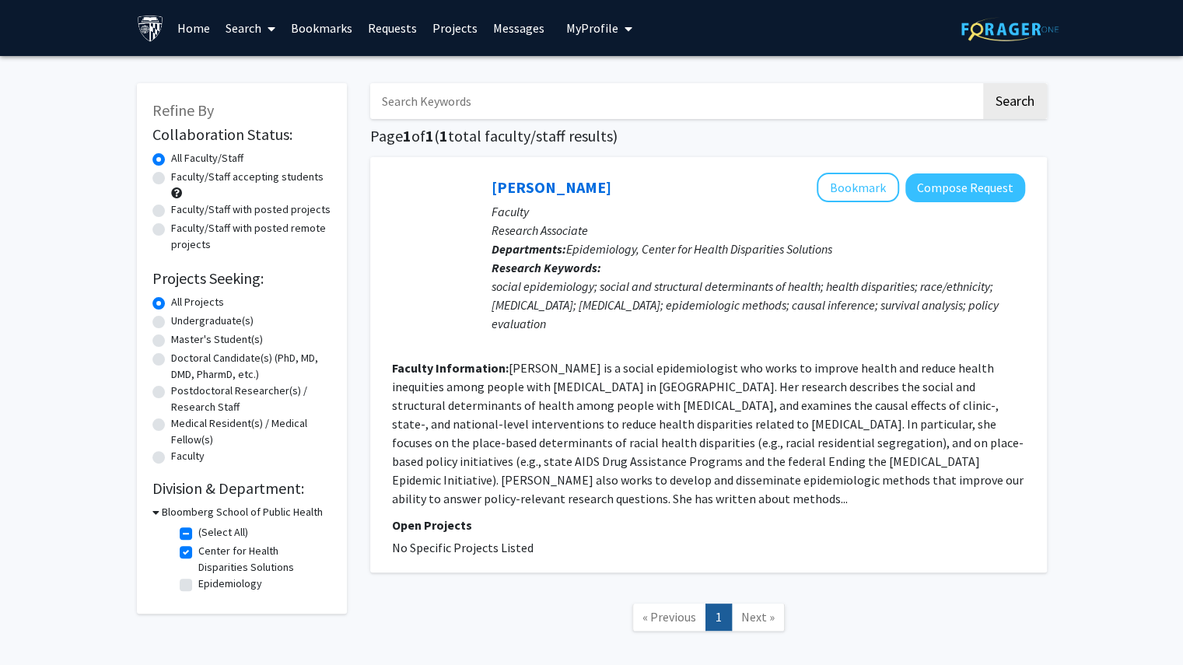
scroll to position [42, 0]
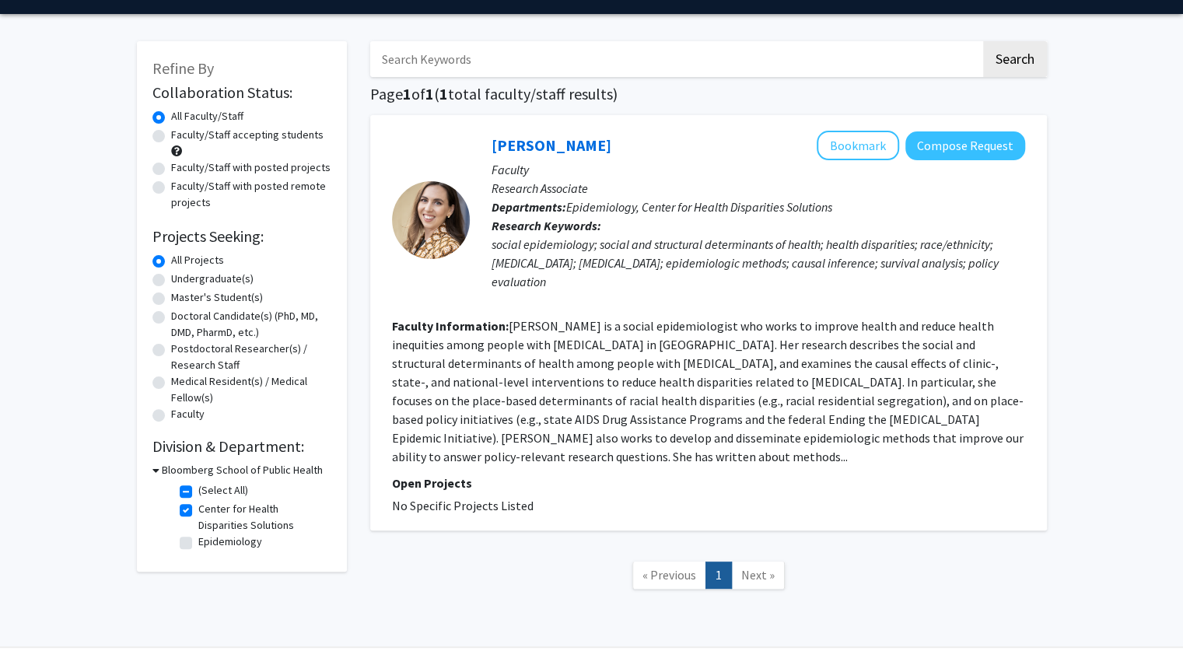
click at [159, 472] on div "Bloomberg School of Public Health" at bounding box center [241, 470] width 179 height 16
click at [156, 469] on icon at bounding box center [155, 470] width 7 height 16
click at [152, 466] on icon at bounding box center [154, 470] width 4 height 16
click at [198, 486] on label "(Select All)" at bounding box center [223, 490] width 50 height 16
click at [198, 486] on input "(Select All)" at bounding box center [203, 487] width 10 height 10
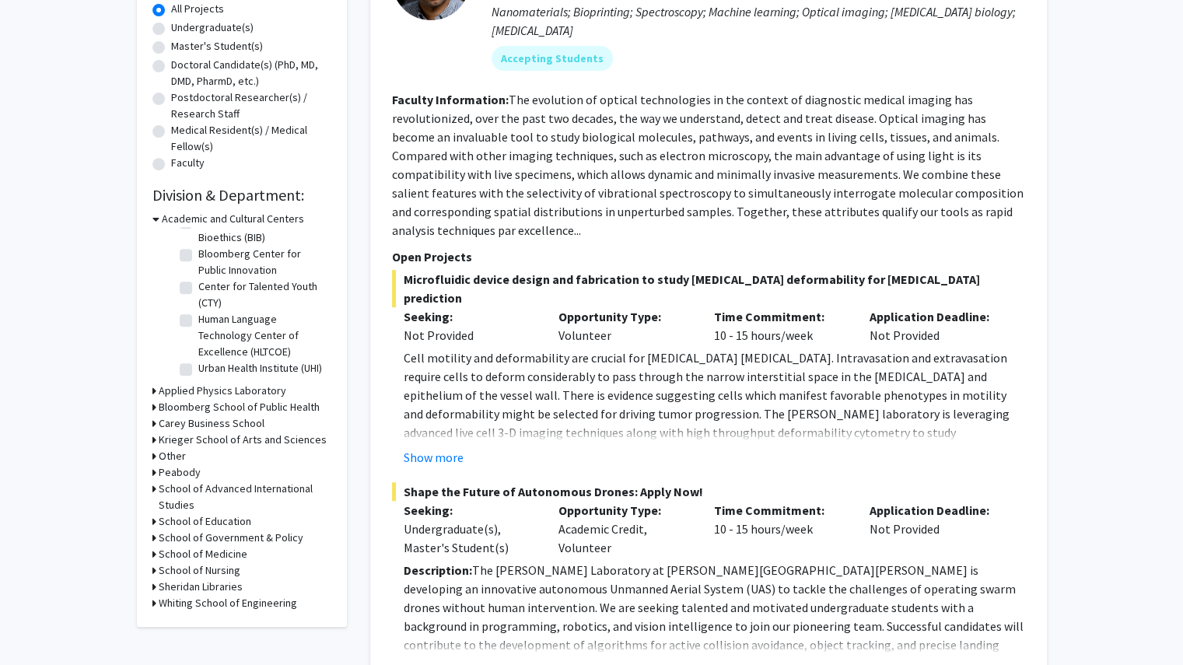
scroll to position [306, 0]
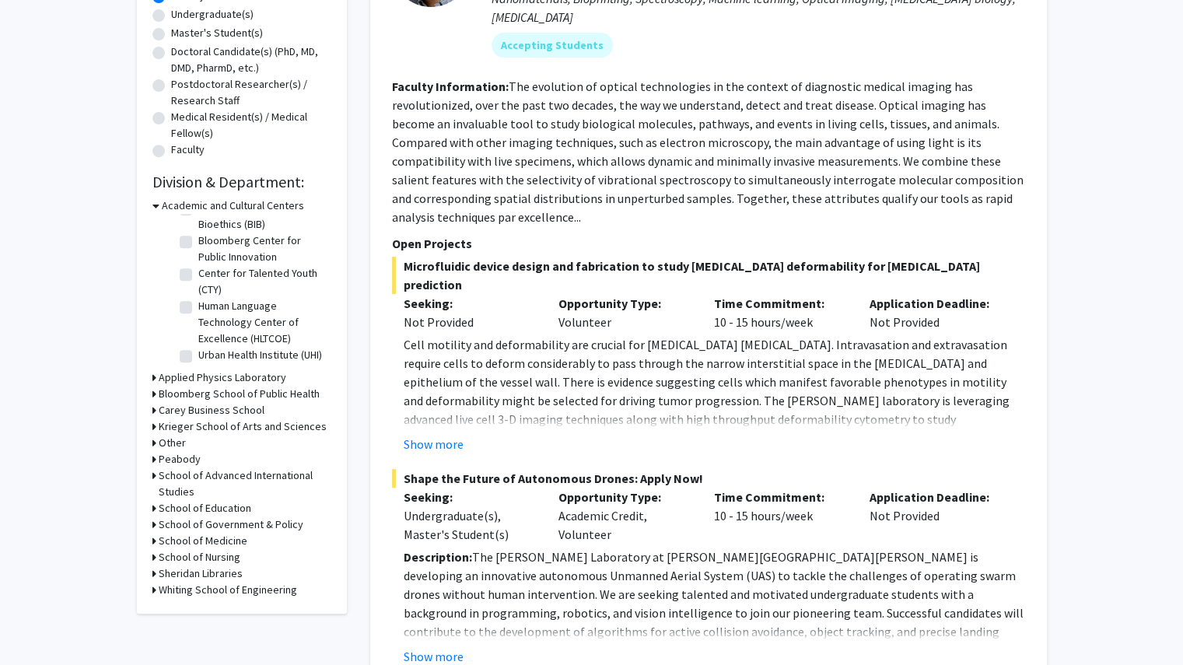
click at [152, 540] on icon at bounding box center [154, 541] width 4 height 16
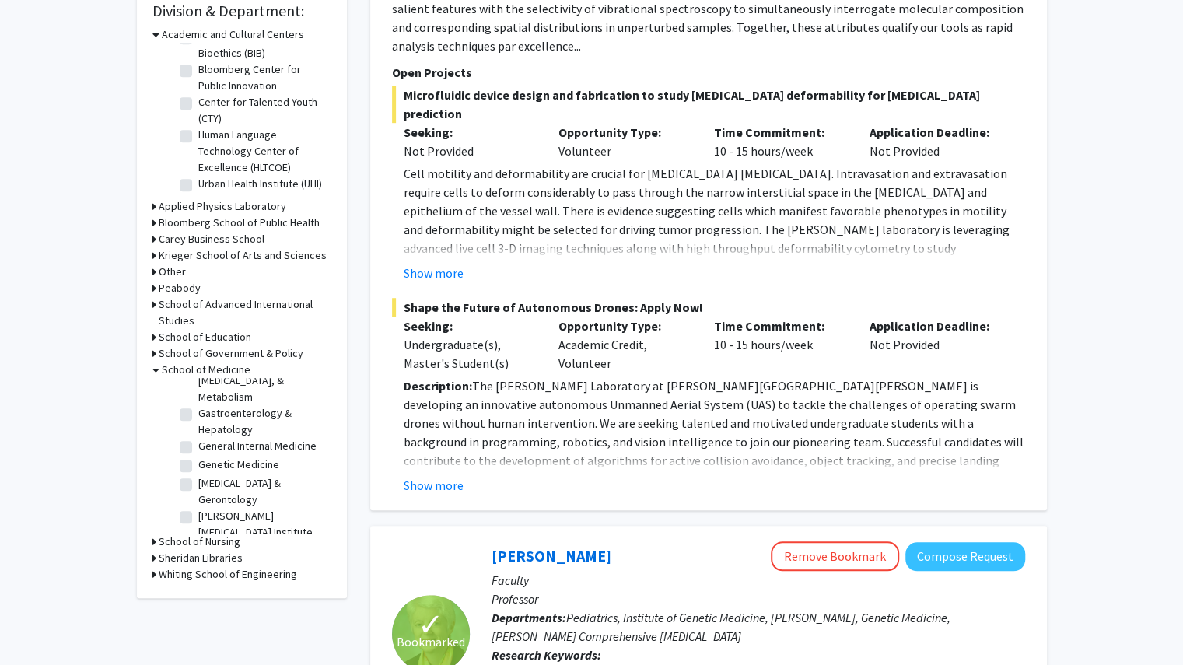
scroll to position [956, 0]
click at [225, 439] on label "General Internal Medicine" at bounding box center [257, 430] width 118 height 16
click at [208, 432] on input "General Internal Medicine" at bounding box center [203, 427] width 10 height 10
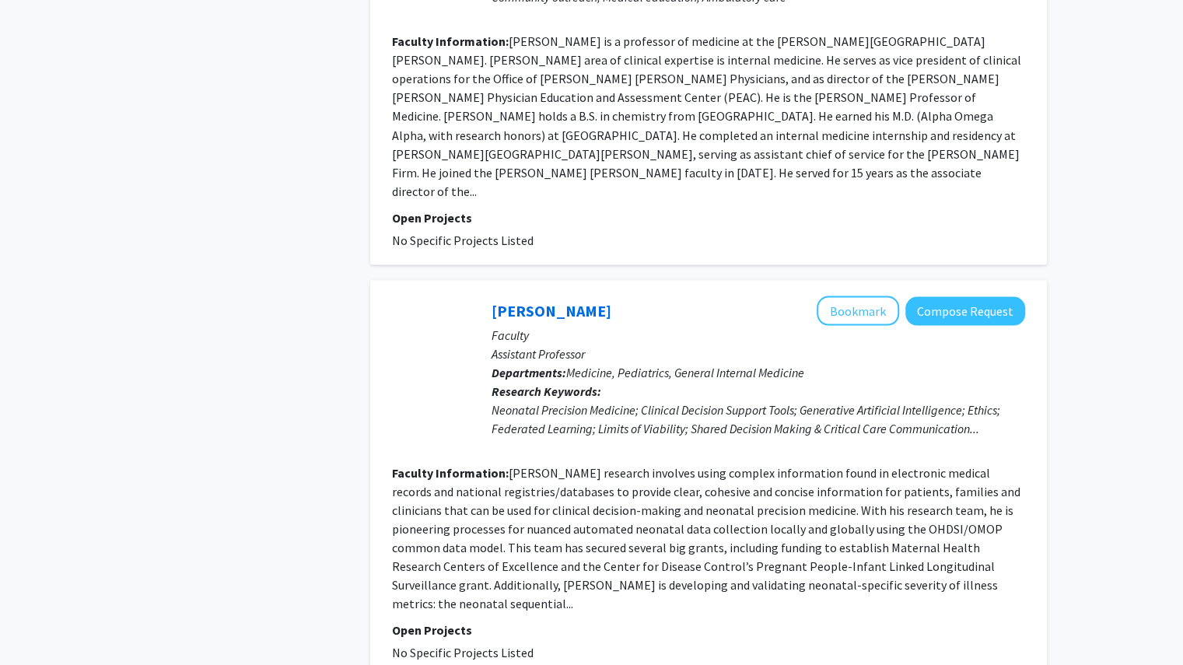
scroll to position [1646, 0]
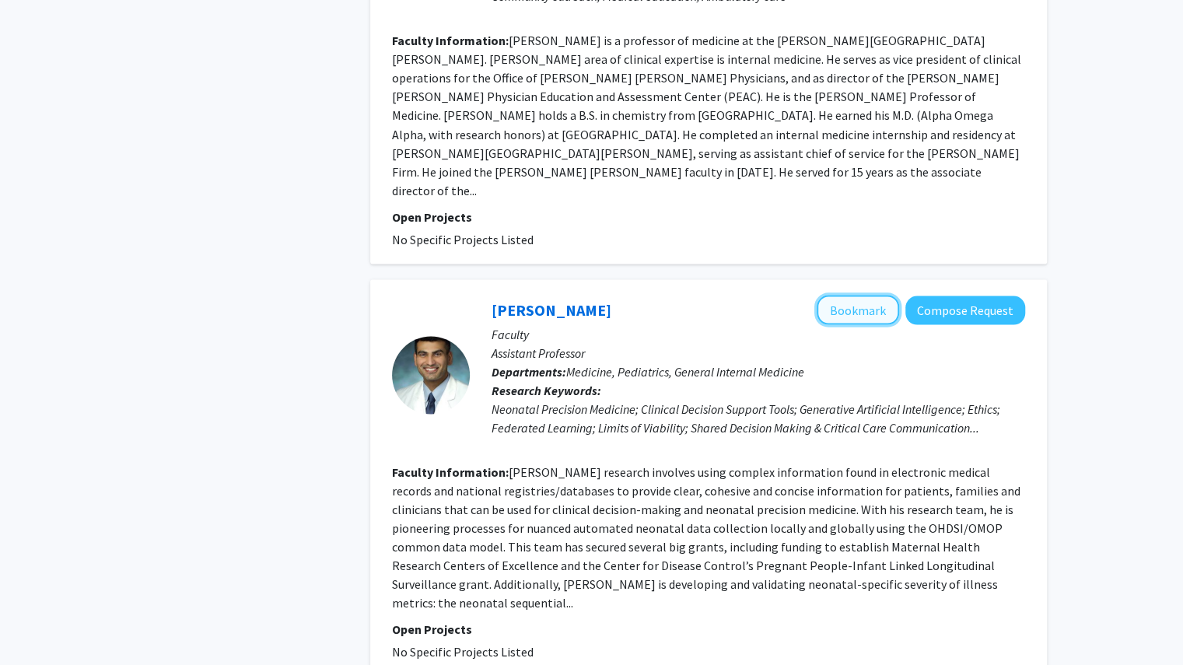
click at [848, 295] on button "Bookmark" at bounding box center [857, 310] width 82 height 30
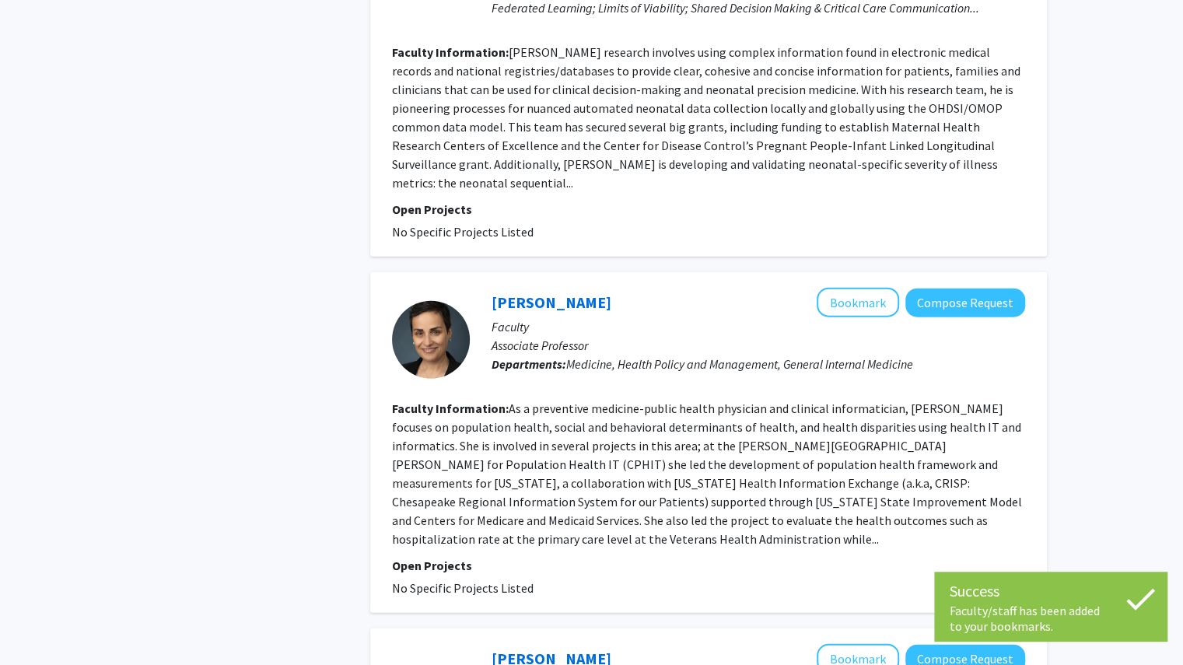
scroll to position [2067, 0]
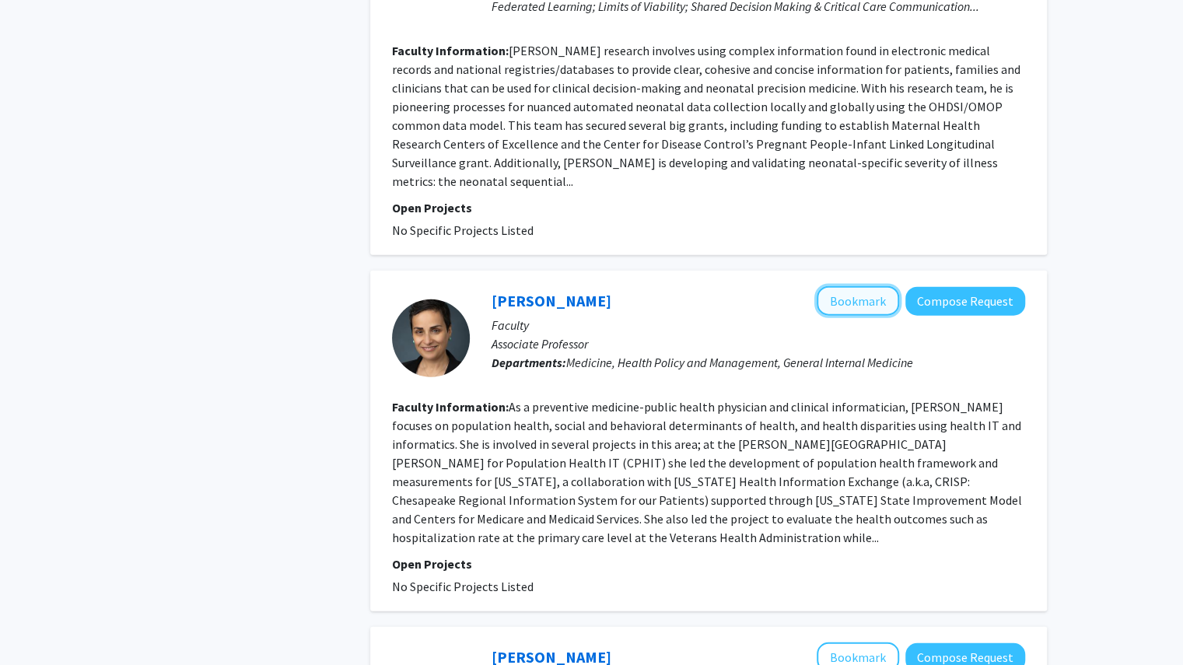
click at [837, 286] on button "Bookmark" at bounding box center [857, 301] width 82 height 30
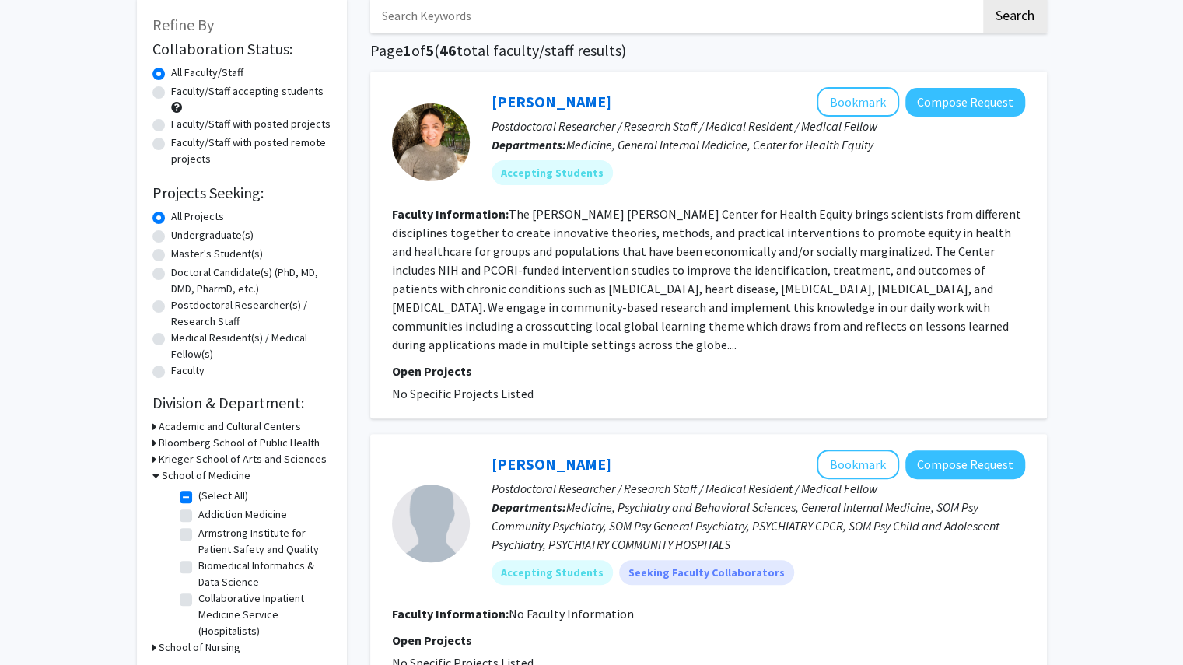
scroll to position [0, 0]
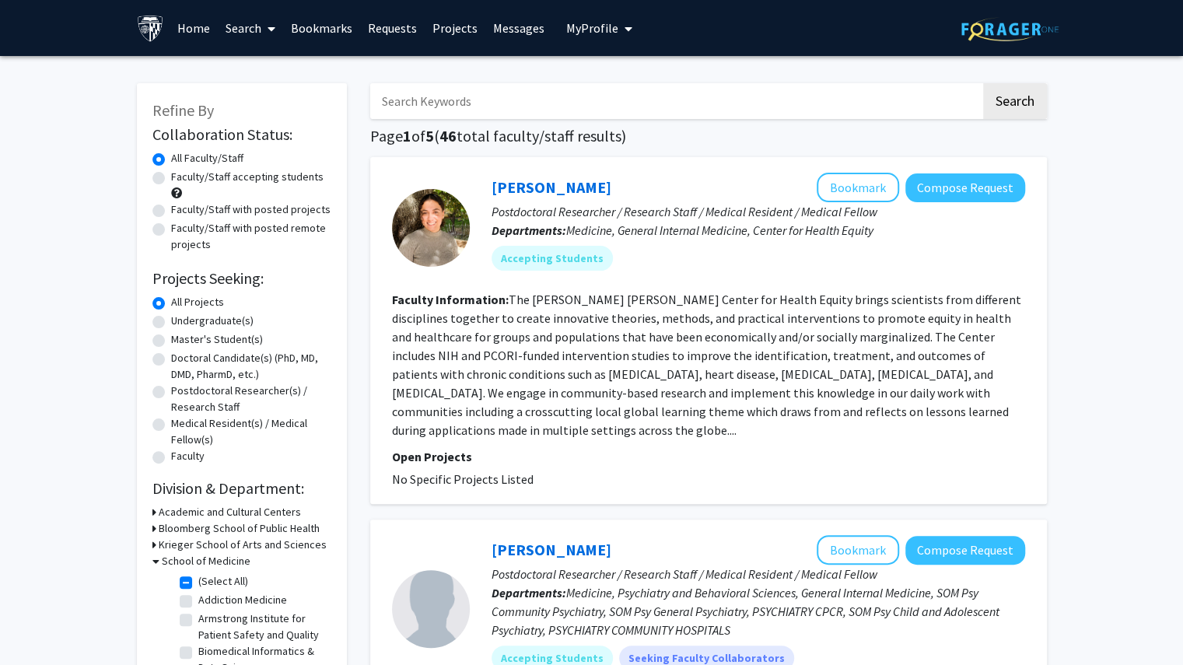
click at [303, 24] on link "Bookmarks" at bounding box center [321, 28] width 77 height 54
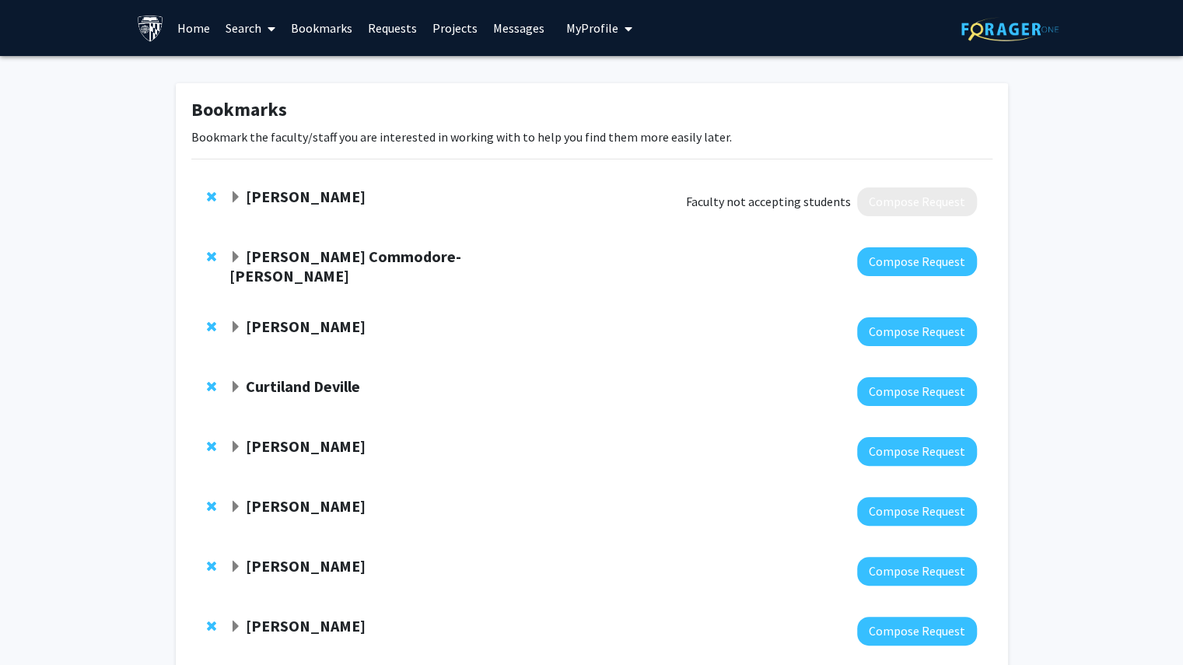
click at [212, 191] on span "Remove Colleen Stuart from bookmarks" at bounding box center [211, 196] width 9 height 12
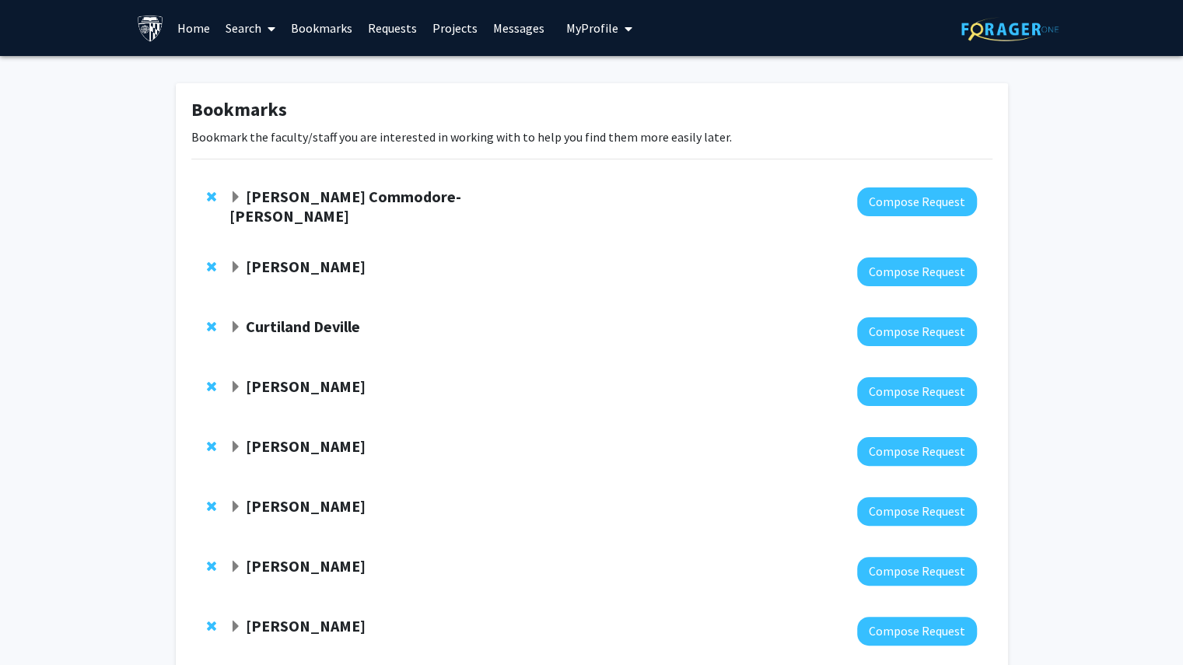
click at [241, 193] on span "Expand Yvonne Commodore-Mensah Bookmark" at bounding box center [235, 197] width 12 height 12
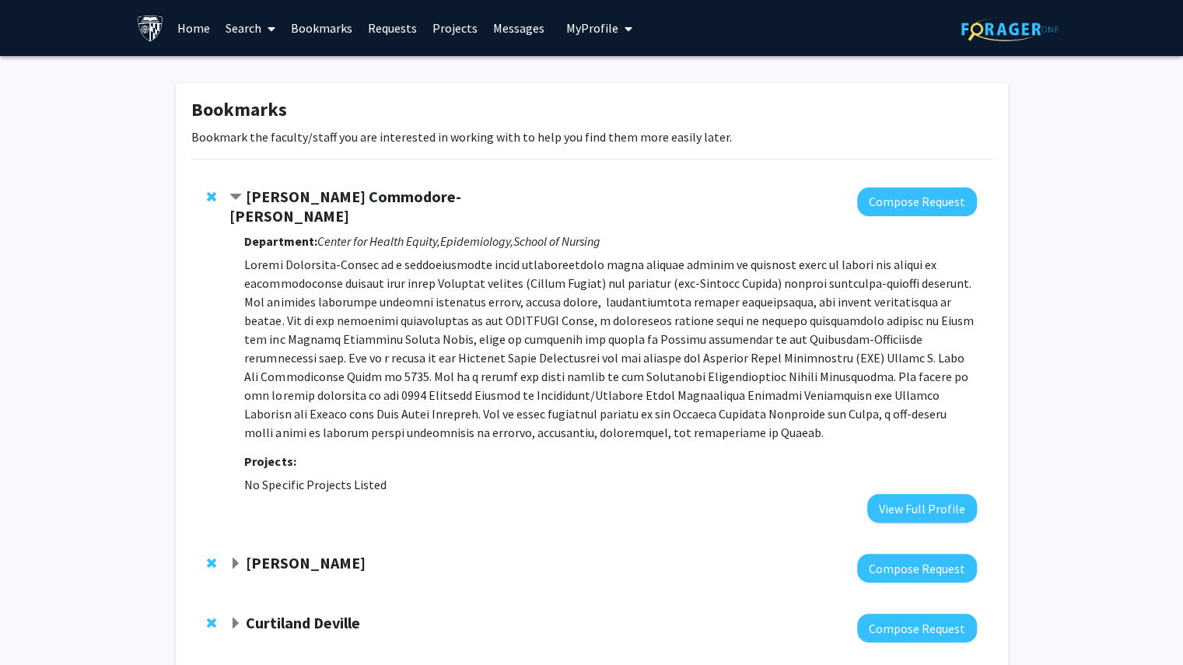
click at [241, 196] on span "Contract Yvonne Commodore-Mensah Bookmark" at bounding box center [235, 197] width 12 height 12
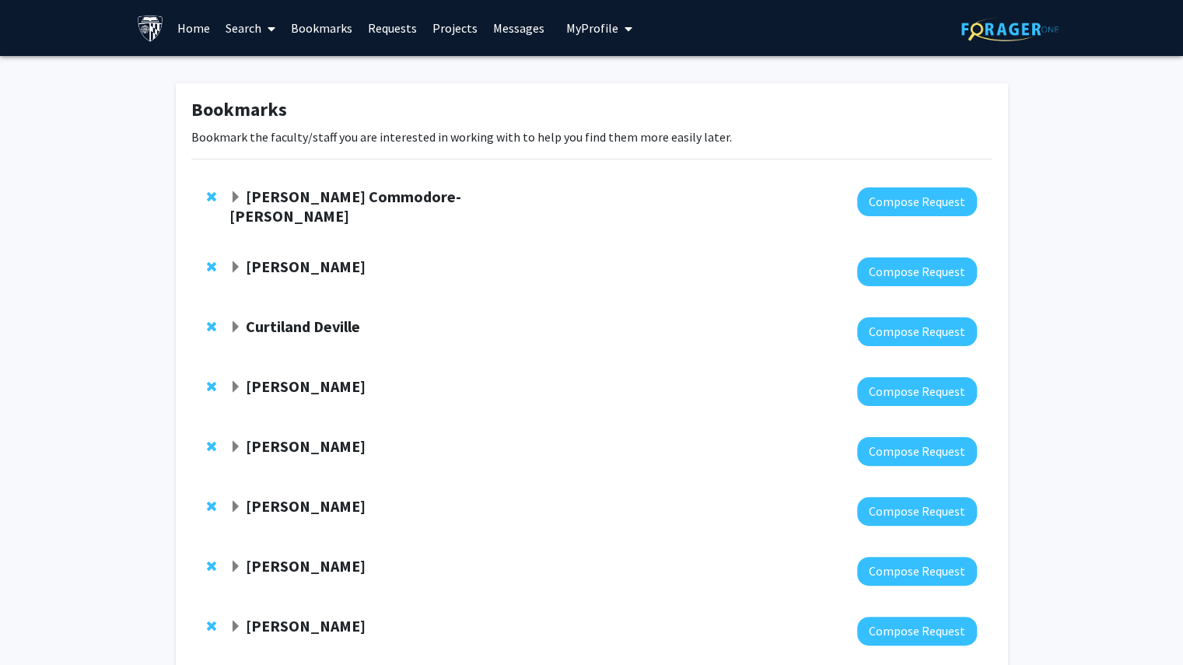
click at [243, 257] on div "[PERSON_NAME]" at bounding box center [397, 266] width 336 height 19
click at [242, 257] on div "[PERSON_NAME]" at bounding box center [397, 266] width 336 height 19
click at [231, 261] on span "Expand Harrison Bai Bookmark" at bounding box center [235, 267] width 12 height 12
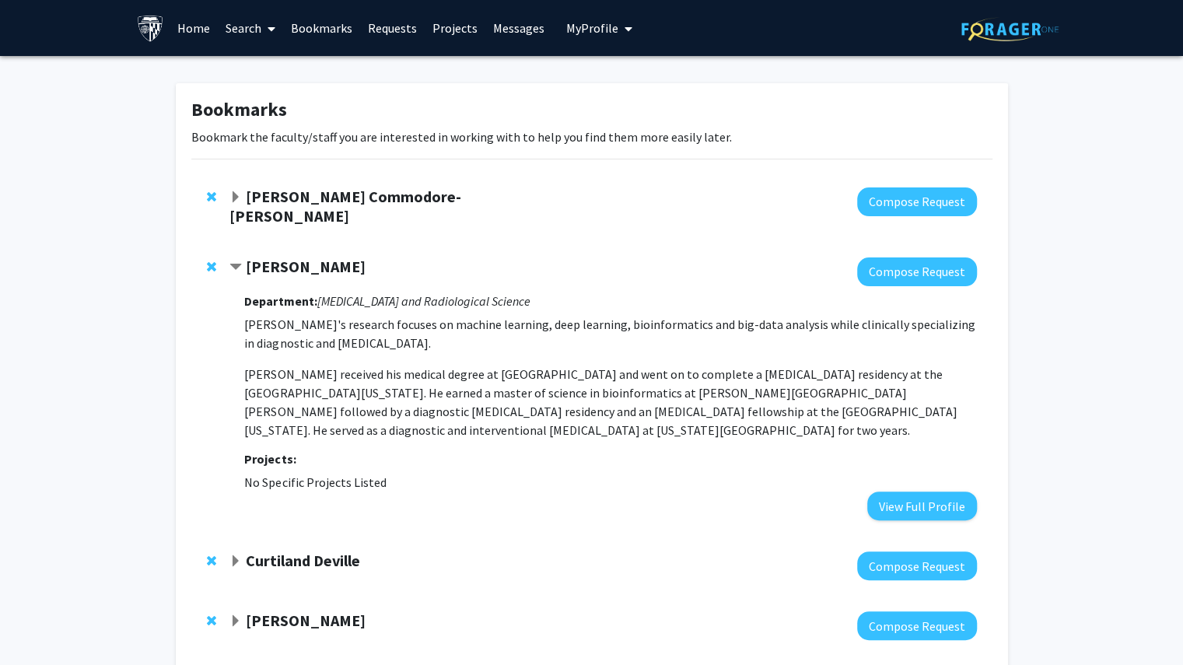
click at [231, 261] on span "Contract Harrison Bai Bookmark" at bounding box center [235, 267] width 12 height 12
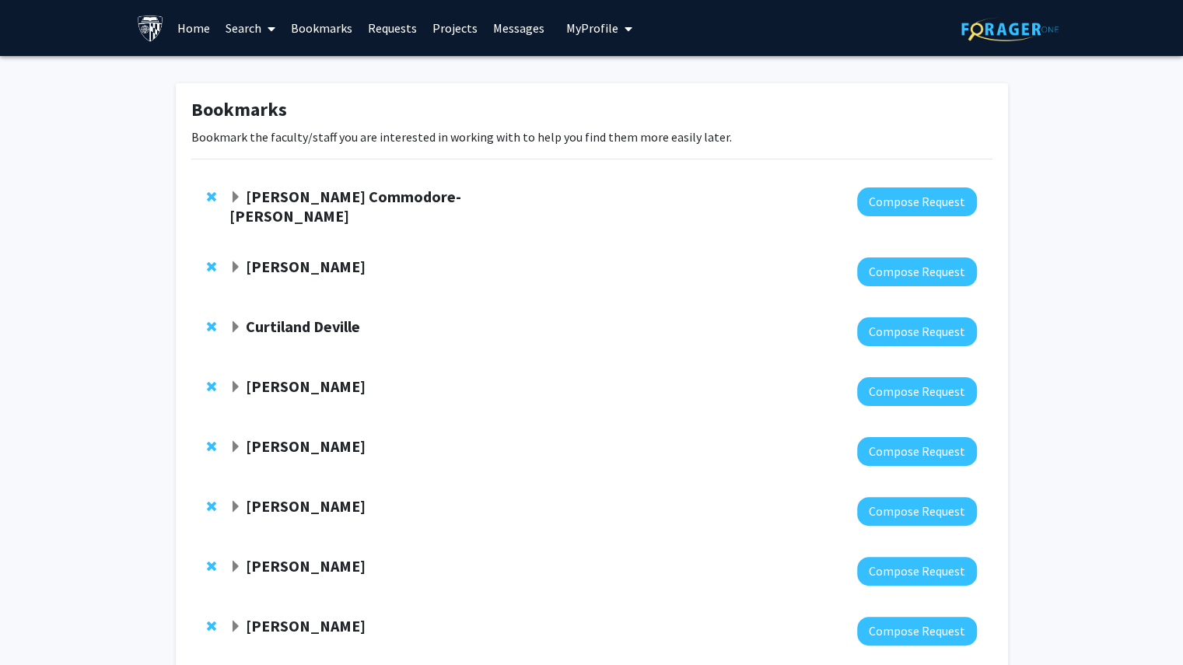
click at [247, 318] on strong "Curtiland Deville" at bounding box center [303, 325] width 114 height 19
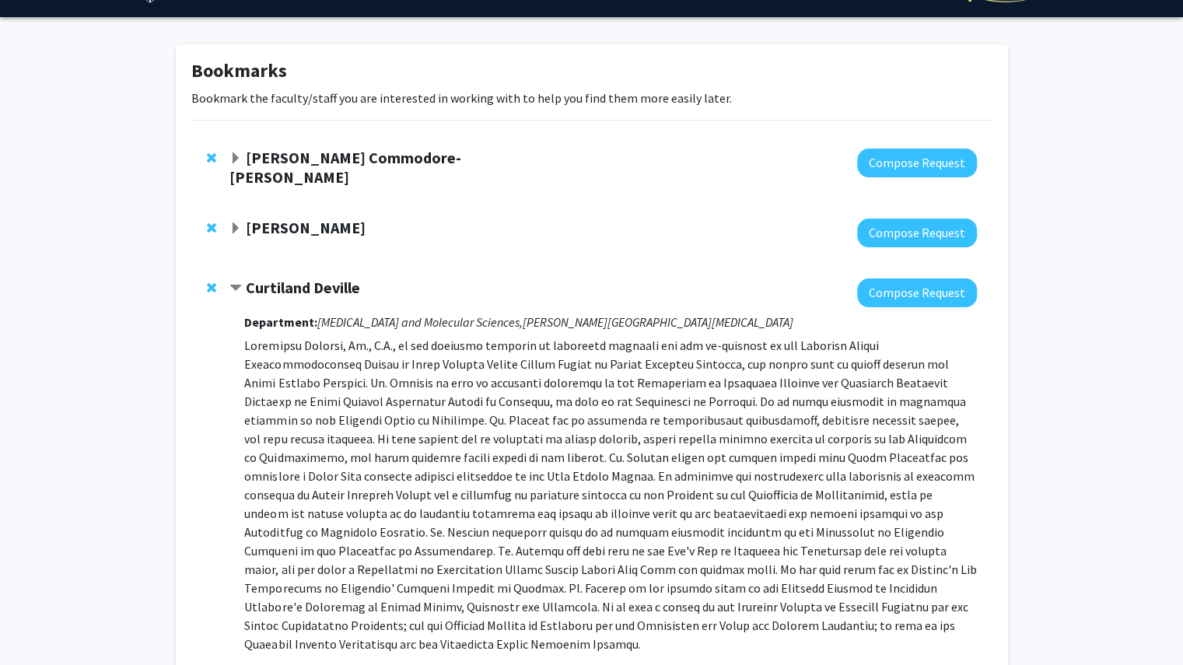
scroll to position [41, 0]
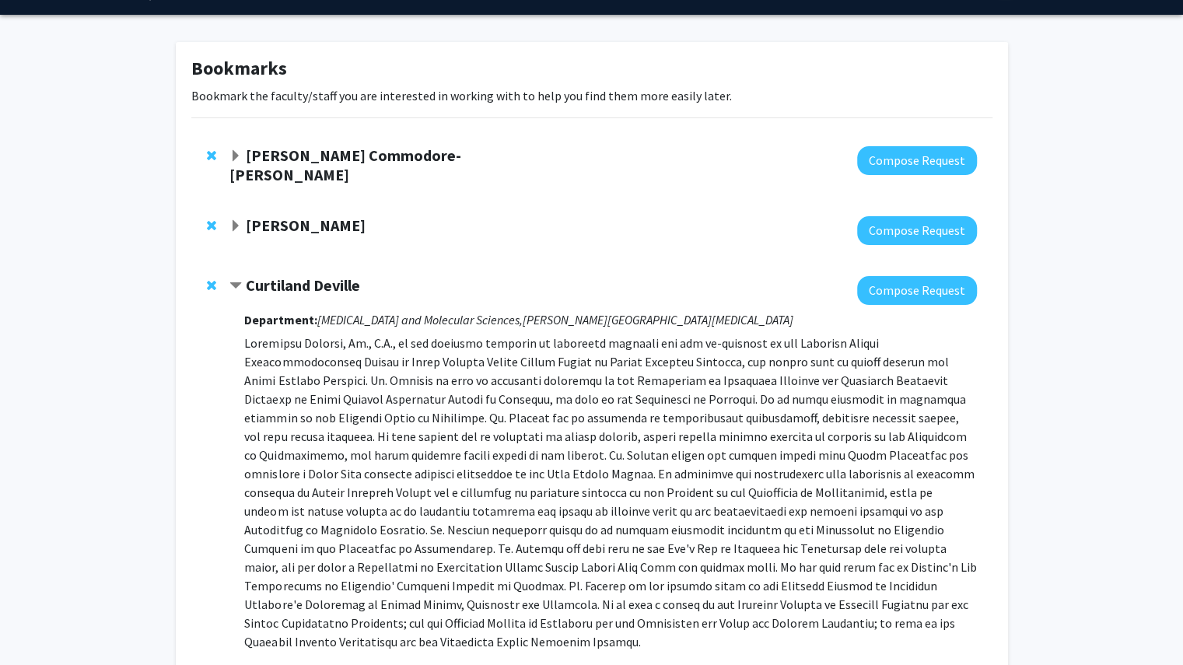
click at [230, 280] on span "Contract Curtiland Deville Bookmark" at bounding box center [235, 286] width 12 height 12
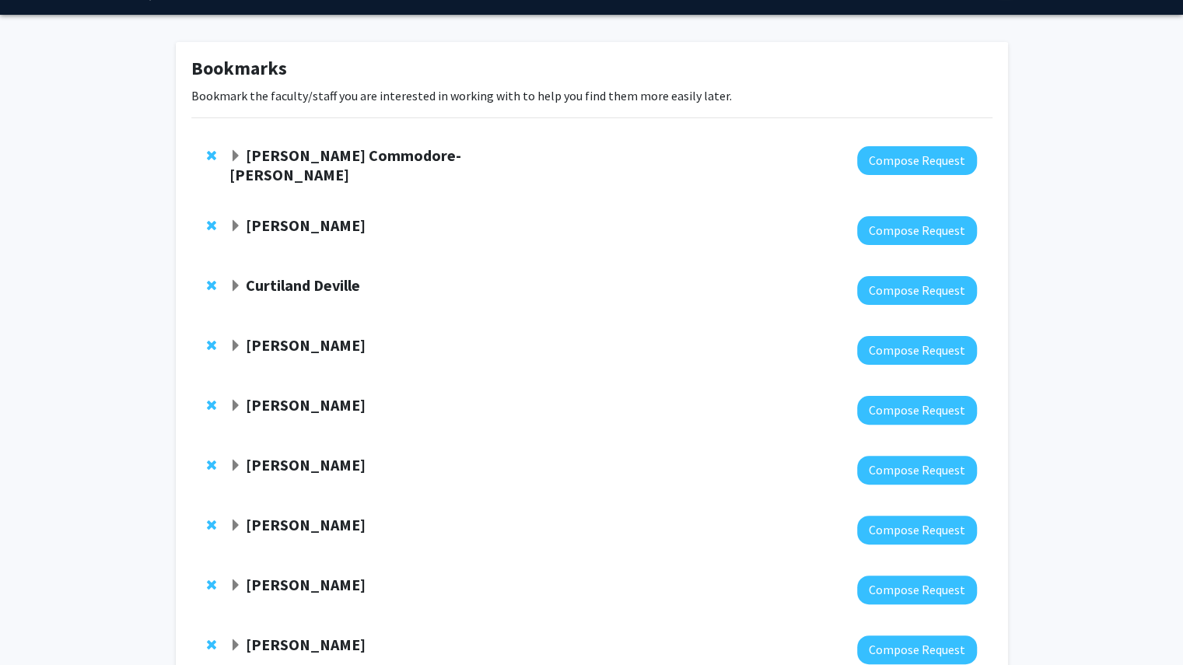
click at [247, 337] on strong "[PERSON_NAME]" at bounding box center [306, 344] width 120 height 19
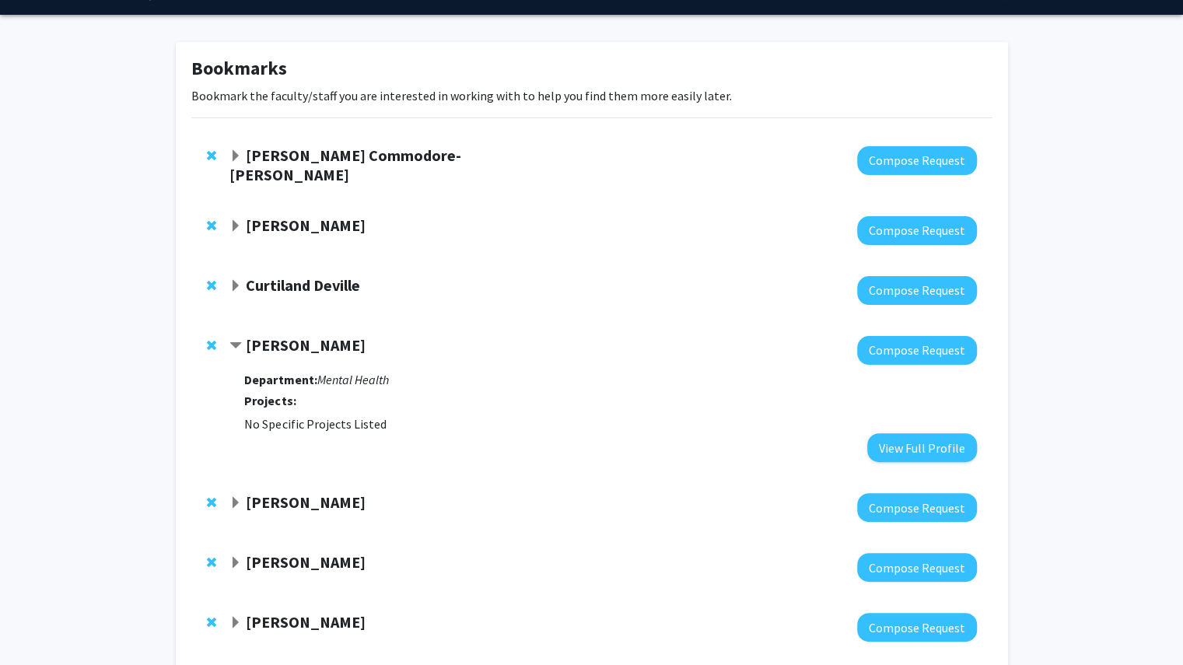
click at [248, 338] on strong "[PERSON_NAME]" at bounding box center [306, 344] width 120 height 19
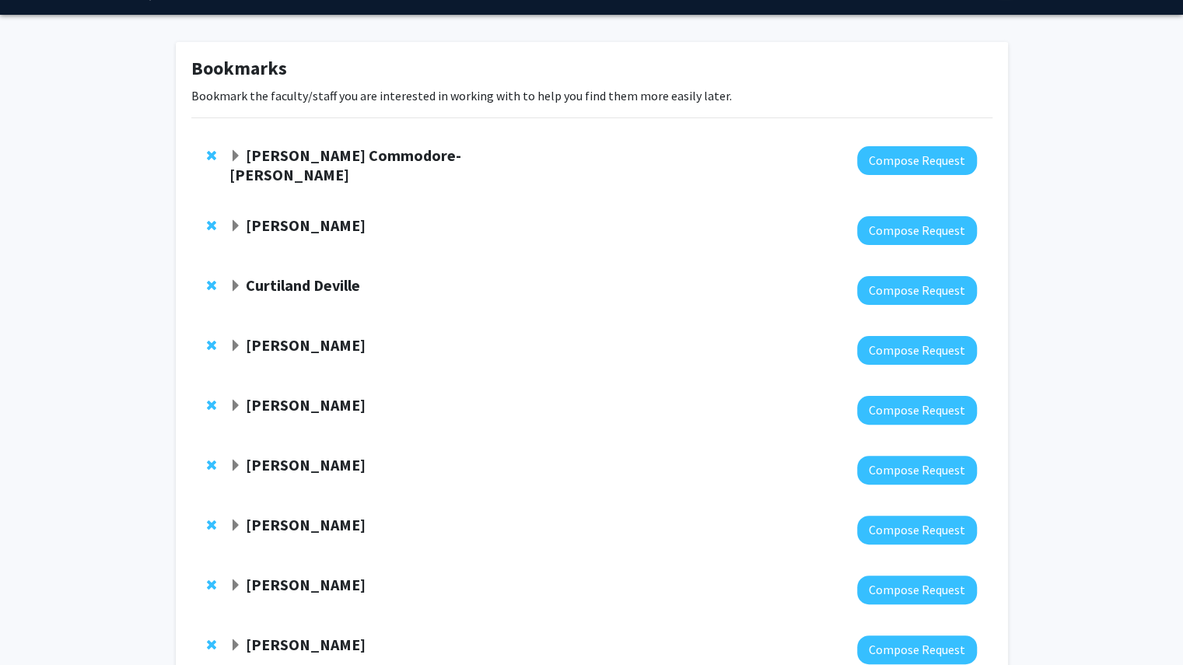
click at [268, 335] on strong "[PERSON_NAME]" at bounding box center [306, 344] width 120 height 19
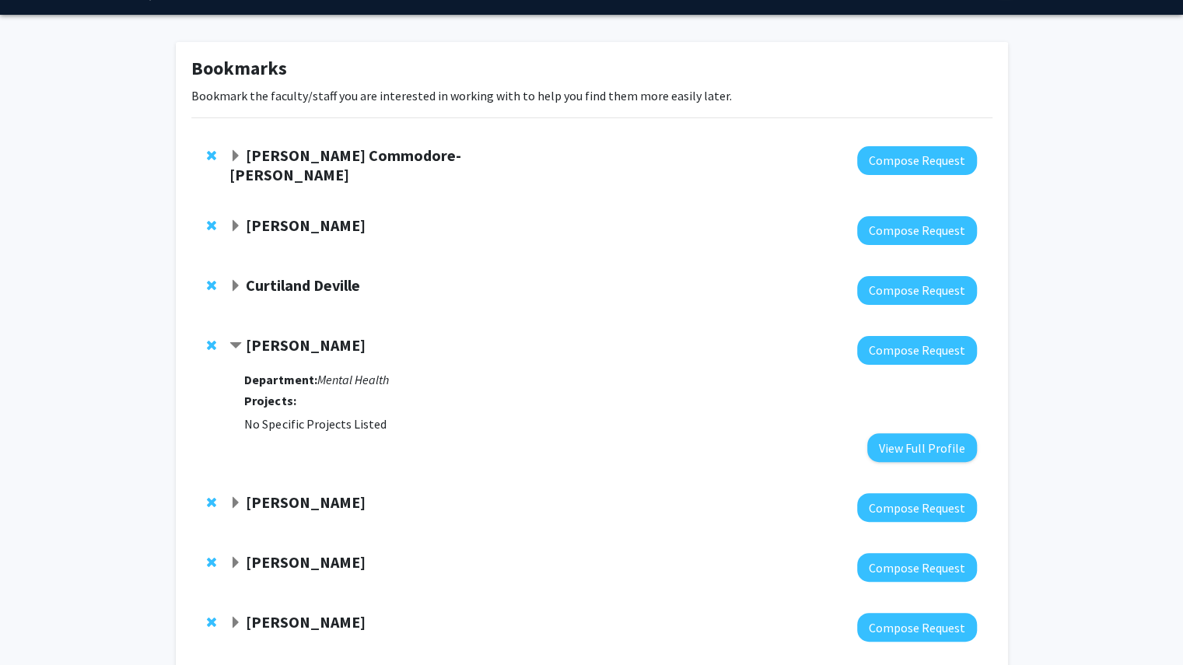
click at [268, 335] on strong "[PERSON_NAME]" at bounding box center [306, 344] width 120 height 19
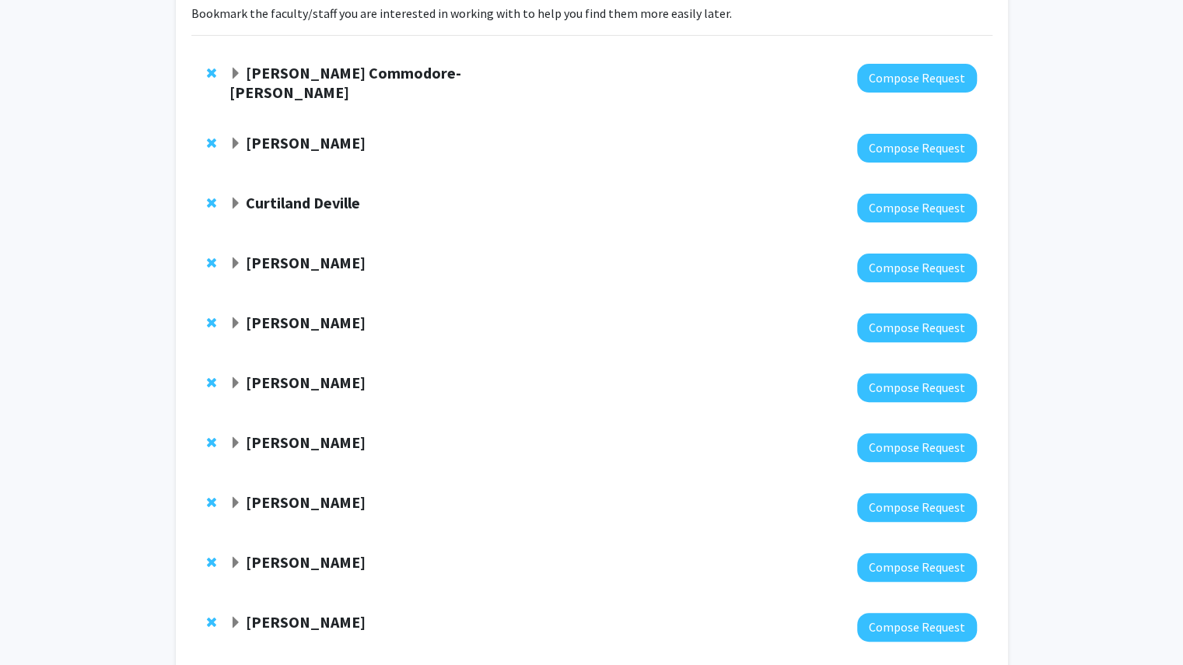
scroll to position [124, 0]
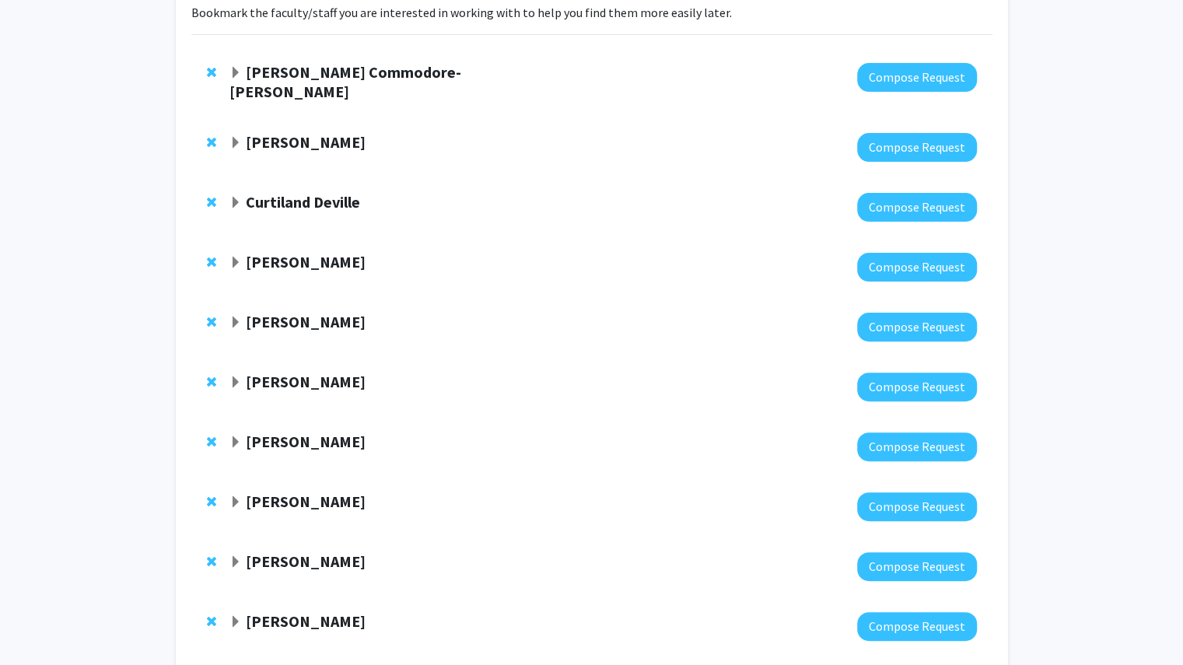
click at [266, 312] on strong "[PERSON_NAME]" at bounding box center [306, 321] width 120 height 19
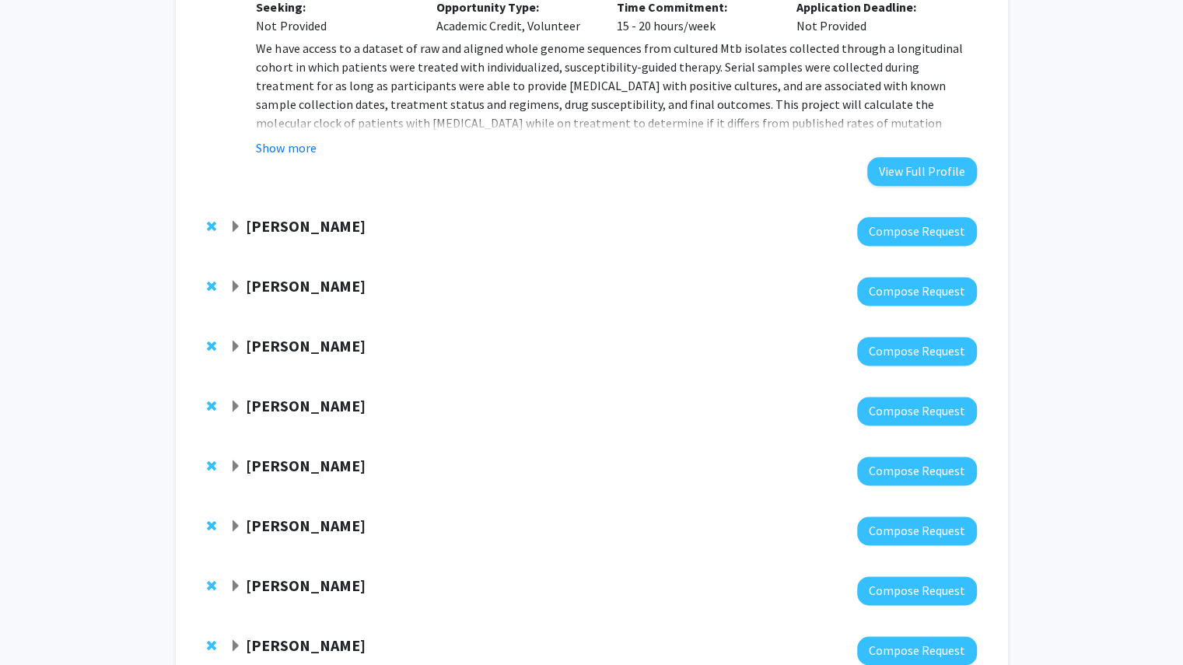
scroll to position [1095, 0]
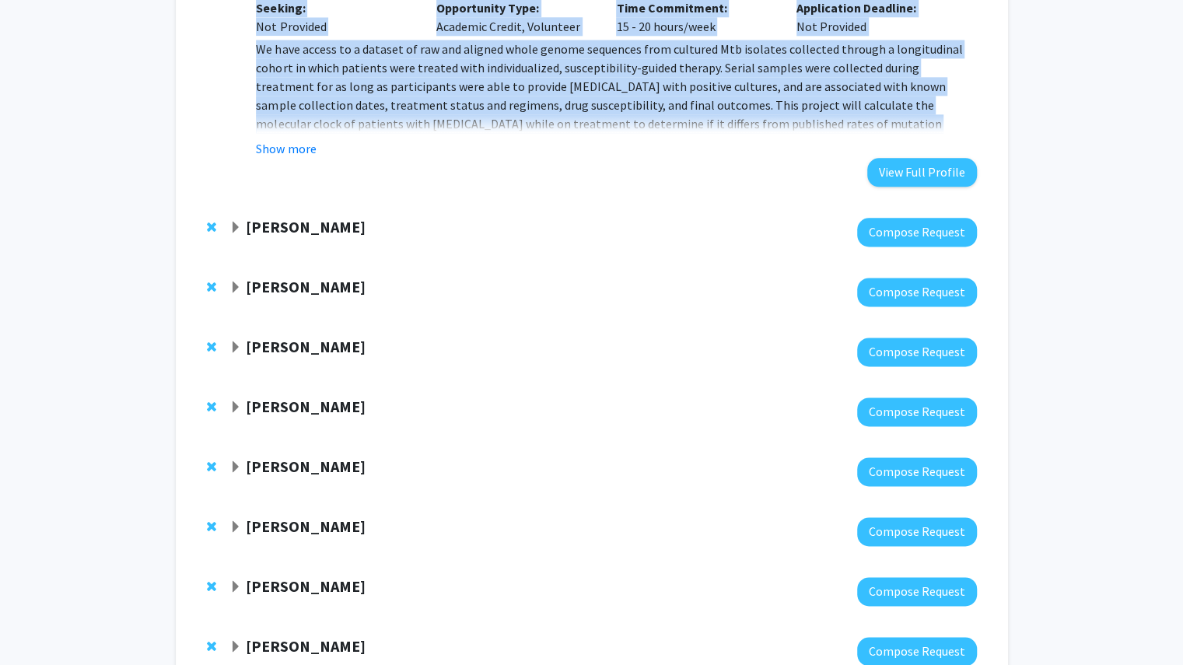
drag, startPoint x: 249, startPoint y: 147, endPoint x: 888, endPoint y: 105, distance: 640.5
click at [293, 139] on button "Show more" at bounding box center [286, 148] width 60 height 19
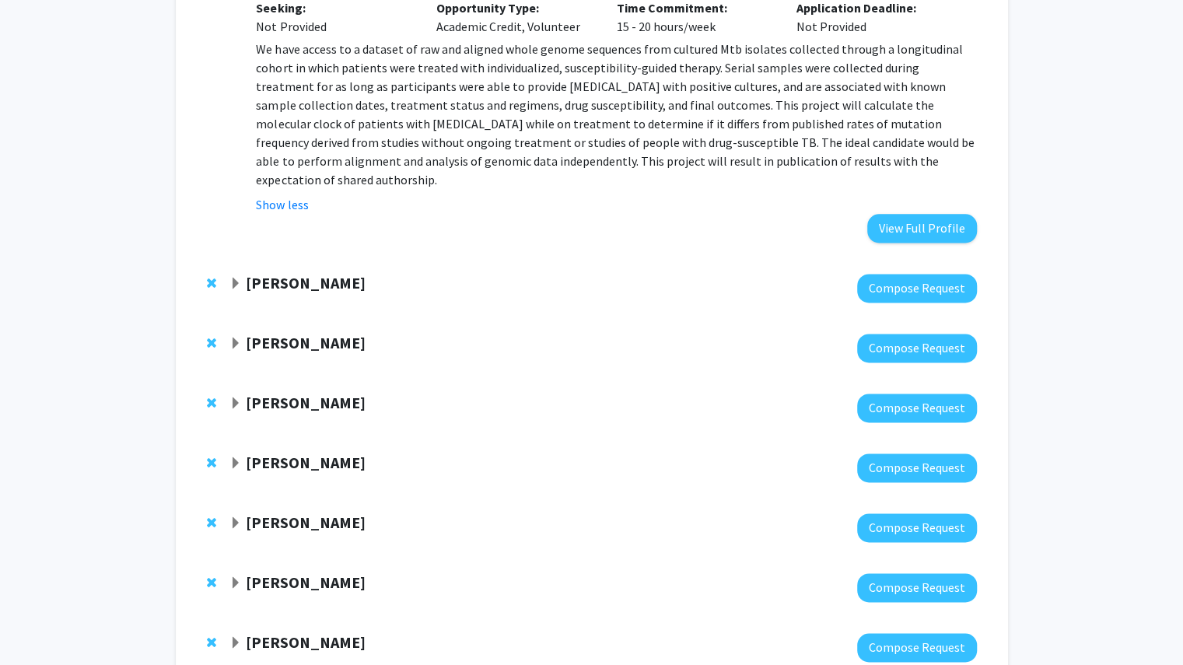
click at [672, 195] on div "Show less" at bounding box center [616, 204] width 720 height 19
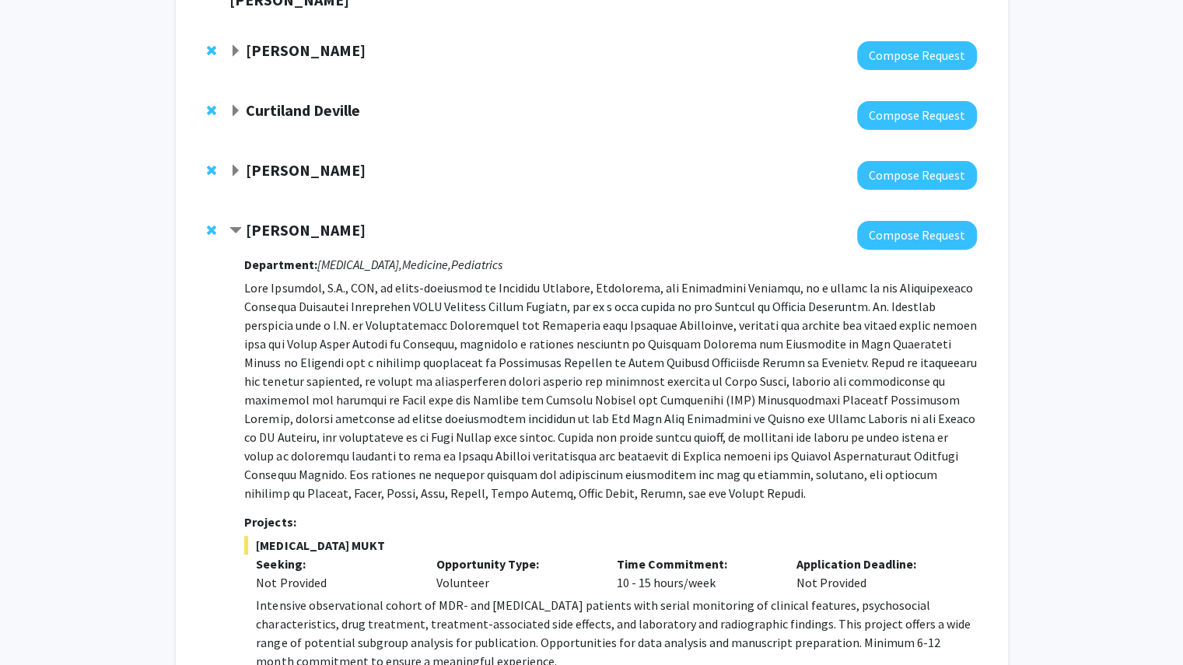
scroll to position [213, 0]
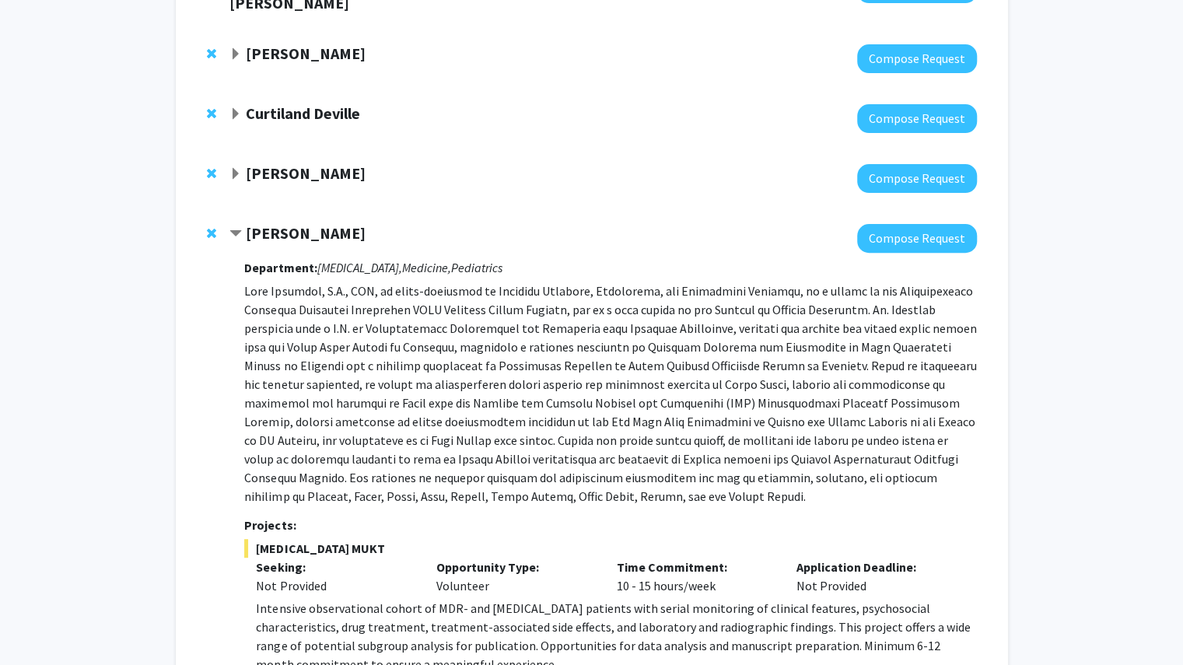
click at [212, 227] on span "Remove Jeffrey Tornheim from bookmarks" at bounding box center [211, 233] width 9 height 12
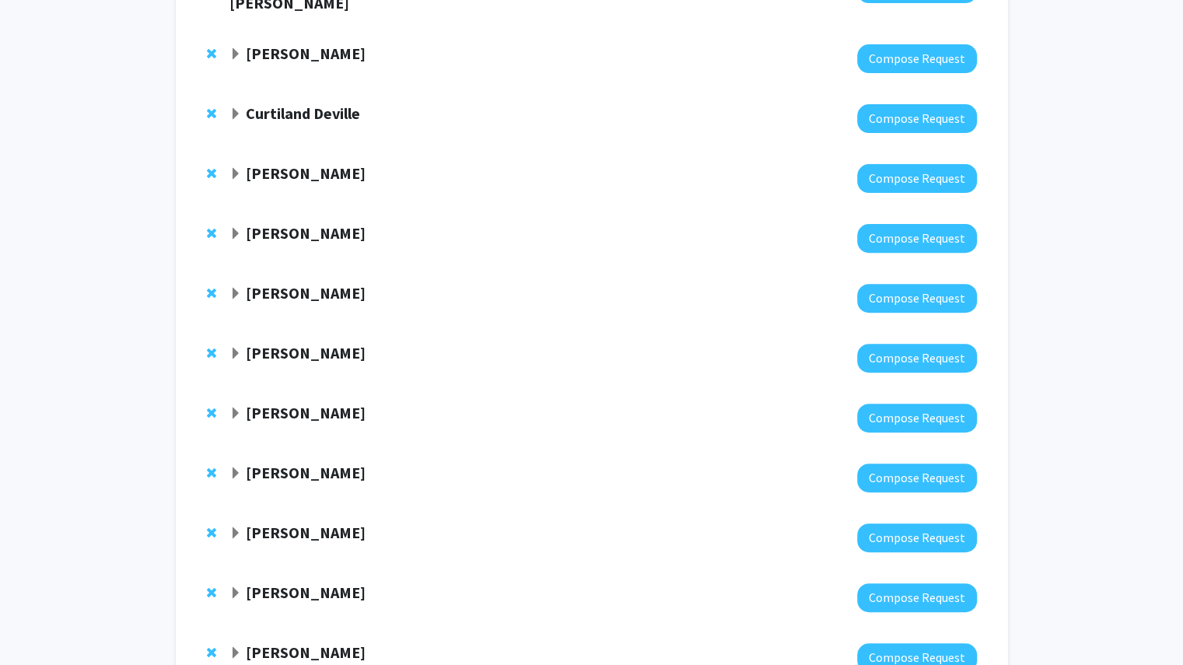
click at [225, 225] on div "[PERSON_NAME] Compose Request" at bounding box center [591, 238] width 801 height 60
click at [233, 228] on span "Expand Emily Boss Bookmark" at bounding box center [235, 234] width 12 height 12
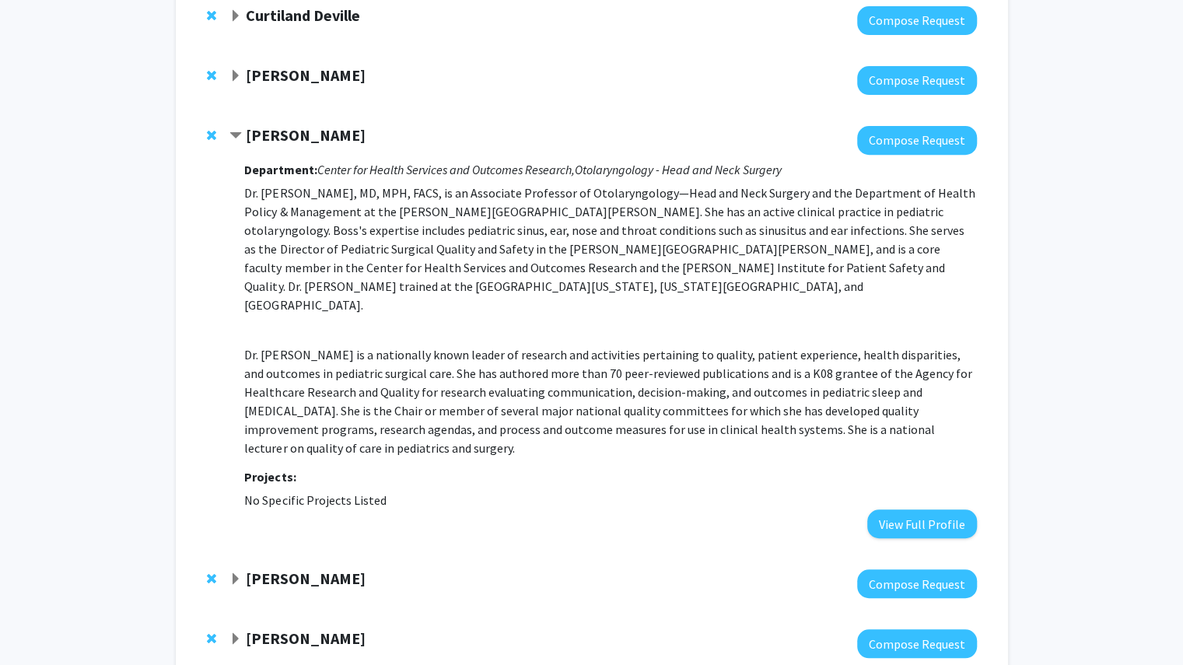
scroll to position [311, 0]
click at [244, 126] on div "[PERSON_NAME]" at bounding box center [397, 135] width 336 height 19
click at [237, 130] on span "Contract Emily Boss Bookmark" at bounding box center [235, 136] width 12 height 12
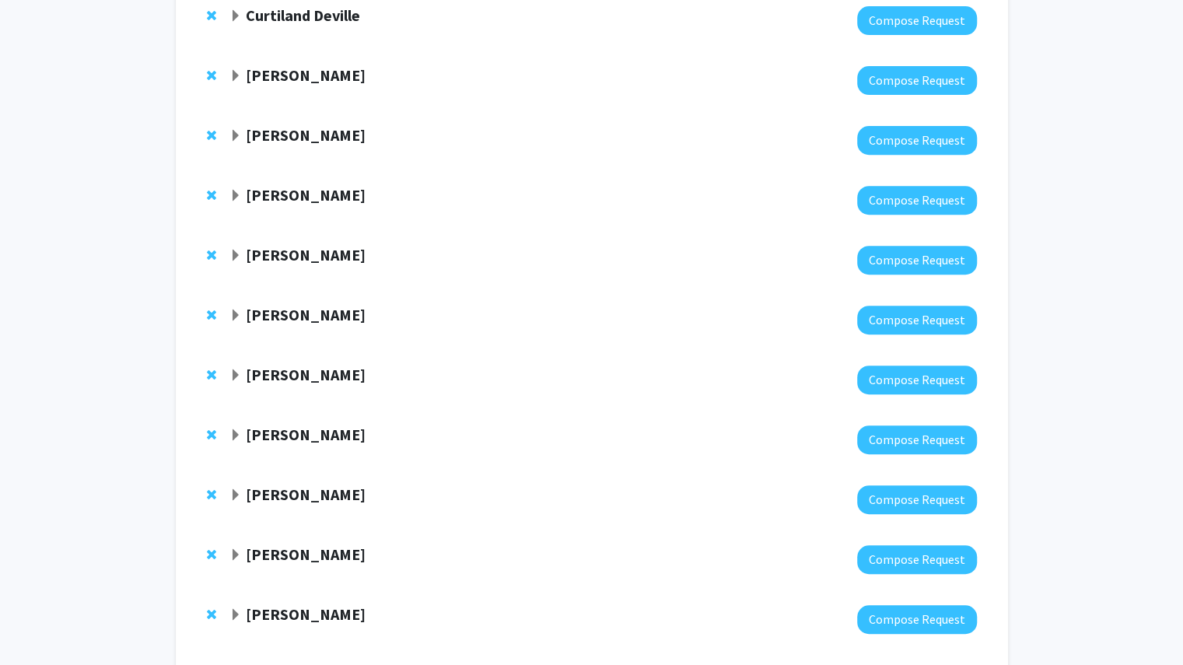
click at [236, 190] on span "Expand Fenan Rassu Bookmark" at bounding box center [235, 196] width 12 height 12
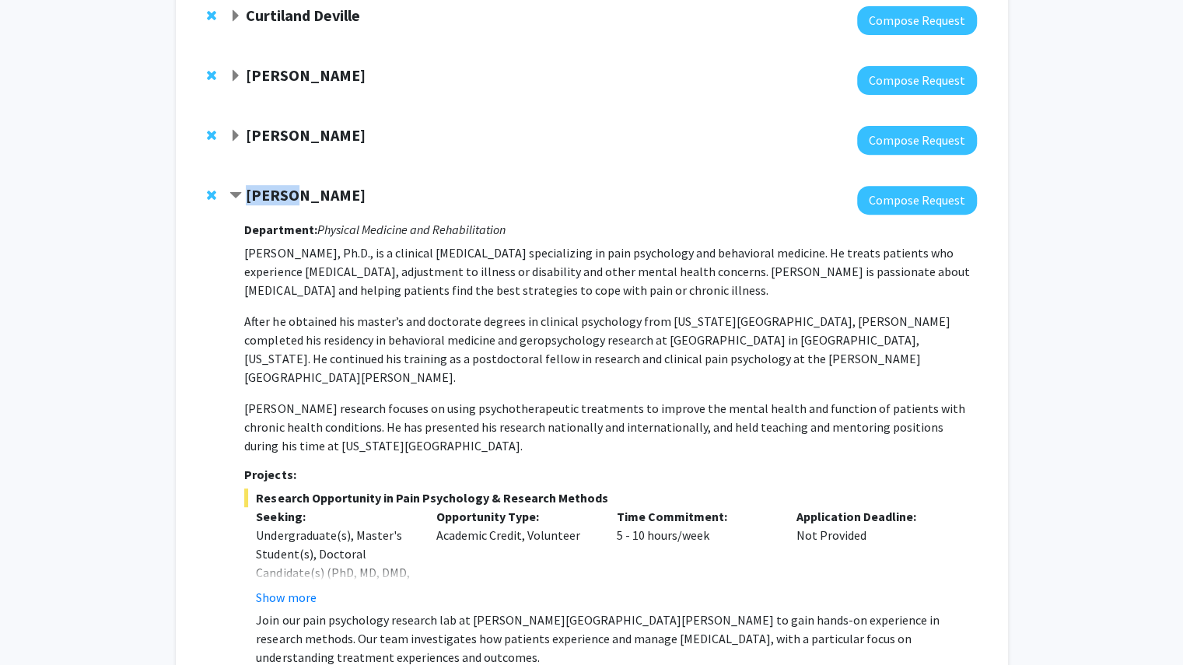
click at [236, 190] on span "Contract Fenan Rassu Bookmark" at bounding box center [235, 196] width 12 height 12
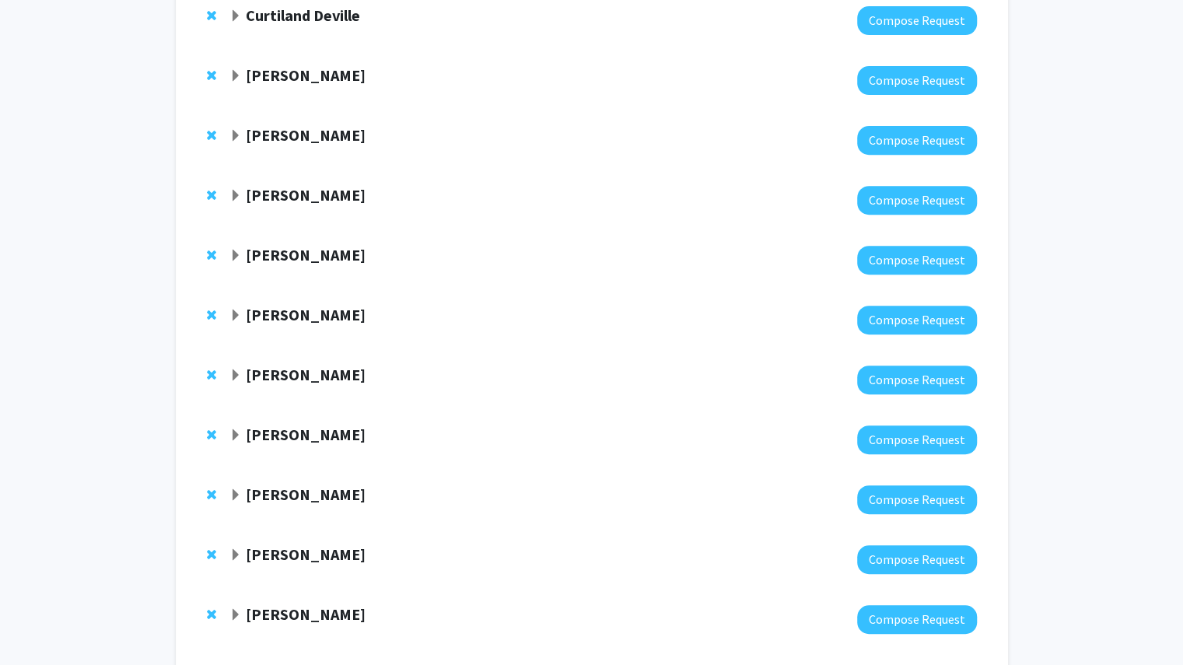
click at [236, 190] on span "Expand Fenan Rassu Bookmark" at bounding box center [235, 196] width 12 height 12
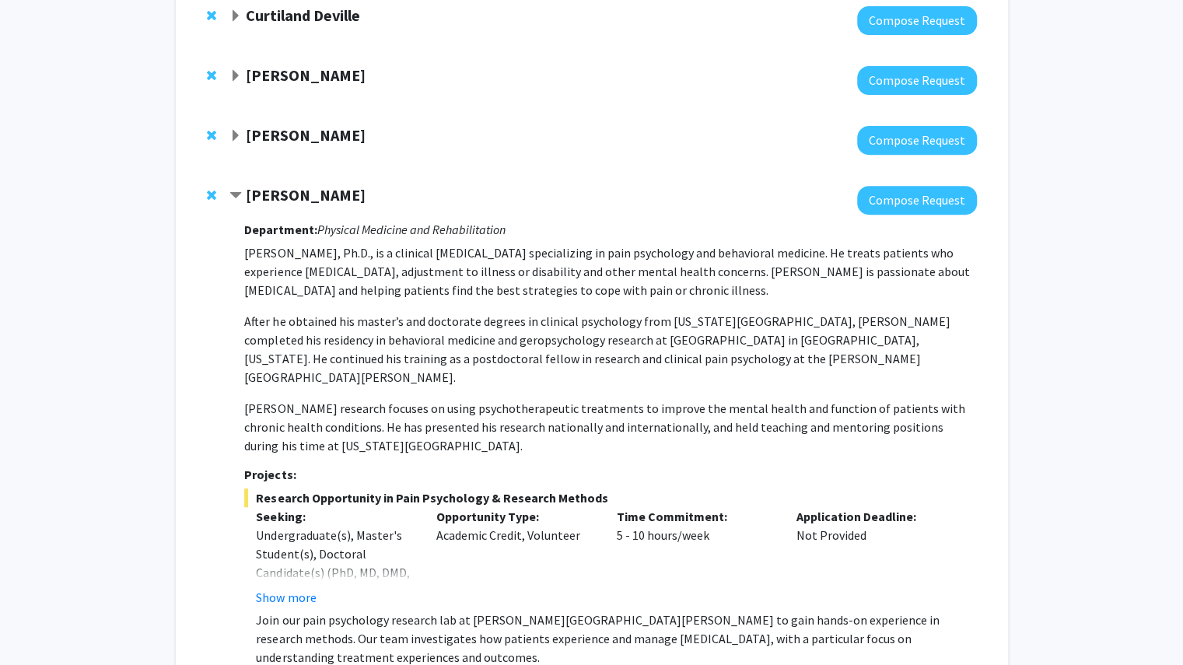
click at [213, 189] on span "Remove Fenan Rassu from bookmarks" at bounding box center [211, 195] width 9 height 12
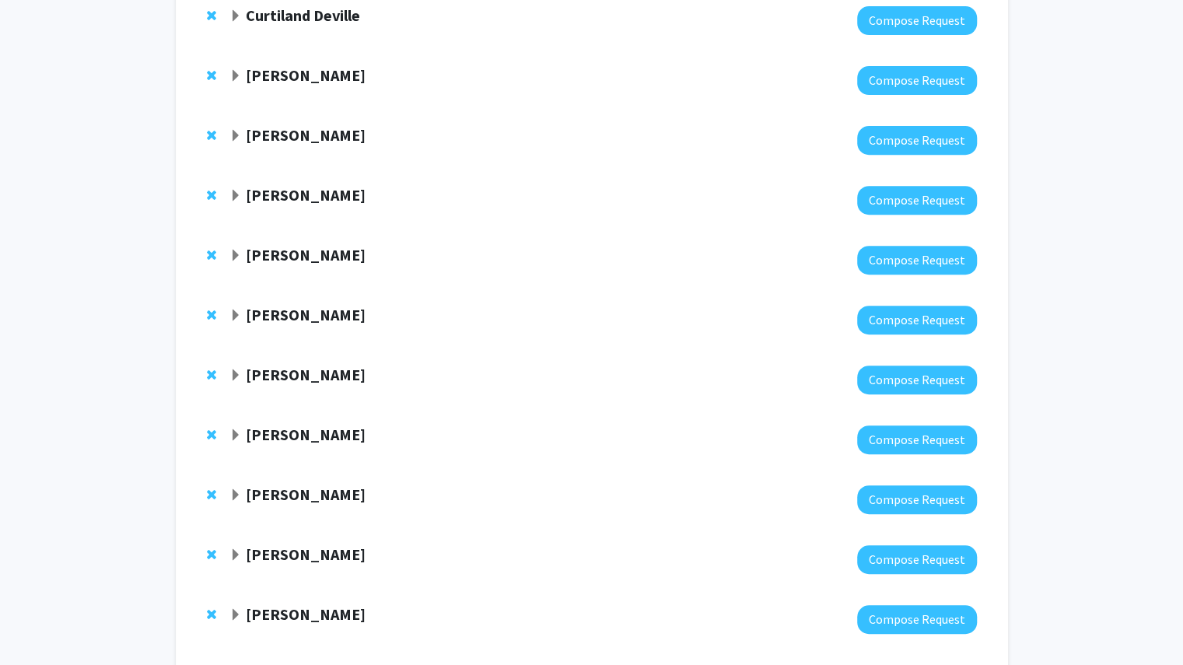
click at [246, 185] on strong "[PERSON_NAME]" at bounding box center [306, 194] width 120 height 19
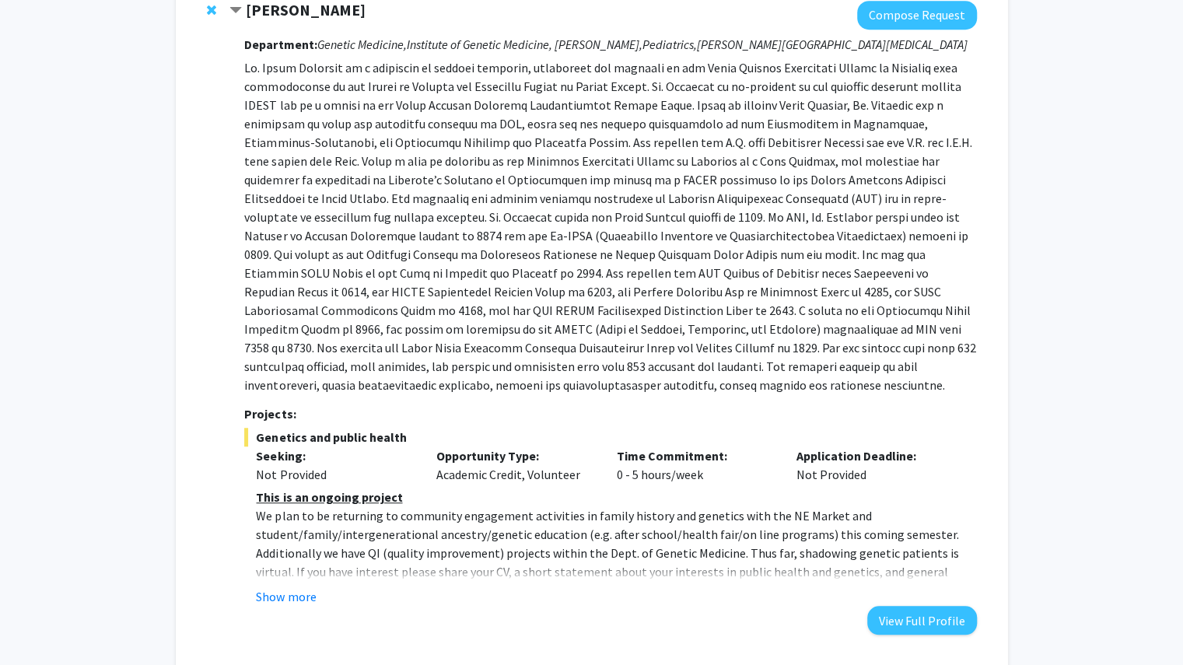
scroll to position [540, 0]
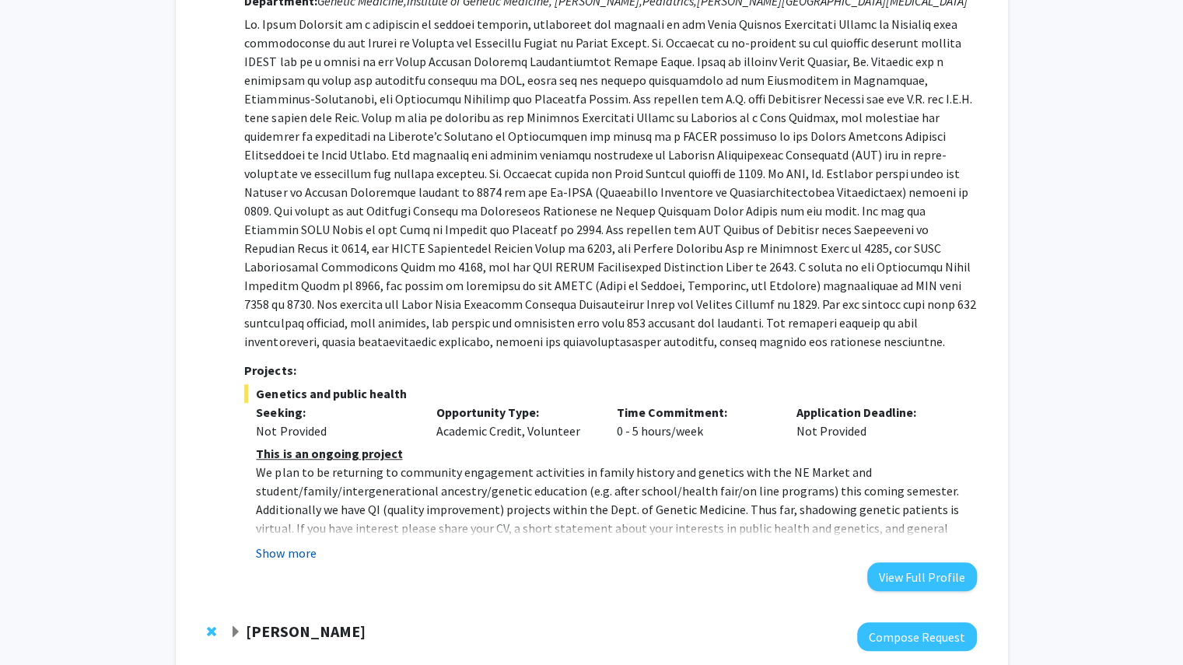
click at [299, 544] on button "Show more" at bounding box center [286, 552] width 60 height 19
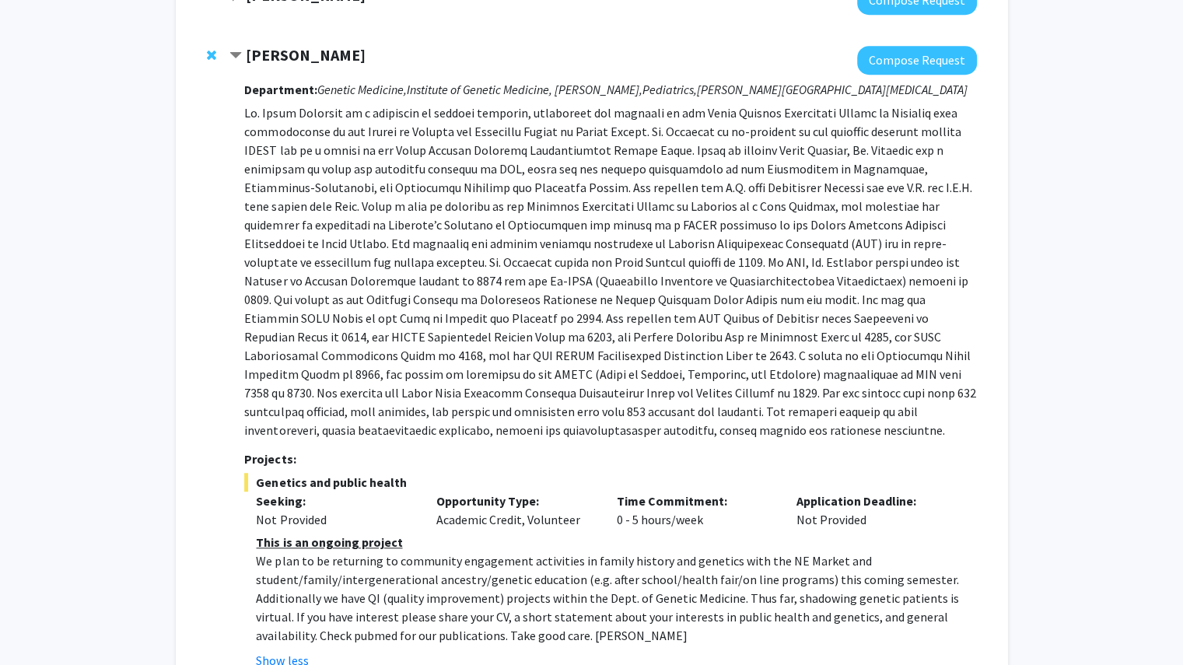
scroll to position [442, 0]
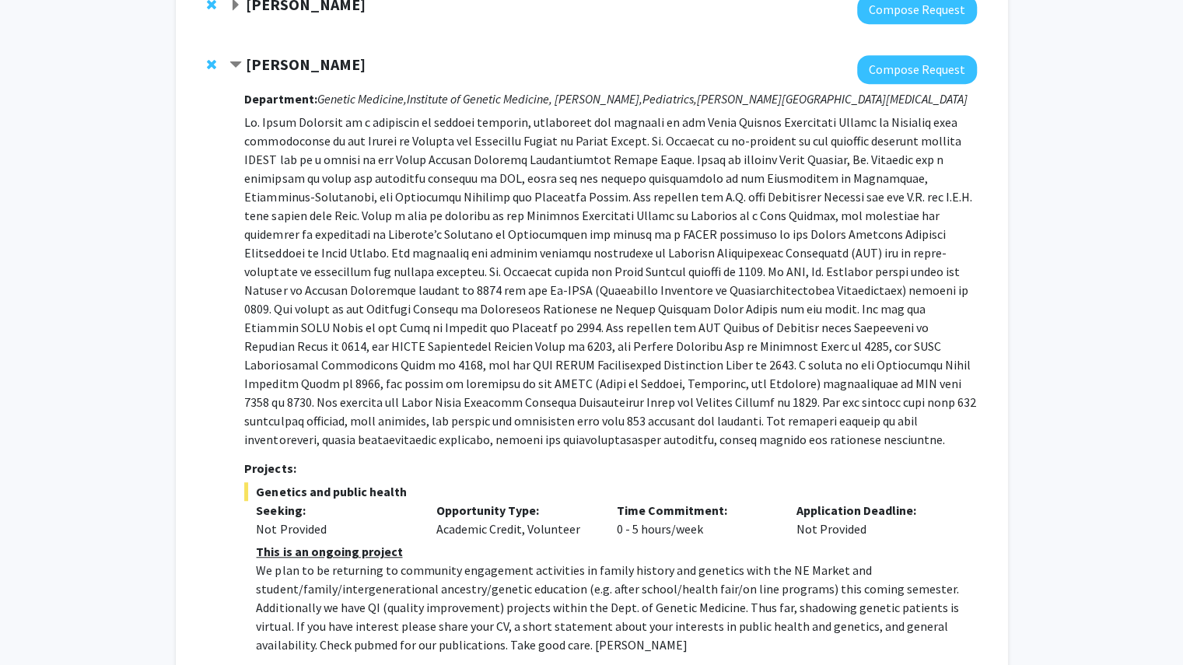
click at [233, 60] on span "Contract Joann Bodurtha Bookmark" at bounding box center [235, 65] width 12 height 12
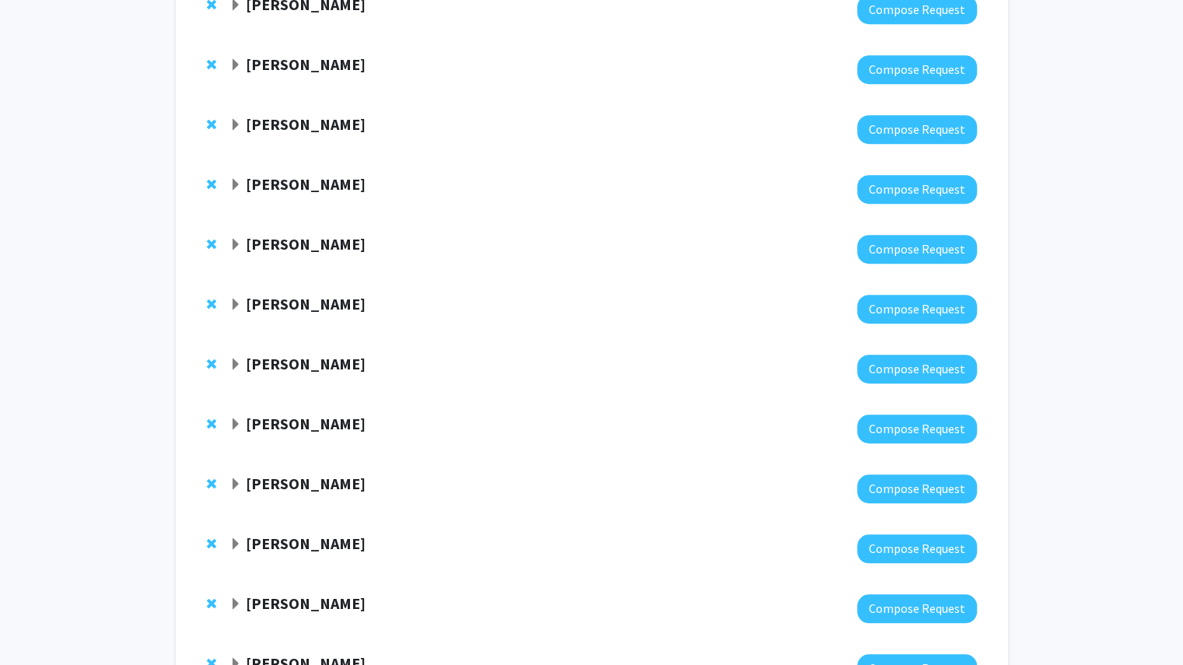
click at [239, 119] on span "Expand Raj Mukherjee Bookmark" at bounding box center [235, 125] width 12 height 12
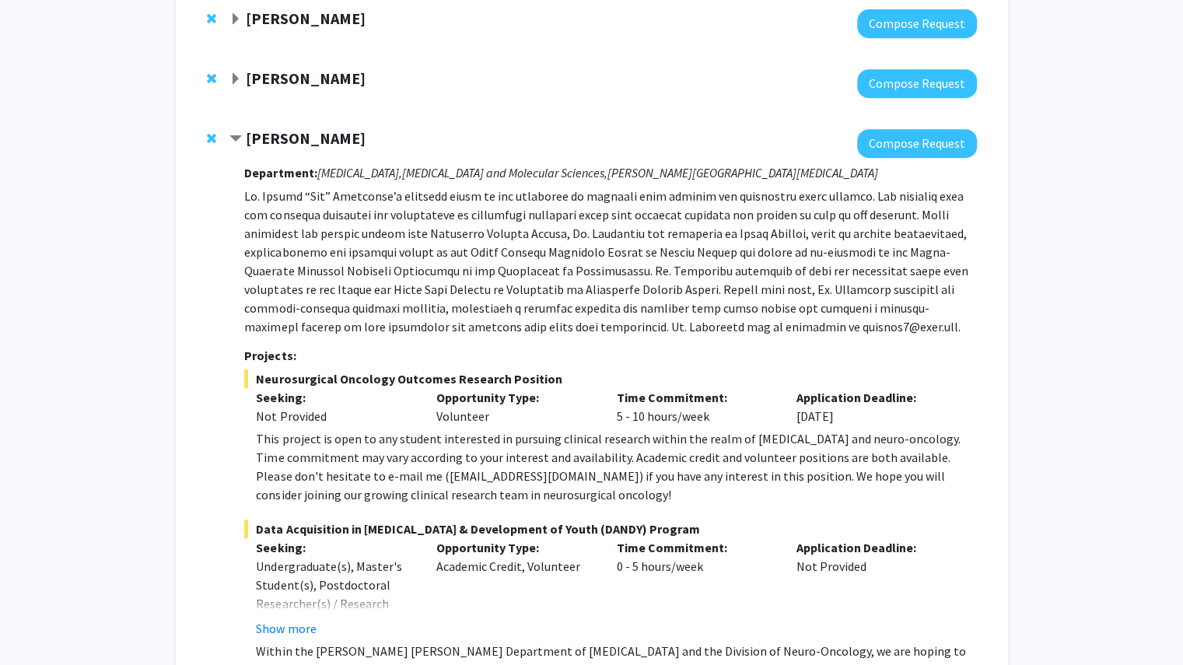
scroll to position [428, 0]
click at [235, 133] on span "Contract Raj Mukherjee Bookmark" at bounding box center [235, 139] width 12 height 12
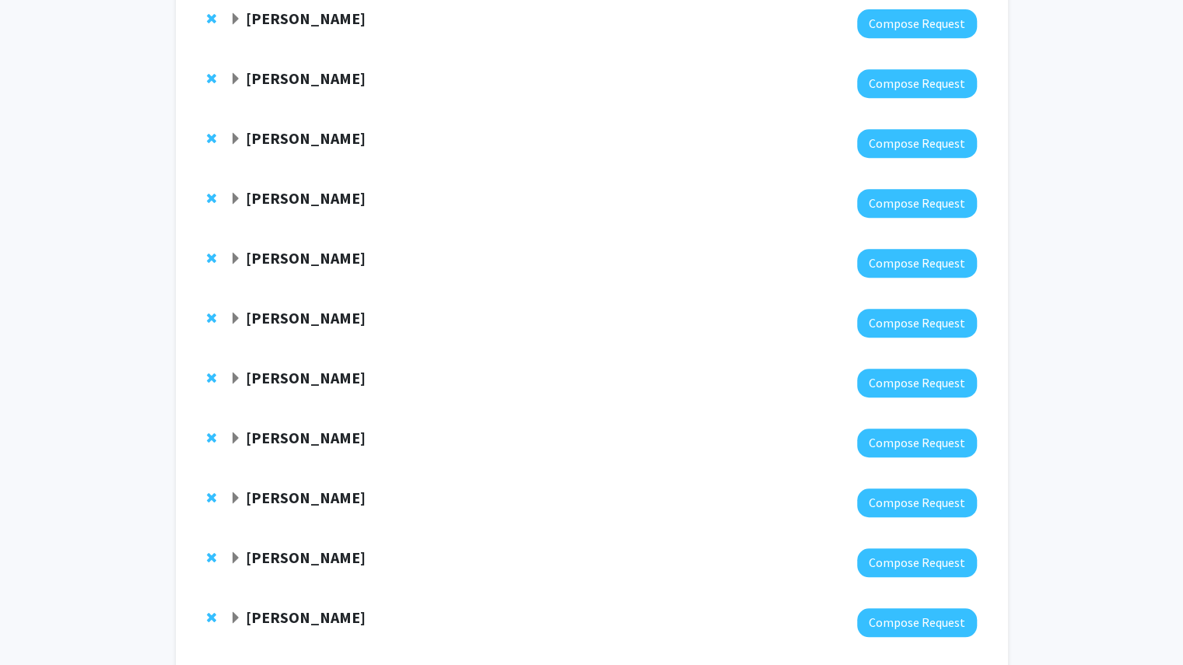
click at [243, 197] on div "[PERSON_NAME]" at bounding box center [397, 198] width 336 height 19
click at [230, 193] on span "Expand Mostafa Borahay Bookmark" at bounding box center [235, 199] width 12 height 12
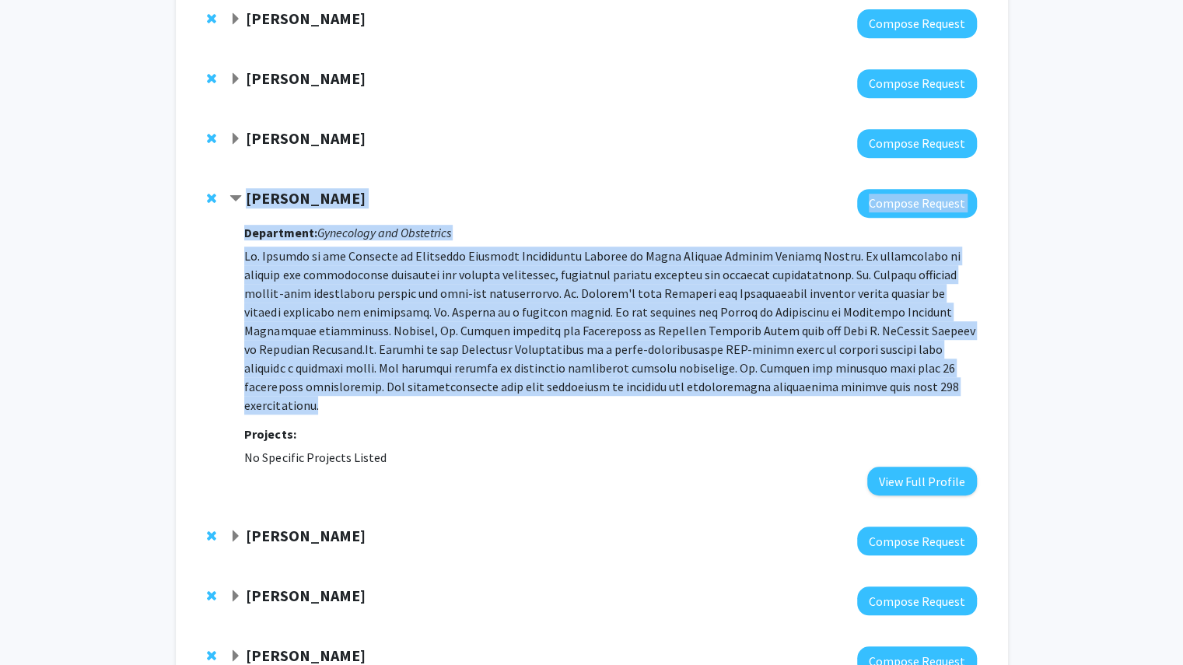
drag, startPoint x: 243, startPoint y: 187, endPoint x: 719, endPoint y: 370, distance: 510.4
click at [719, 370] on div "[PERSON_NAME] Compose Request Department: Gynecology and Obstetrics Projects: N…" at bounding box center [602, 342] width 746 height 306
copy div "[PERSON_NAME] Compose Request Department: Gynecology and Obstetrics [PERSON_NAM…"
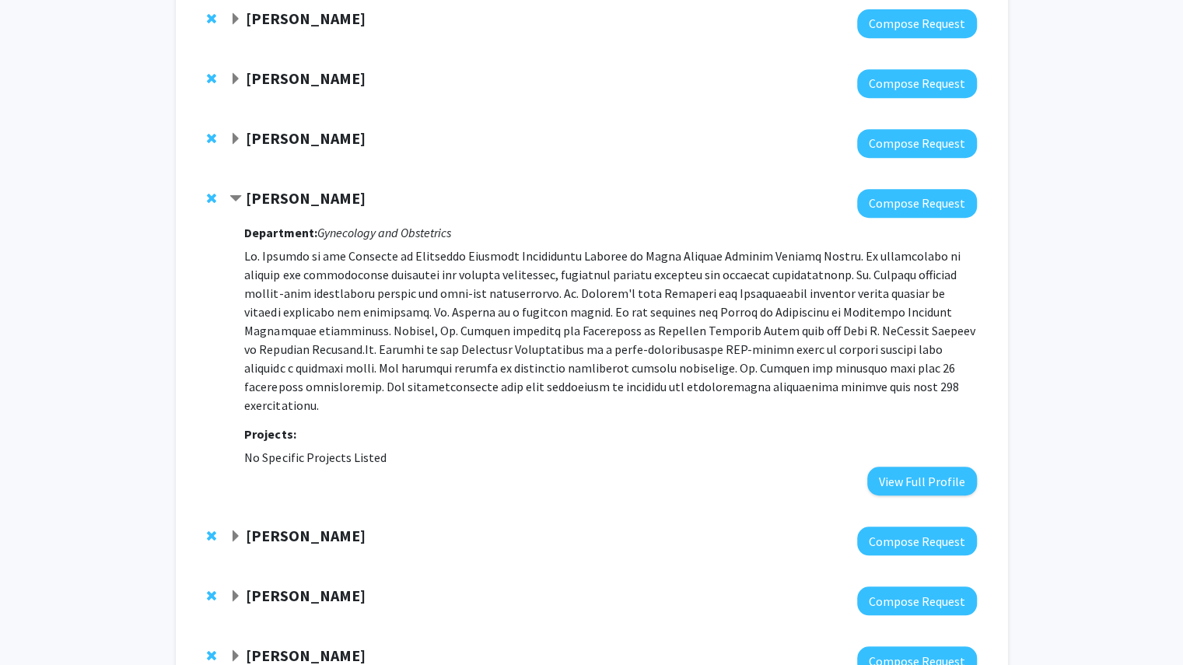
click at [236, 193] on span "Contract Mostafa Borahay Bookmark" at bounding box center [235, 199] width 12 height 12
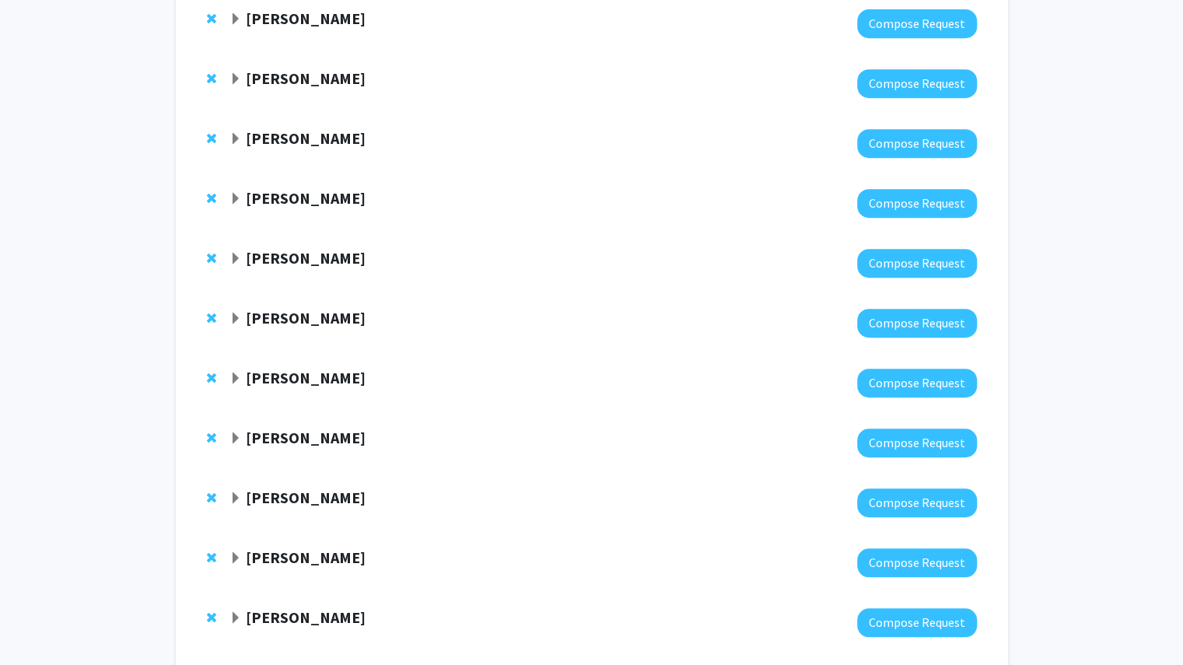
click at [242, 250] on div "[PERSON_NAME]" at bounding box center [397, 258] width 336 height 19
click at [238, 253] on span "Expand Bhakti Hansoti Bookmark" at bounding box center [235, 259] width 12 height 12
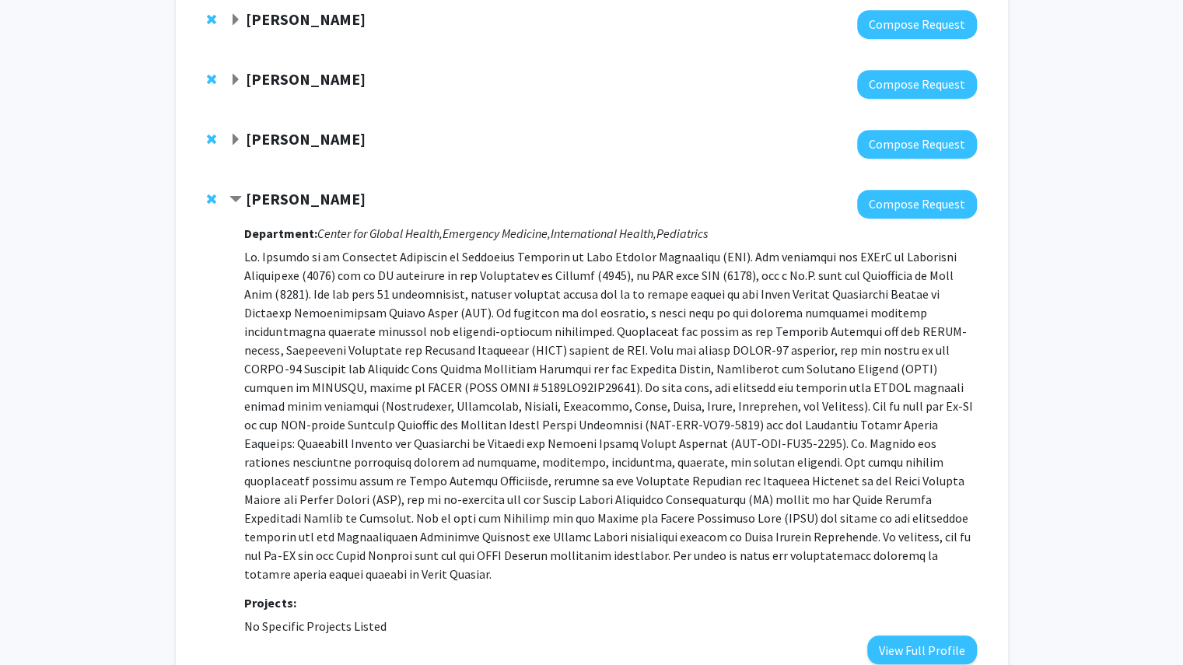
scroll to position [490, 0]
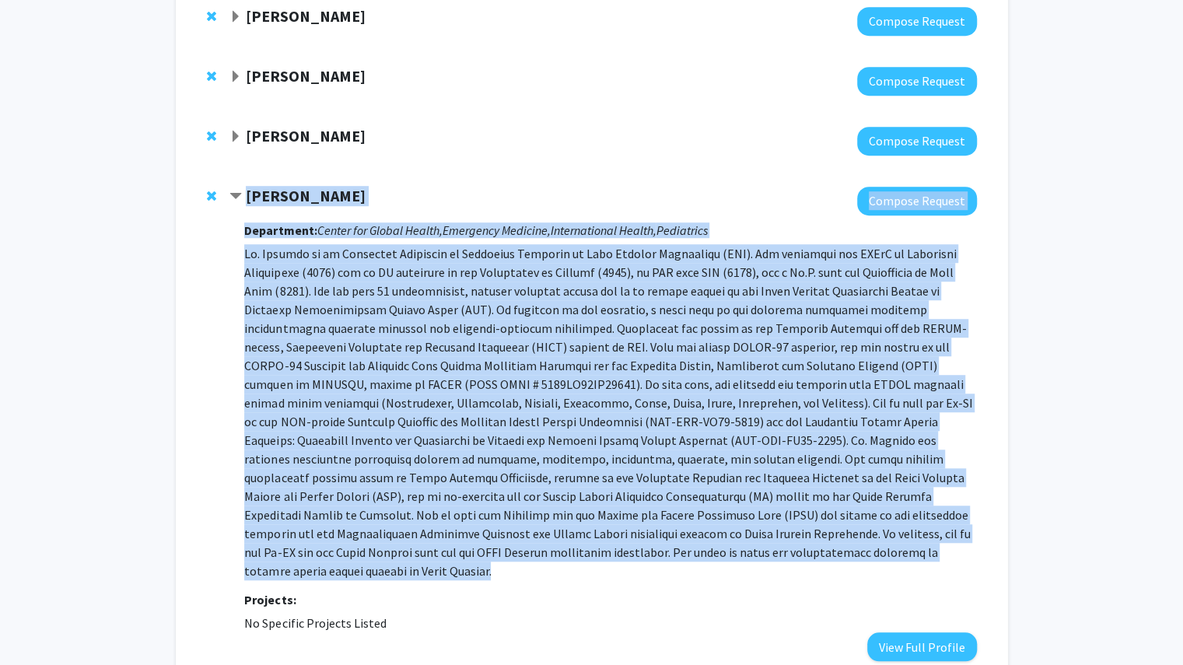
drag, startPoint x: 246, startPoint y: 183, endPoint x: 578, endPoint y: 543, distance: 489.1
click at [578, 543] on div "[PERSON_NAME] Compose Request Department: Center for Global Health, Emergency M…" at bounding box center [602, 424] width 746 height 474
copy div "[PERSON_NAME] Compose Request Department: Center for Global Health, Emergency M…"
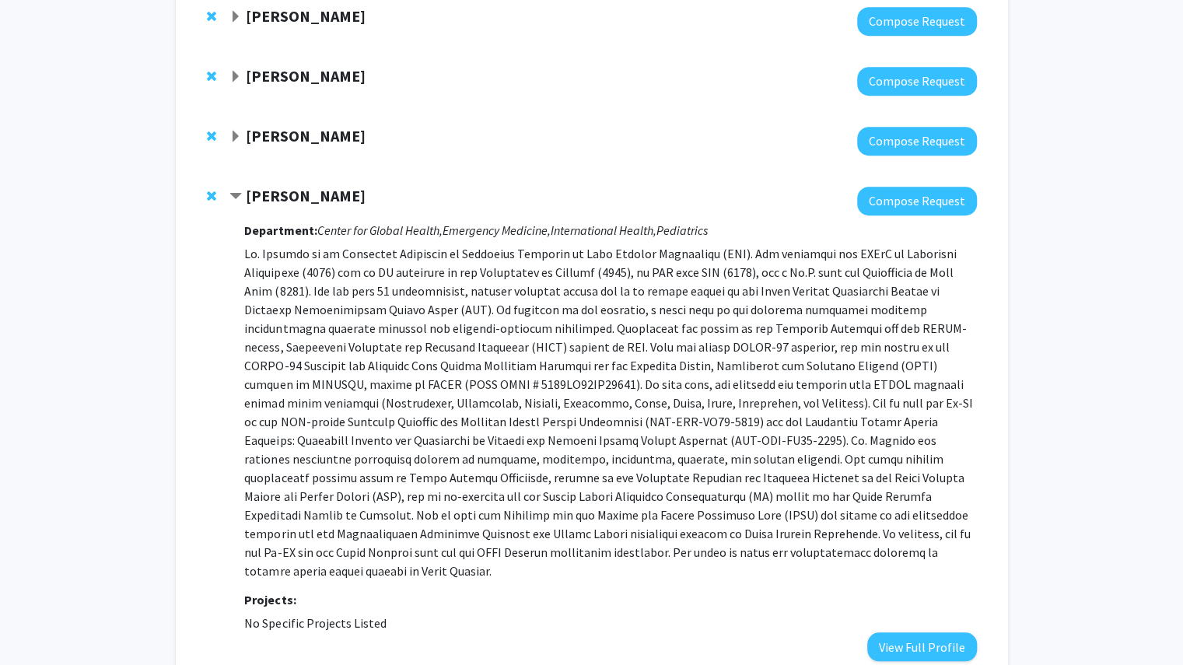
click at [232, 190] on span "Contract Bhakti Hansoti Bookmark" at bounding box center [235, 196] width 12 height 12
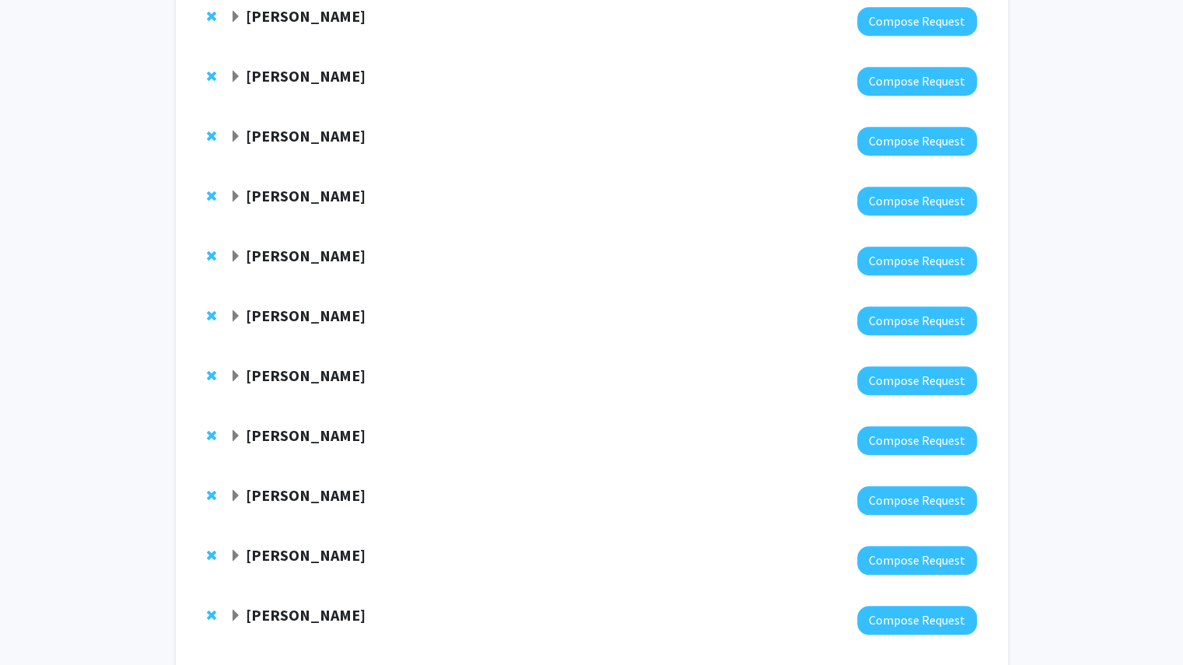
click at [236, 310] on span "Expand Jennifer Anders Bookmark" at bounding box center [235, 316] width 12 height 12
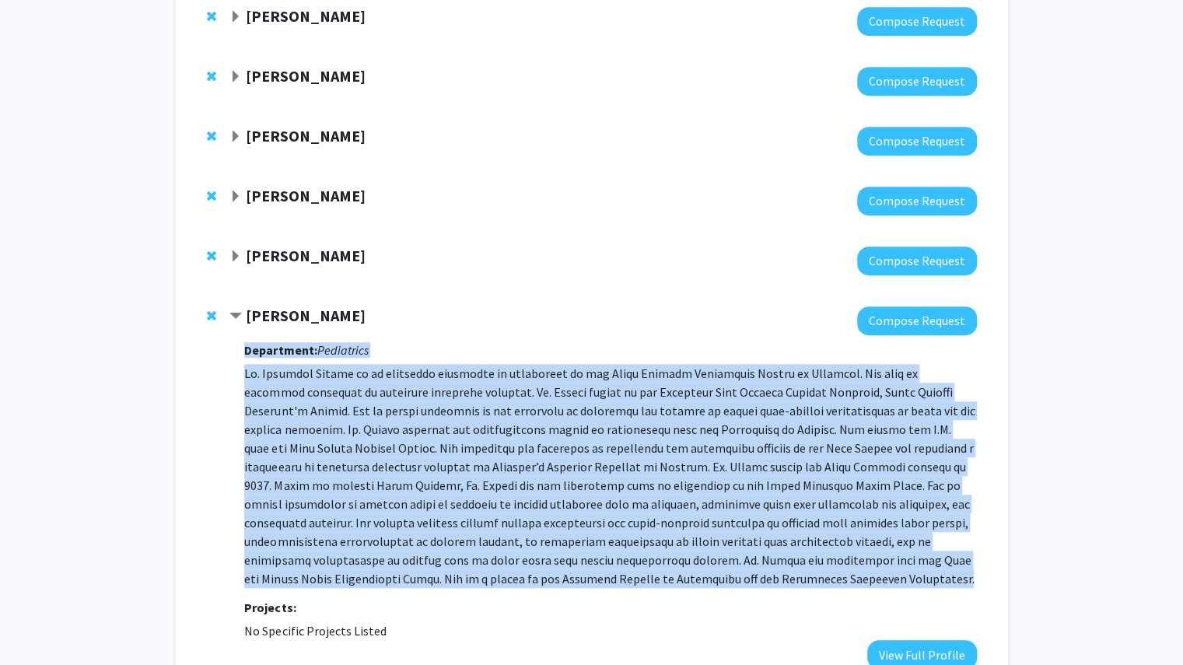
drag, startPoint x: 246, startPoint y: 338, endPoint x: 636, endPoint y: 563, distance: 450.4
click at [636, 563] on div "Department: Pediatrics Projects: No Specific Projects Listed View Full Profile" at bounding box center [610, 502] width 732 height 334
copy div "Loremipsum: Dolorsitam Co. Adipisci Elitse do ei temporinc utlaboree do magnaal…"
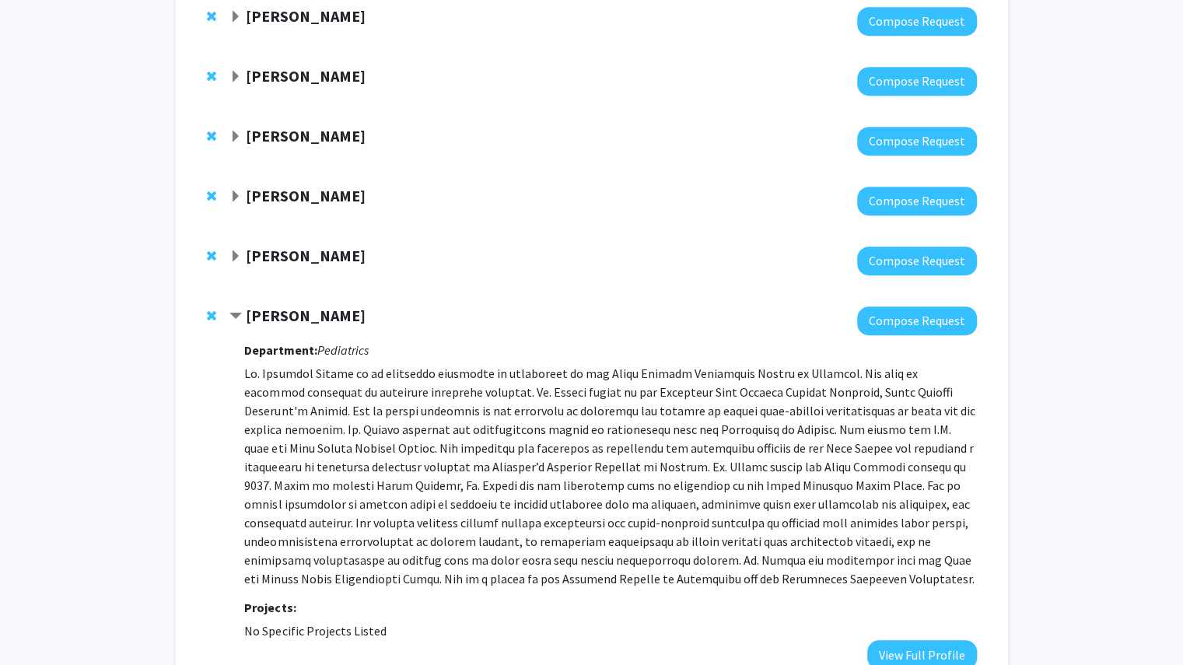
click at [236, 310] on span "Contract Jennifer Anders Bookmark" at bounding box center [235, 316] width 12 height 12
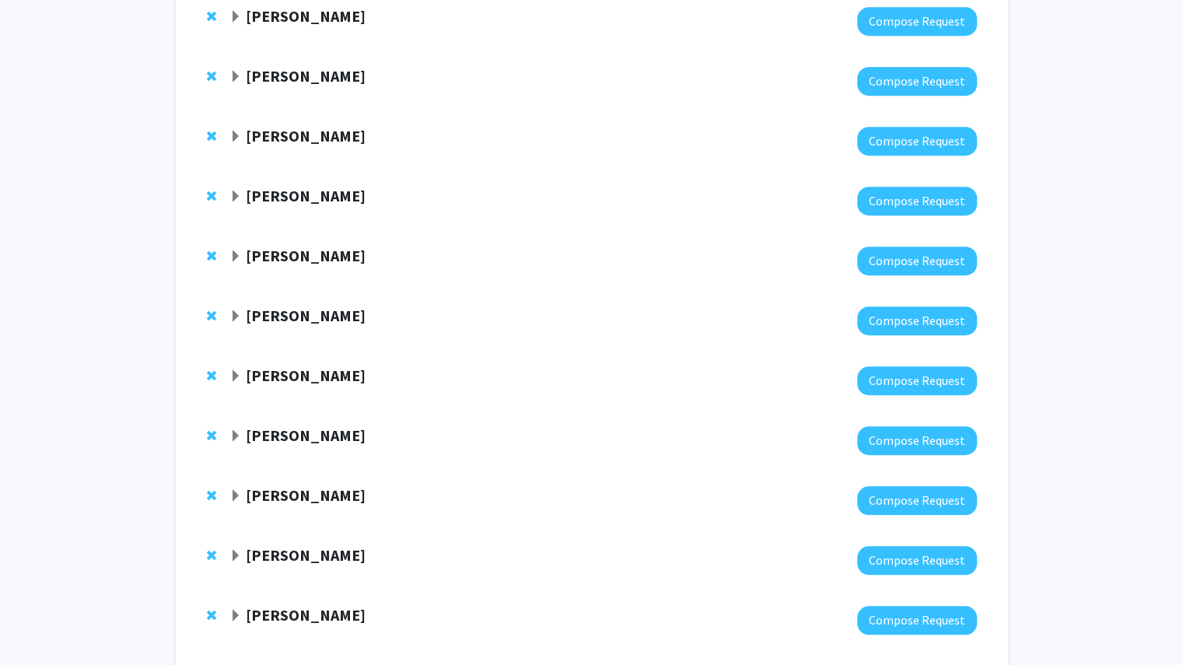
click at [242, 371] on div "[PERSON_NAME]" at bounding box center [397, 375] width 336 height 19
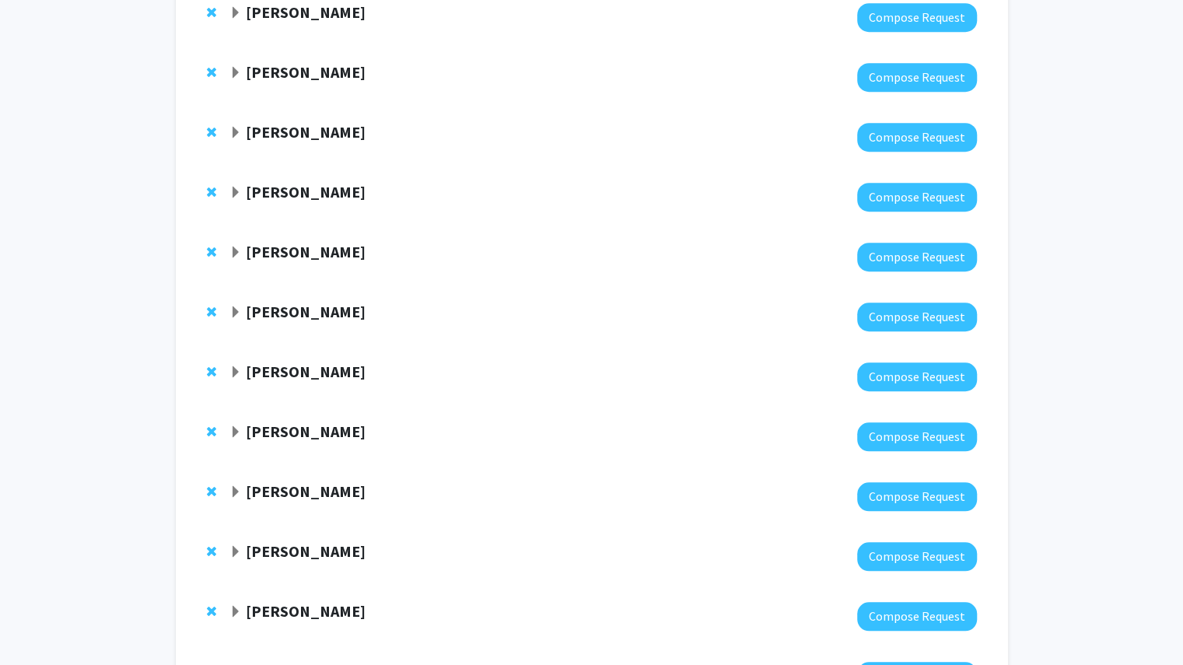
scroll to position [555, 0]
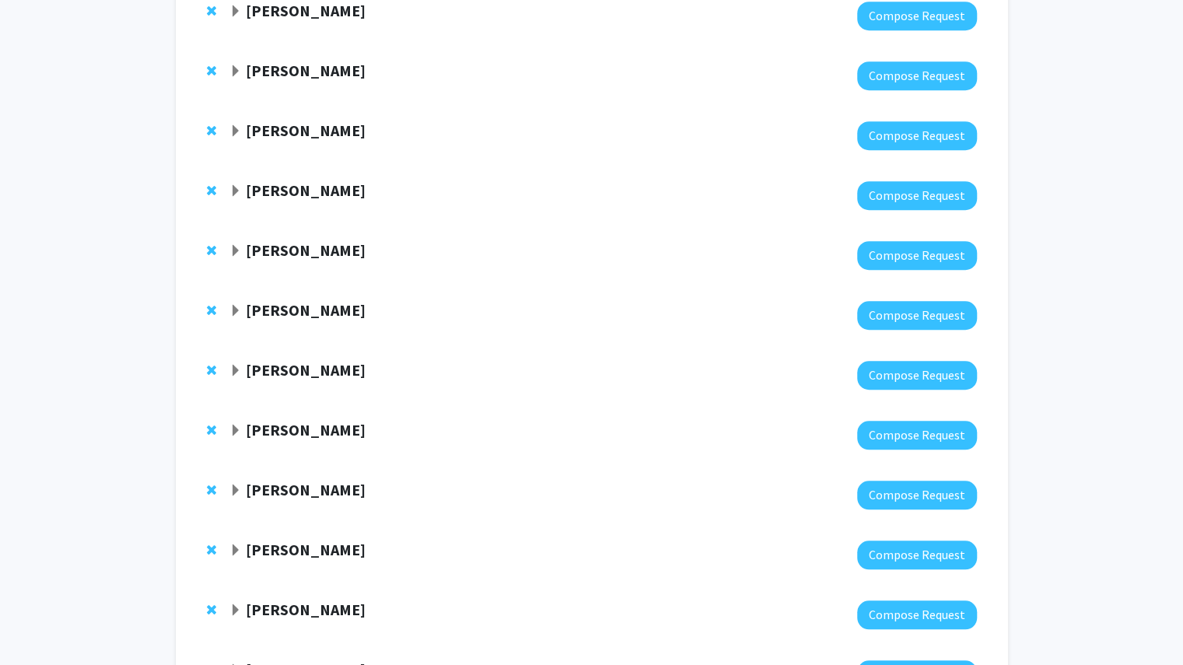
click at [235, 306] on span "Expand Zubair Khan Bookmark" at bounding box center [235, 311] width 12 height 12
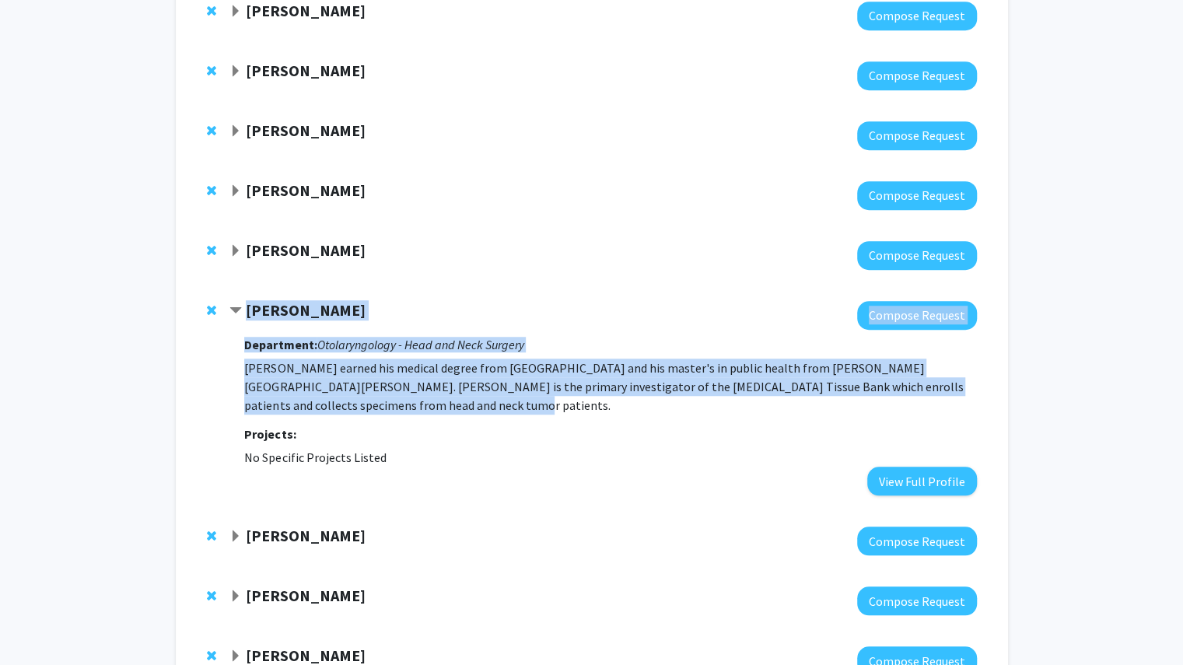
drag, startPoint x: 244, startPoint y: 294, endPoint x: 566, endPoint y: 402, distance: 339.5
click at [566, 402] on div "[PERSON_NAME] Compose Request Department: Otolaryngology - Head and Neck Surger…" at bounding box center [602, 398] width 746 height 194
copy div "[PERSON_NAME] Compose Request Department: Otolaryngology - Head and Neck Surger…"
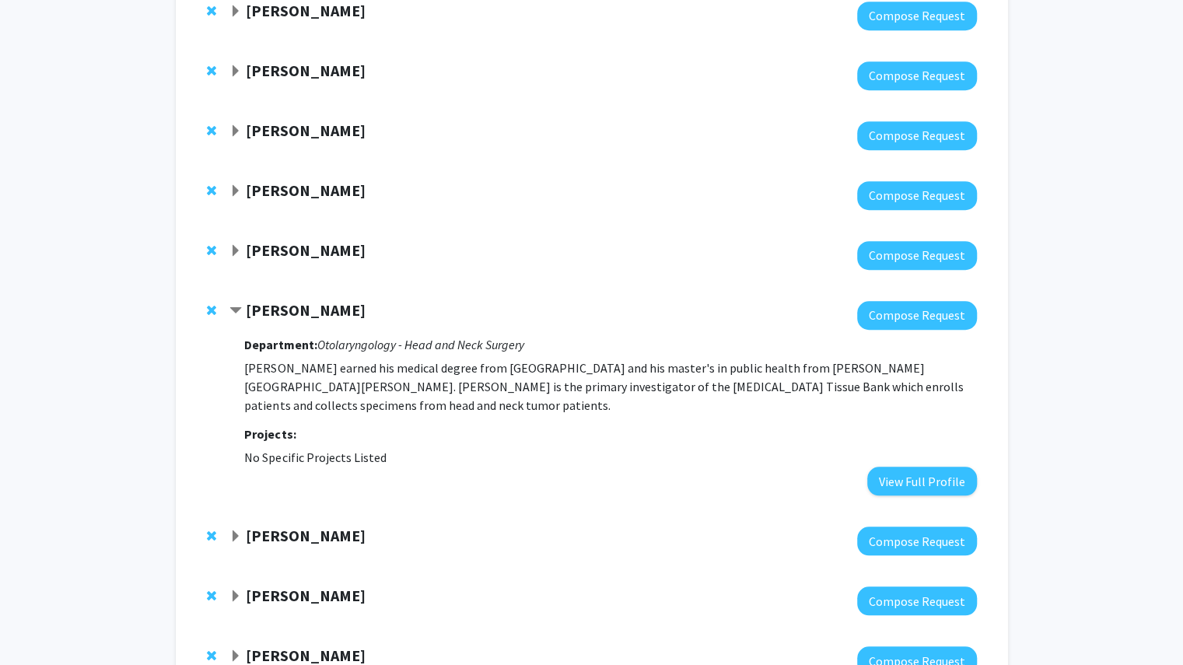
click at [238, 305] on span "Contract Zubair Khan Bookmark" at bounding box center [235, 311] width 12 height 12
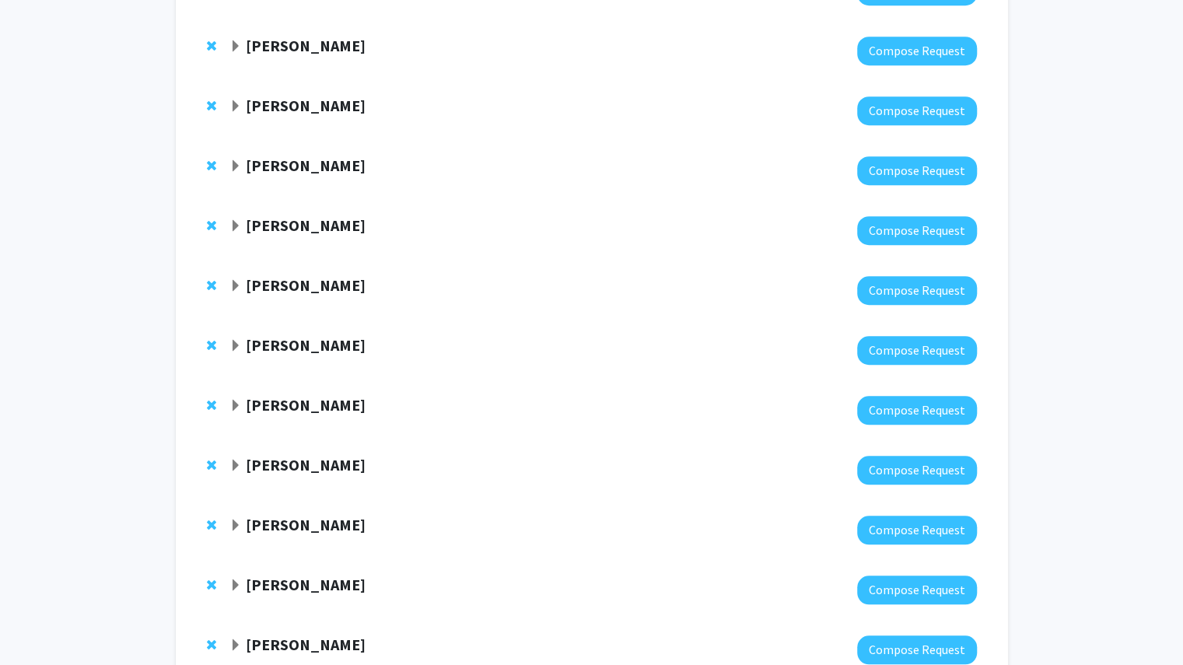
scroll to position [585, 0]
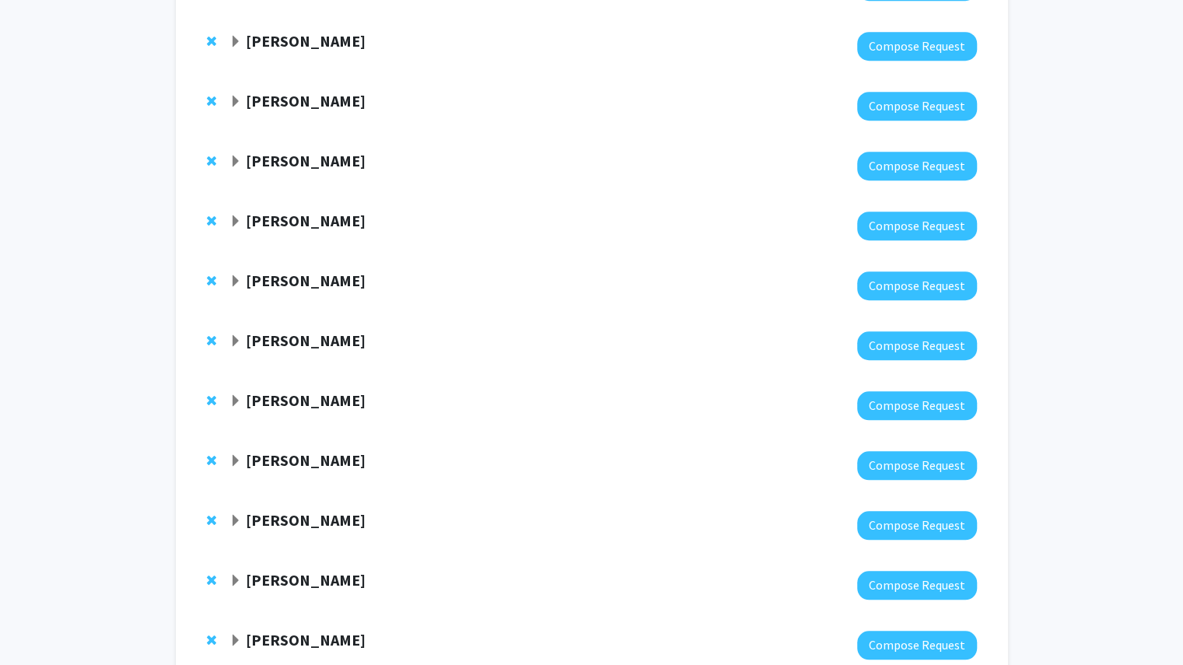
click at [250, 397] on strong "[PERSON_NAME]" at bounding box center [306, 399] width 120 height 19
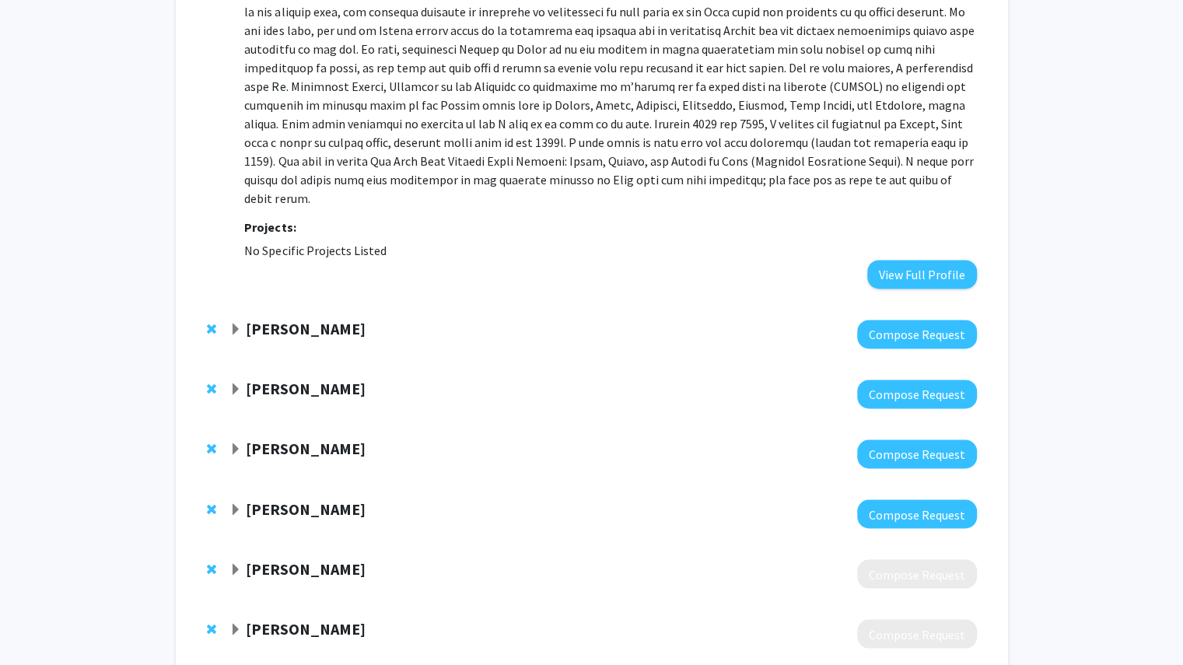
scroll to position [1291, 0]
click at [250, 320] on strong "[PERSON_NAME]" at bounding box center [306, 329] width 120 height 19
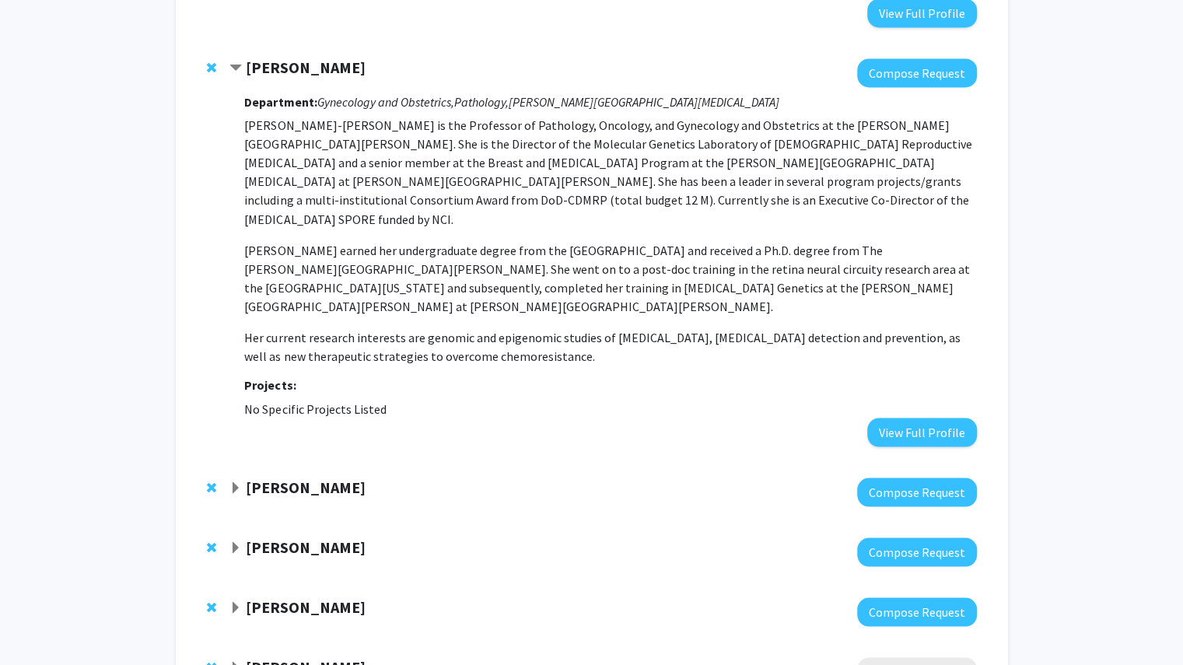
scroll to position [1561, 0]
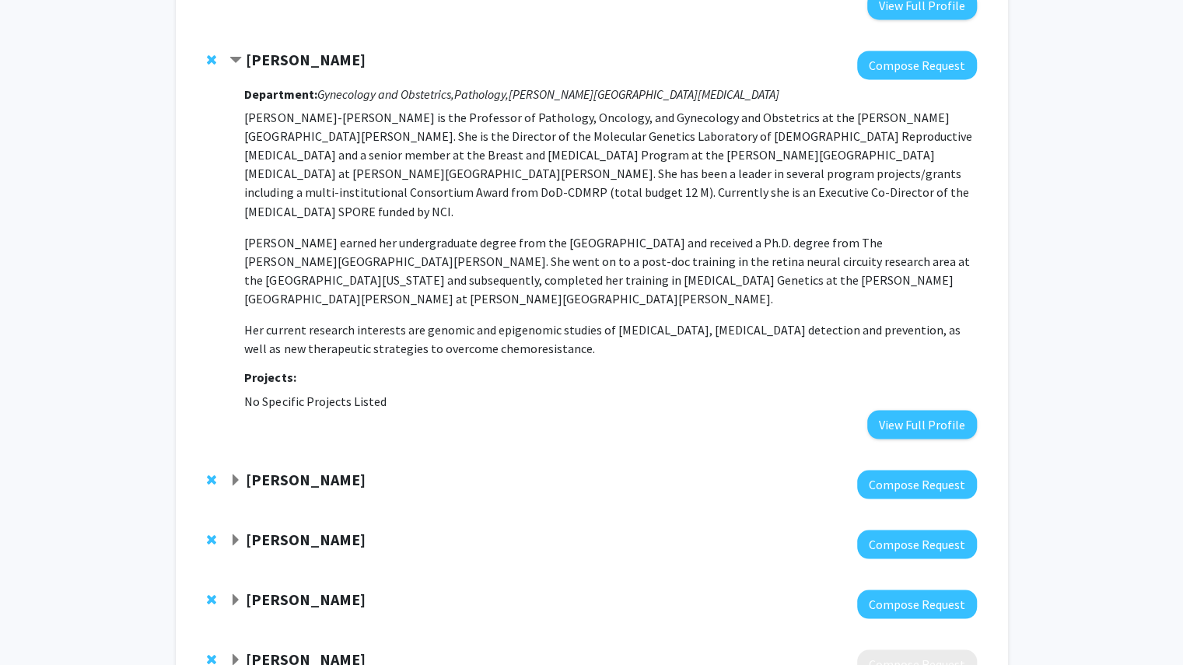
click at [223, 454] on div "[PERSON_NAME] Compose Request" at bounding box center [591, 484] width 801 height 60
click at [235, 474] on span "Expand Bardia Nourbakhsh Bookmark" at bounding box center [235, 480] width 12 height 12
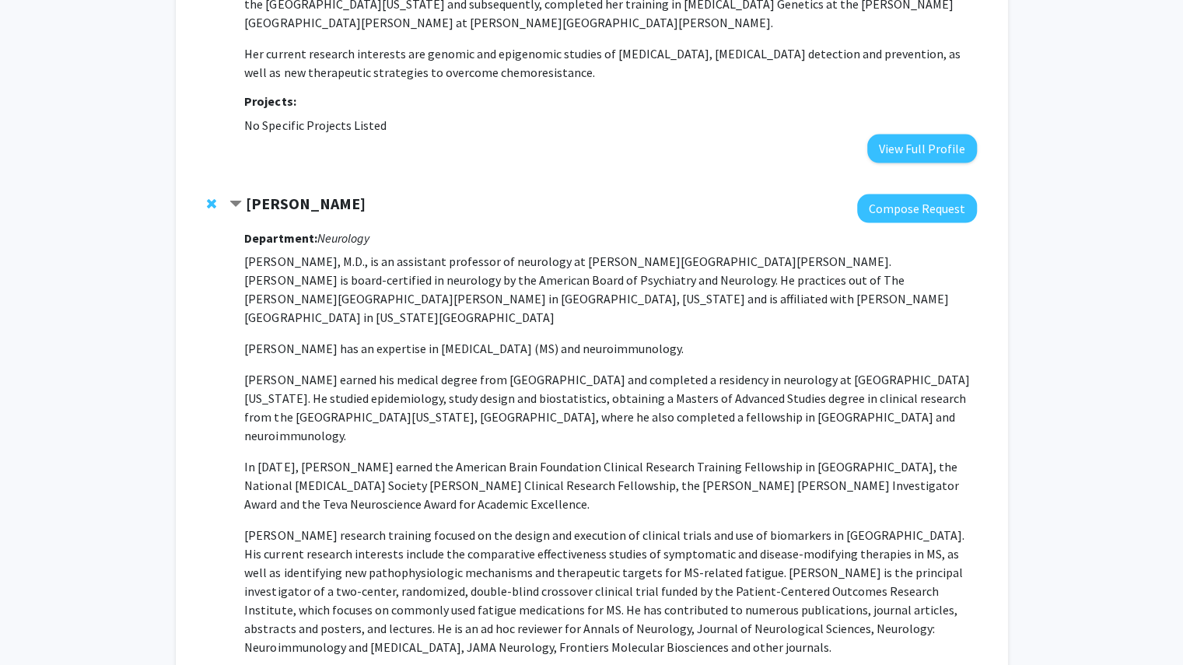
scroll to position [1836, 0]
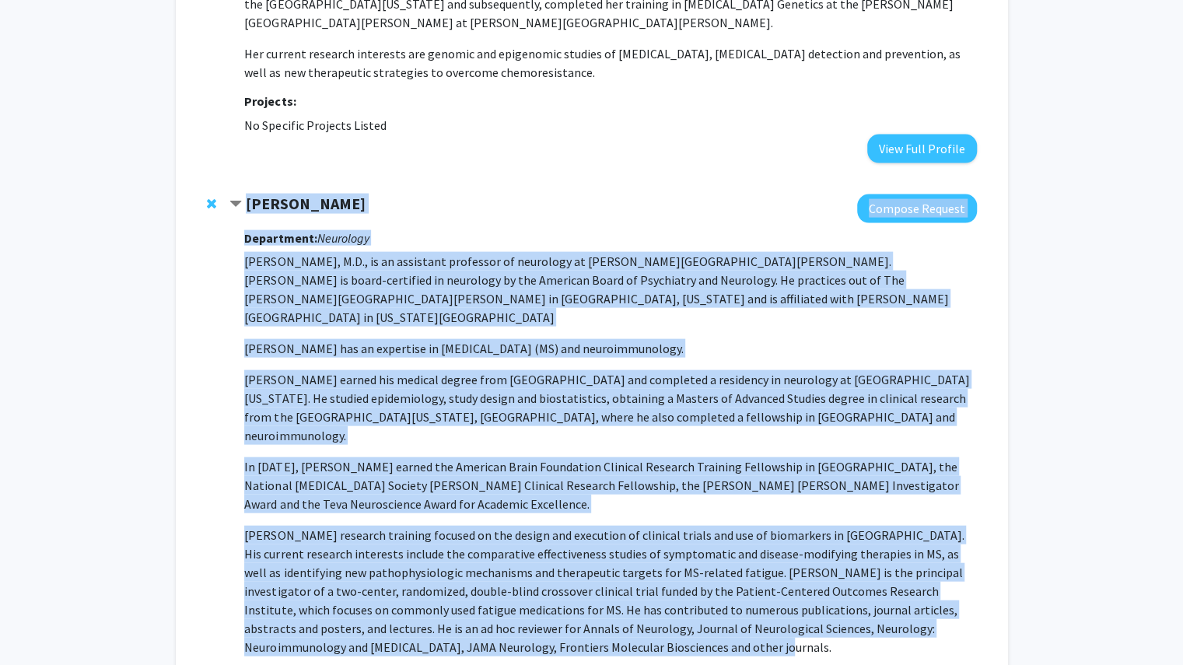
drag, startPoint x: 243, startPoint y: 131, endPoint x: 575, endPoint y: 557, distance: 540.3
click at [575, 557] on div "[PERSON_NAME] Compose Request Department: Neurology [PERSON_NAME], M.D., is an …" at bounding box center [602, 465] width 746 height 543
copy div "[PERSON_NAME] Compose Request Department: Neurology [PERSON_NAME], M.D., is an …"
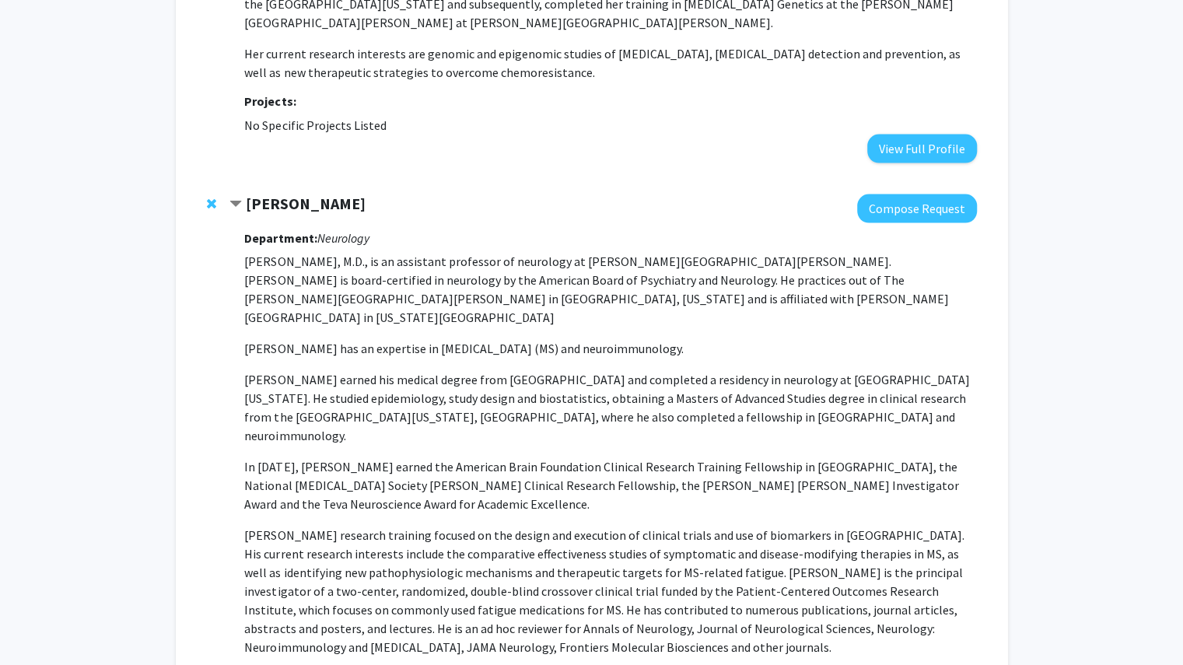
click at [238, 198] on span "Contract Bardia Nourbakhsh Bookmark" at bounding box center [235, 204] width 12 height 12
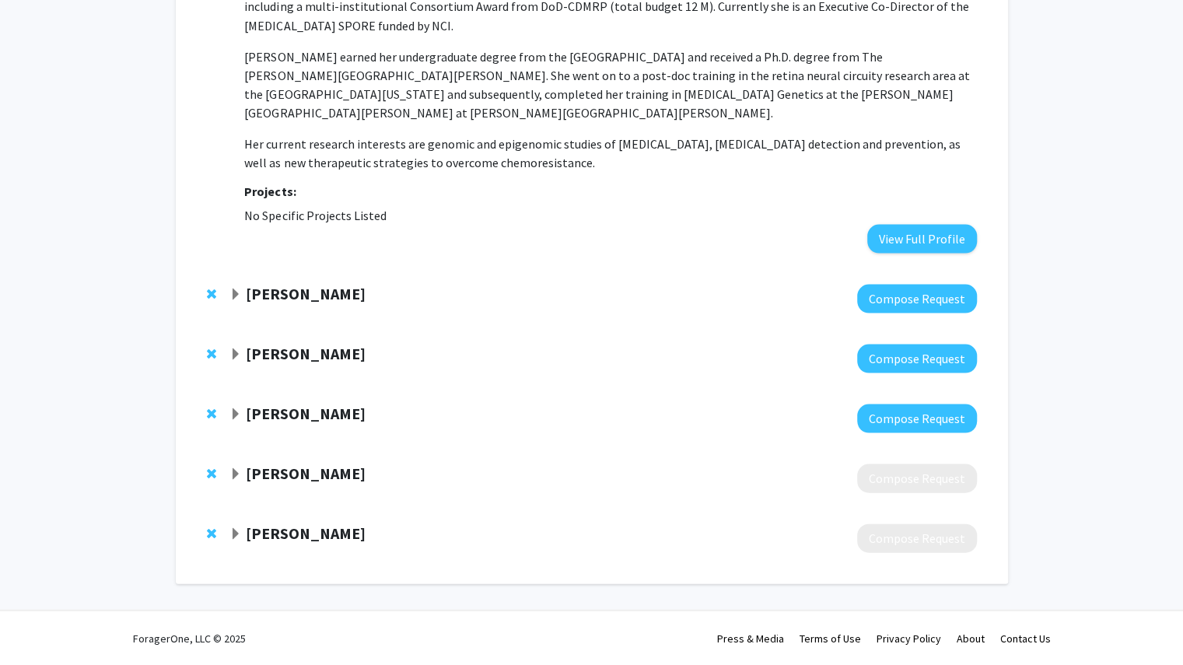
scroll to position [1679, 0]
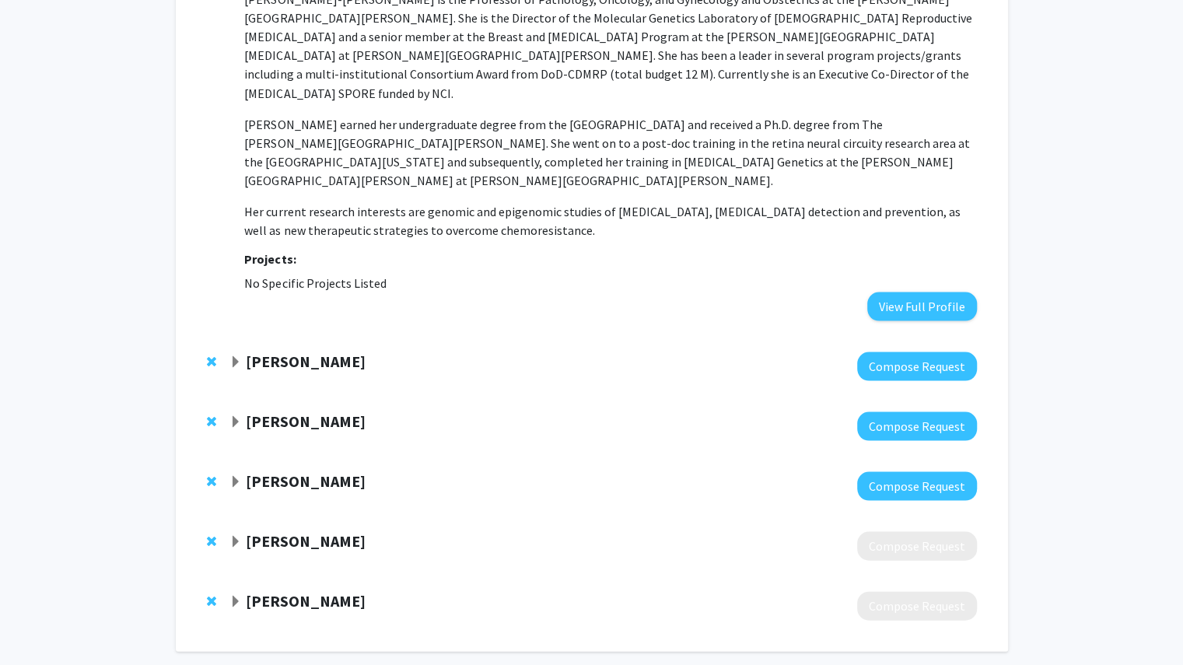
click at [235, 411] on div "[PERSON_NAME]" at bounding box center [397, 420] width 336 height 19
click at [238, 415] on span "Expand Shigeki Watanabe Bookmark" at bounding box center [235, 421] width 12 height 12
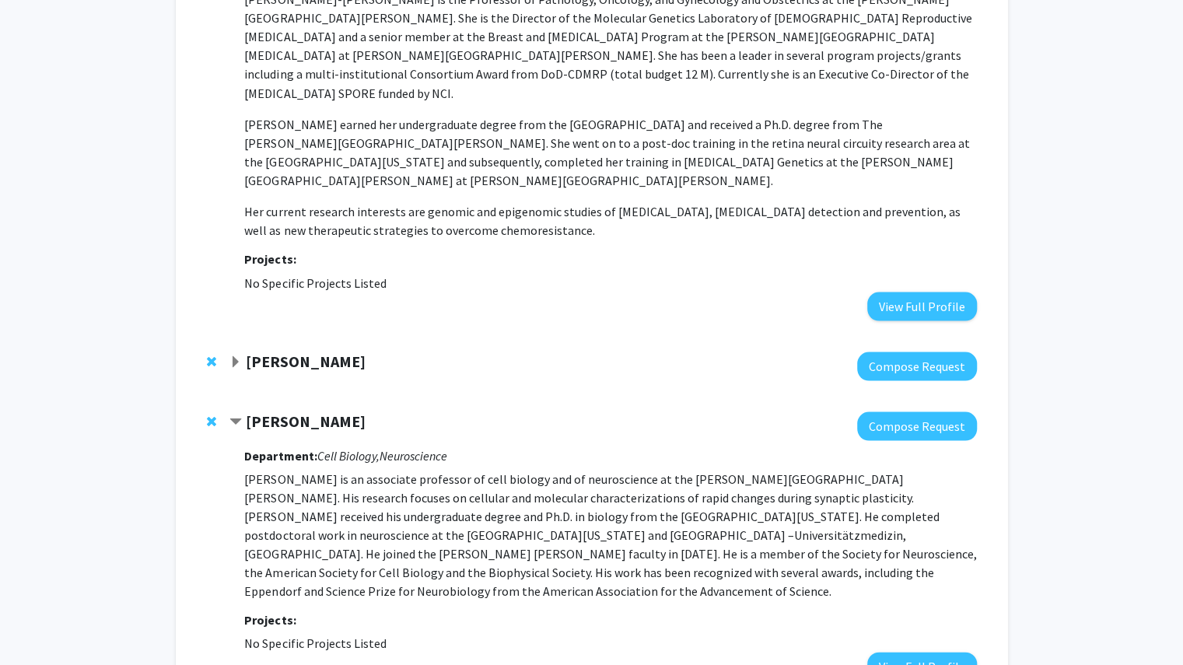
click at [238, 415] on span "Contract Shigeki Watanabe Bookmark" at bounding box center [235, 421] width 12 height 12
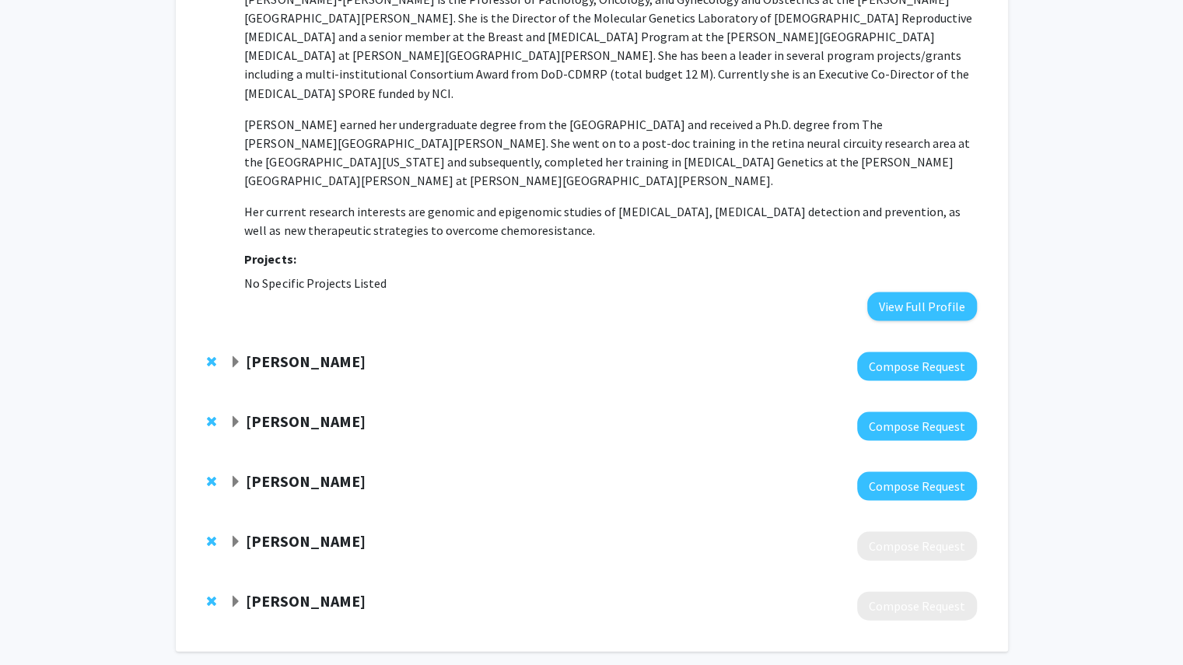
click at [241, 475] on span "Expand Philip Wong Bookmark" at bounding box center [235, 481] width 12 height 12
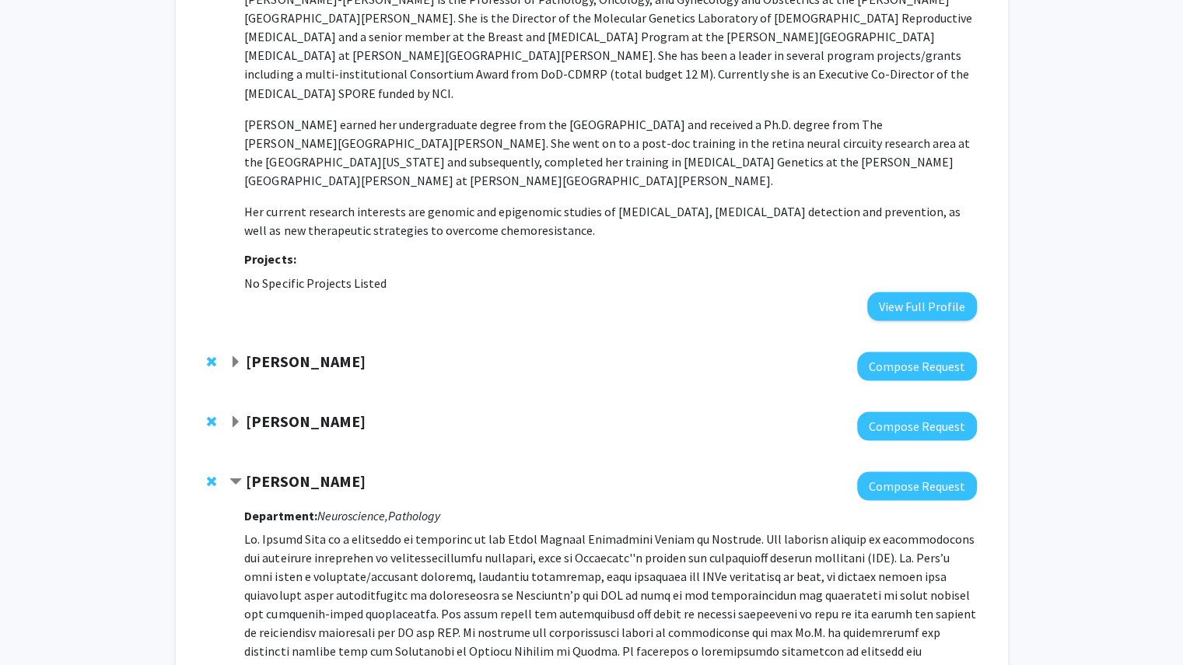
click at [243, 471] on div "[PERSON_NAME]" at bounding box center [397, 480] width 336 height 19
click at [238, 475] on span "Contract Philip Wong Bookmark" at bounding box center [235, 481] width 12 height 12
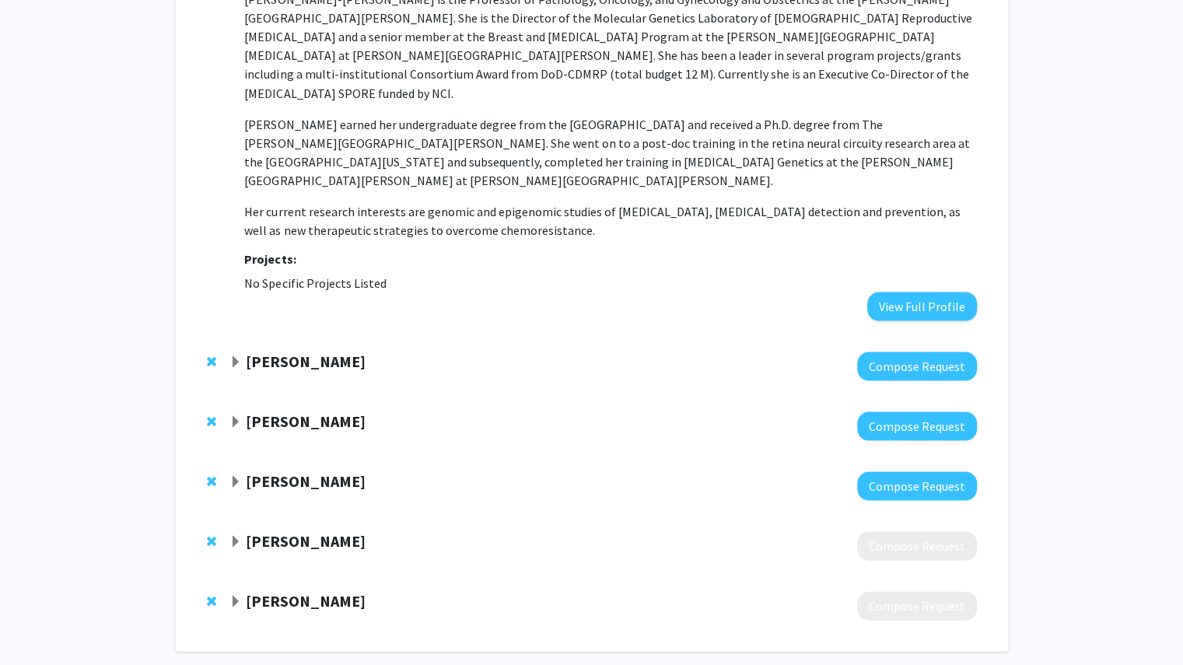
click at [250, 530] on strong "[PERSON_NAME]" at bounding box center [306, 539] width 120 height 19
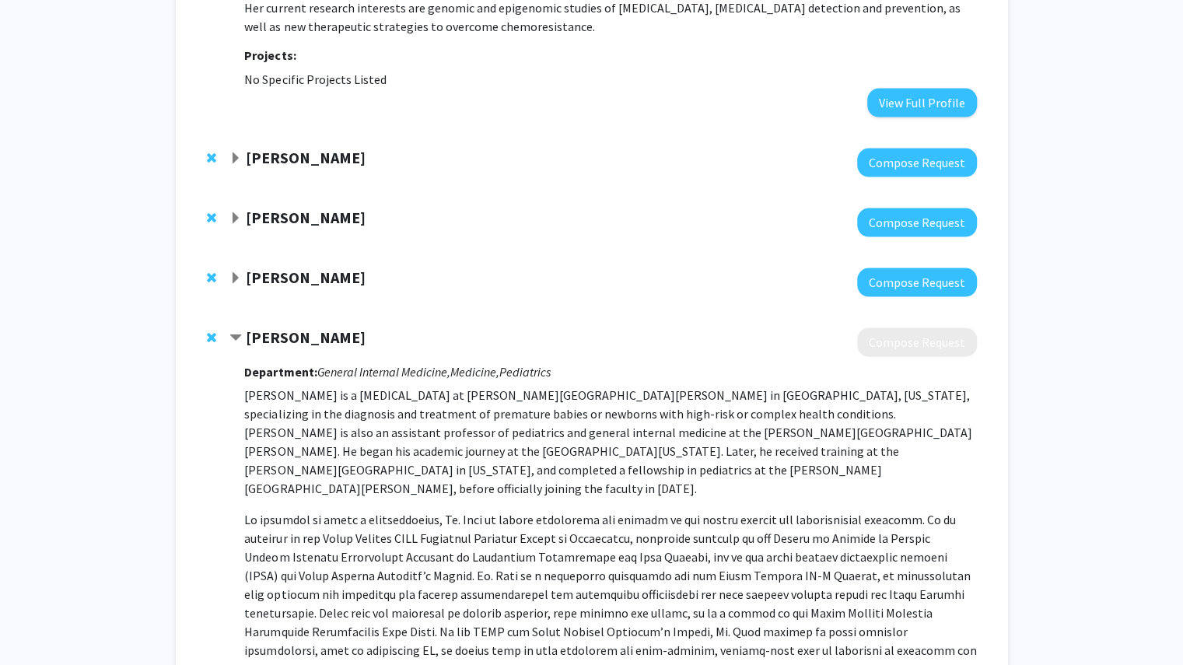
scroll to position [1883, 0]
drag, startPoint x: 243, startPoint y: 267, endPoint x: 869, endPoint y: 558, distance: 690.5
click at [869, 558] on div "[PERSON_NAME] Compose Request Department: General Internal Medicine, Medicine, …" at bounding box center [602, 542] width 746 height 431
copy div "Loremi Dolo Sitamet Consect Adipiscing: Elitsed Doeiusmo Temporin, Utlabore, Et…"
click at [239, 331] on span "Contract Khyzer Aziz Bookmark" at bounding box center [235, 337] width 12 height 12
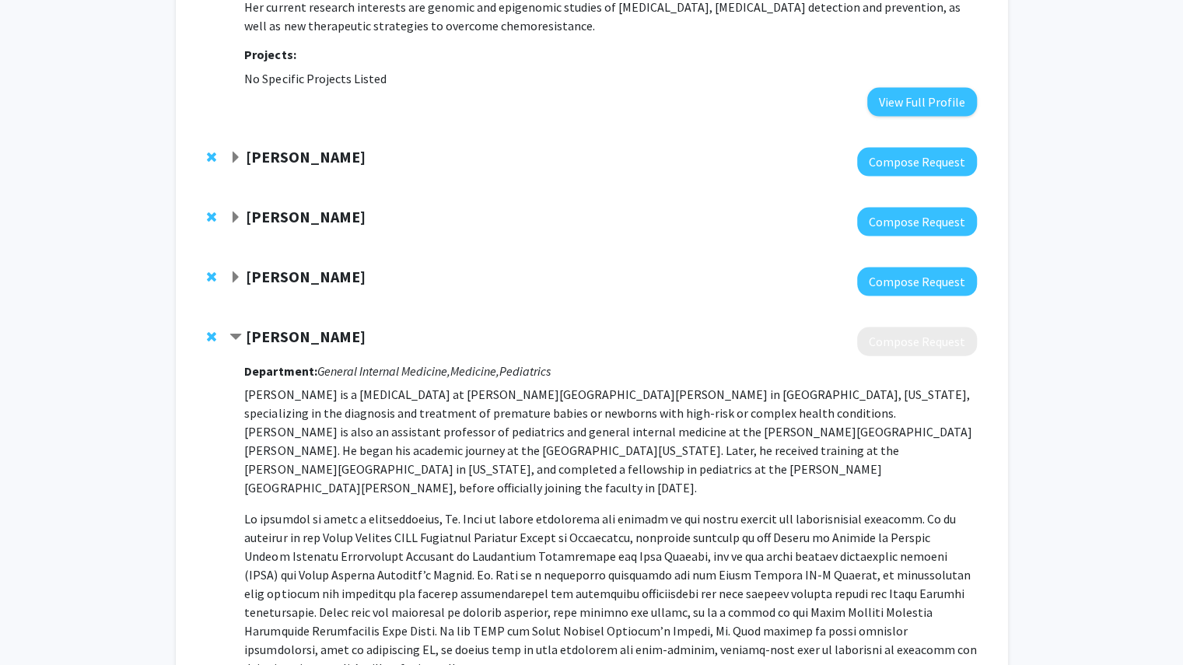
scroll to position [1679, 0]
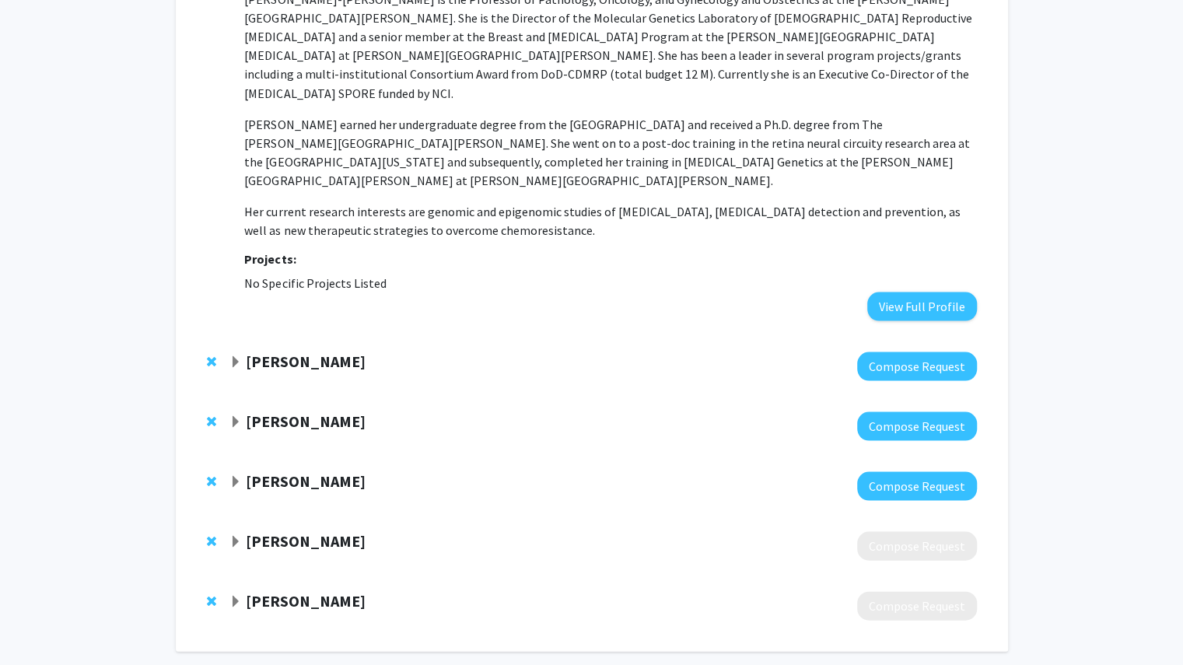
click at [238, 595] on span "Expand Elham Hatef Bookmark" at bounding box center [235, 601] width 12 height 12
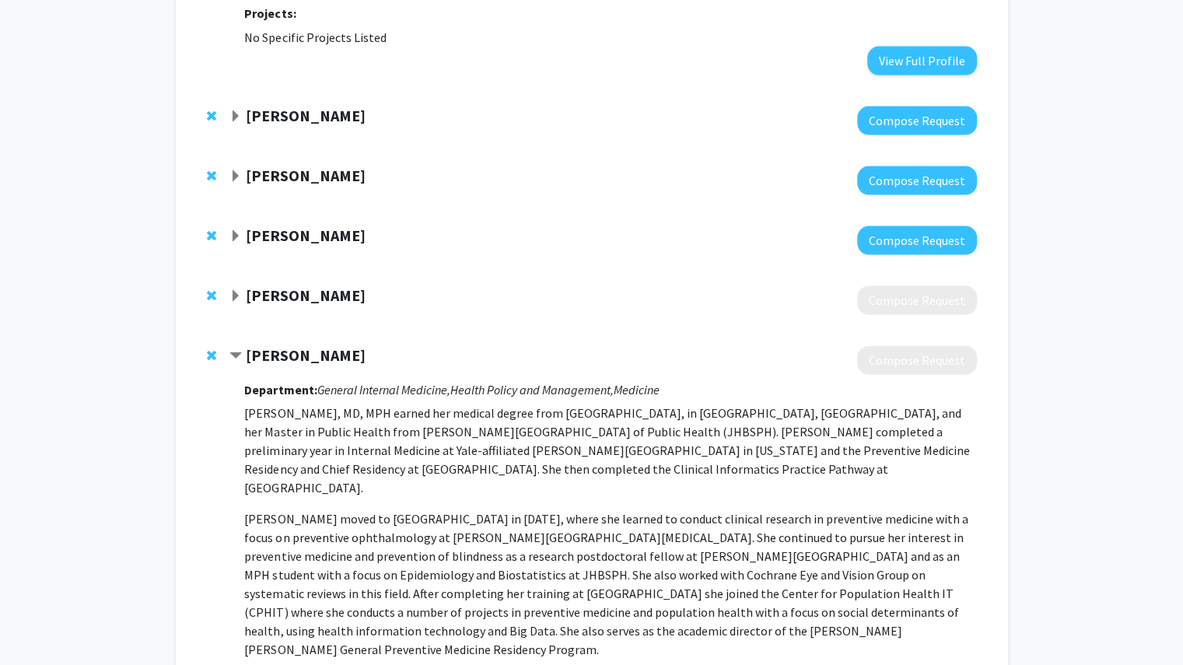
scroll to position [1926, 0]
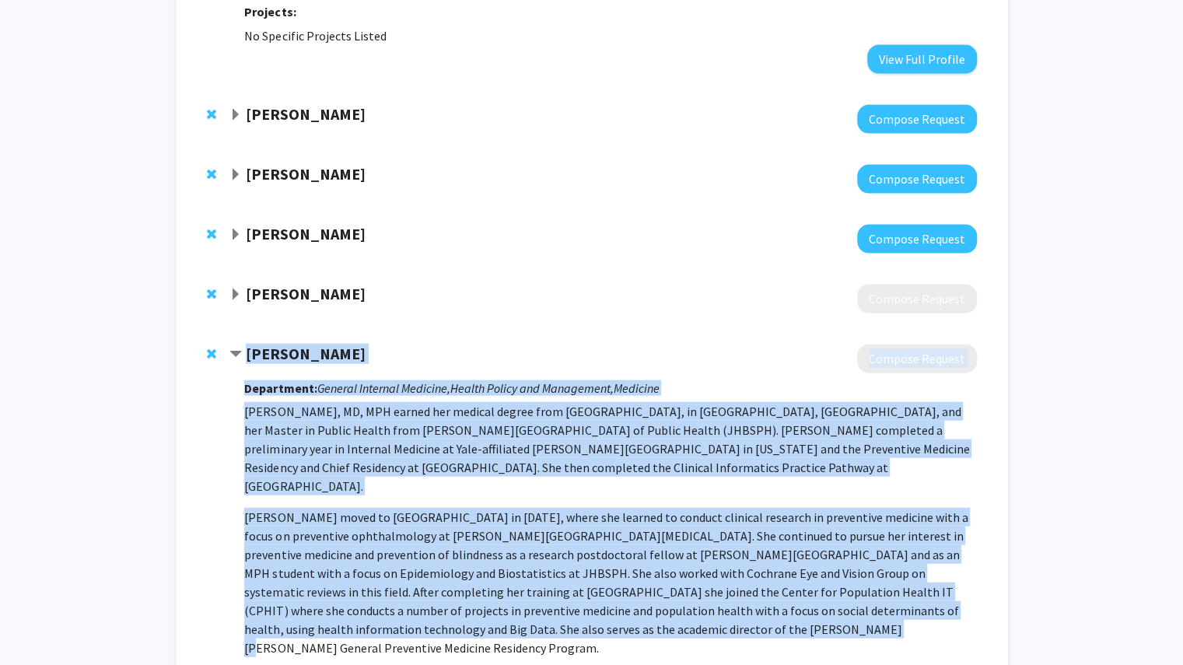
drag, startPoint x: 244, startPoint y: 284, endPoint x: 560, endPoint y: 545, distance: 409.7
click at [560, 545] on div "[PERSON_NAME] Compose Request Department: General Internal Medicine, Health Pol…" at bounding box center [602, 540] width 746 height 393
copy div "[PERSON_NAME] Compose Request Department: General Internal Medicine, Health Pol…"
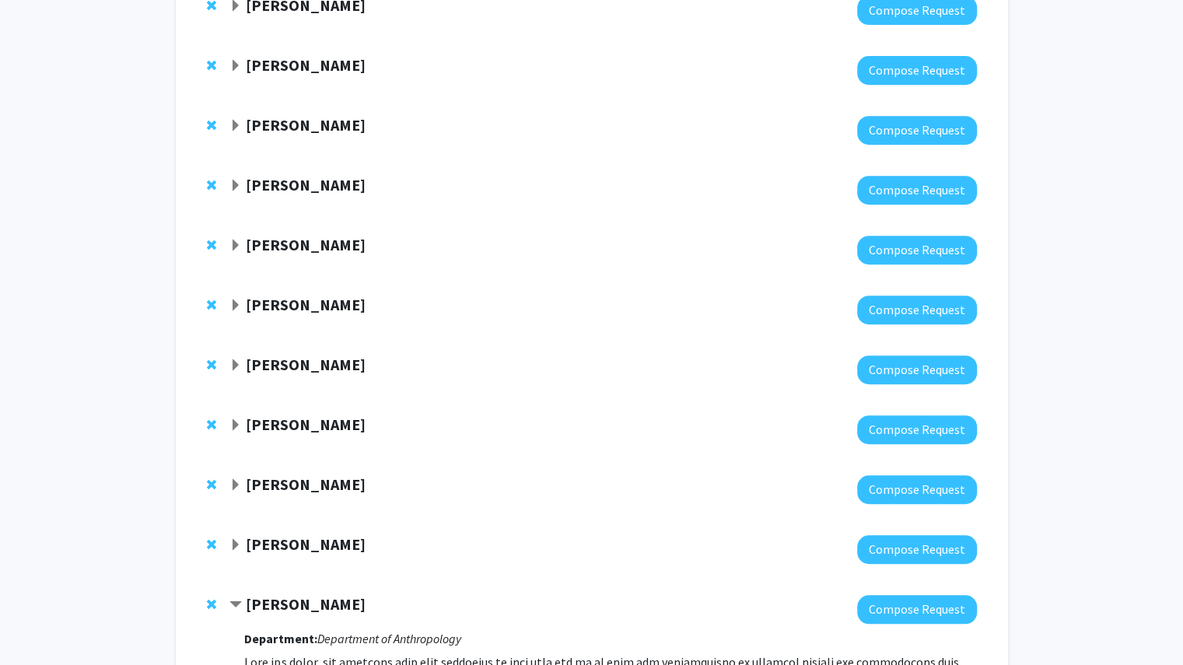
scroll to position [0, 0]
